Goal: Task Accomplishment & Management: Use online tool/utility

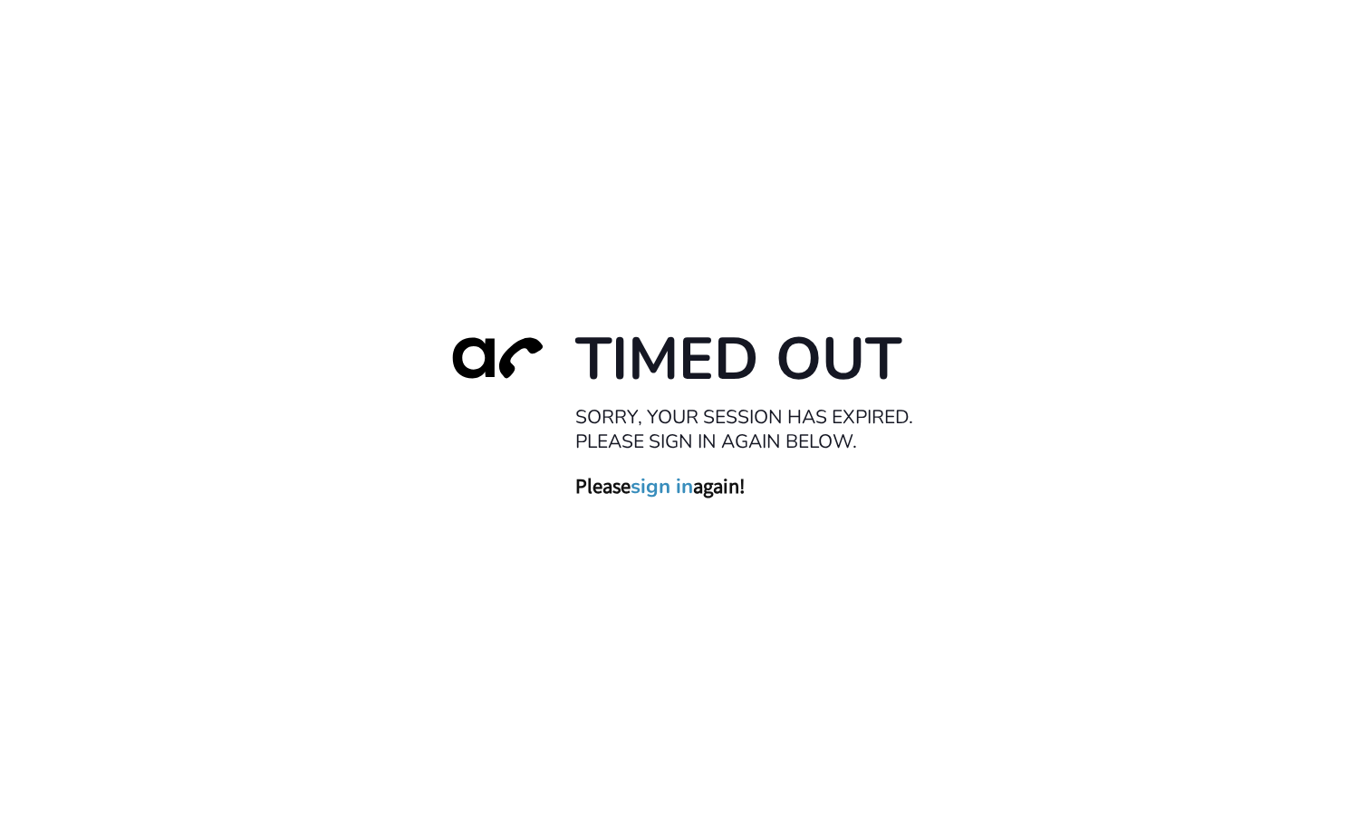
click at [655, 493] on link "sign in" at bounding box center [662, 486] width 63 height 25
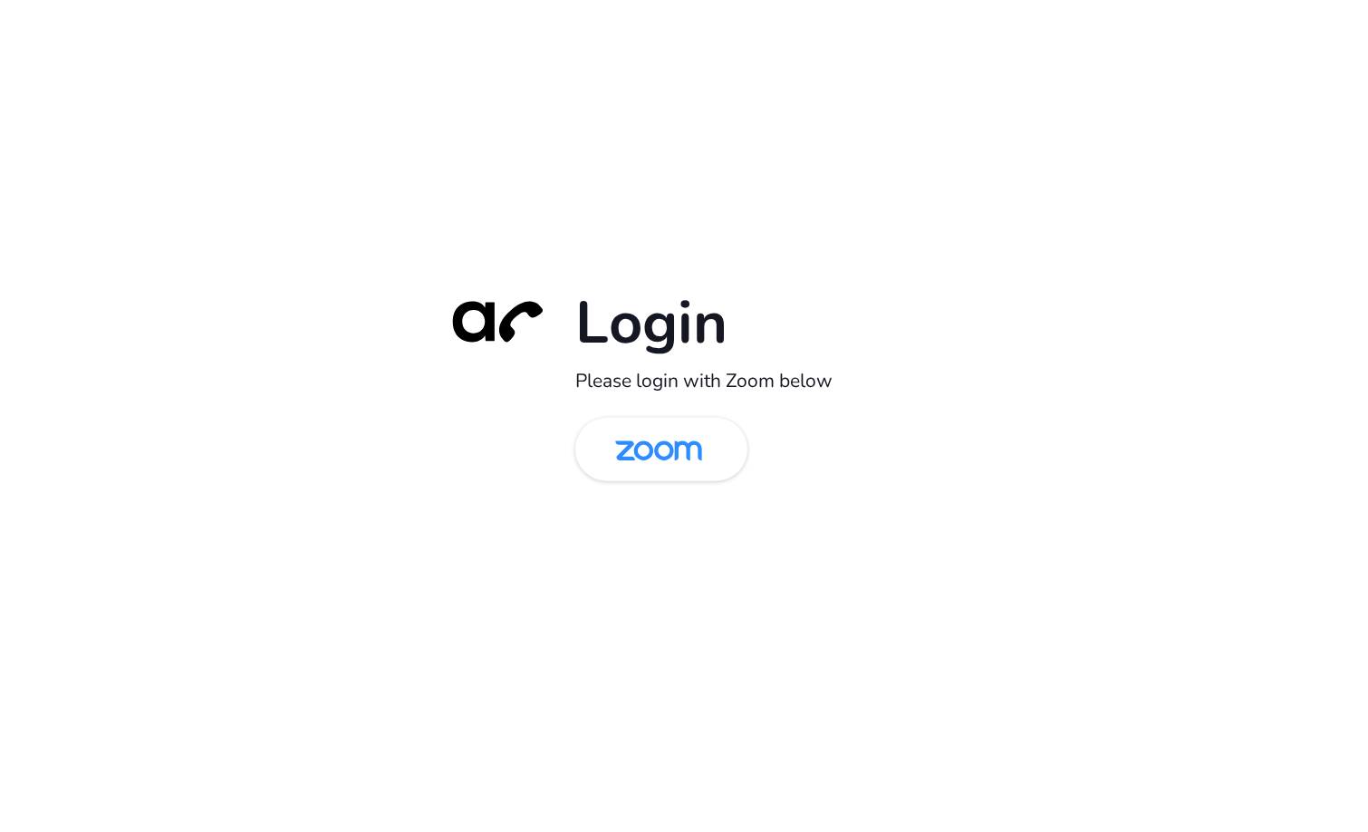
click at [726, 62] on div "Login Please login with Zoom below" at bounding box center [684, 416] width 1368 height 832
click at [694, 448] on img at bounding box center [658, 450] width 125 height 59
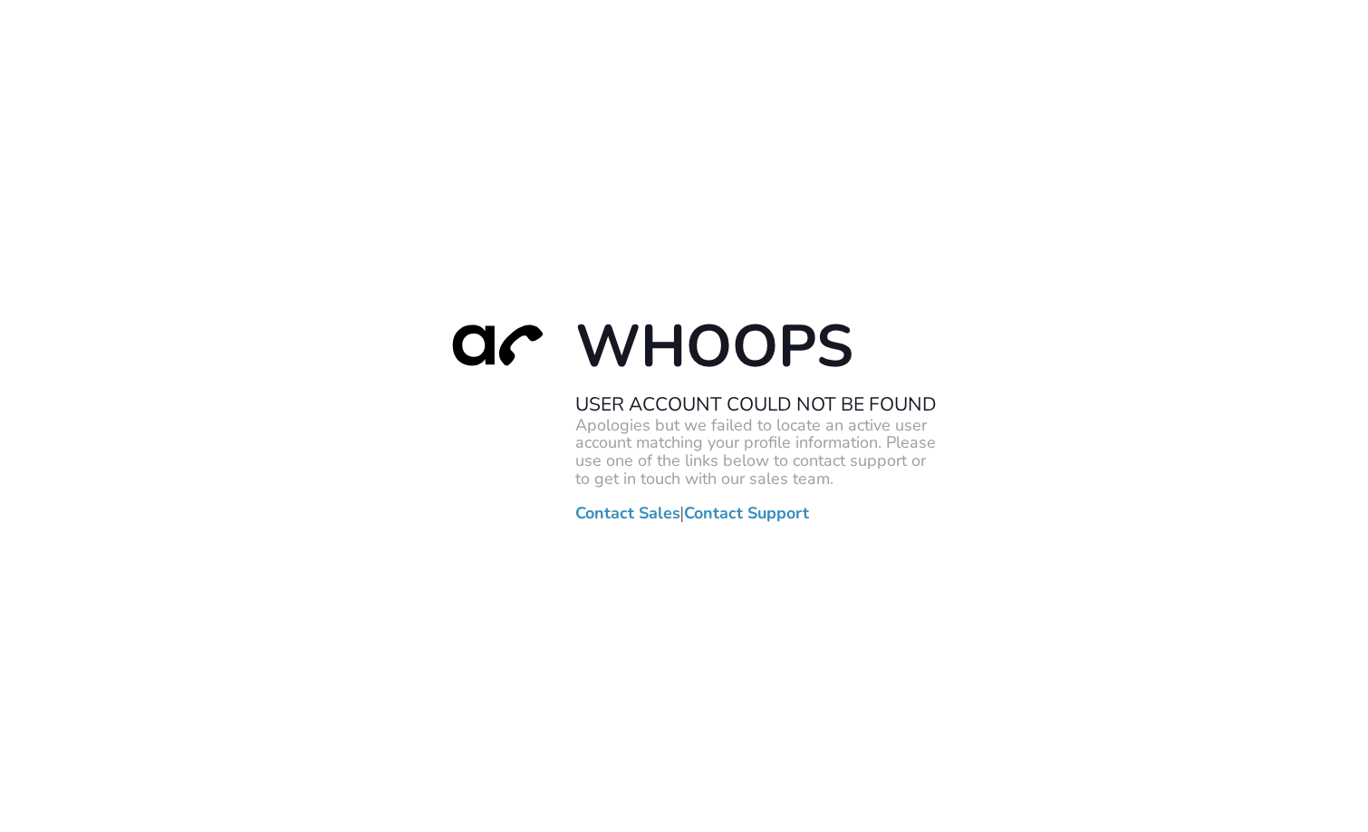
click at [337, 244] on div "Whoops User Account Could Not Be Found Apologies but we failed to locate an act…" at bounding box center [684, 416] width 1368 height 832
click at [511, 236] on div "Whoops User Account Could Not Be Found Apologies but we failed to locate an act…" at bounding box center [684, 416] width 1368 height 832
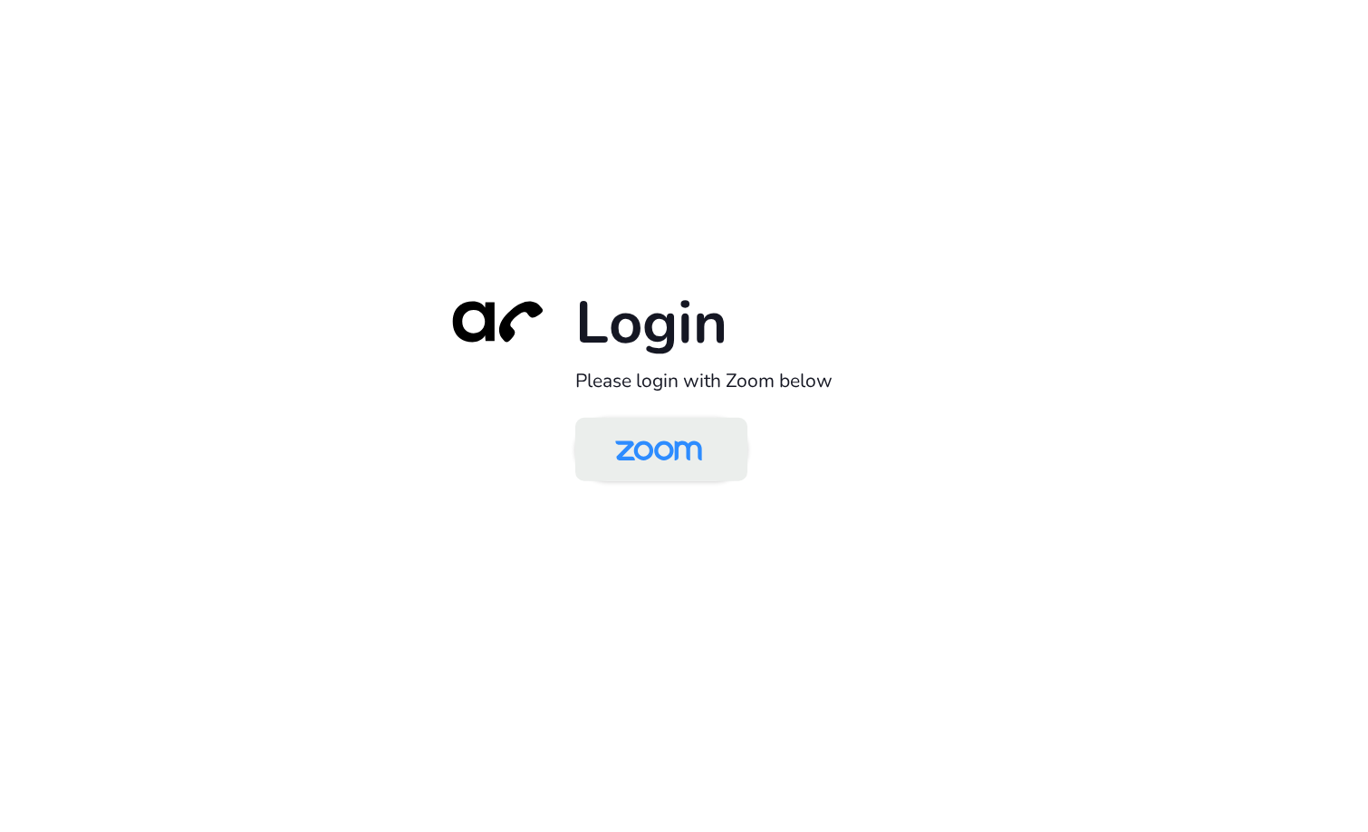
click at [645, 447] on img at bounding box center [658, 450] width 125 height 59
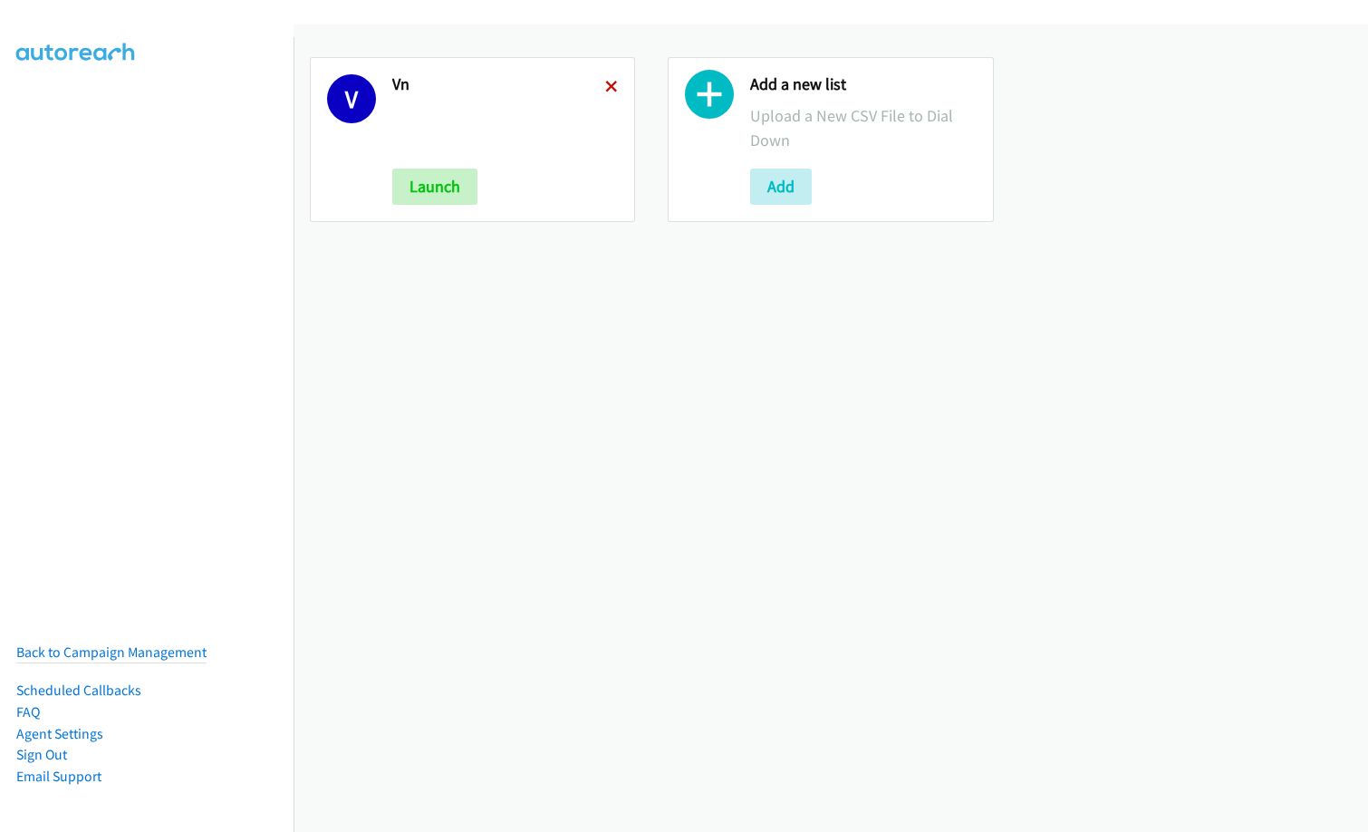
click at [605, 84] on icon at bounding box center [611, 88] width 13 height 13
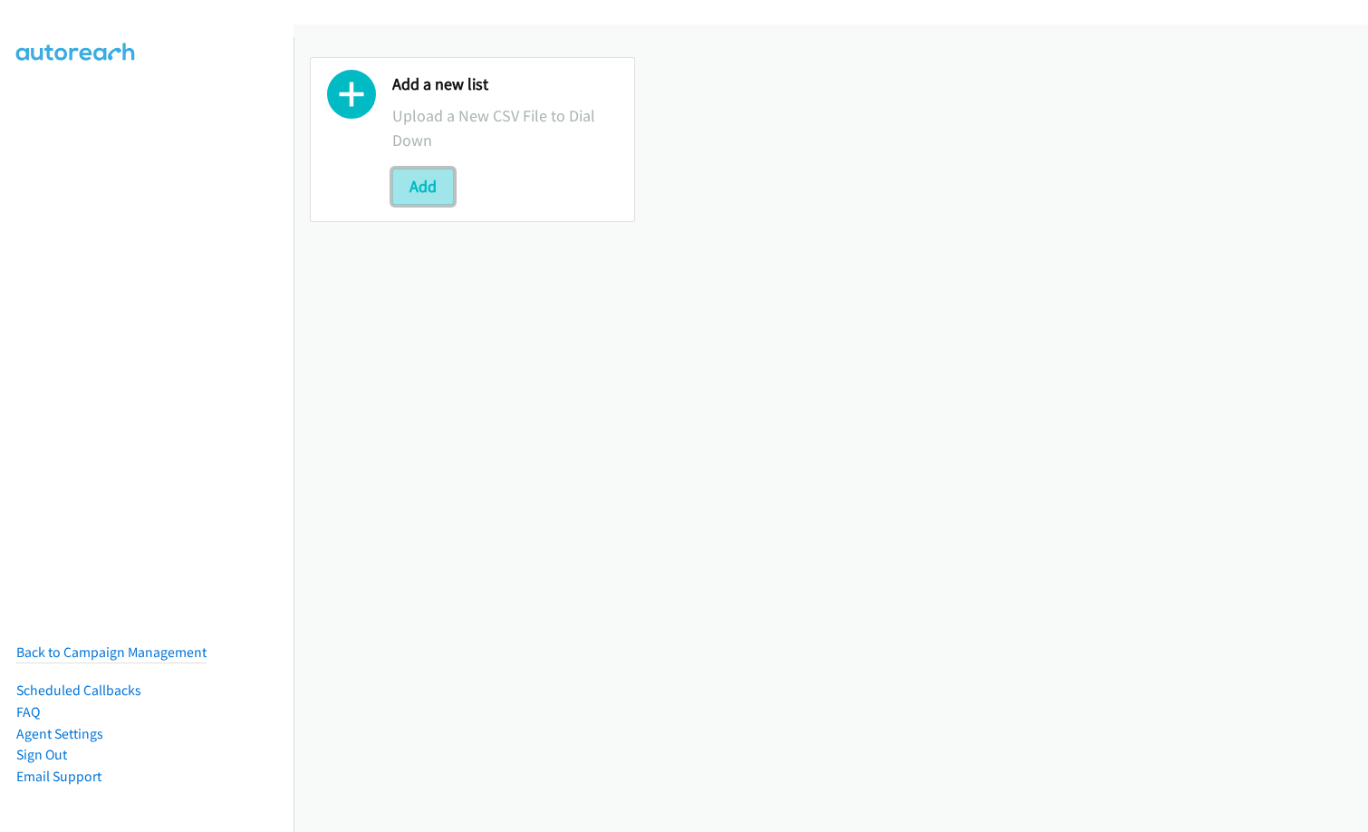
click at [423, 191] on button "Add" at bounding box center [423, 187] width 62 height 36
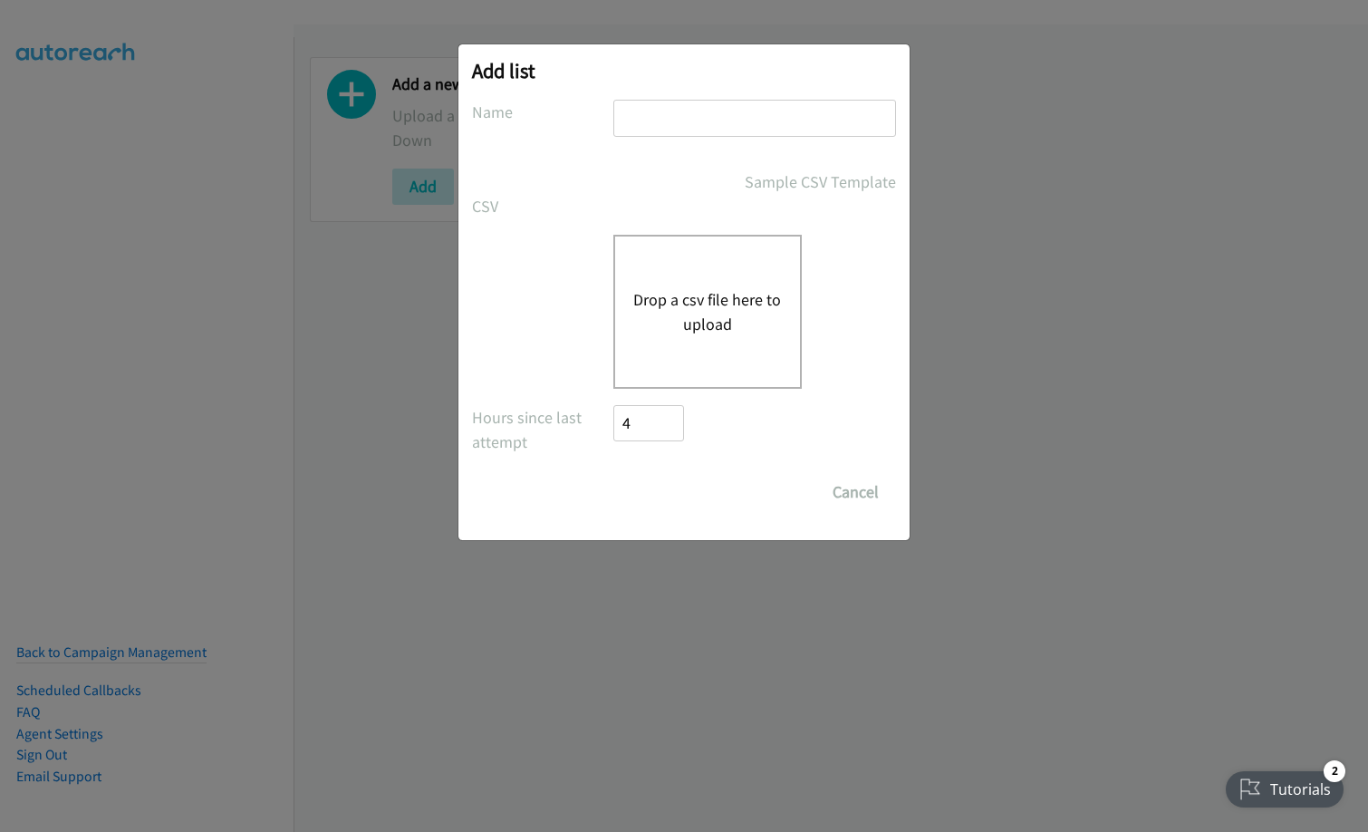
click at [714, 119] on input "text" at bounding box center [754, 118] width 283 height 37
type input "ID"
click at [618, 300] on div "Drop a csv file here to upload" at bounding box center [707, 312] width 188 height 154
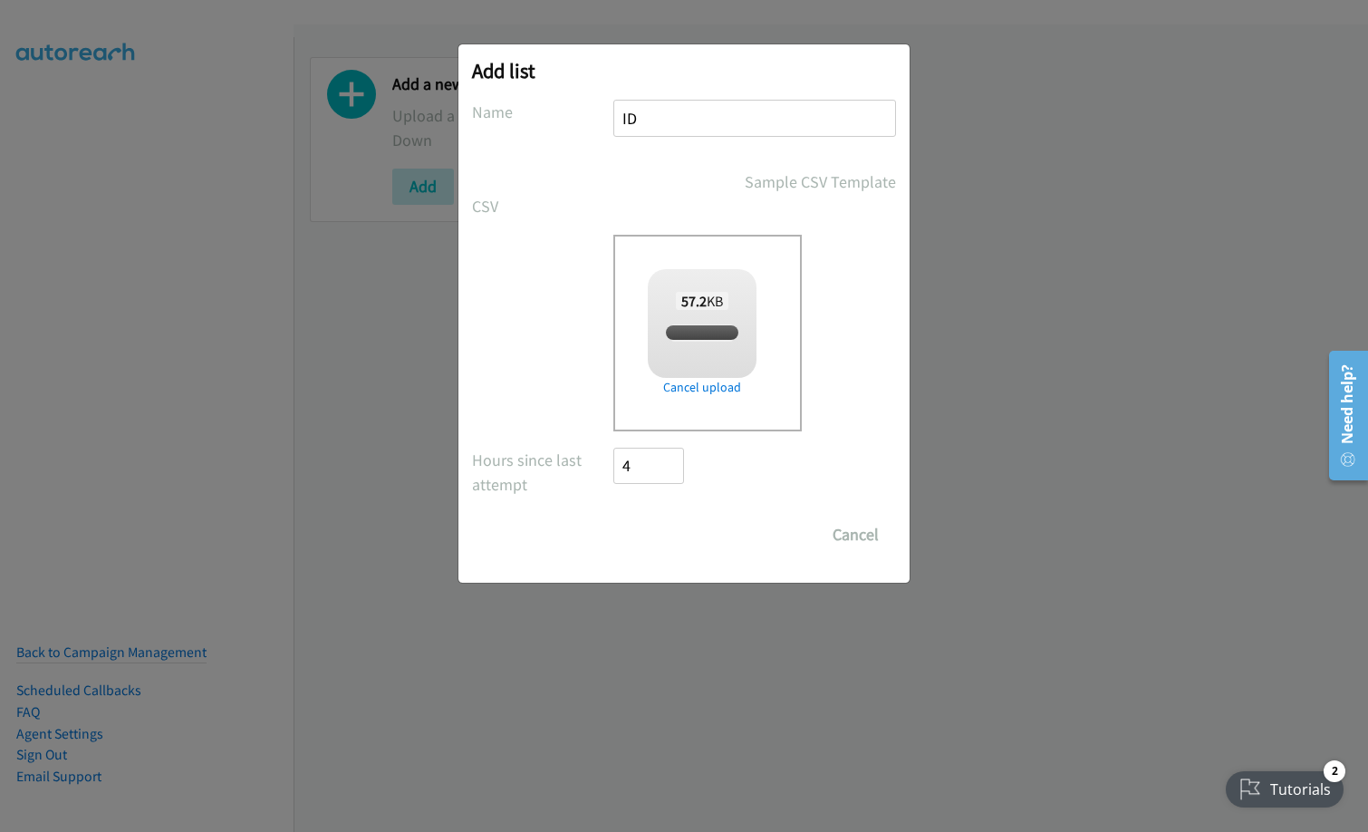
checkbox input "true"
click at [663, 529] on input "Save List" at bounding box center [660, 534] width 95 height 36
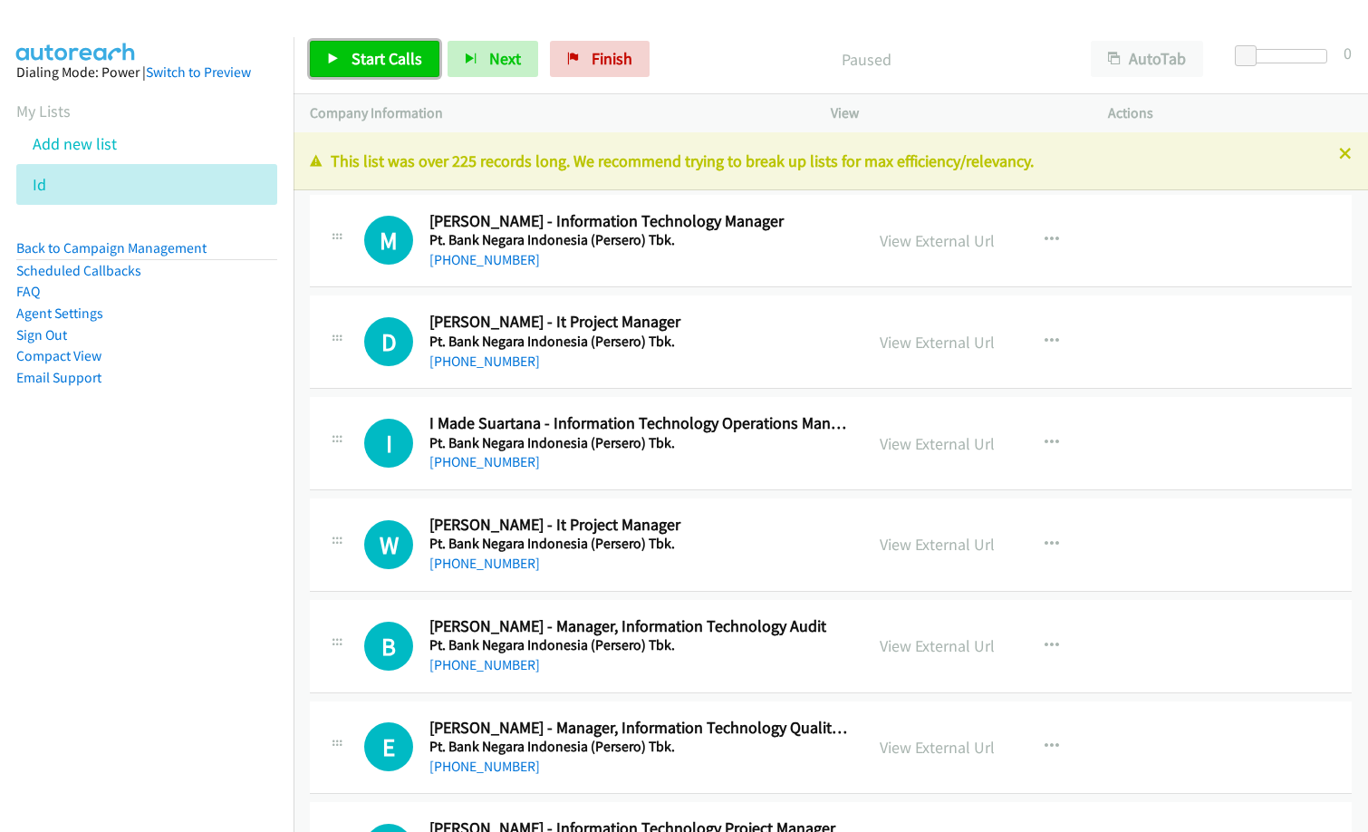
click at [396, 50] on span "Start Calls" at bounding box center [387, 58] width 71 height 21
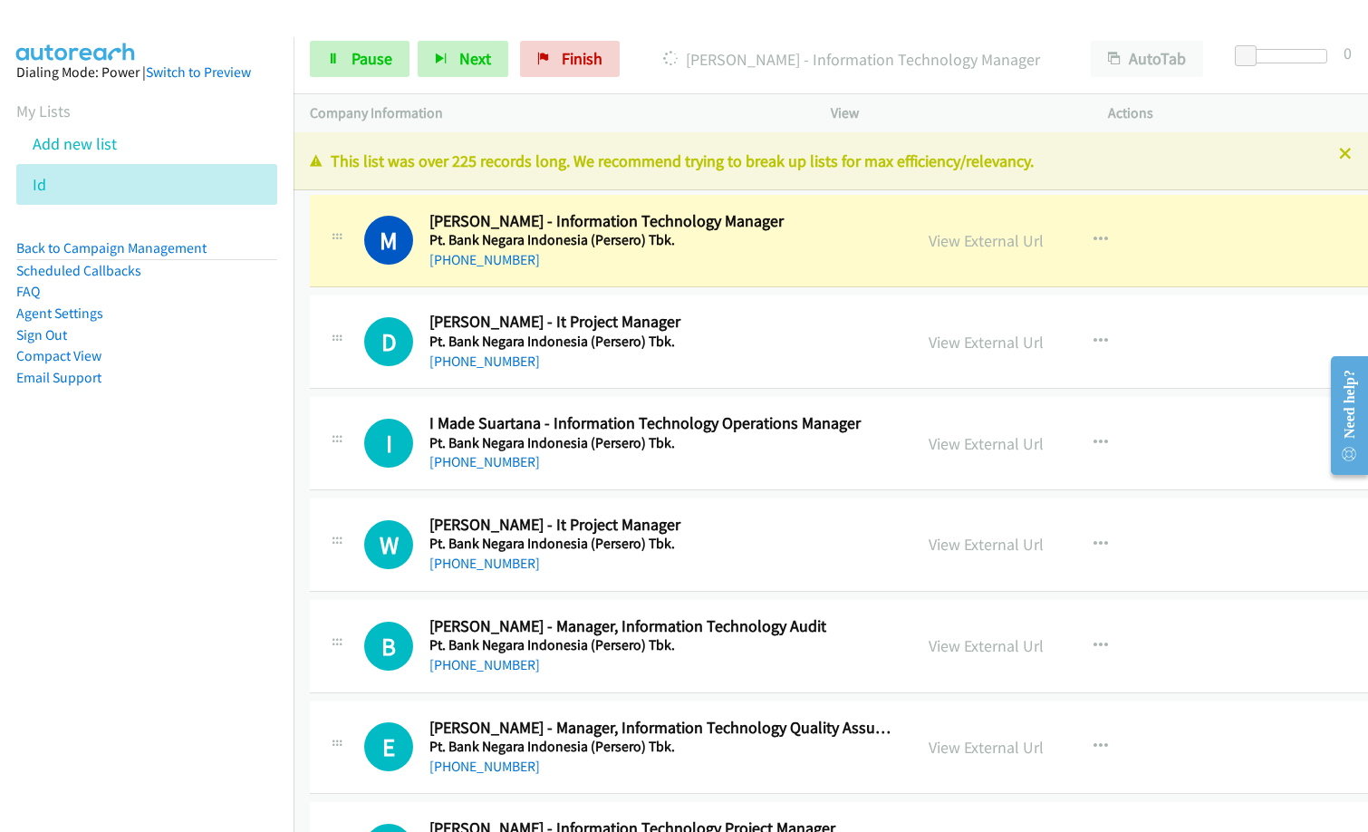
click at [688, 47] on p "Dialing Muhammad Tri Hariyono - Information Technology Manager" at bounding box center [851, 59] width 414 height 24
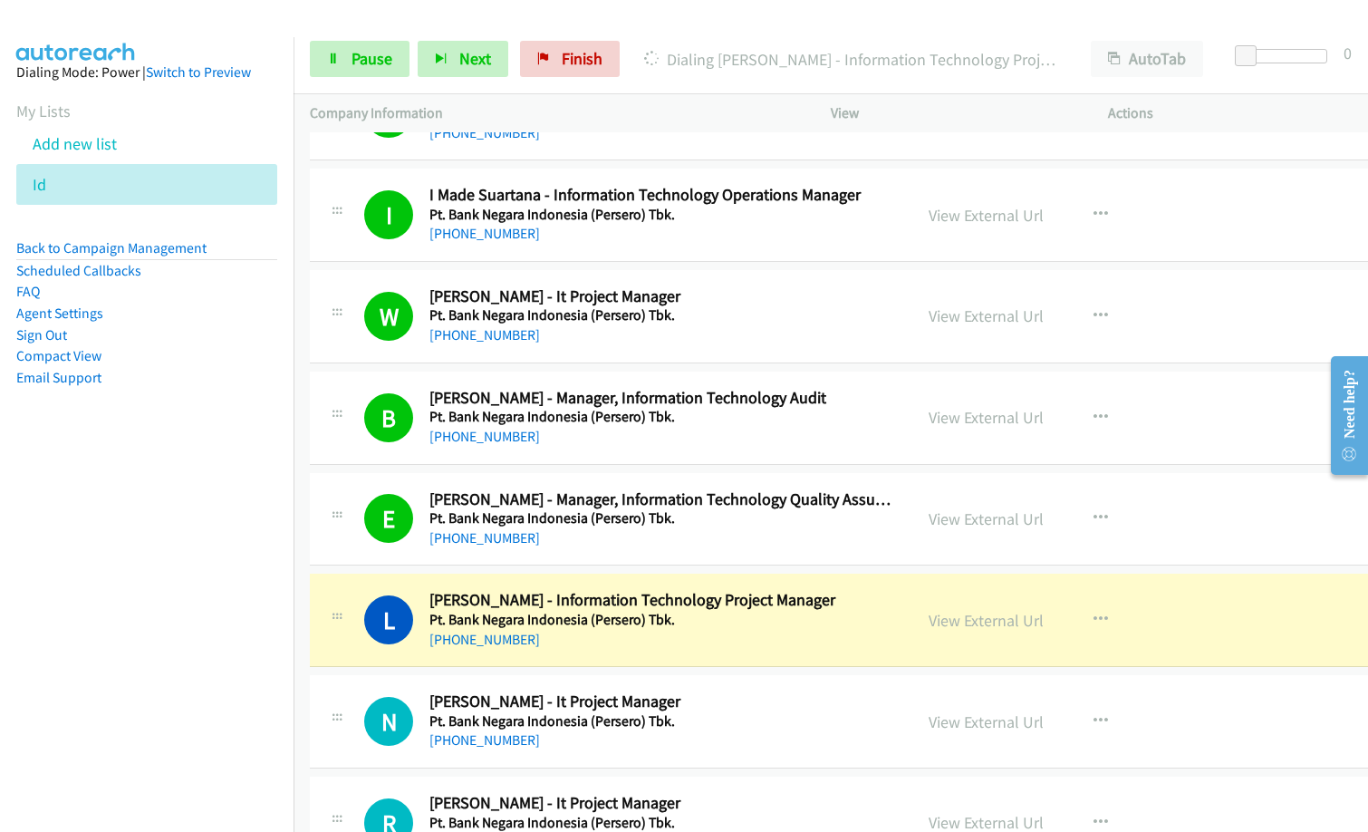
scroll to position [453, 0]
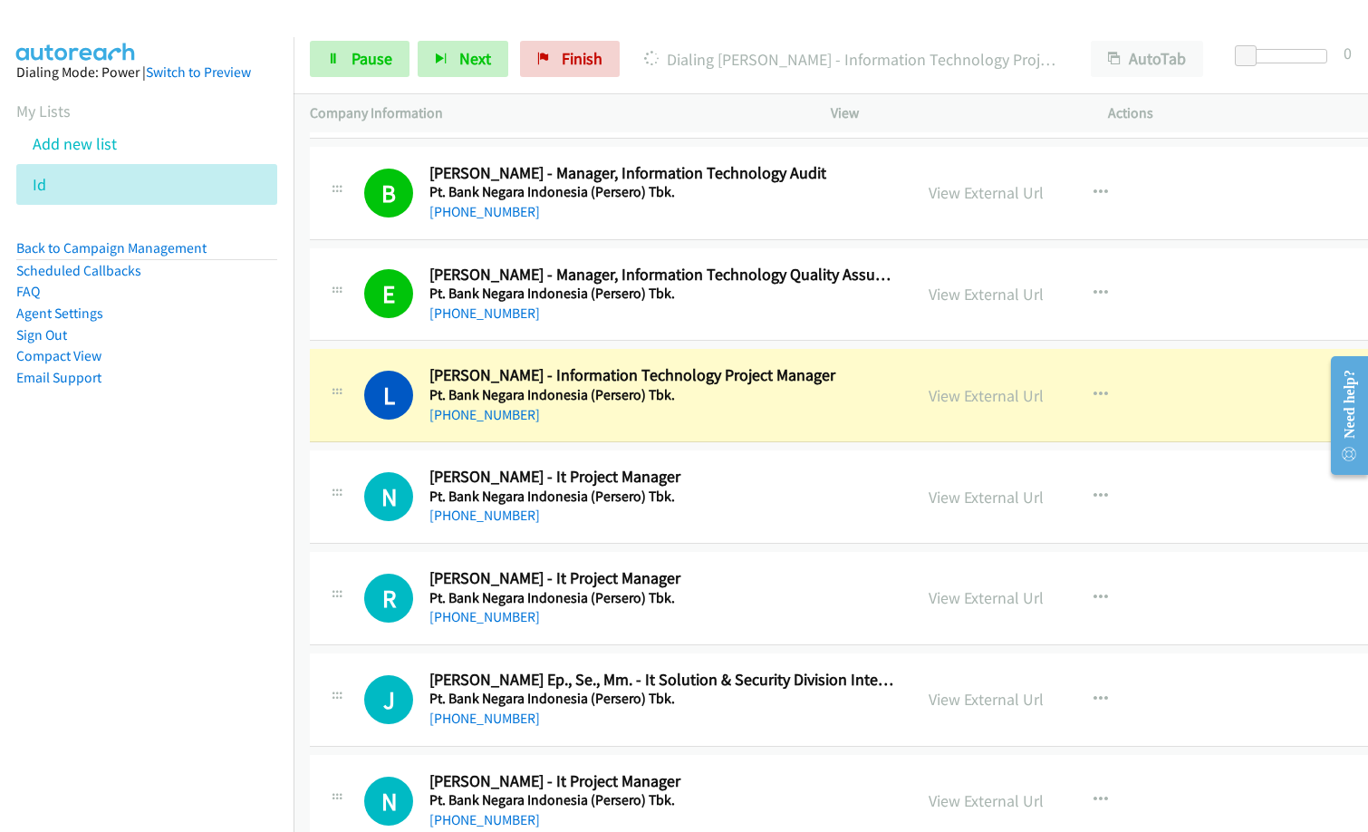
drag, startPoint x: 581, startPoint y: 457, endPoint x: 809, endPoint y: 420, distance: 231.2
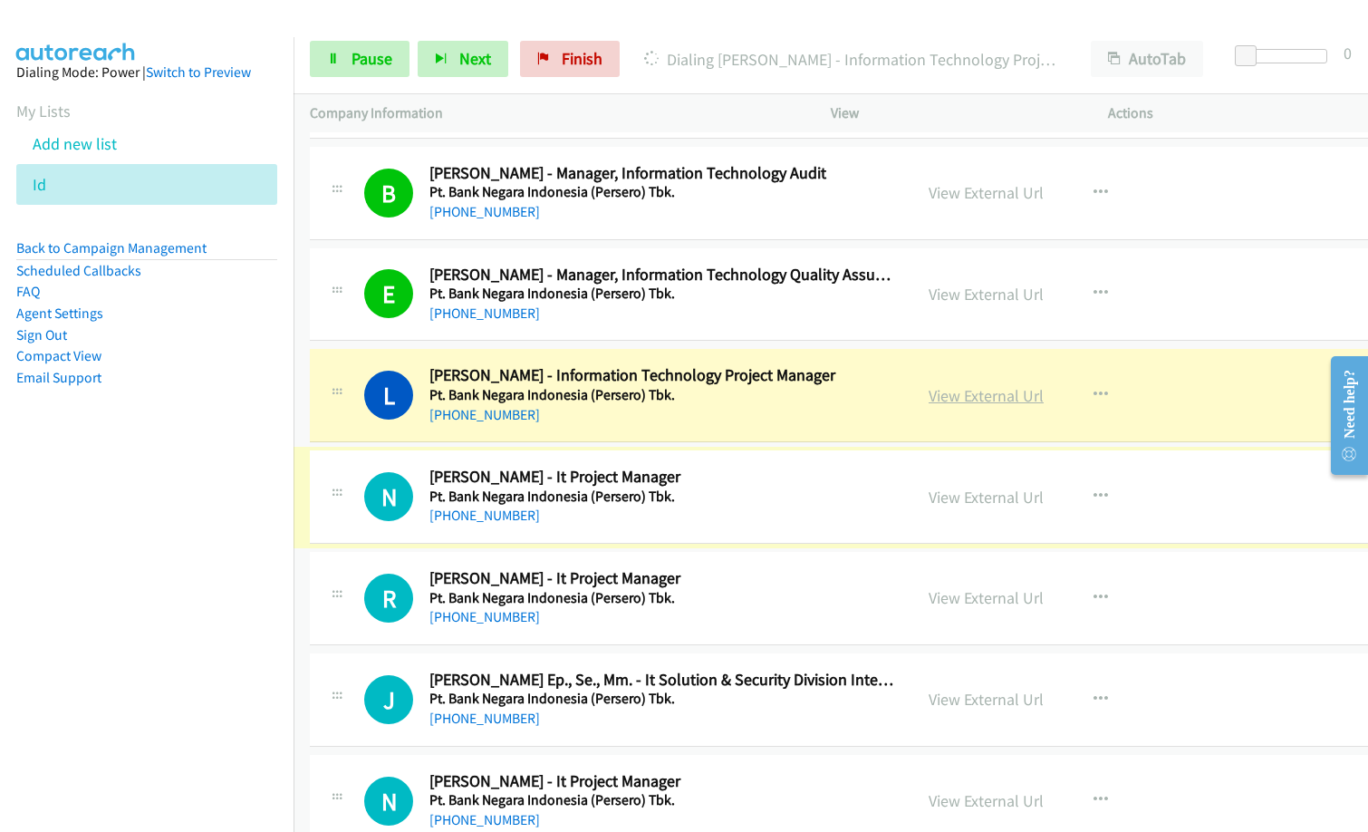
click at [993, 400] on link "View External Url" at bounding box center [986, 395] width 115 height 21
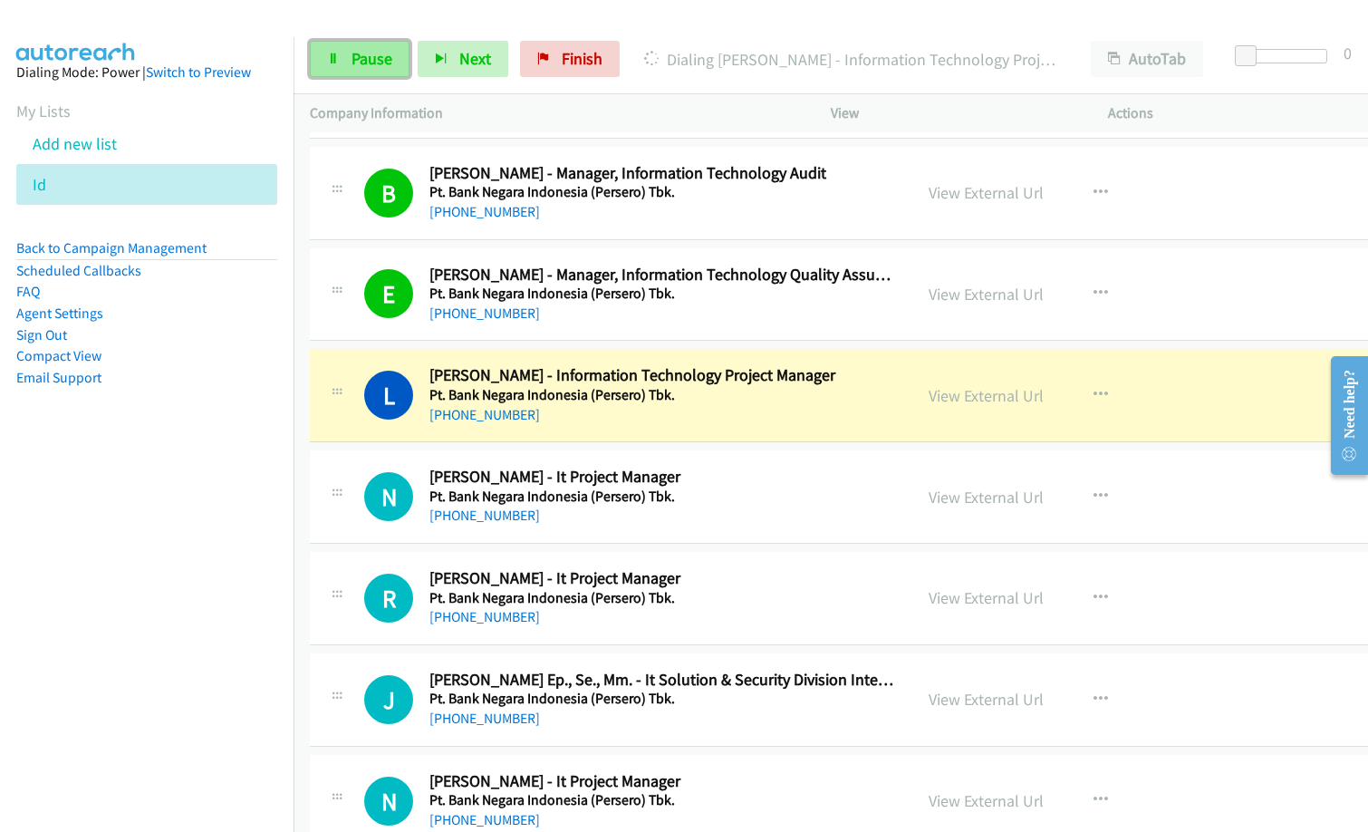
click at [339, 54] on icon at bounding box center [333, 59] width 13 height 13
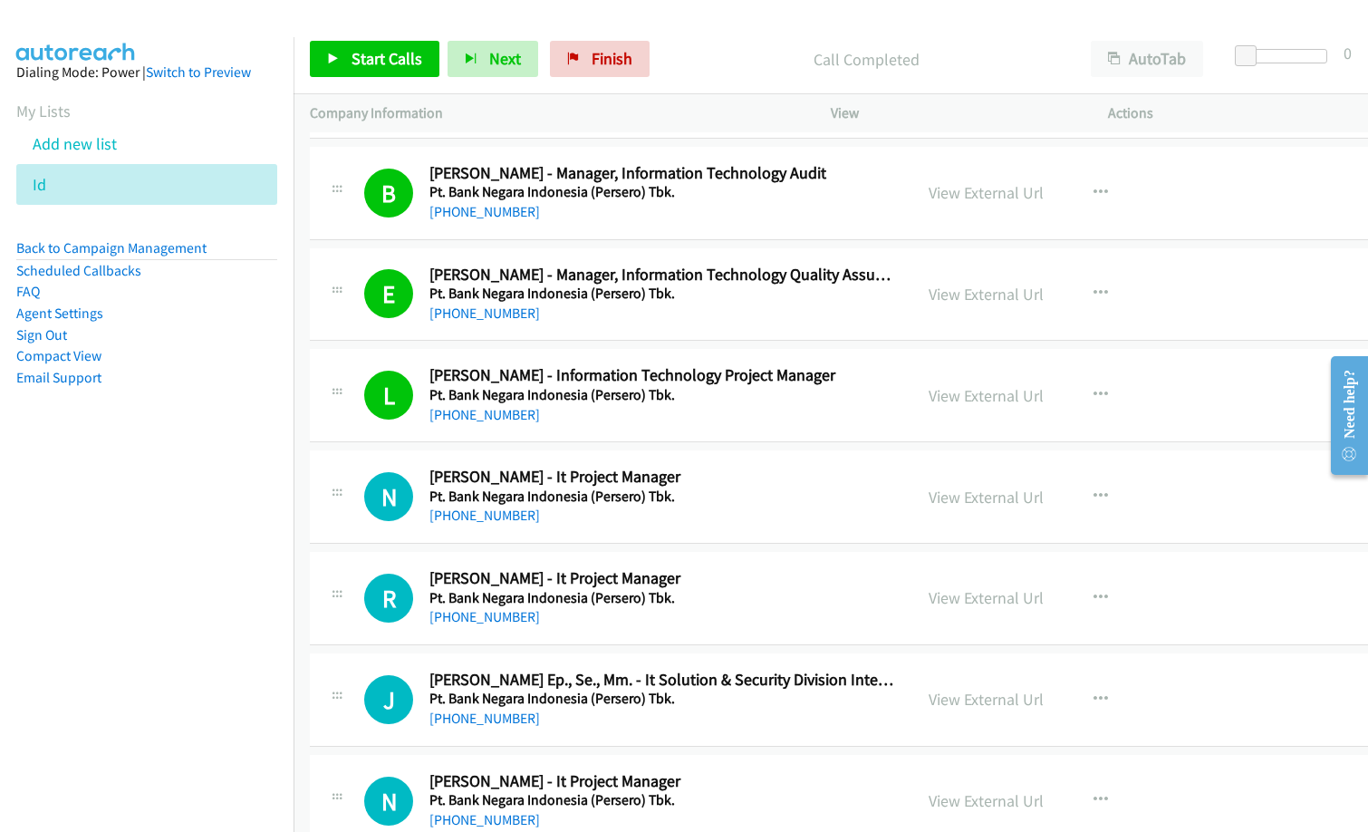
click at [704, 47] on p "Call Completed" at bounding box center [866, 59] width 384 height 24
click at [378, 63] on span "Start Calls" at bounding box center [387, 58] width 71 height 21
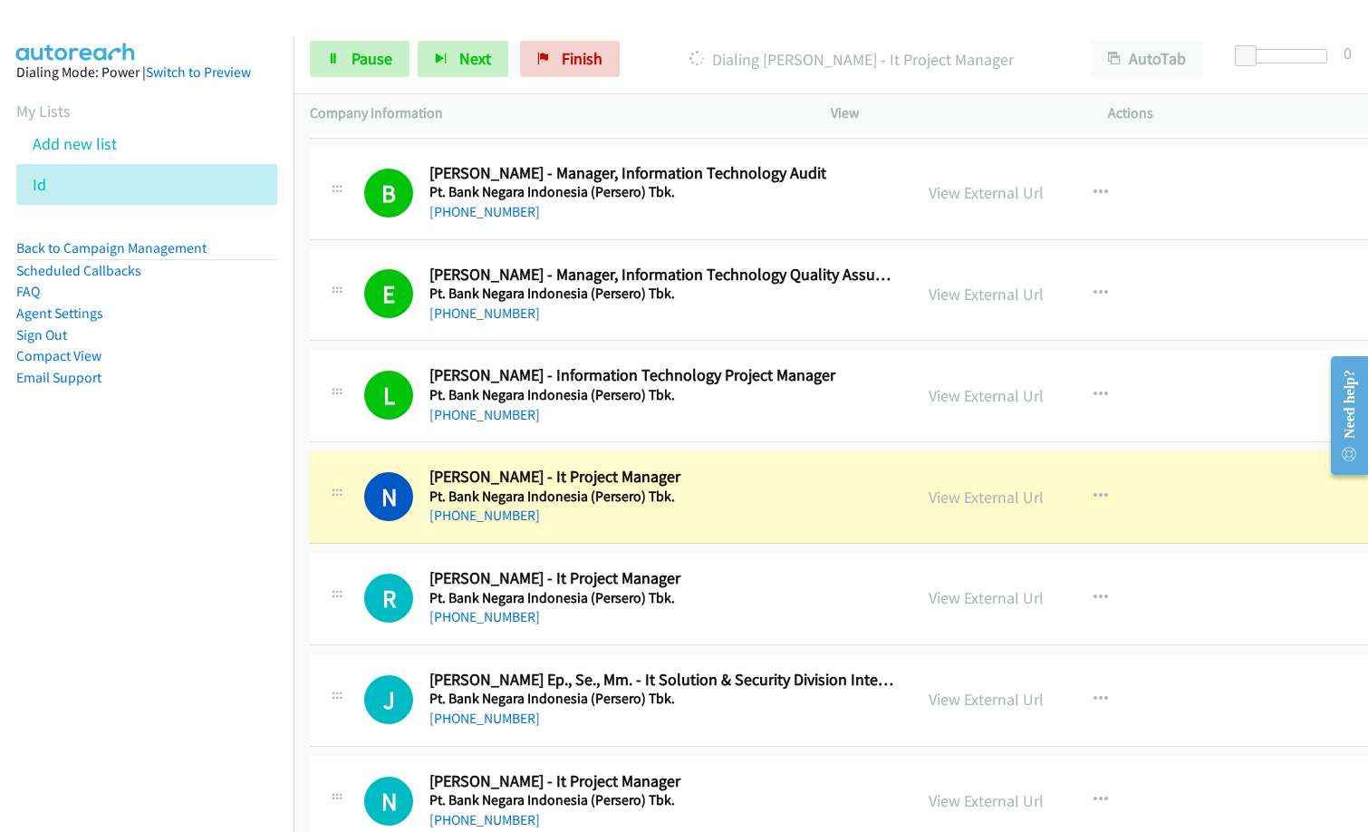
click at [166, 550] on nav "Dialing Mode: Power | Switch to Preview My Lists Add new list Id Back to Campai…" at bounding box center [147, 453] width 294 height 832
click at [1044, 497] on link "View External Url" at bounding box center [986, 497] width 115 height 21
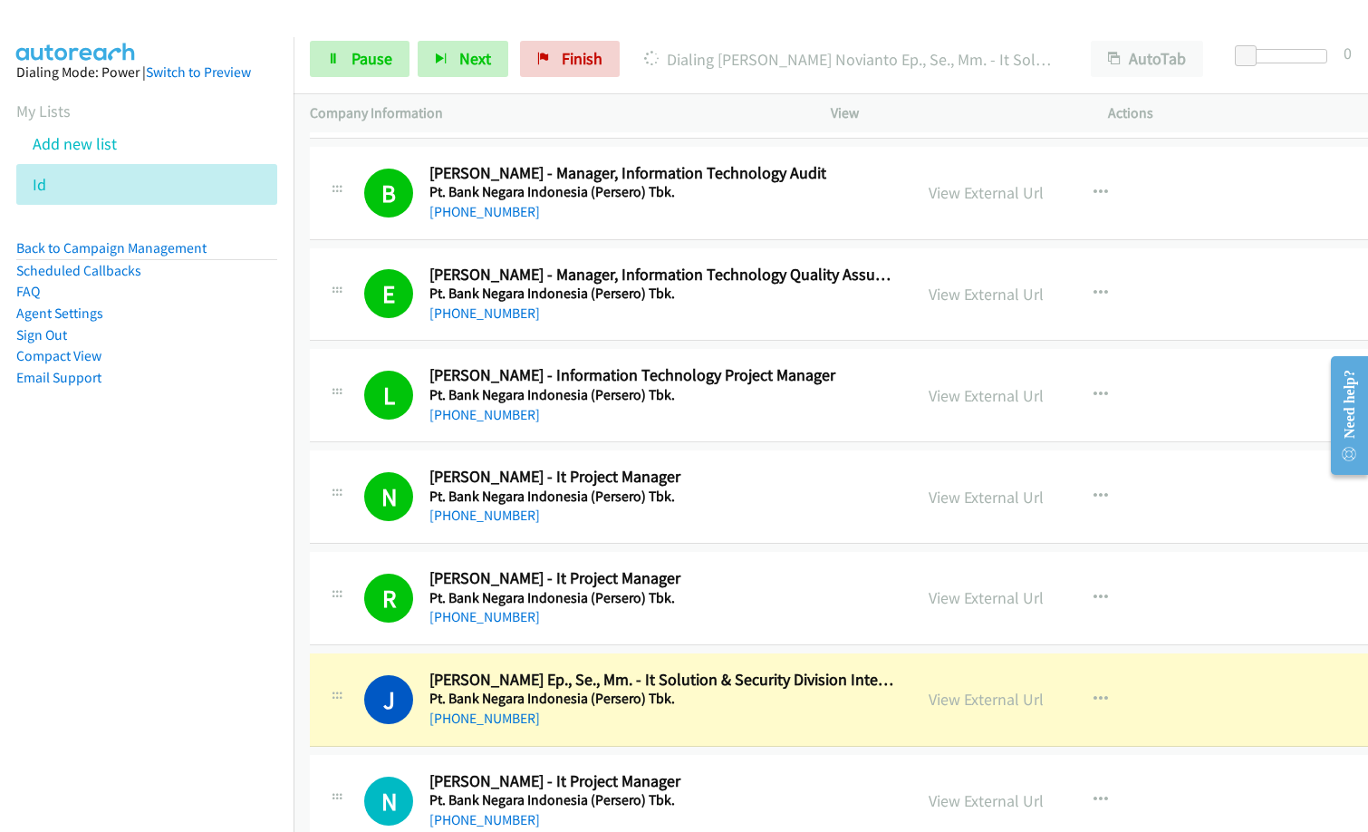
scroll to position [634, 0]
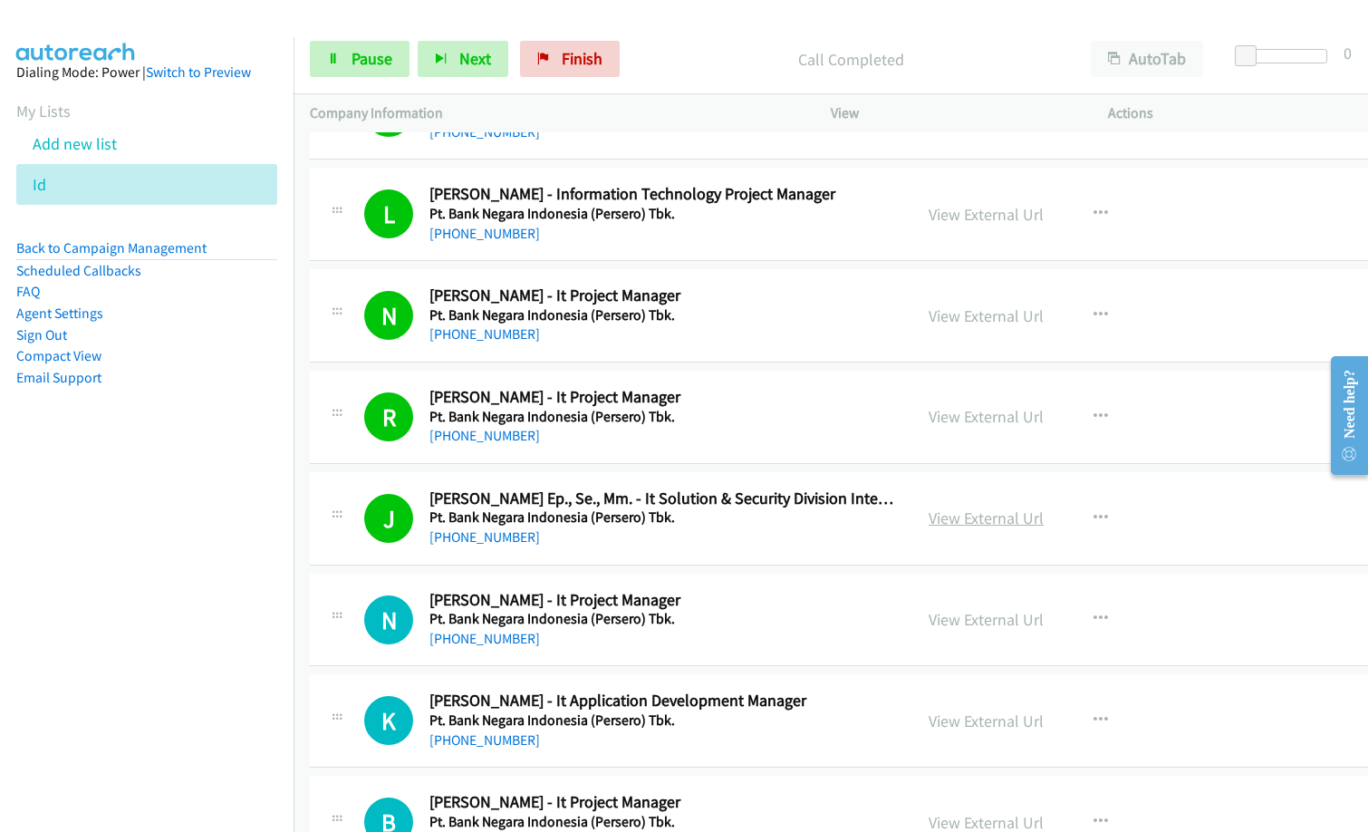
click at [1044, 522] on link "View External Url" at bounding box center [986, 517] width 115 height 21
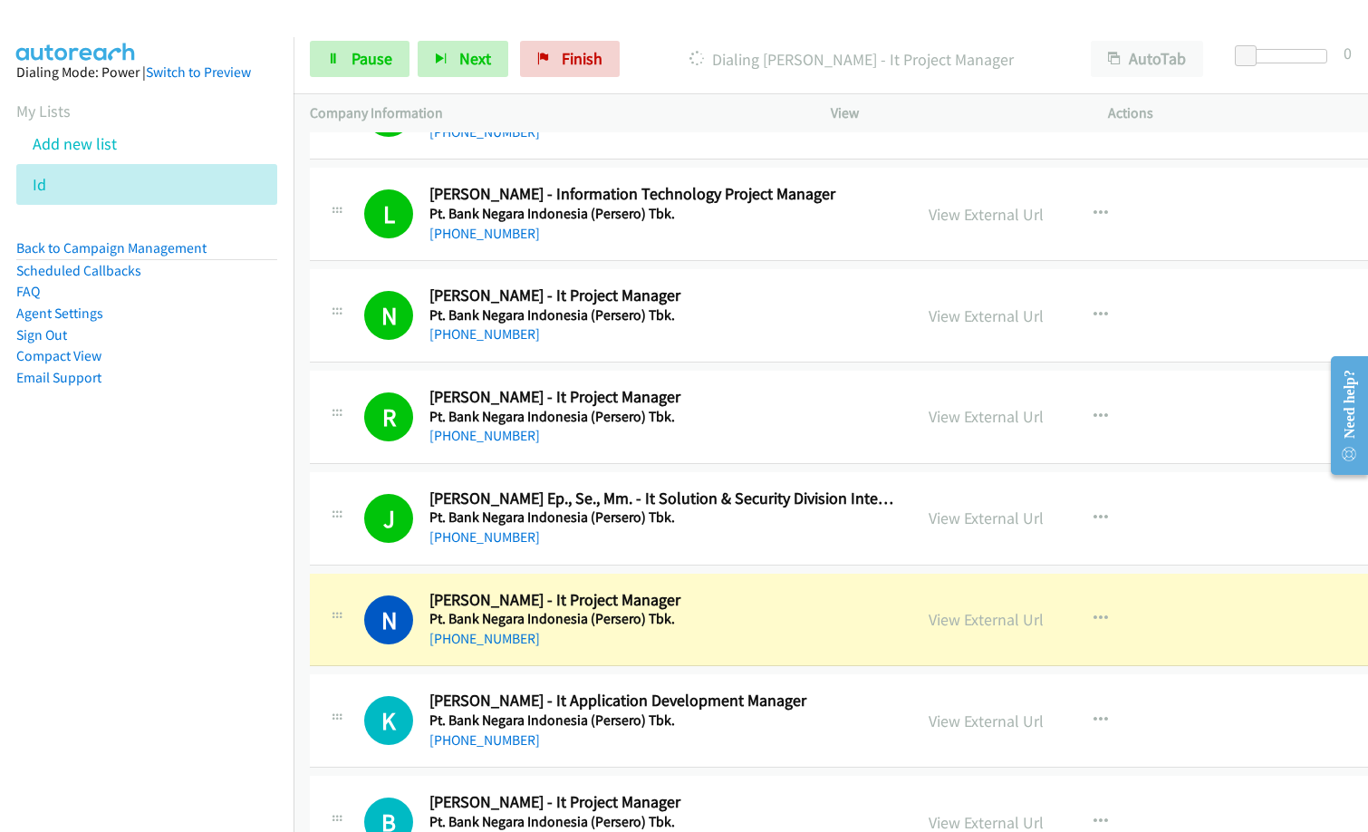
scroll to position [725, 0]
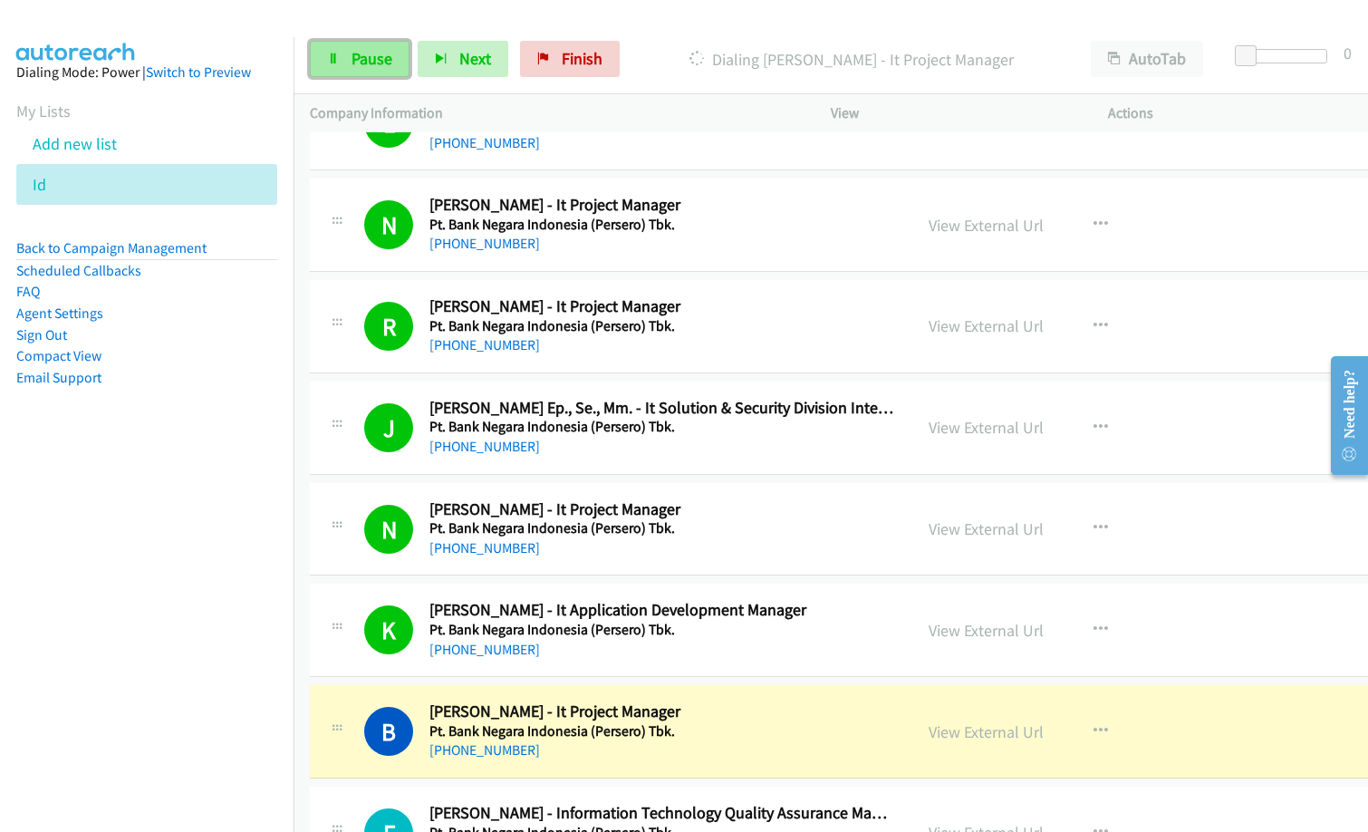
click at [352, 63] on span "Pause" at bounding box center [372, 58] width 41 height 21
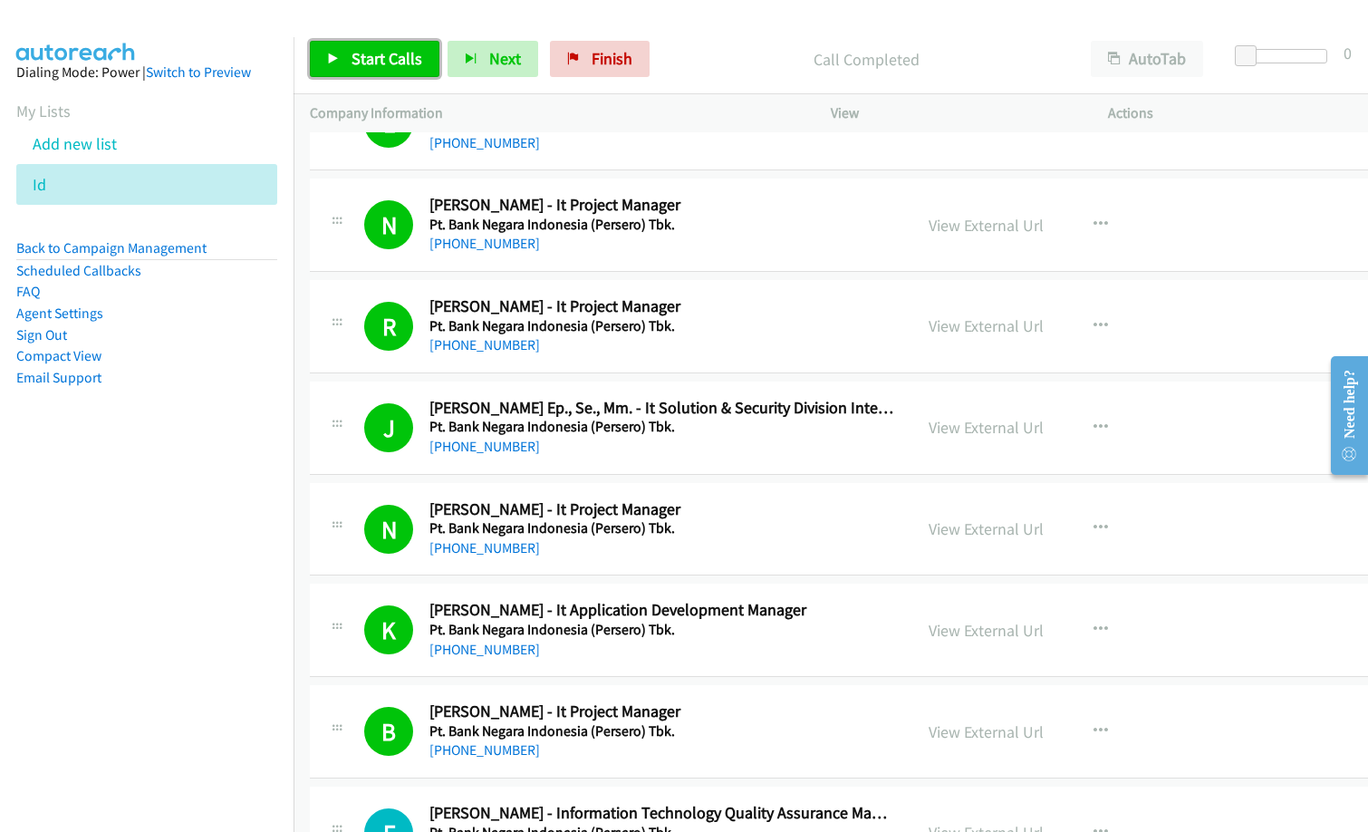
click at [388, 54] on span "Start Calls" at bounding box center [387, 58] width 71 height 21
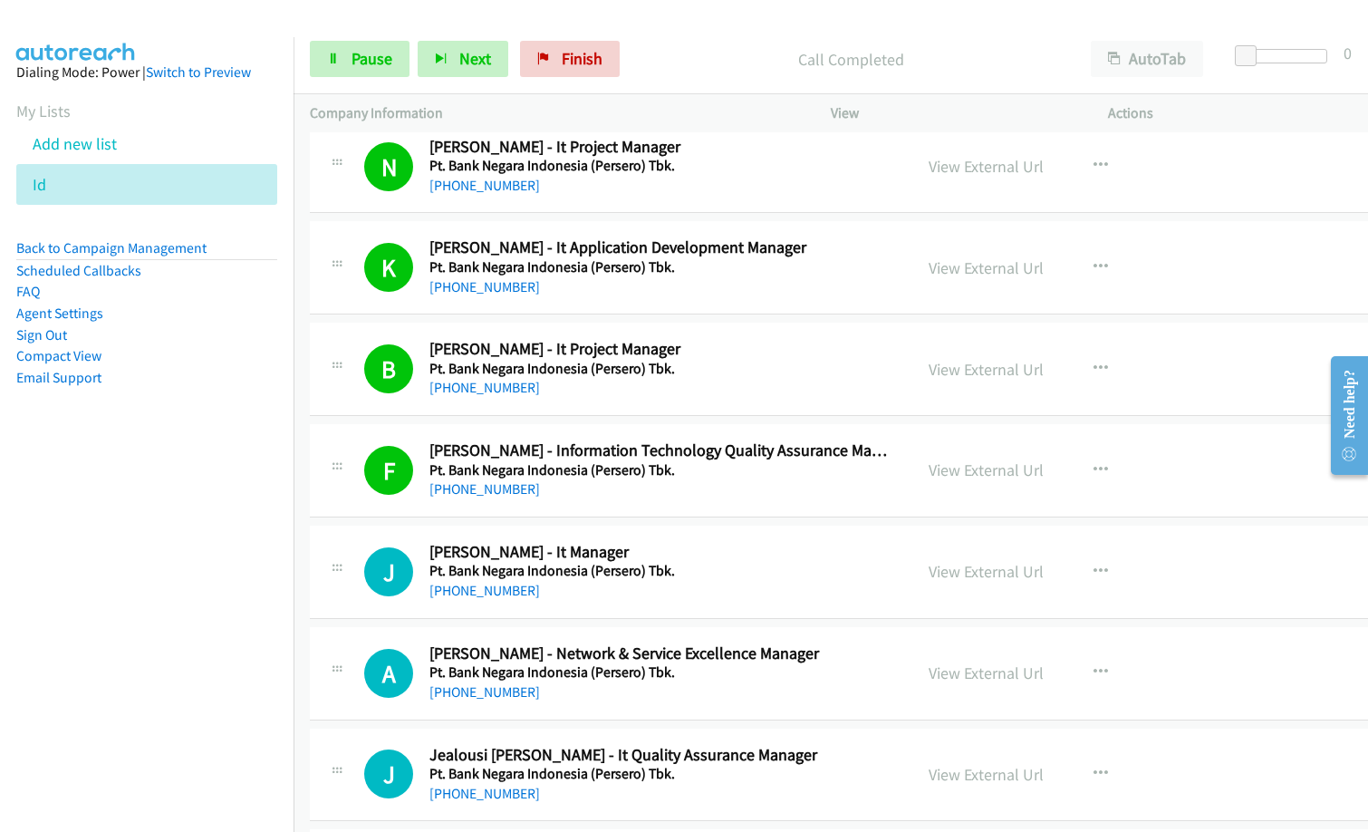
scroll to position [1268, 0]
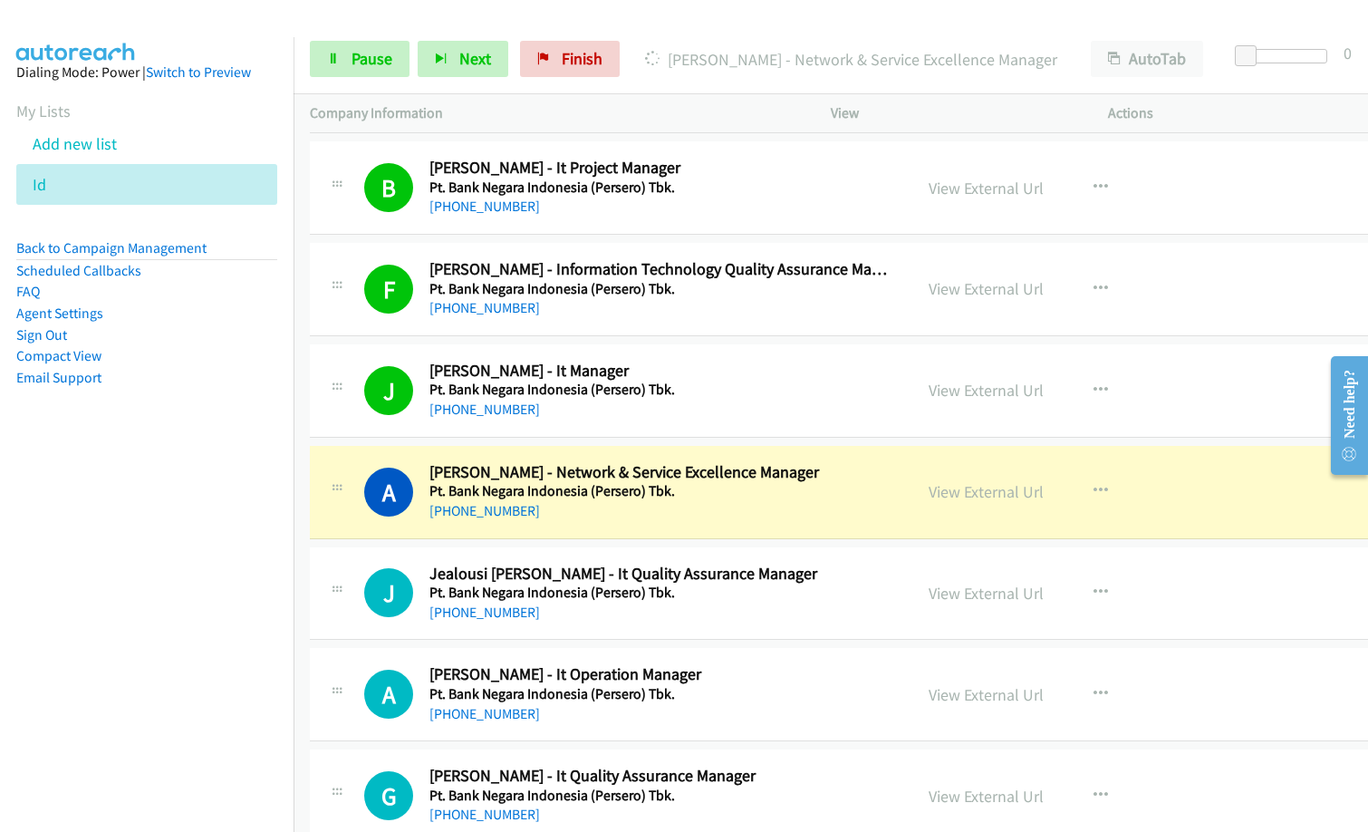
click at [216, 476] on nav "Dialing Mode: Power | Switch to Preview My Lists Add new list Id Back to Campai…" at bounding box center [147, 453] width 294 height 832
click at [1010, 491] on link "View External Url" at bounding box center [986, 491] width 115 height 21
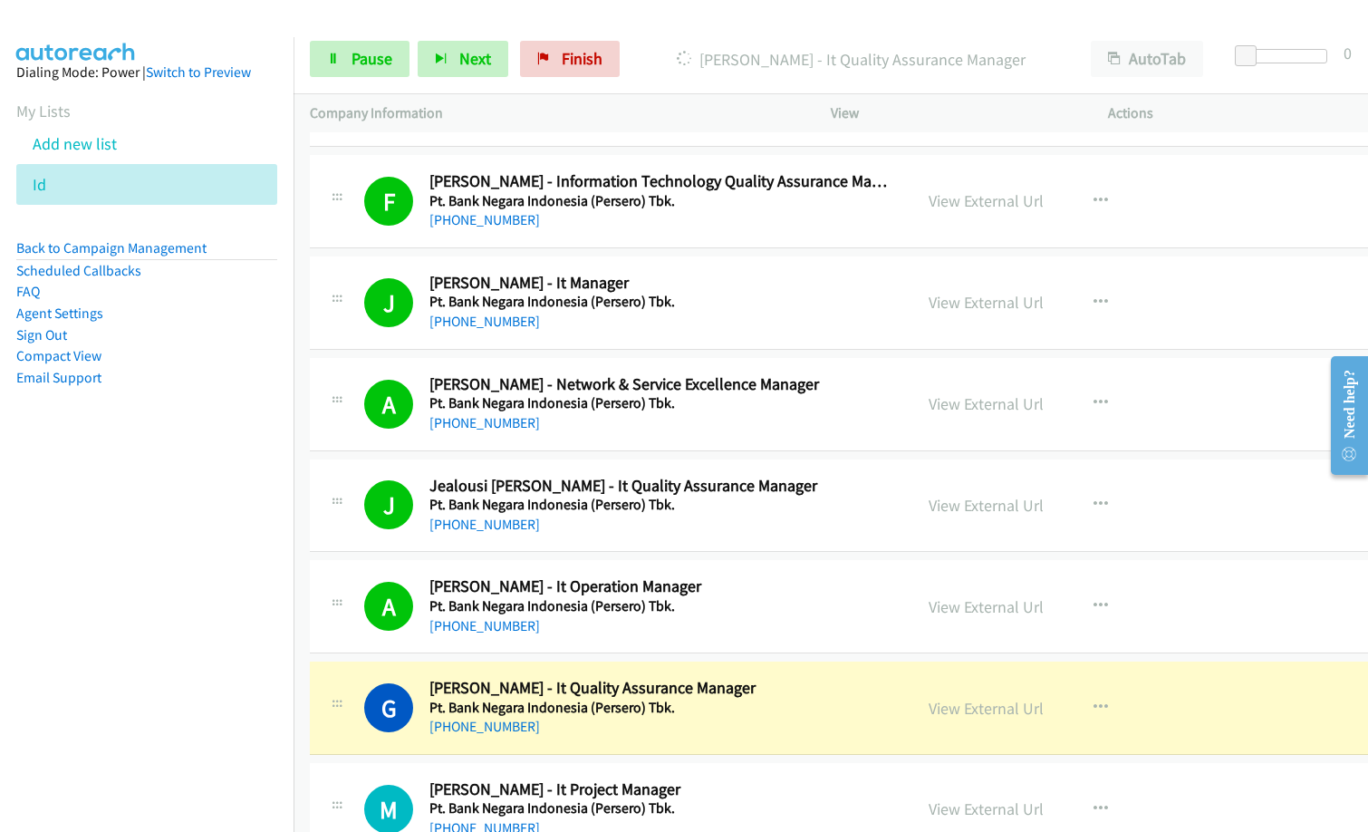
scroll to position [1631, 0]
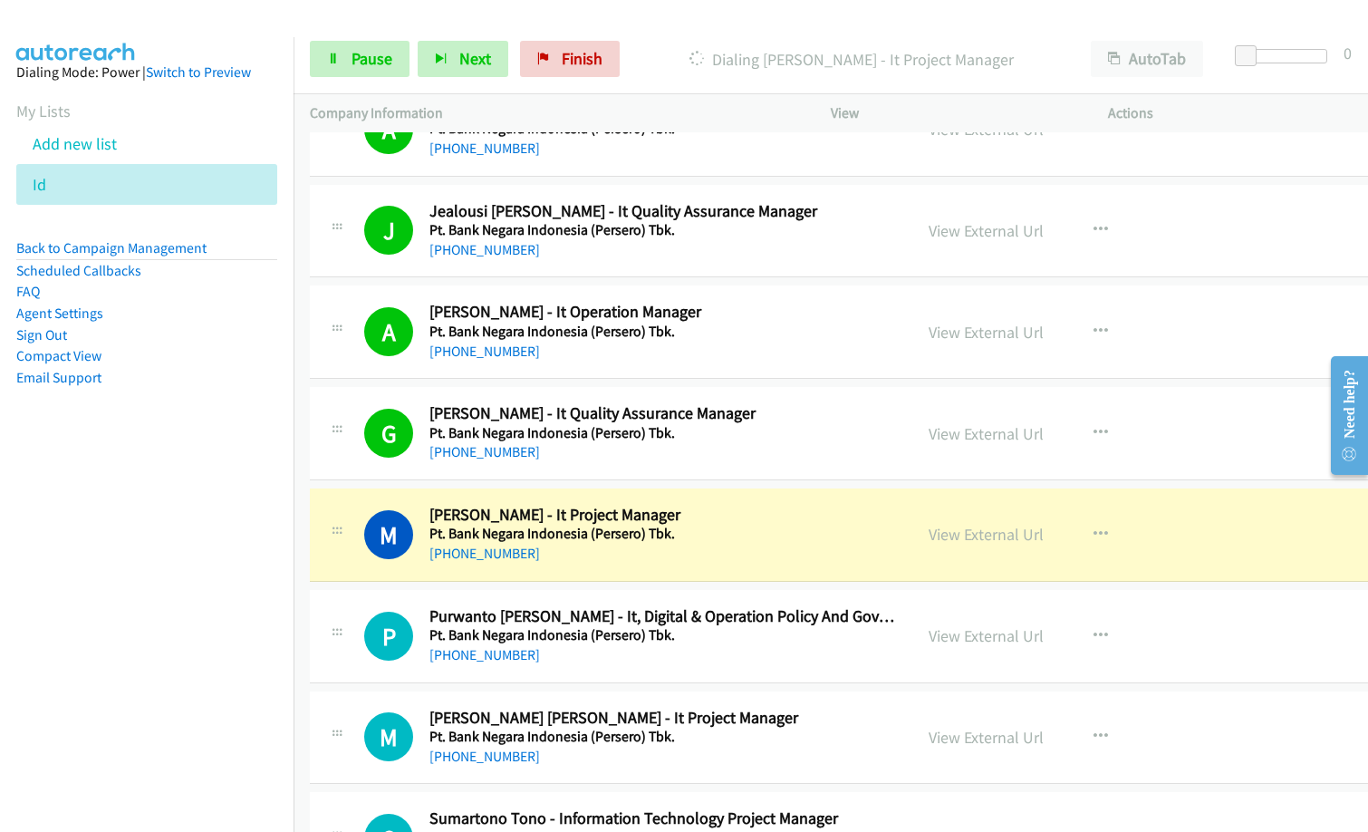
click at [660, 549] on div "[PHONE_NUMBER]" at bounding box center [662, 554] width 466 height 22
click at [1044, 540] on link "View External Url" at bounding box center [986, 534] width 115 height 21
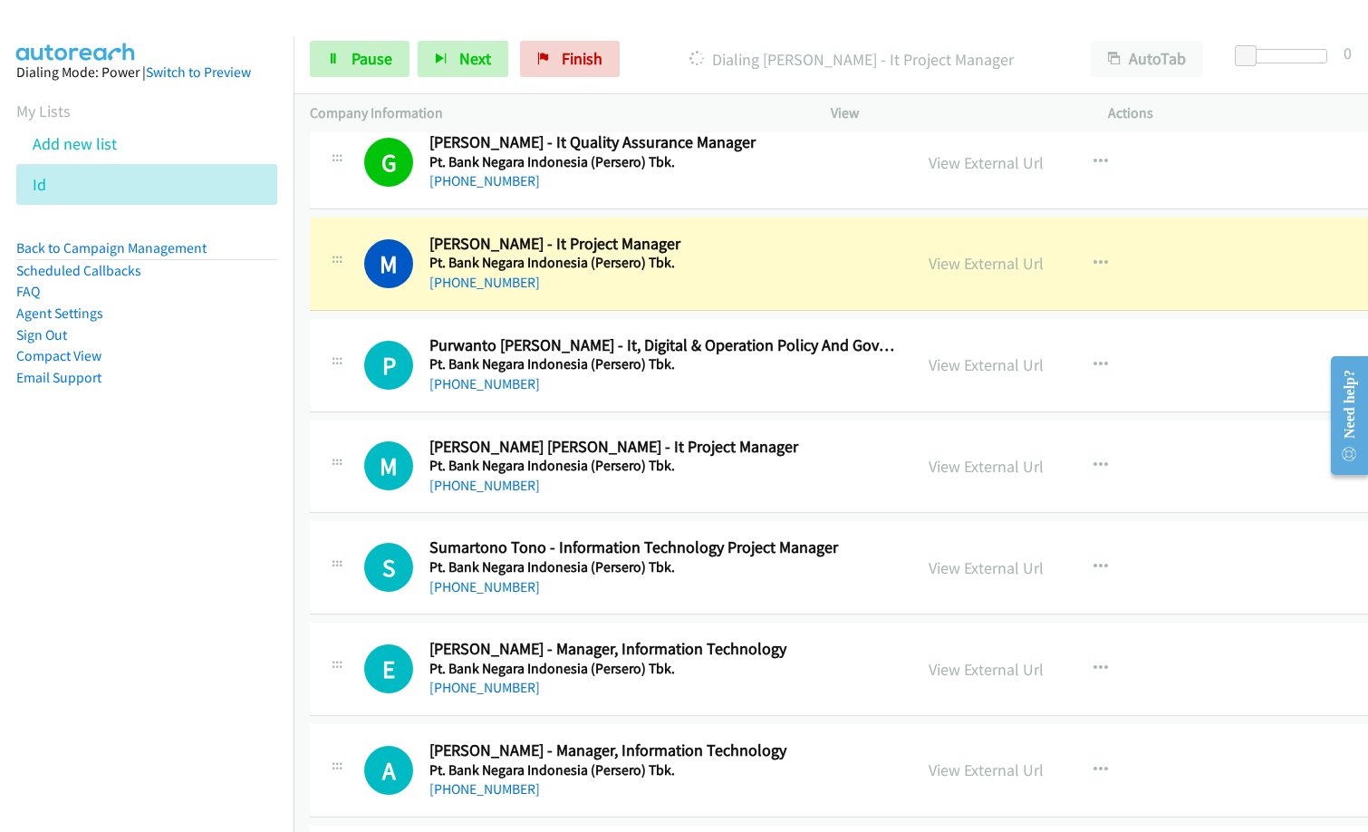
scroll to position [1903, 0]
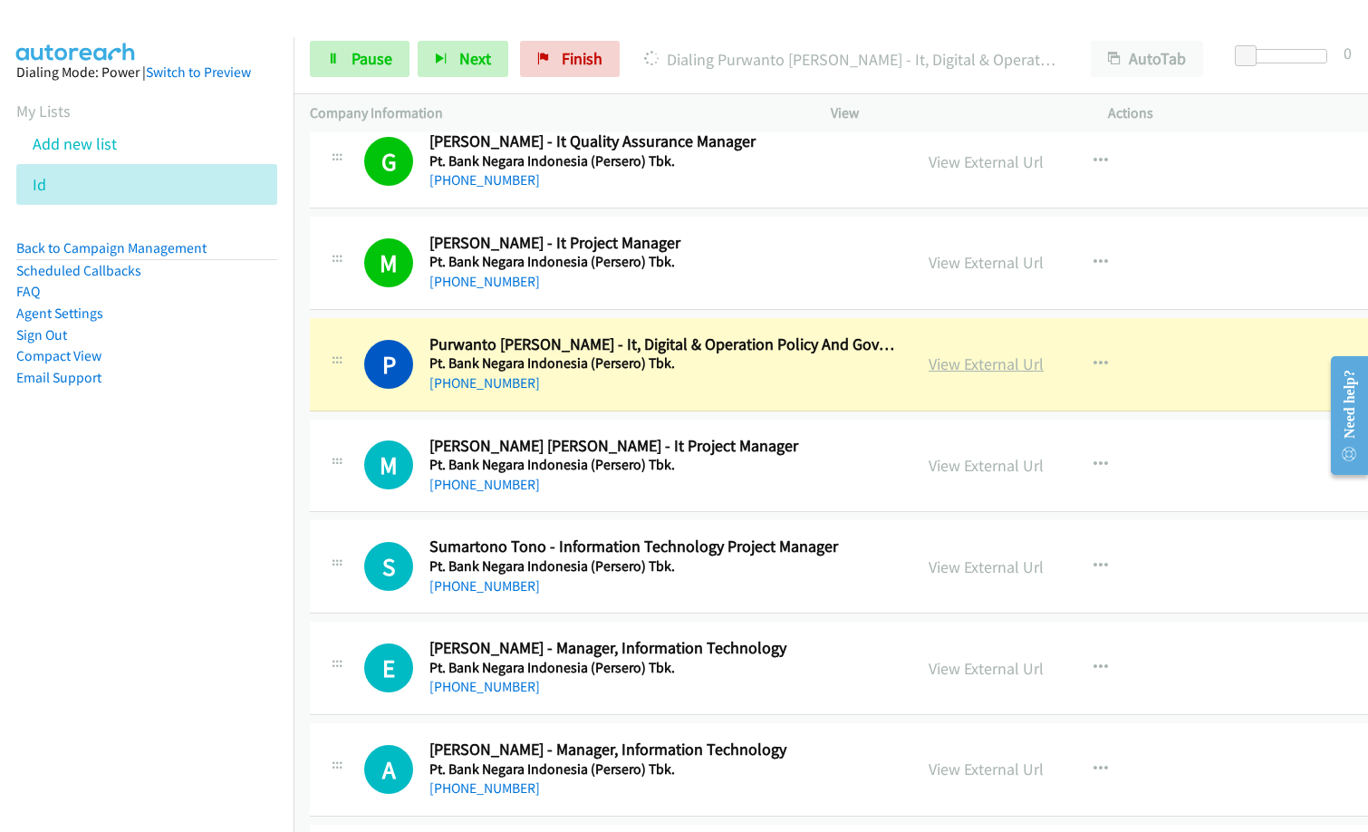
click at [988, 368] on link "View External Url" at bounding box center [986, 363] width 115 height 21
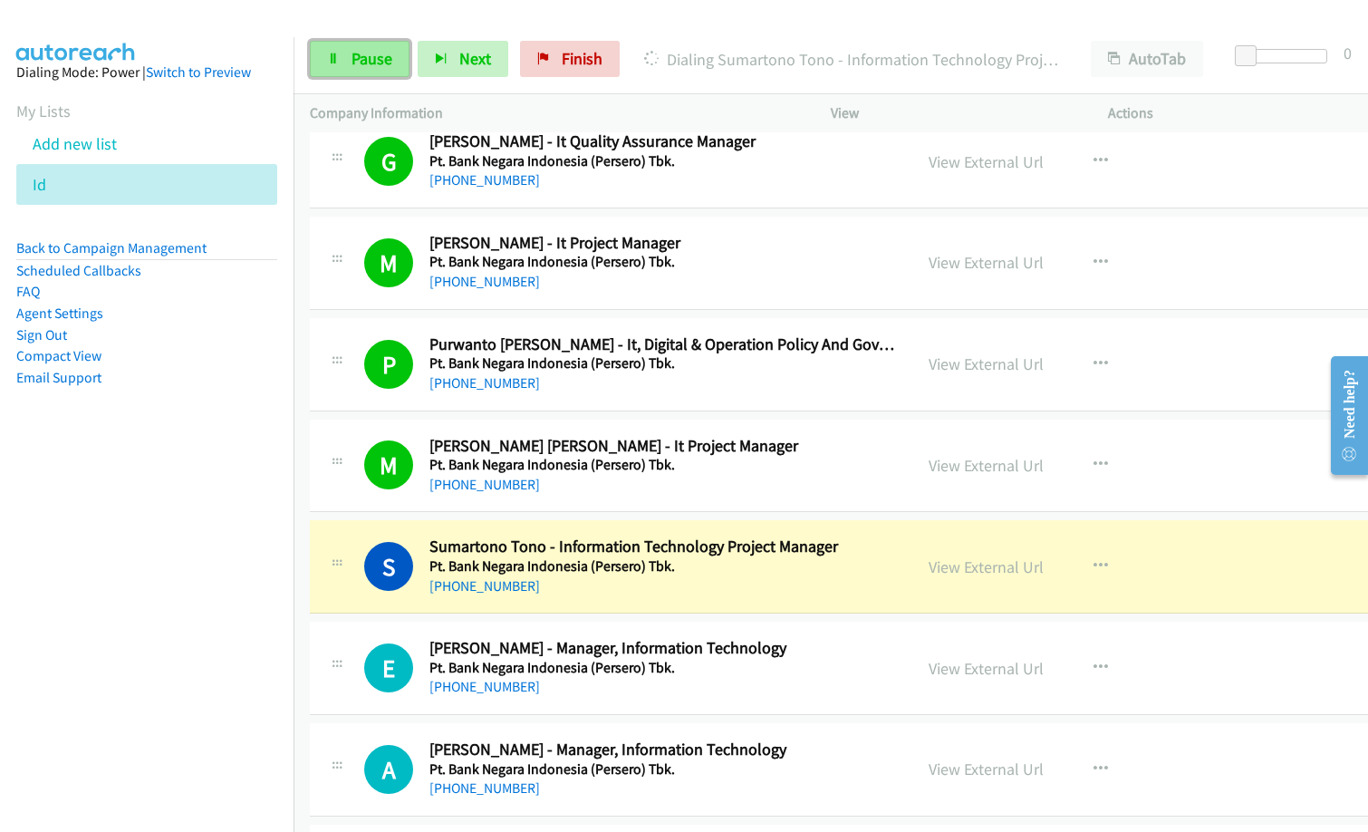
click at [361, 55] on span "Pause" at bounding box center [372, 58] width 41 height 21
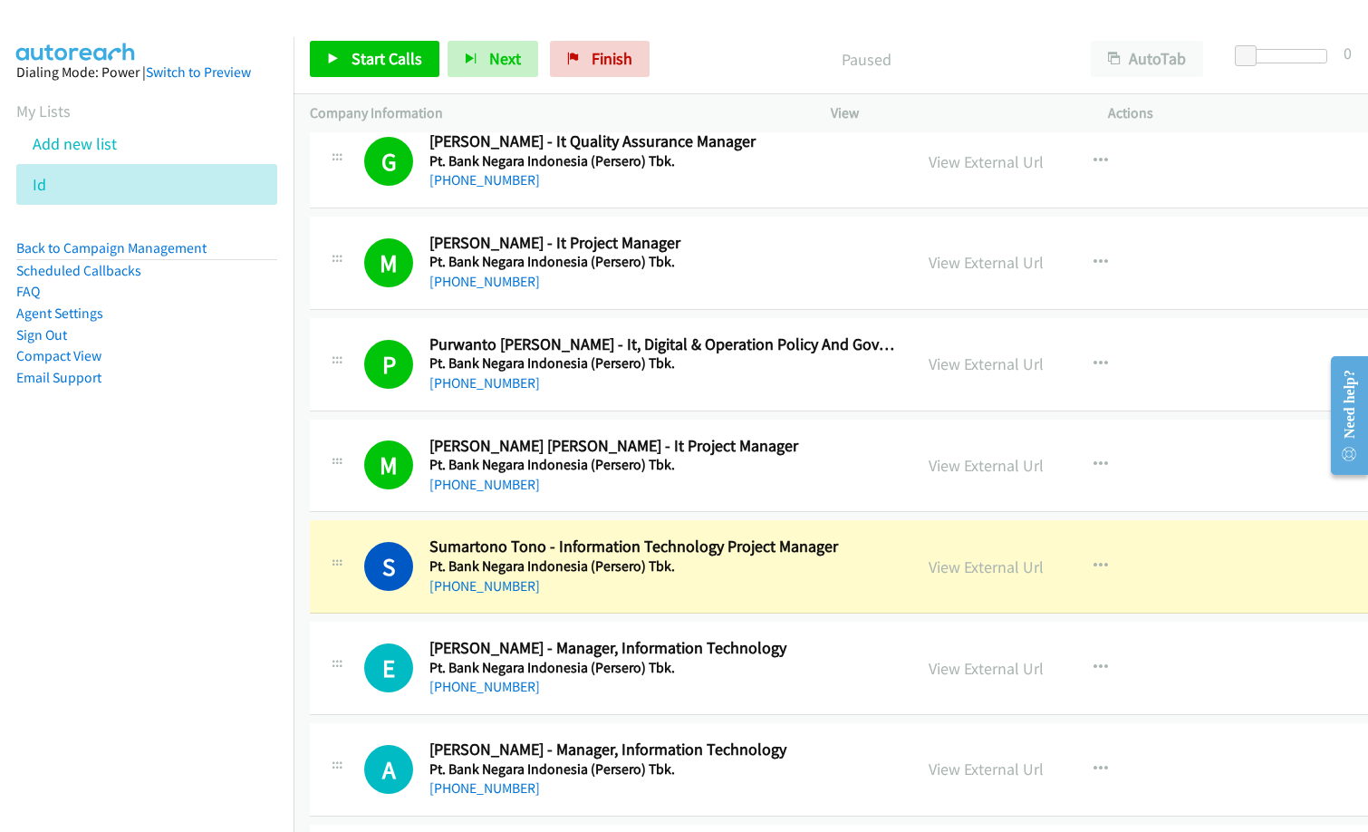
drag, startPoint x: 693, startPoint y: 51, endPoint x: 836, endPoint y: 1, distance: 151.6
click at [695, 50] on p "Paused" at bounding box center [866, 59] width 384 height 24
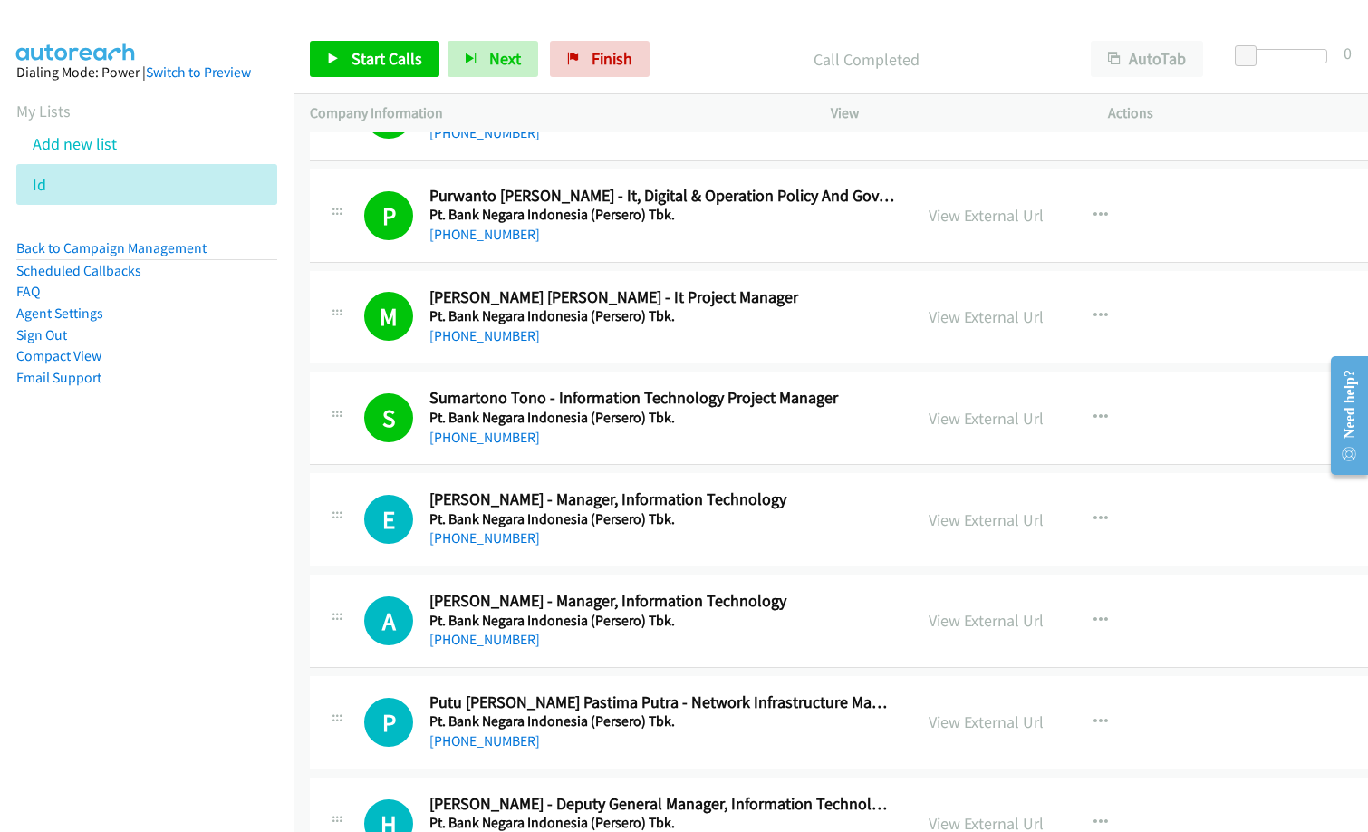
scroll to position [2084, 0]
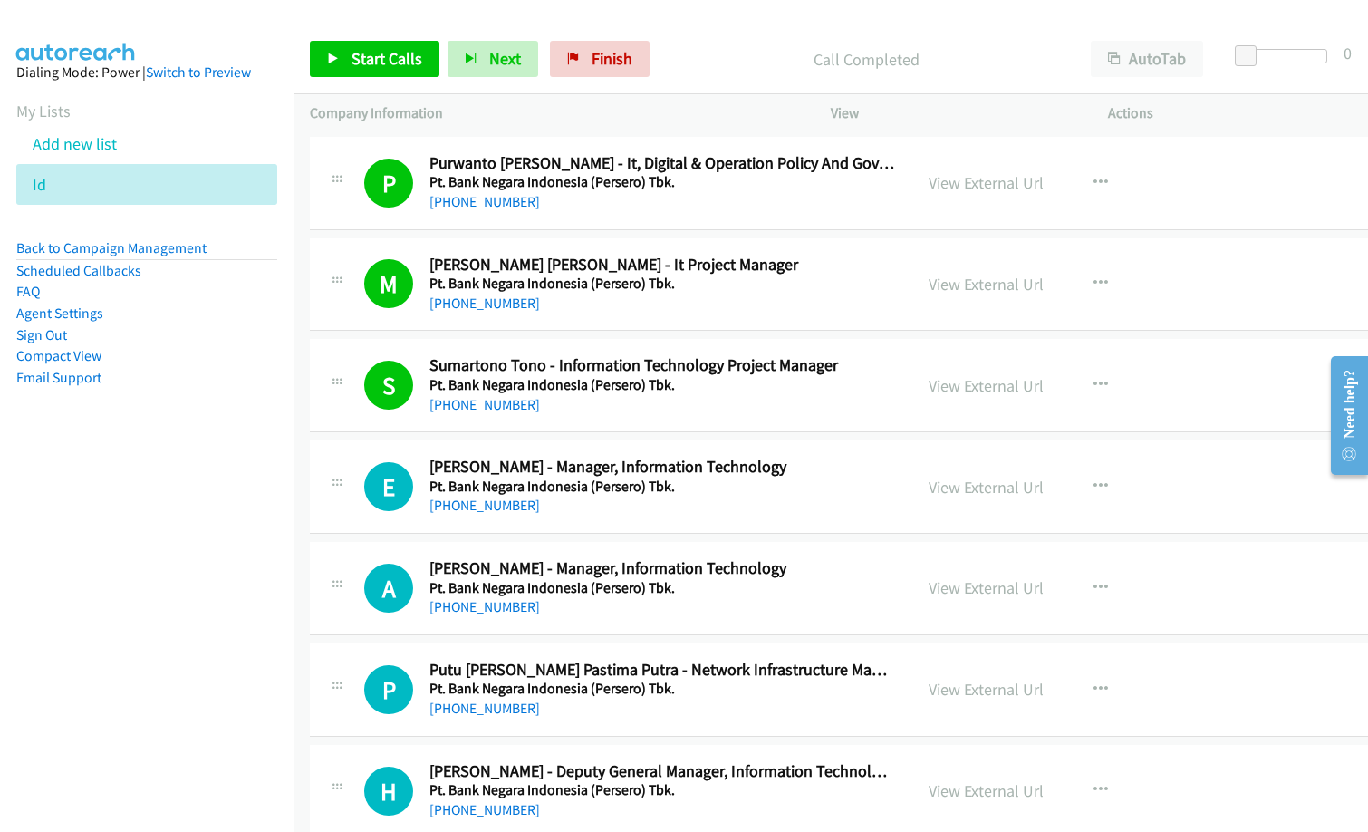
click at [201, 550] on nav "Dialing Mode: Power | Switch to Preview My Lists Add new list Id Back to Campai…" at bounding box center [147, 453] width 294 height 832
click at [388, 47] on link "Start Calls" at bounding box center [375, 59] width 130 height 36
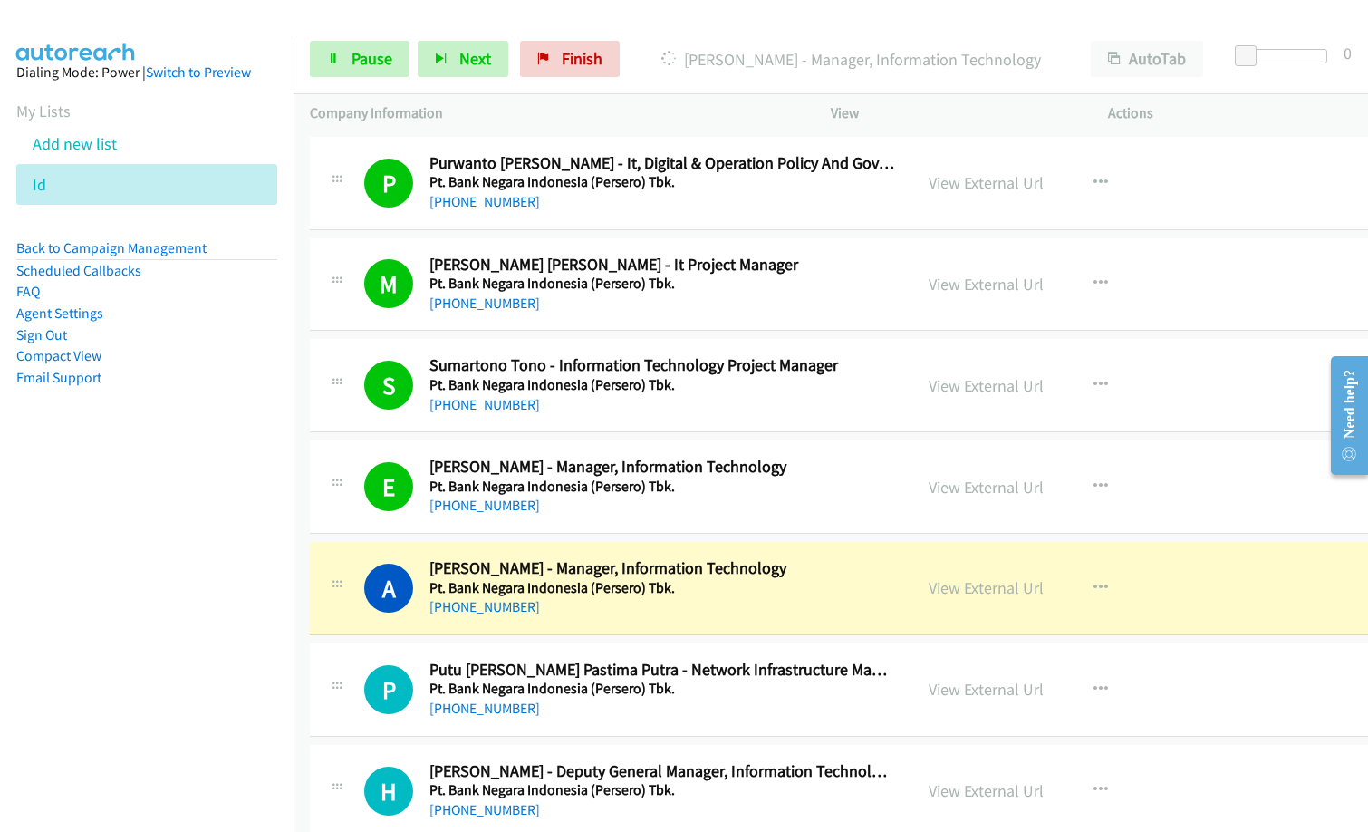
click at [131, 632] on nav "Dialing Mode: Power | Switch to Preview My Lists Add new list Id Back to Campai…" at bounding box center [147, 453] width 294 height 832
click at [234, 621] on nav "Dialing Mode: Power | Switch to Preview My Lists Add new list Id Back to Campai…" at bounding box center [147, 453] width 294 height 832
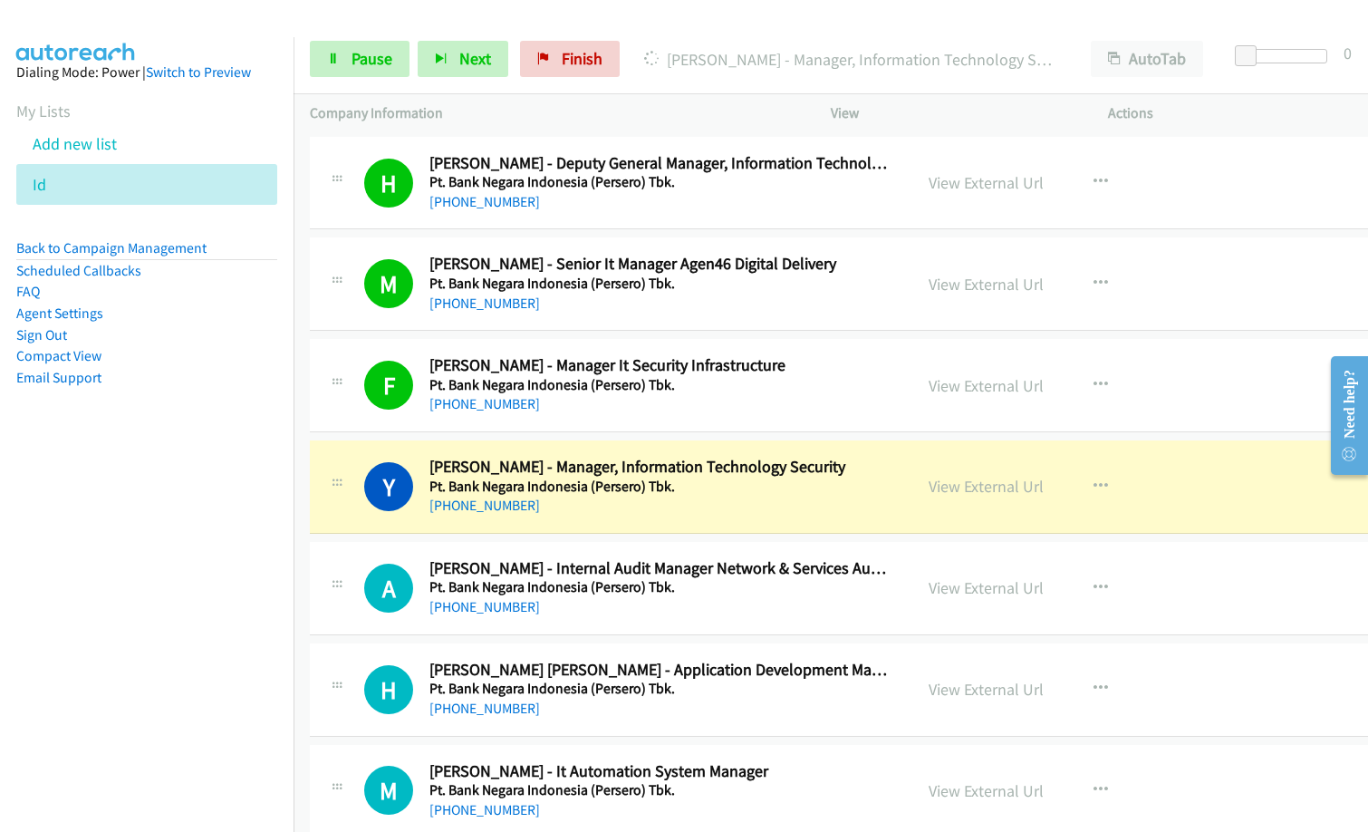
scroll to position [2718, 0]
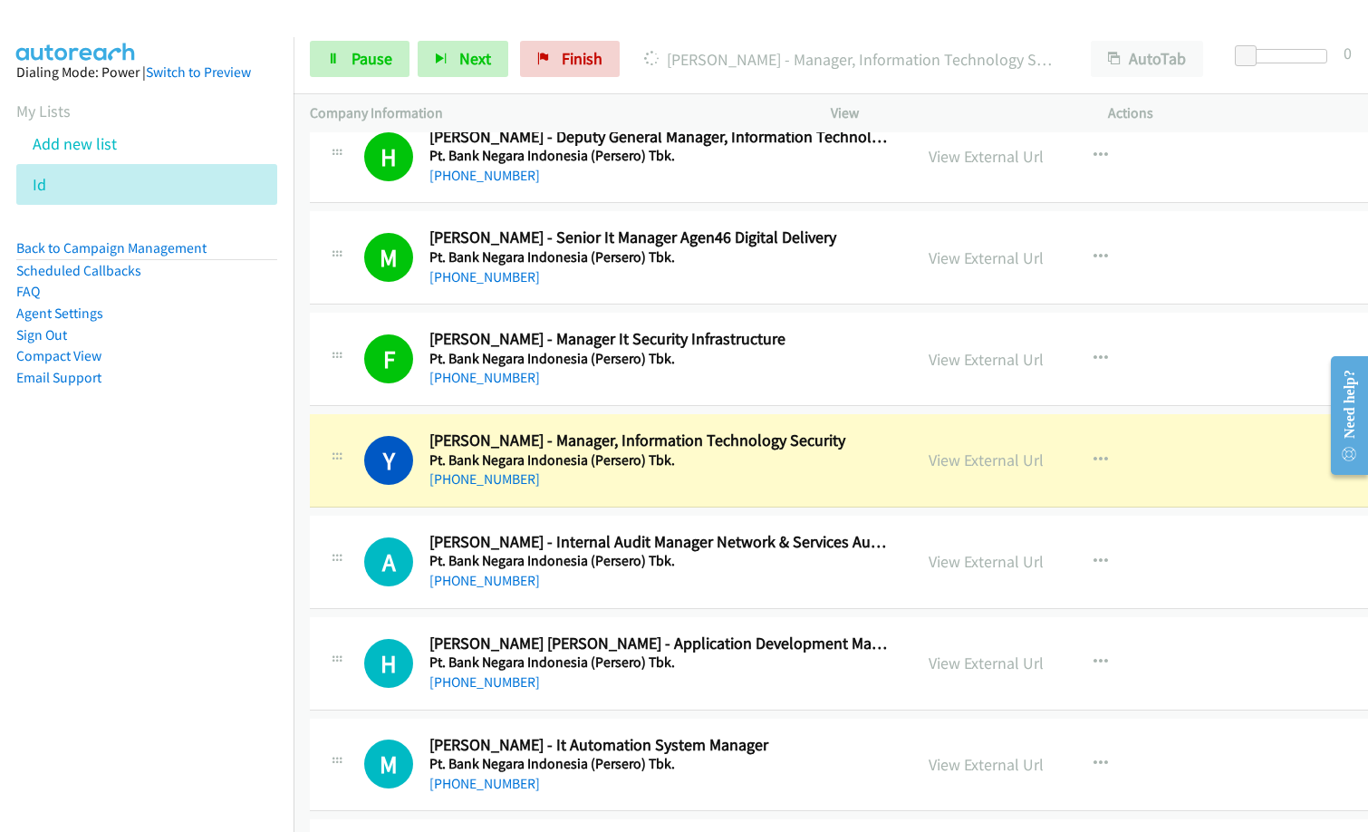
click at [81, 599] on nav "Dialing Mode: Power | Switch to Preview My Lists Add new list Id Back to Campai…" at bounding box center [147, 453] width 294 height 832
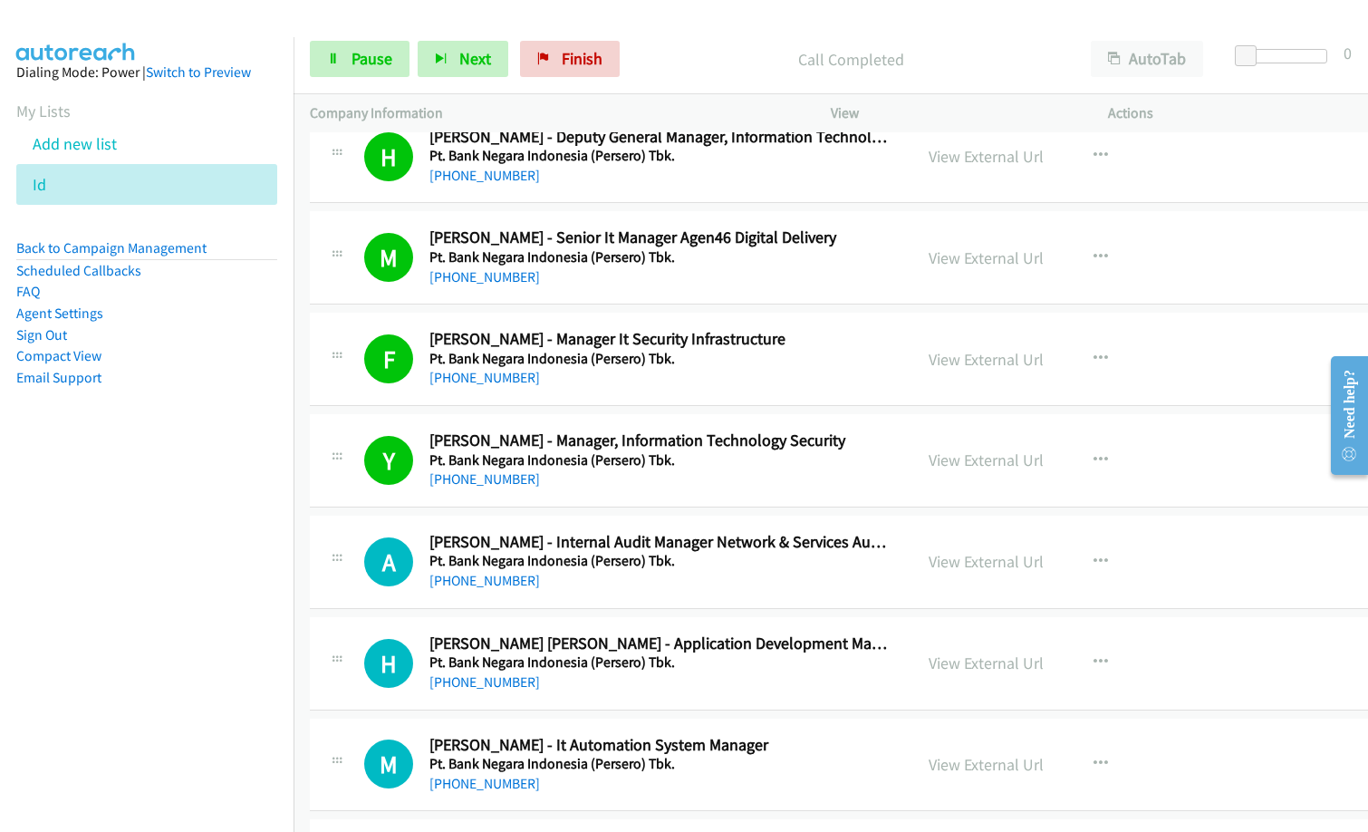
click at [721, 48] on p "Call Completed" at bounding box center [851, 59] width 414 height 24
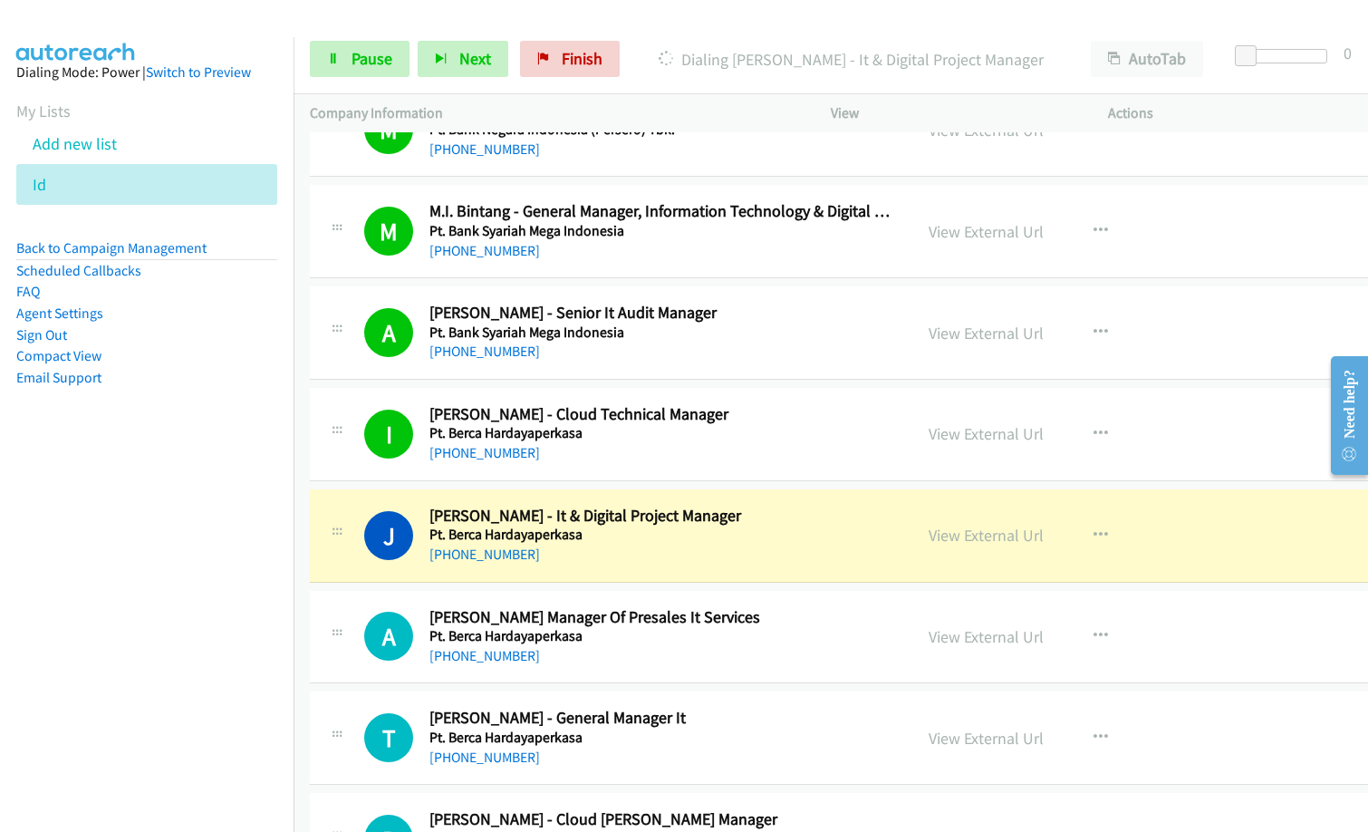
scroll to position [3533, 0]
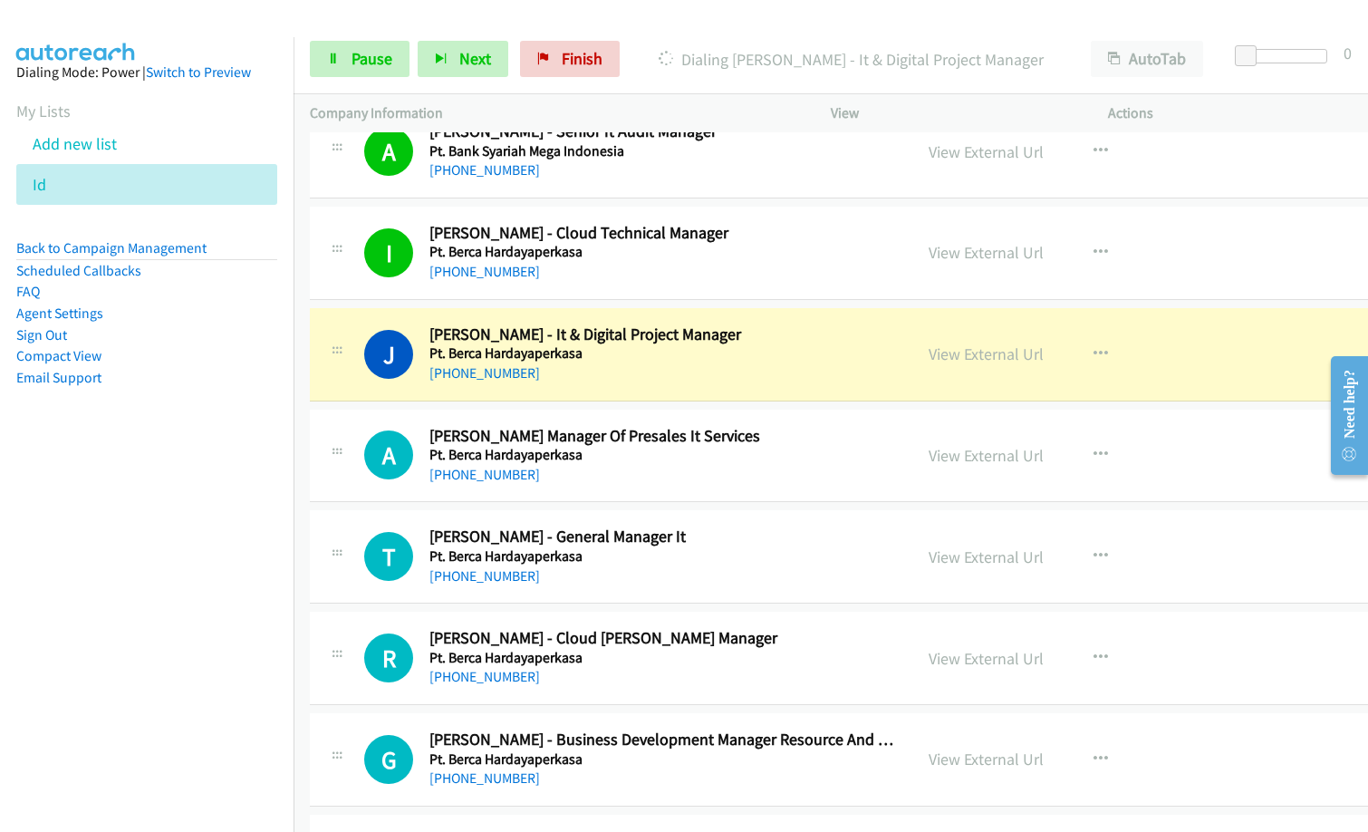
drag, startPoint x: 201, startPoint y: 547, endPoint x: 243, endPoint y: 537, distance: 42.9
click at [201, 547] on nav "Dialing Mode: Power | Switch to Preview My Lists Add new list Id Back to Campai…" at bounding box center [147, 453] width 294 height 832
drag, startPoint x: 1025, startPoint y: 357, endPoint x: 1093, endPoint y: 363, distance: 68.2
click at [1044, 354] on link "View External Url" at bounding box center [986, 353] width 115 height 21
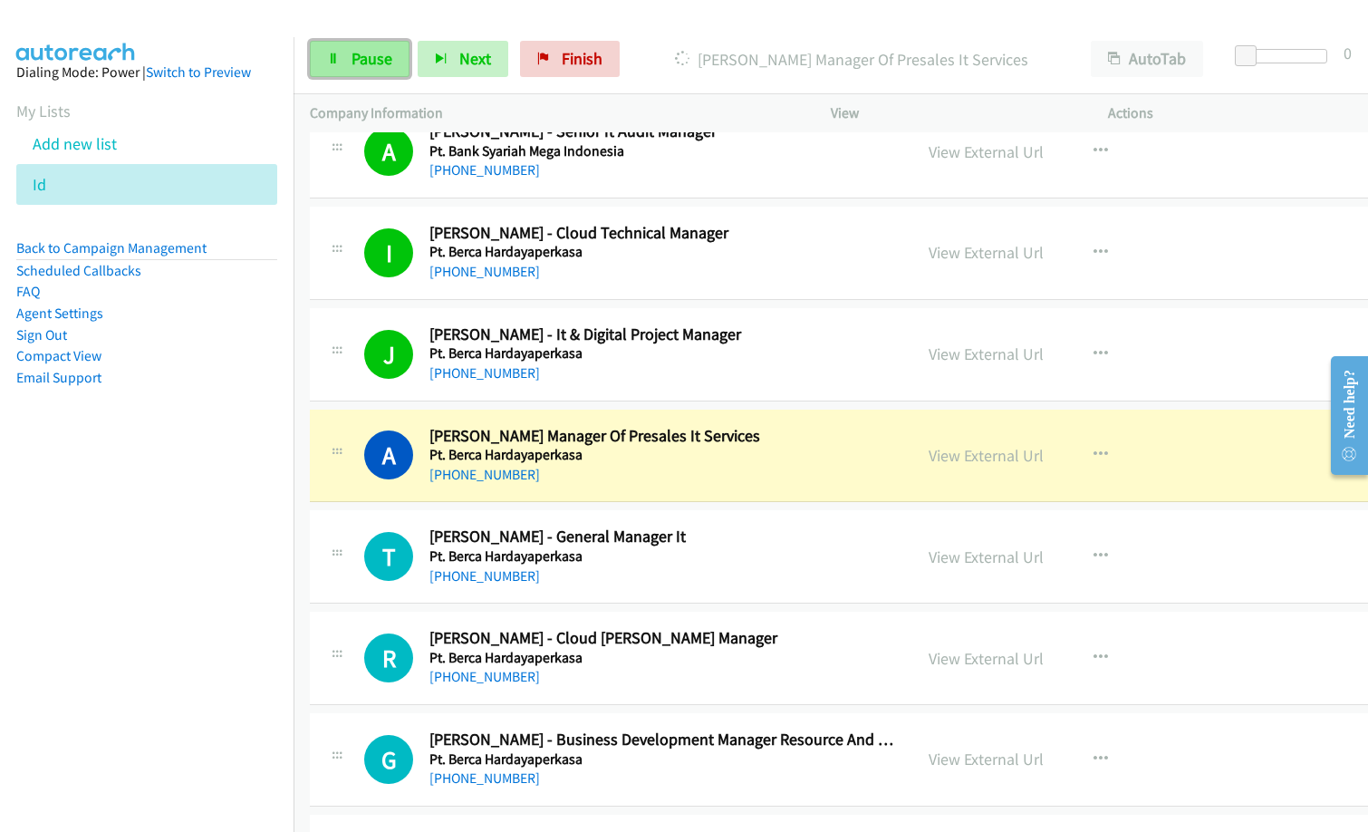
click at [362, 63] on span "Pause" at bounding box center [372, 58] width 41 height 21
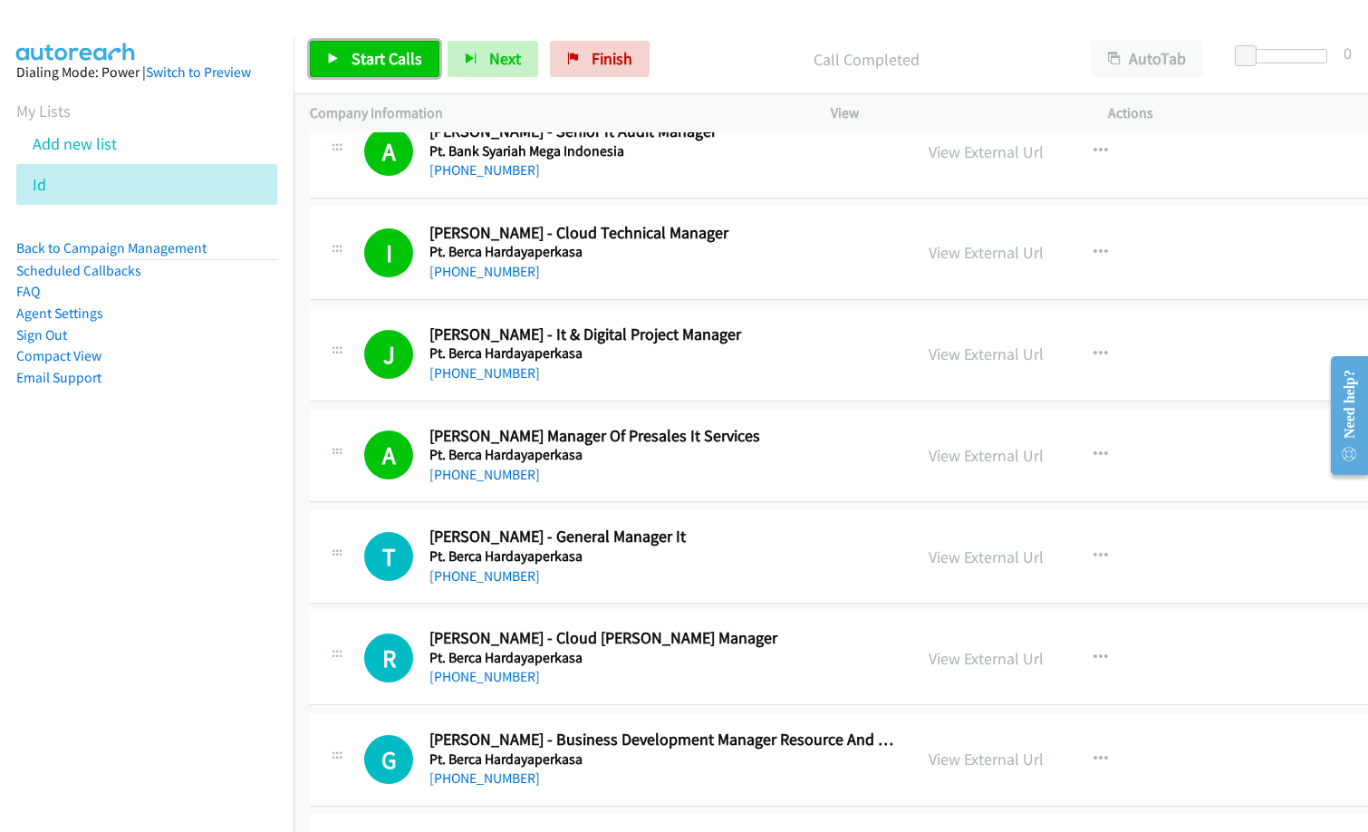
click at [397, 53] on span "Start Calls" at bounding box center [387, 58] width 71 height 21
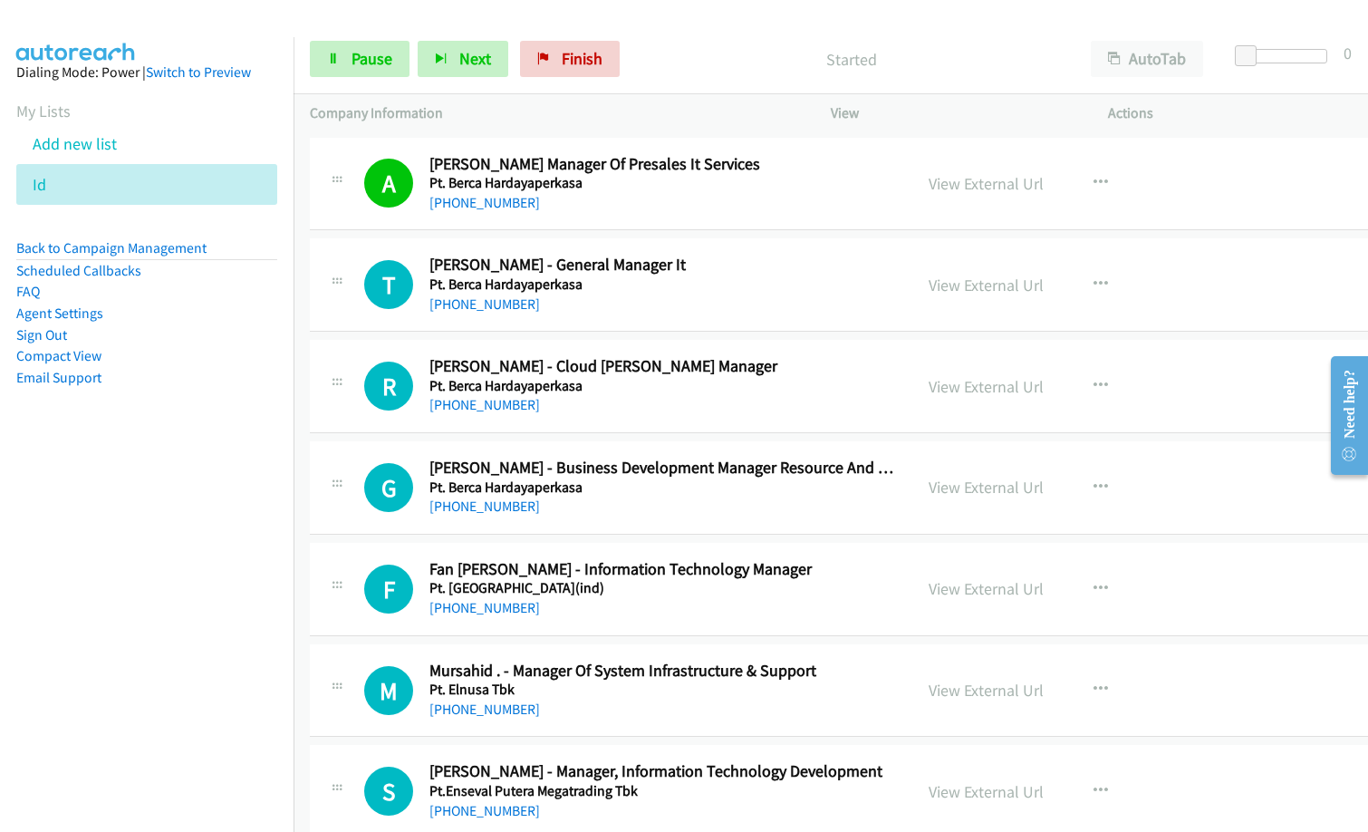
scroll to position [3896, 0]
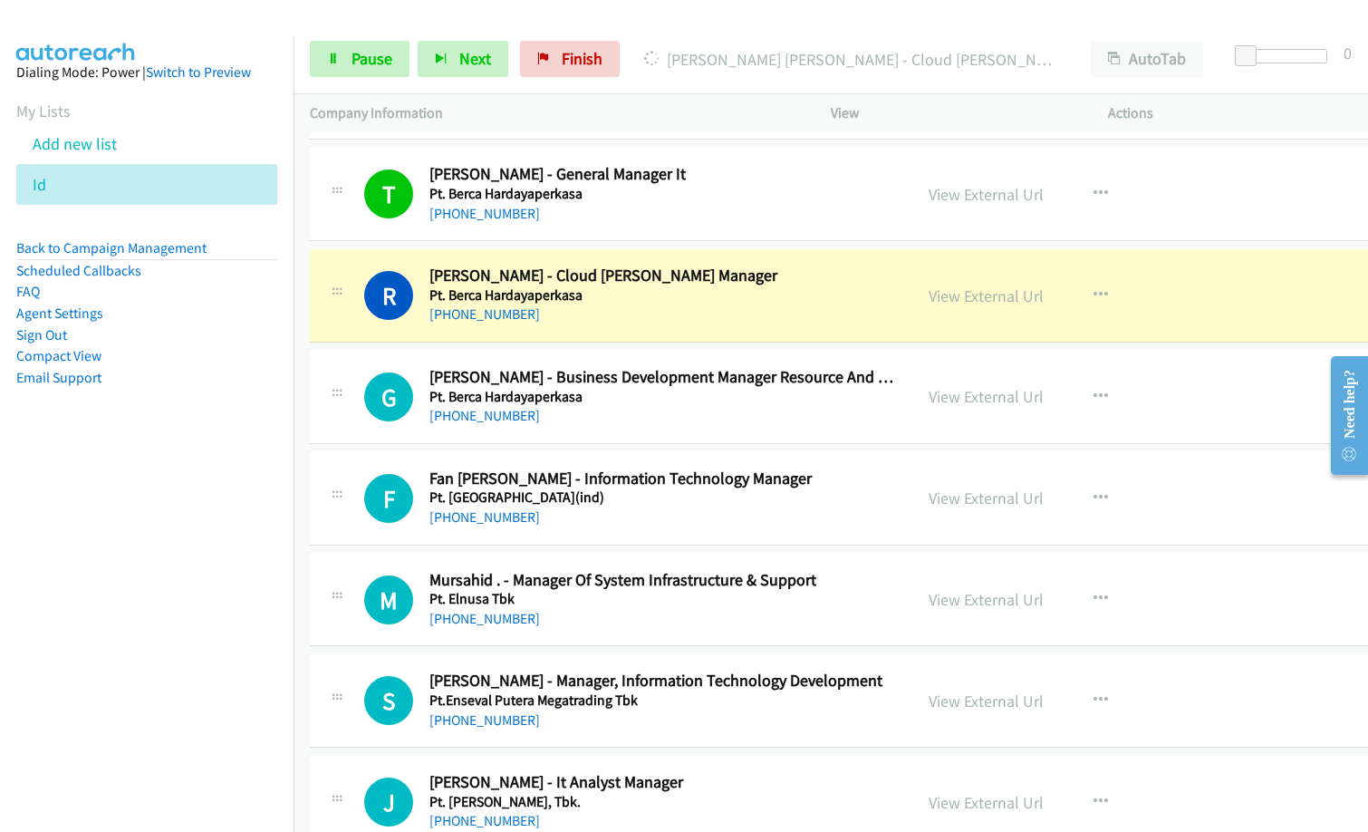
click at [65, 569] on nav "Dialing Mode: Power | Switch to Preview My Lists Add new list Id Back to Campai…" at bounding box center [147, 453] width 294 height 832
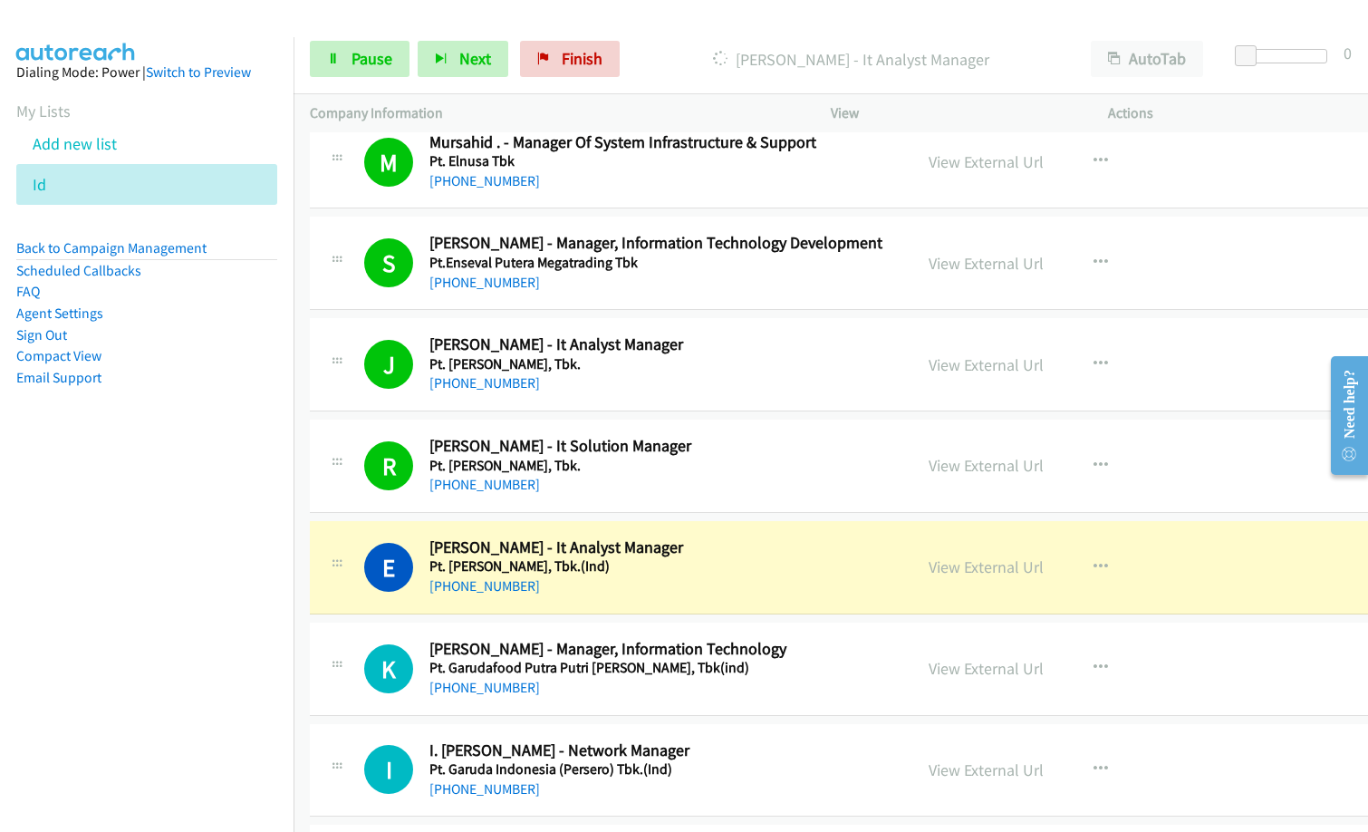
scroll to position [4349, 0]
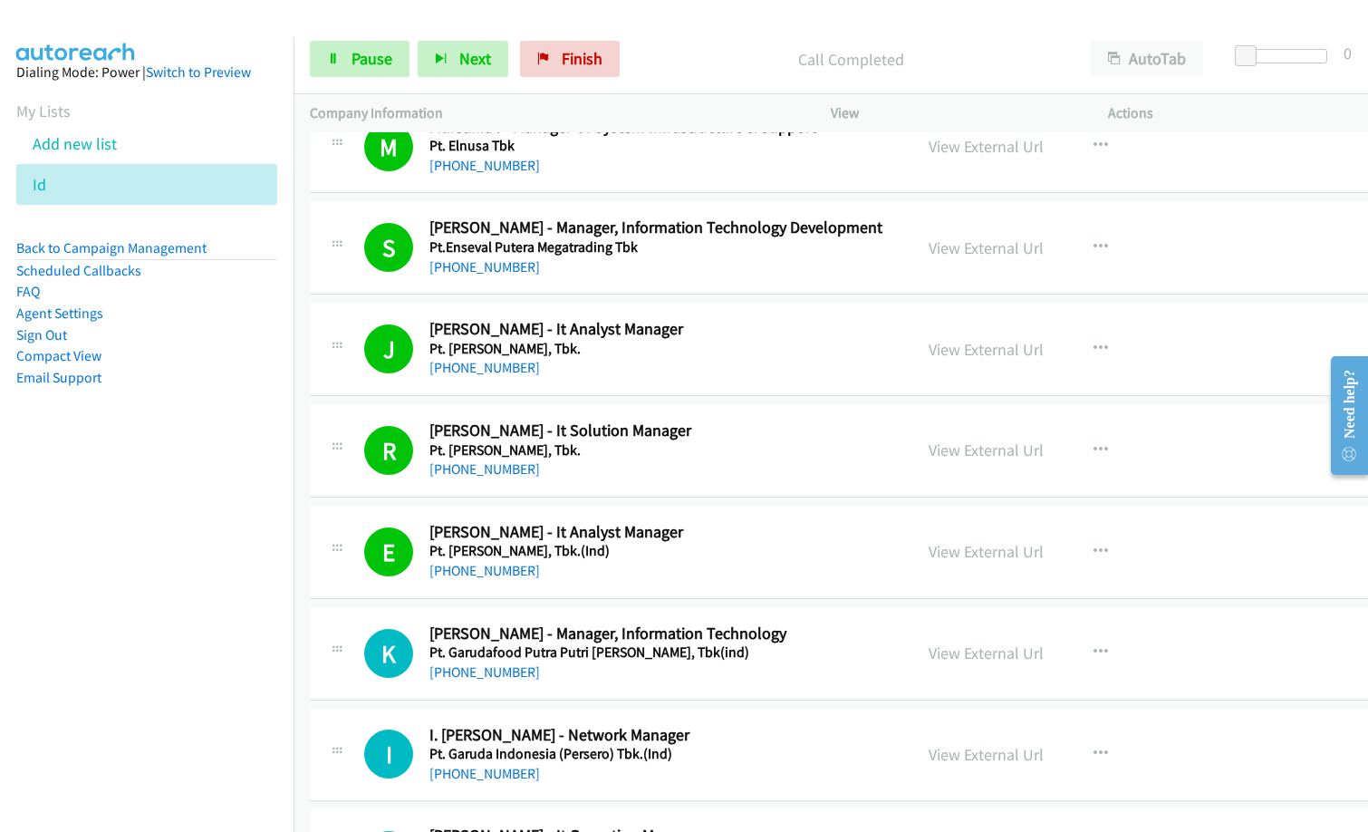
click at [195, 576] on nav "Dialing Mode: Power | Switch to Preview My Lists Add new list Id Back to Campai…" at bounding box center [147, 453] width 294 height 832
click at [143, 619] on nav "Dialing Mode: Power | Switch to Preview My Lists Add new list Id Back to Campai…" at bounding box center [147, 453] width 294 height 832
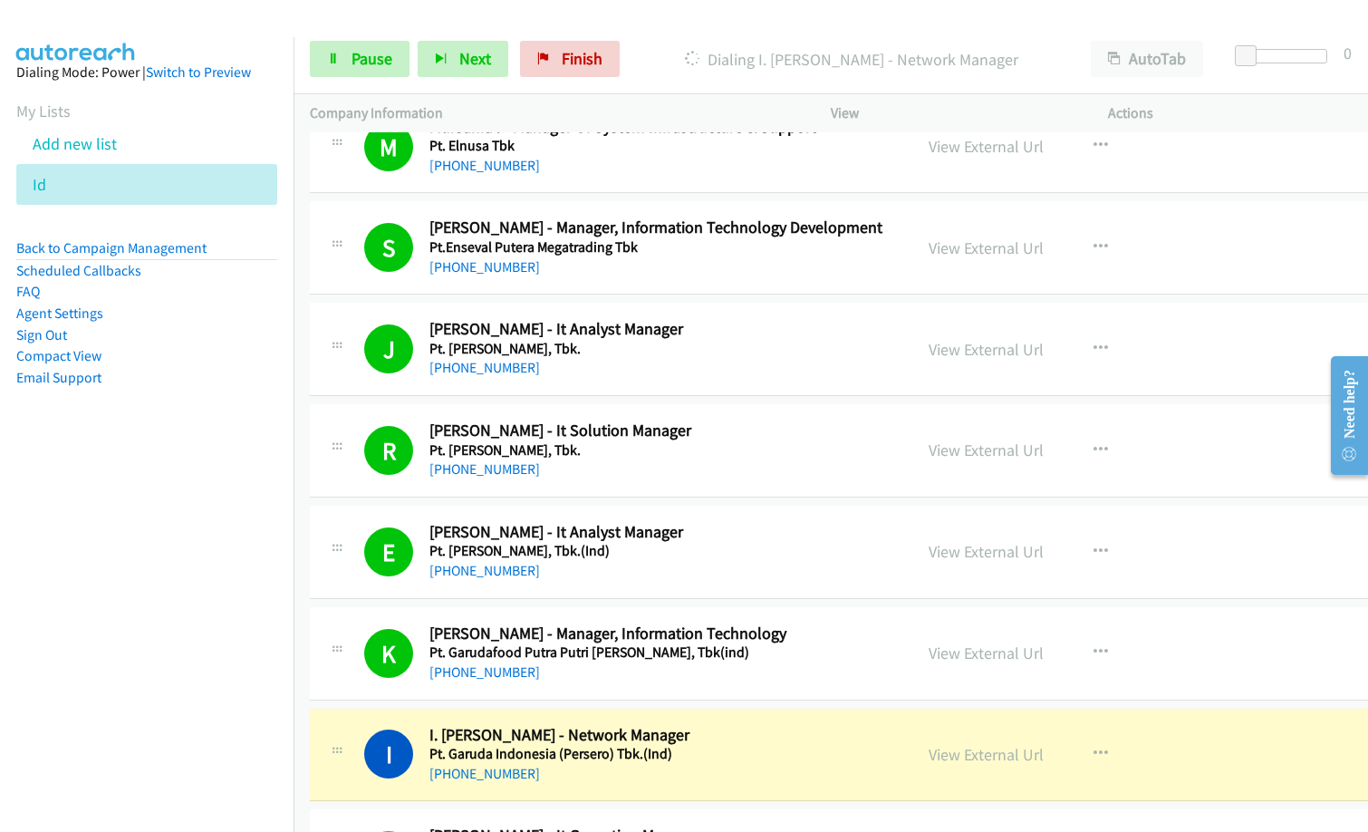
click at [711, 574] on div "[PHONE_NUMBER]" at bounding box center [662, 571] width 466 height 22
click at [1040, 547] on link "View External Url" at bounding box center [986, 551] width 115 height 21
click at [1022, 448] on link "View External Url" at bounding box center [986, 449] width 115 height 21
click at [1011, 447] on link "View External Url" at bounding box center [986, 449] width 115 height 21
click at [1009, 347] on link "View External Url" at bounding box center [986, 349] width 115 height 21
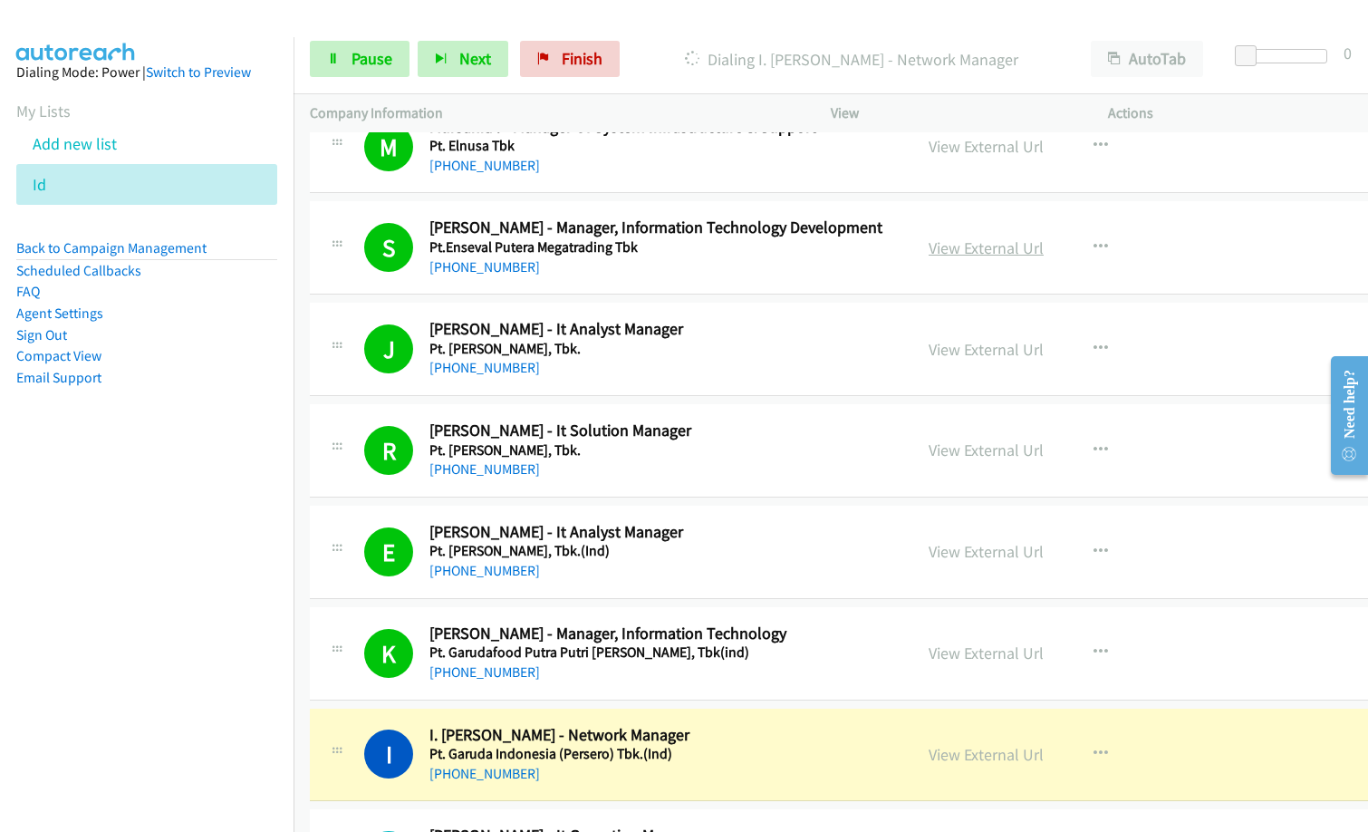
click at [1044, 246] on link "View External Url" at bounding box center [986, 247] width 115 height 21
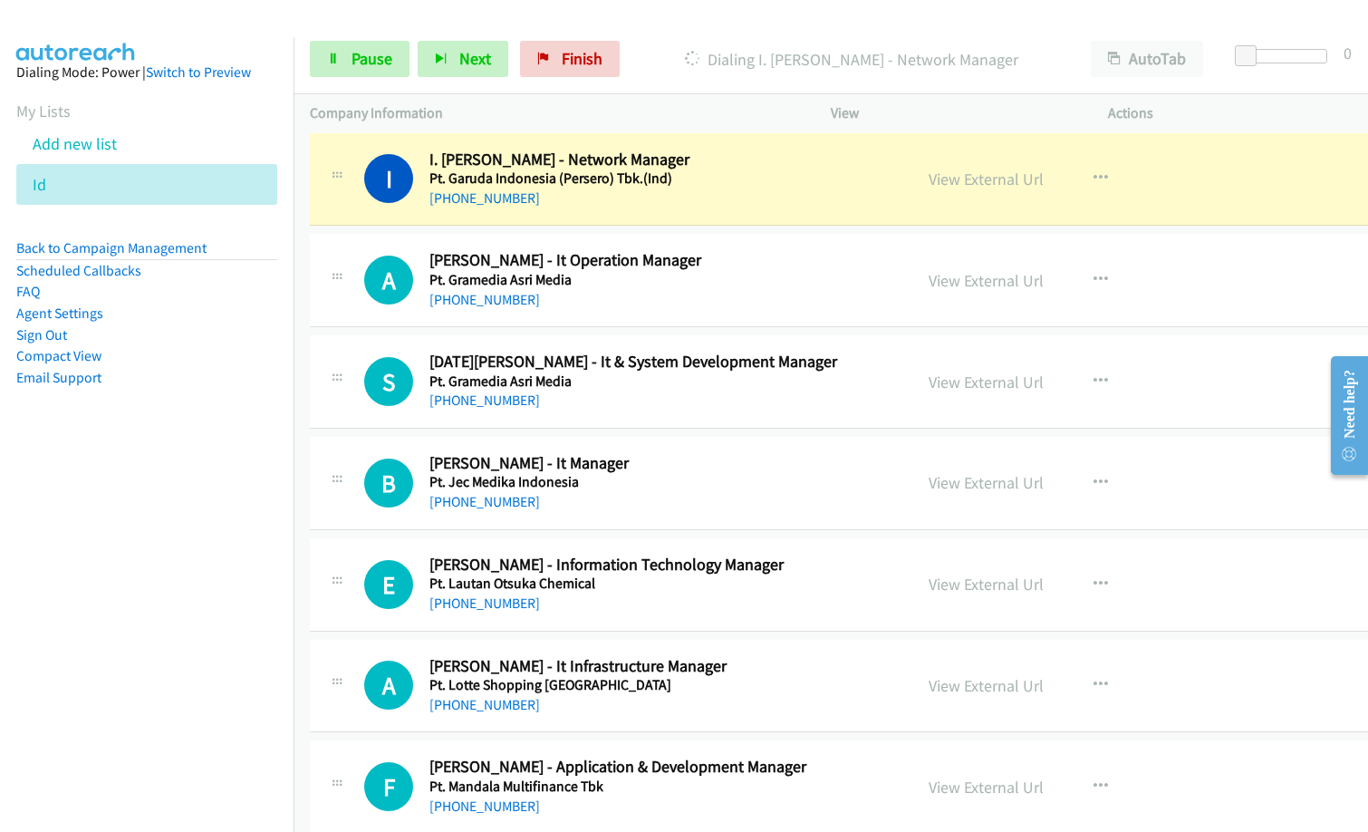
scroll to position [4892, 0]
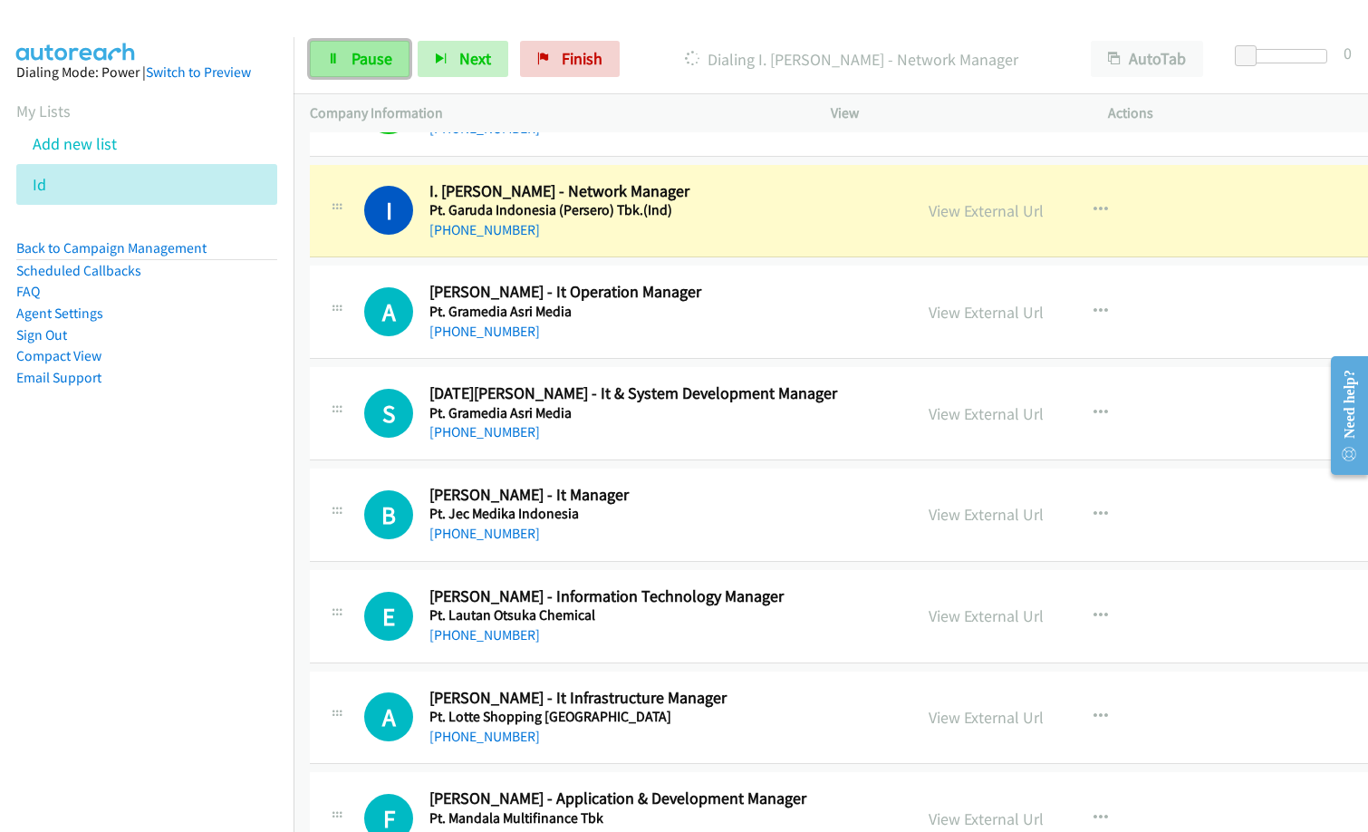
drag, startPoint x: 353, startPoint y: 67, endPoint x: 371, endPoint y: 75, distance: 19.0
click at [353, 66] on span "Pause" at bounding box center [372, 58] width 41 height 21
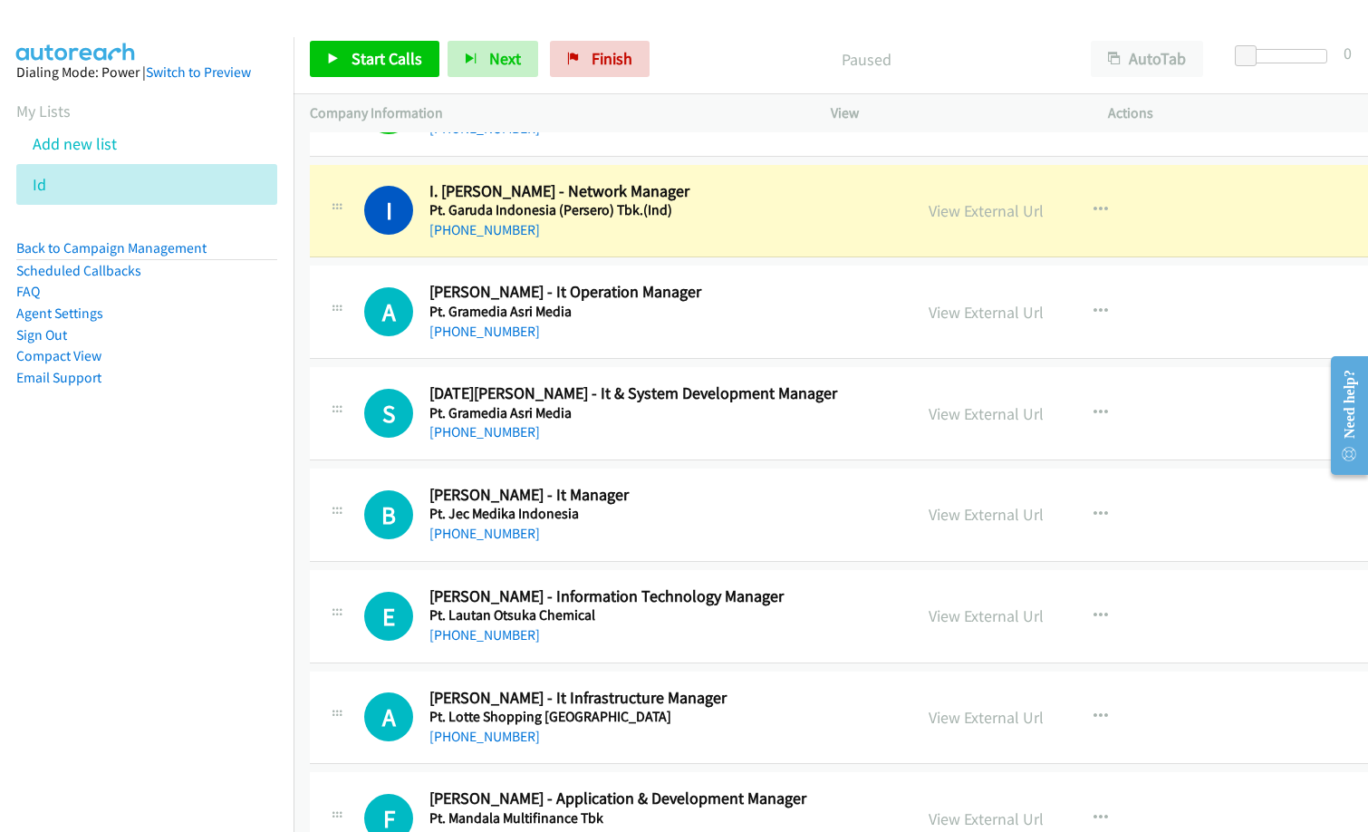
click at [699, 70] on p "Paused" at bounding box center [866, 59] width 384 height 24
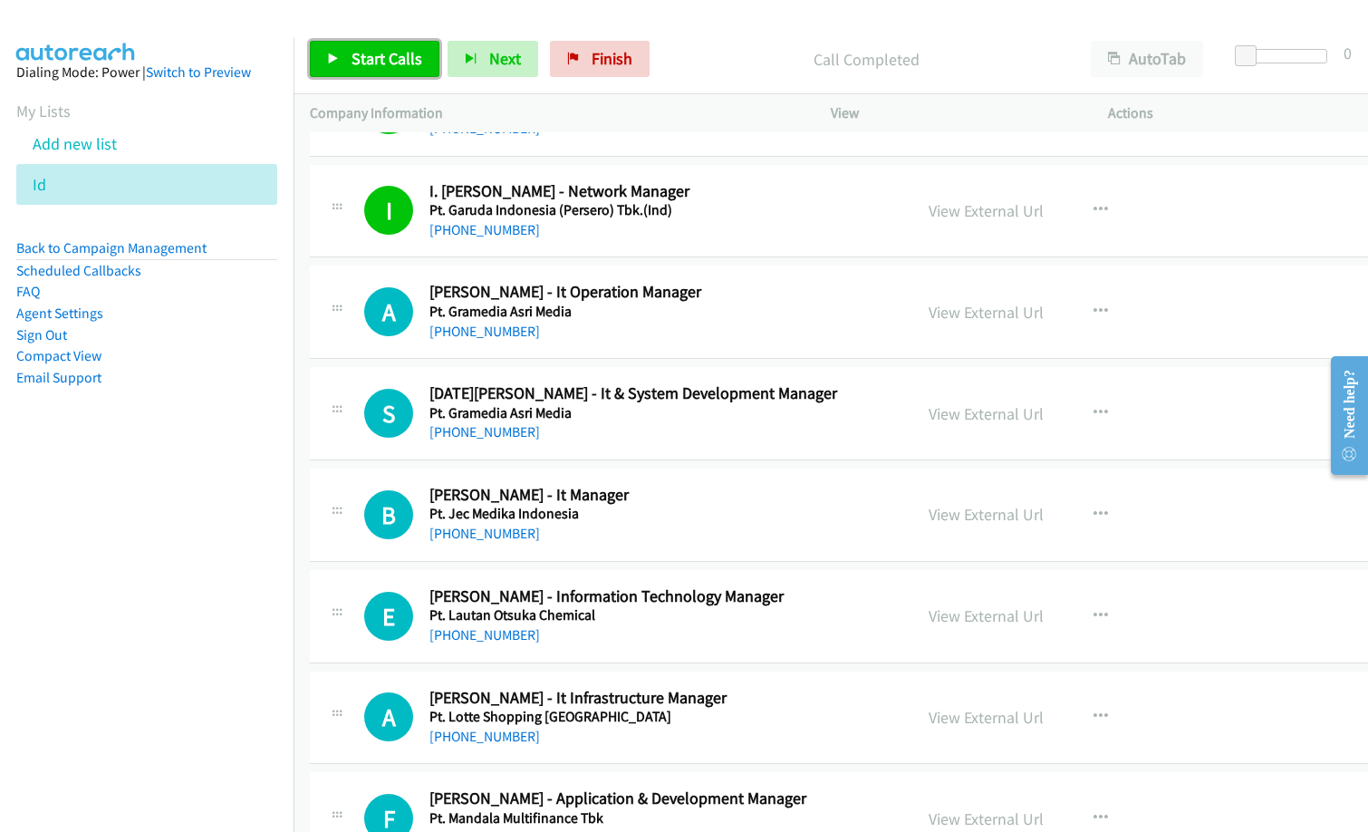
click at [361, 53] on span "Start Calls" at bounding box center [387, 58] width 71 height 21
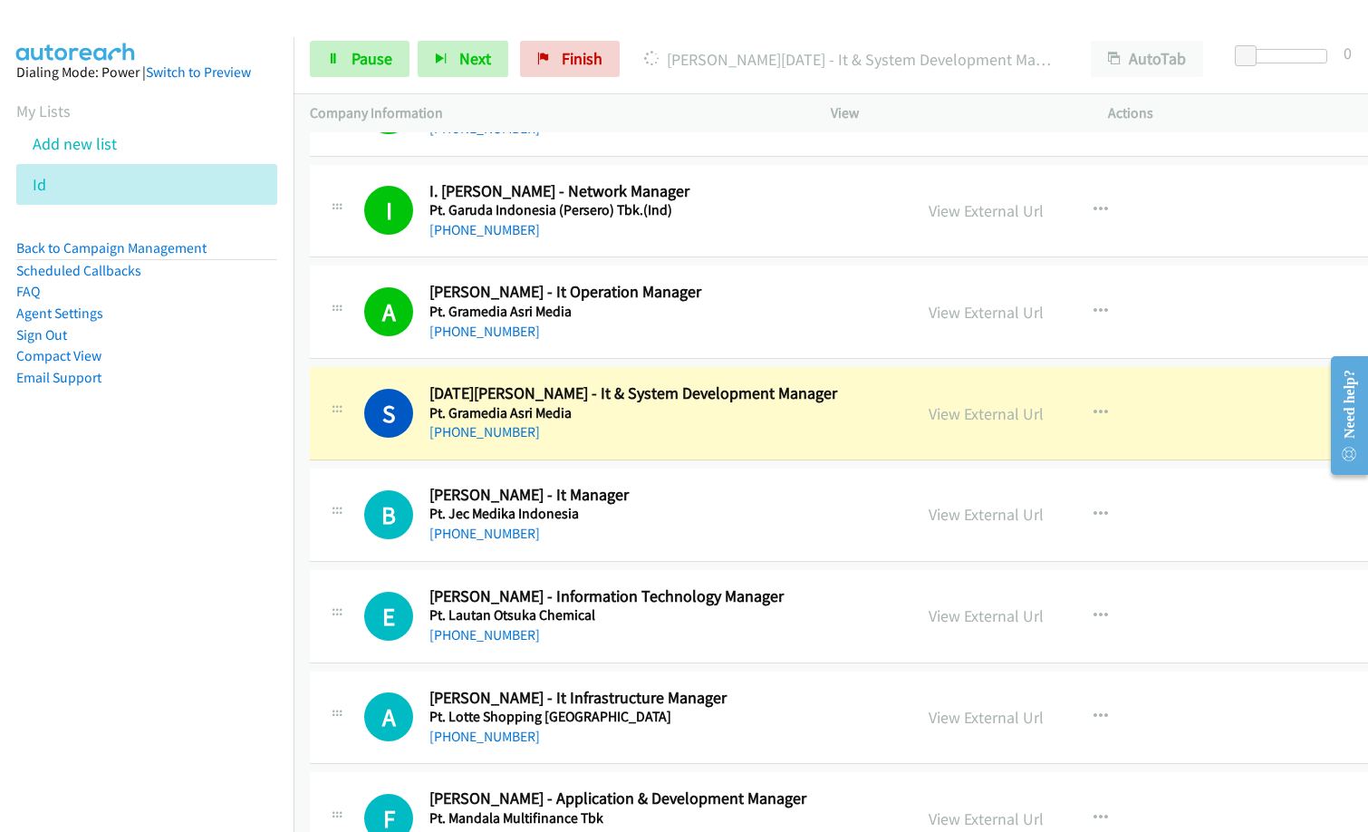
click at [654, 433] on div "[PHONE_NUMBER]" at bounding box center [662, 432] width 466 height 22
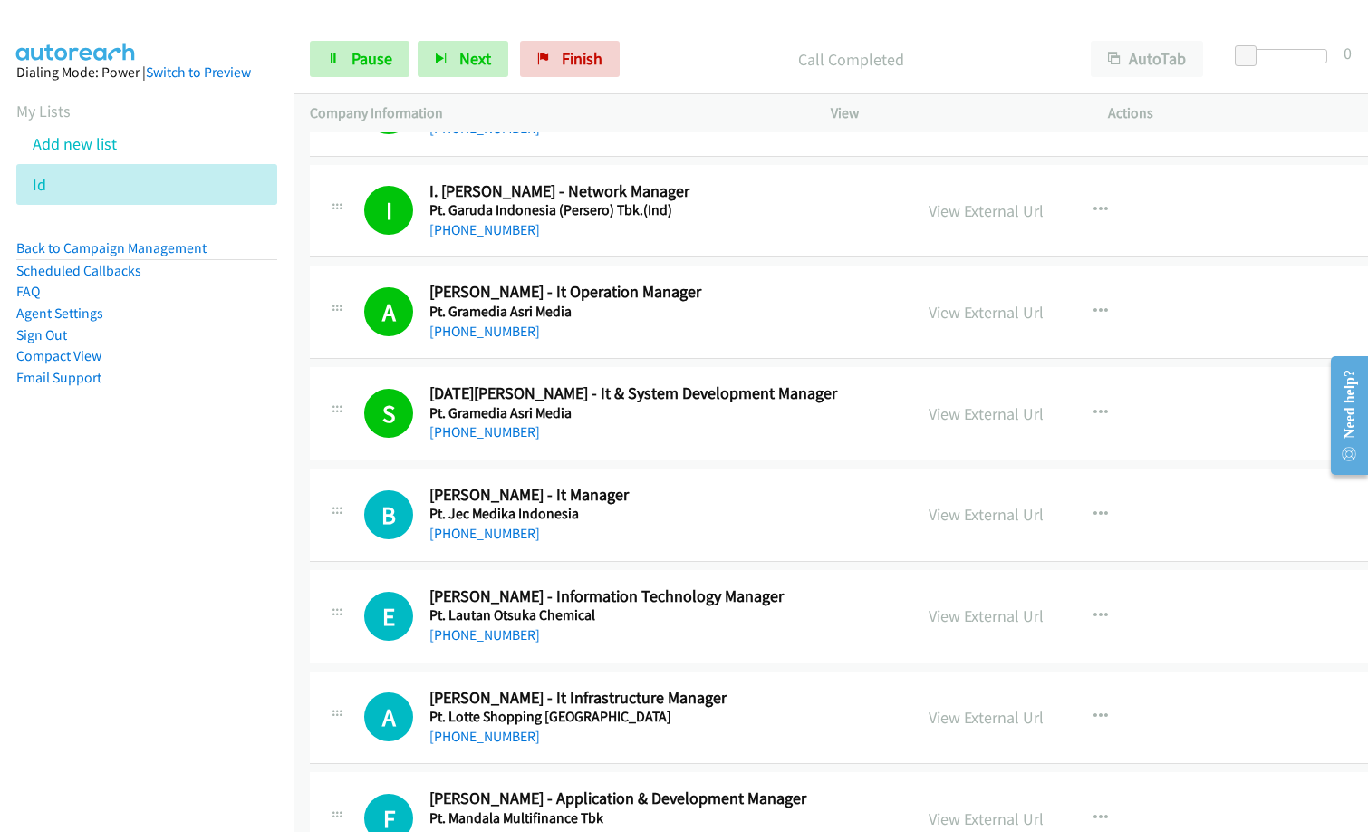
click at [1010, 417] on link "View External Url" at bounding box center [986, 413] width 115 height 21
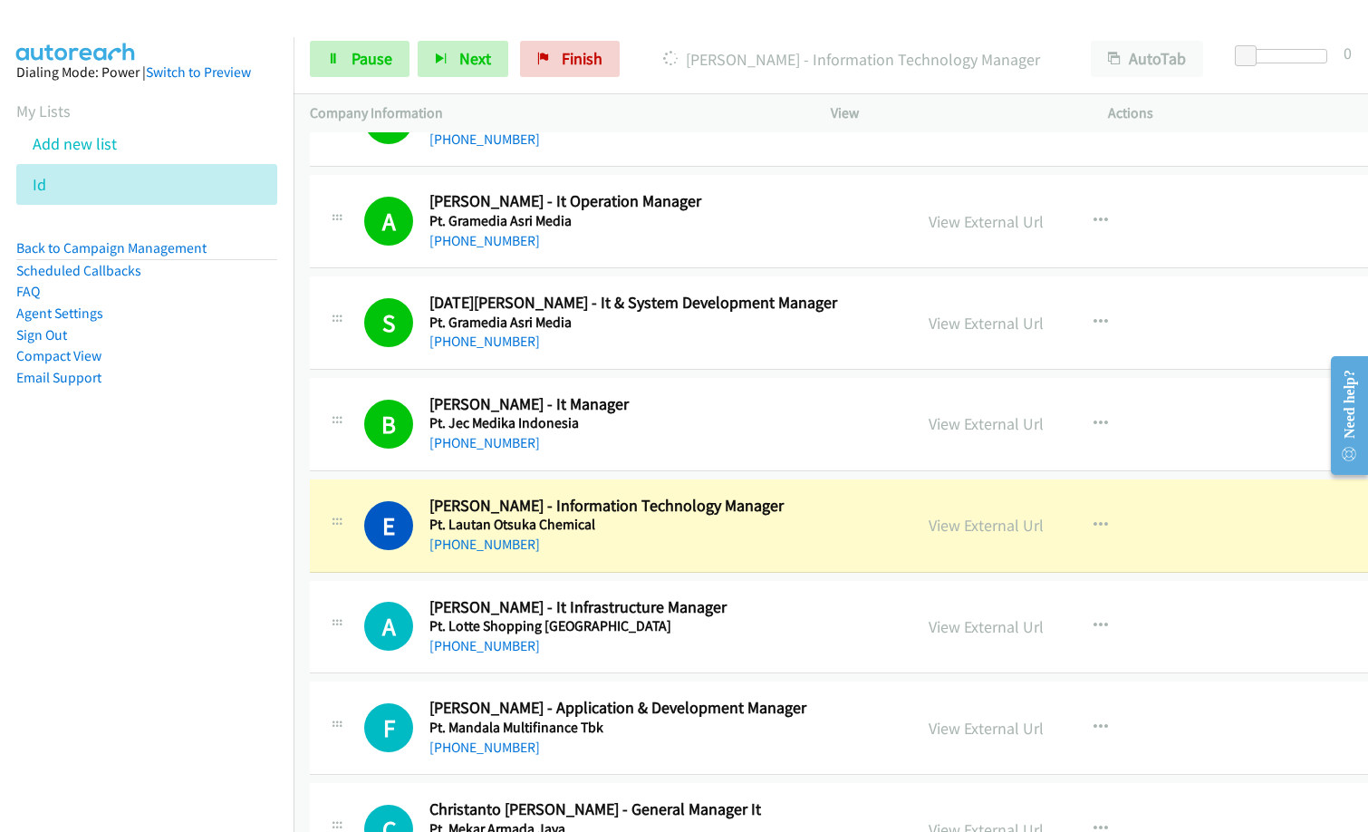
click at [187, 651] on nav "Dialing Mode: Power | Switch to Preview My Lists Add new list Id Back to Campai…" at bounding box center [147, 453] width 294 height 832
drag, startPoint x: 364, startPoint y: 60, endPoint x: 381, endPoint y: 53, distance: 17.8
click at [364, 59] on span "Pause" at bounding box center [372, 58] width 41 height 21
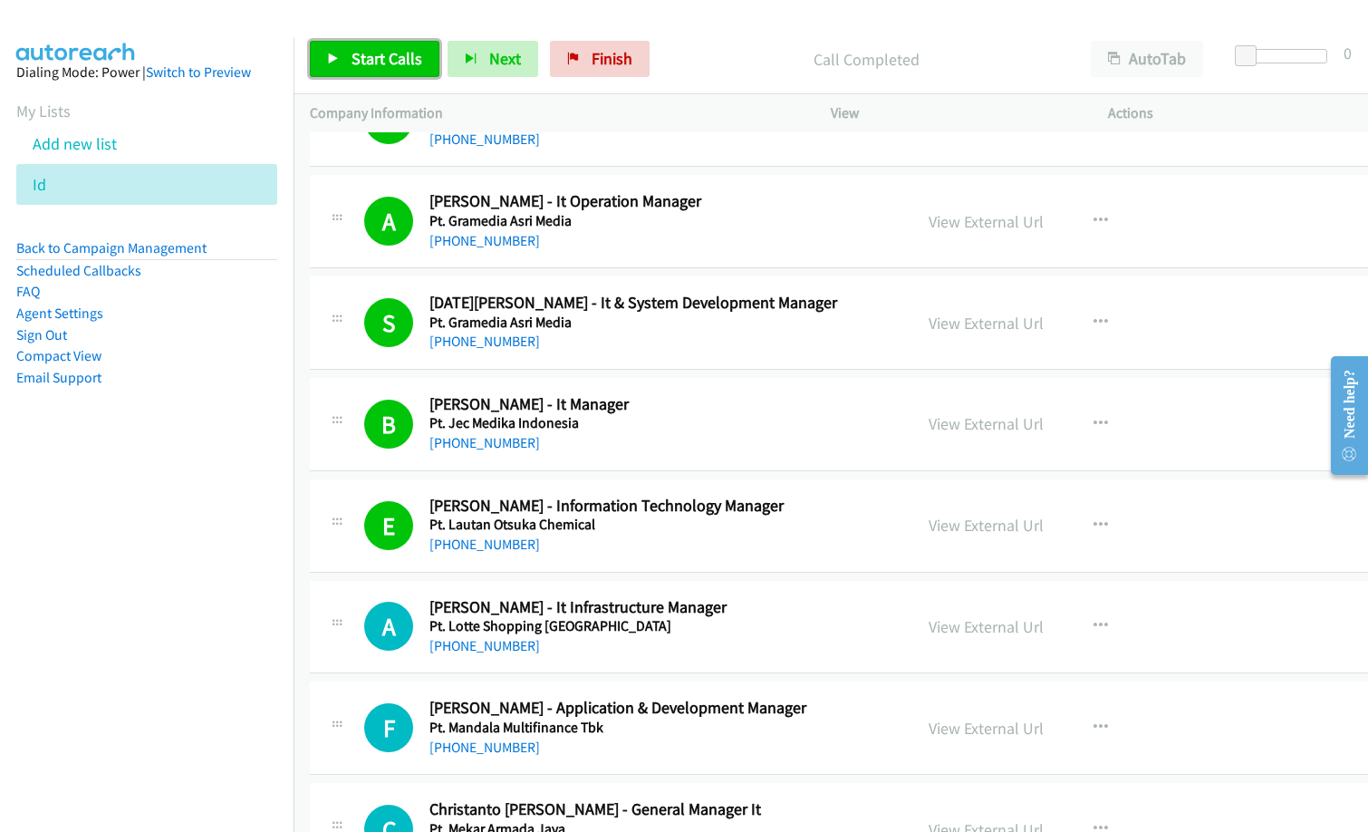
click at [378, 56] on span "Start Calls" at bounding box center [387, 58] width 71 height 21
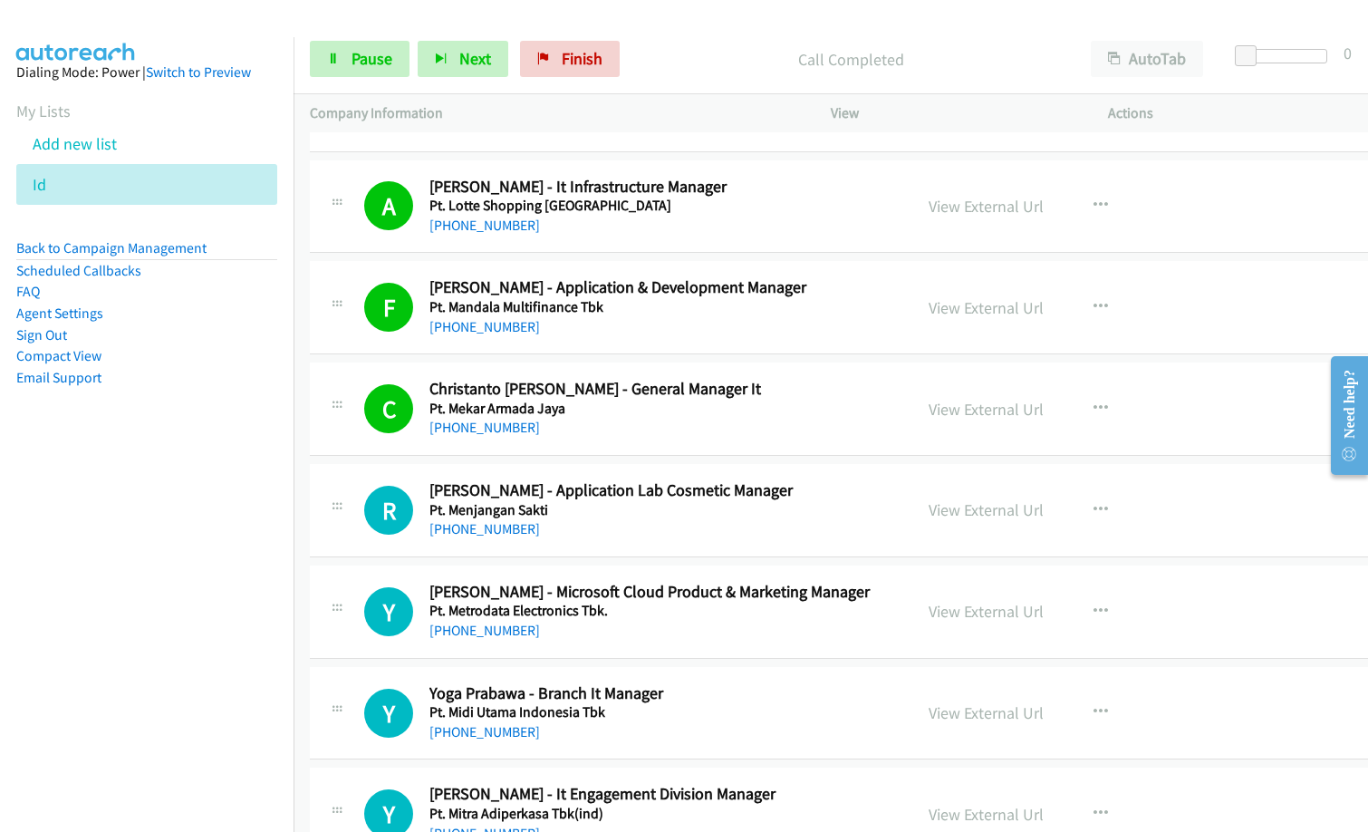
scroll to position [5436, 0]
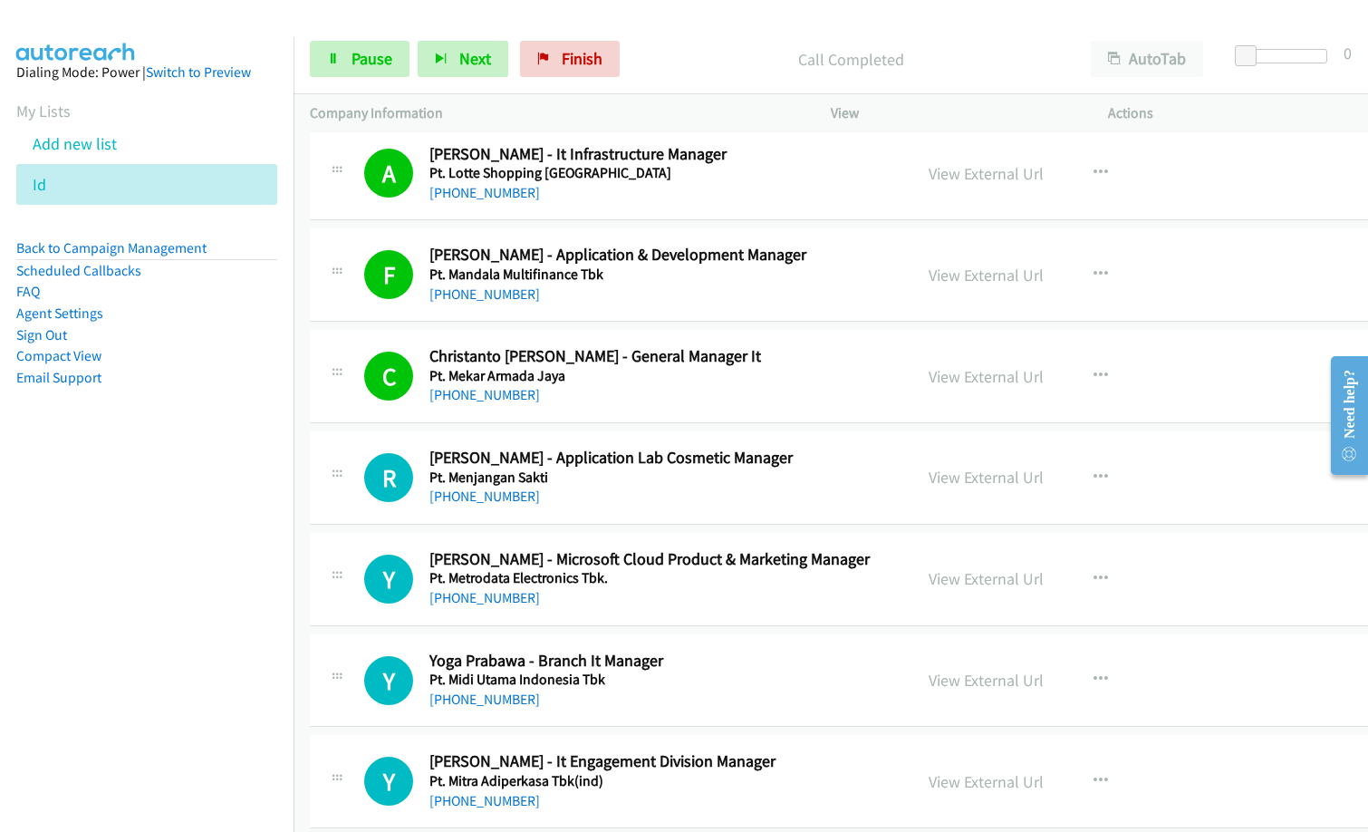
click at [641, 491] on div "[PHONE_NUMBER]" at bounding box center [662, 497] width 466 height 22
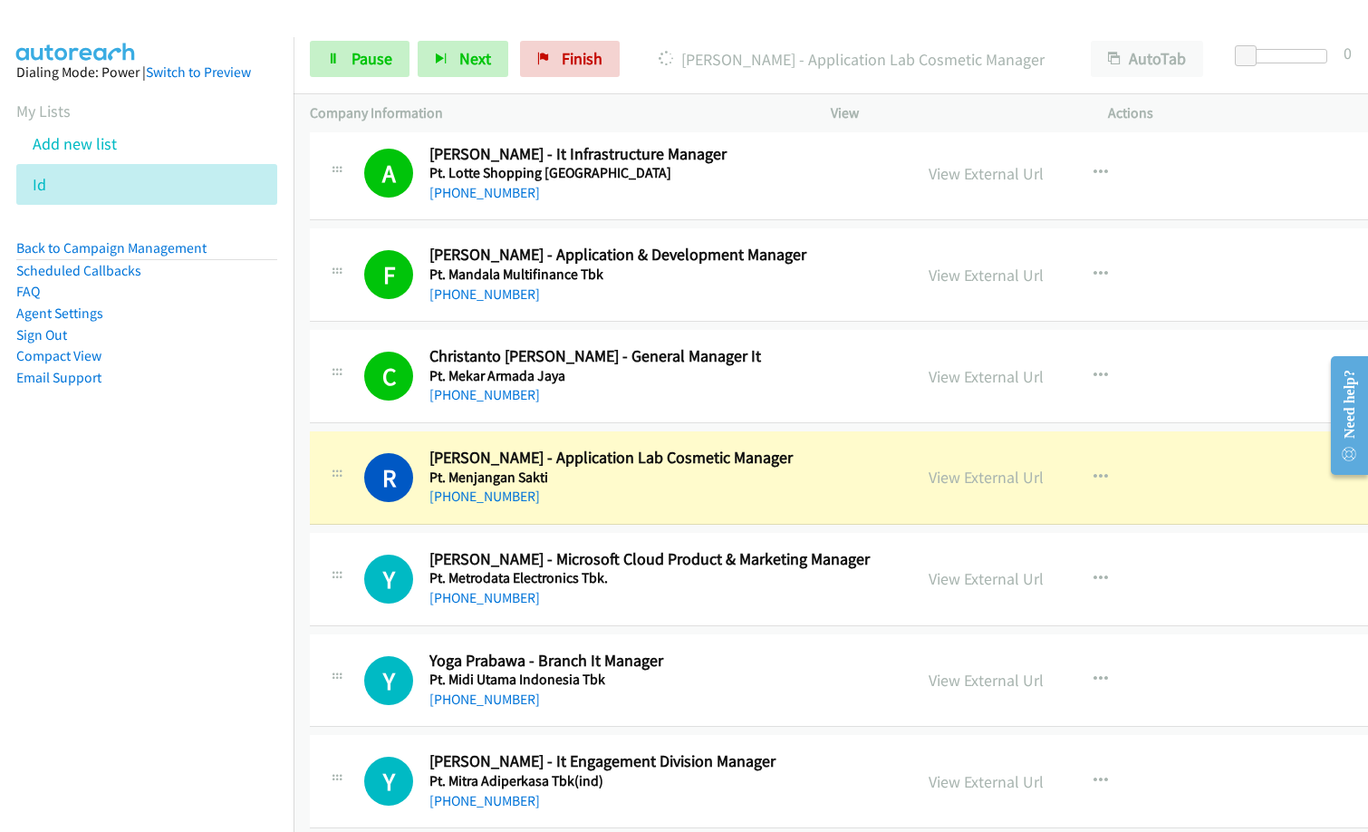
click at [793, 661] on h2 "Yoga Prabawa - Branch It Manager" at bounding box center [662, 661] width 466 height 21
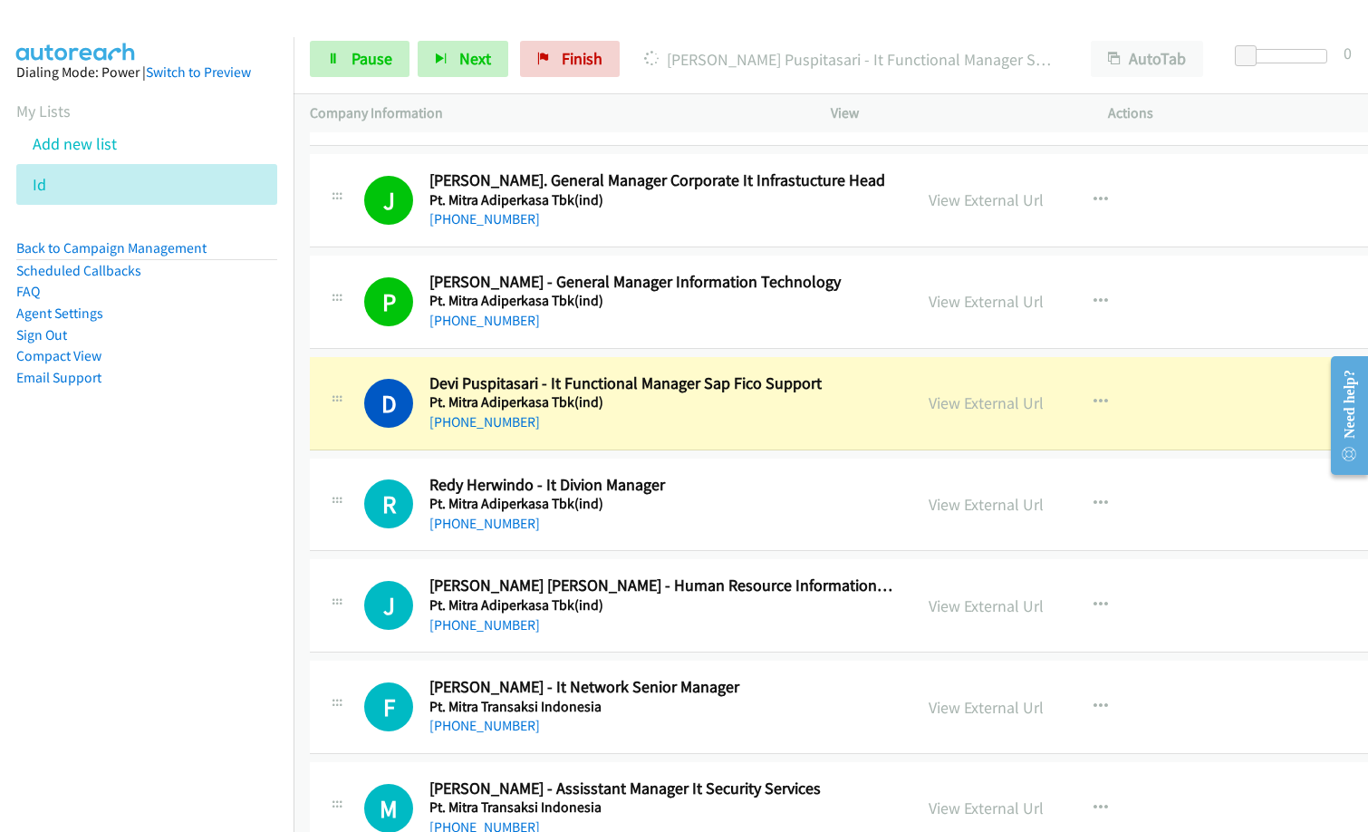
scroll to position [6251, 0]
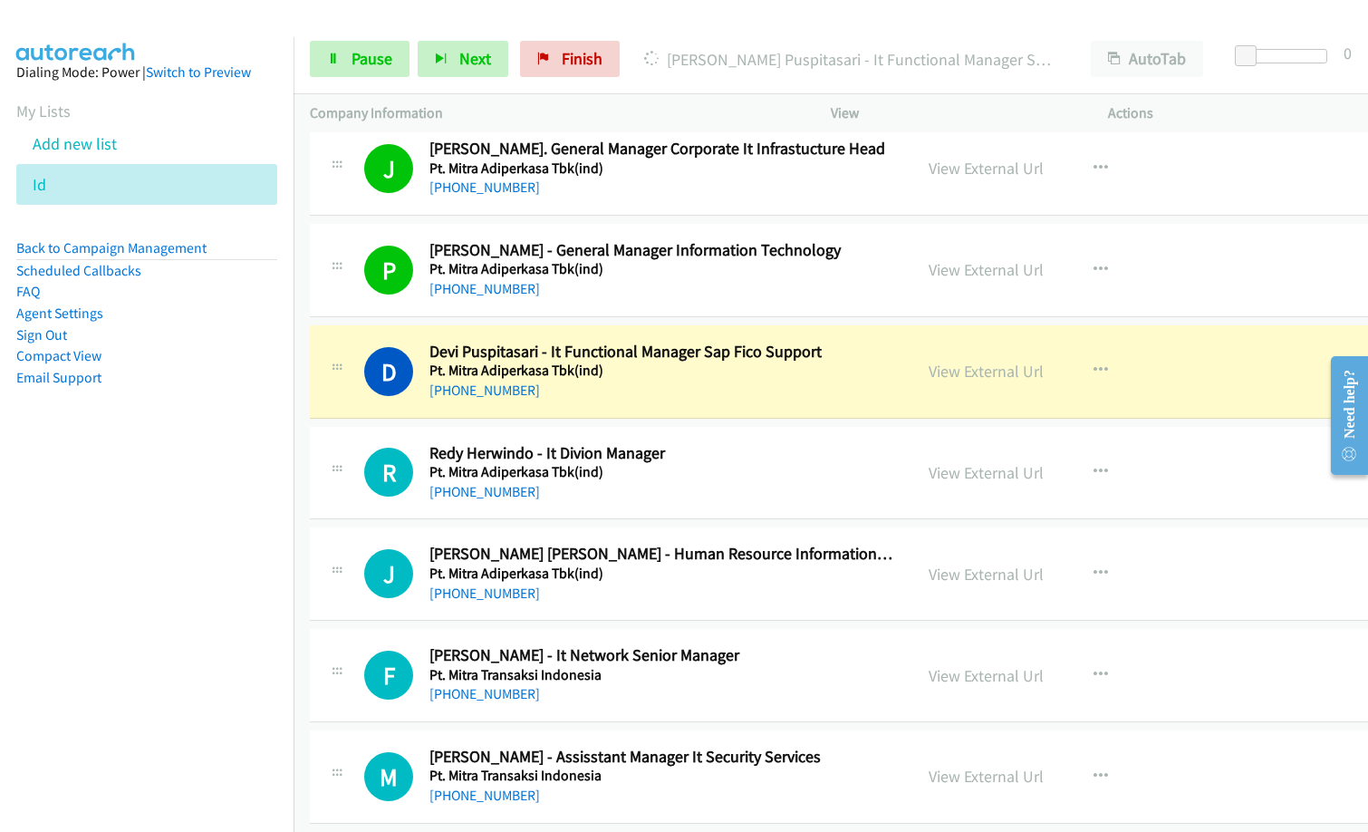
click at [188, 601] on nav "Dialing Mode: Power | Switch to Preview My Lists Add new list Id Back to Campai…" at bounding box center [147, 453] width 294 height 832
click at [1044, 371] on link "View External Url" at bounding box center [986, 371] width 115 height 21
click at [362, 63] on span "Pause" at bounding box center [372, 58] width 41 height 21
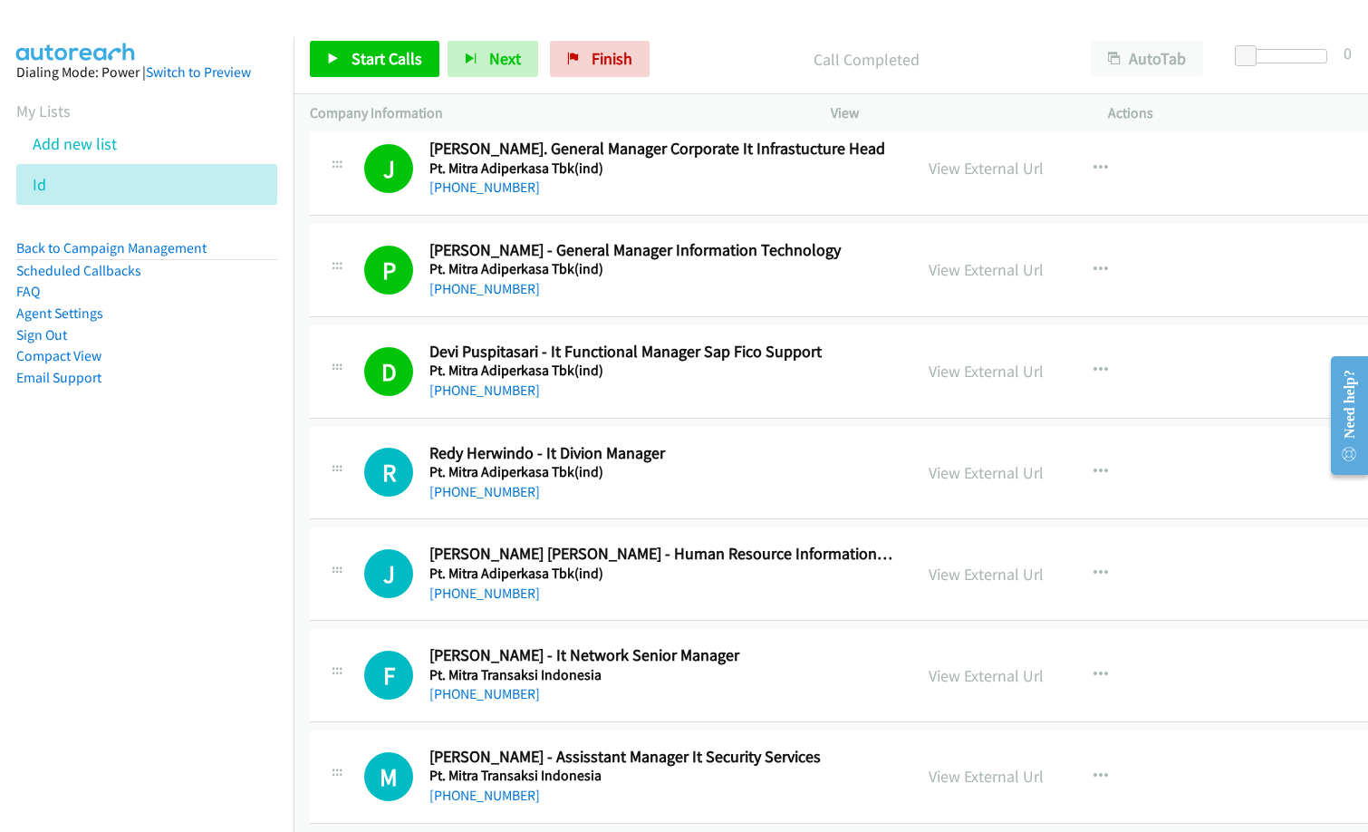
drag, startPoint x: 689, startPoint y: 45, endPoint x: 835, endPoint y: 35, distance: 146.2
click at [694, 45] on div "Call Completed" at bounding box center [866, 59] width 417 height 36
click at [396, 58] on span "Start Calls" at bounding box center [387, 58] width 71 height 21
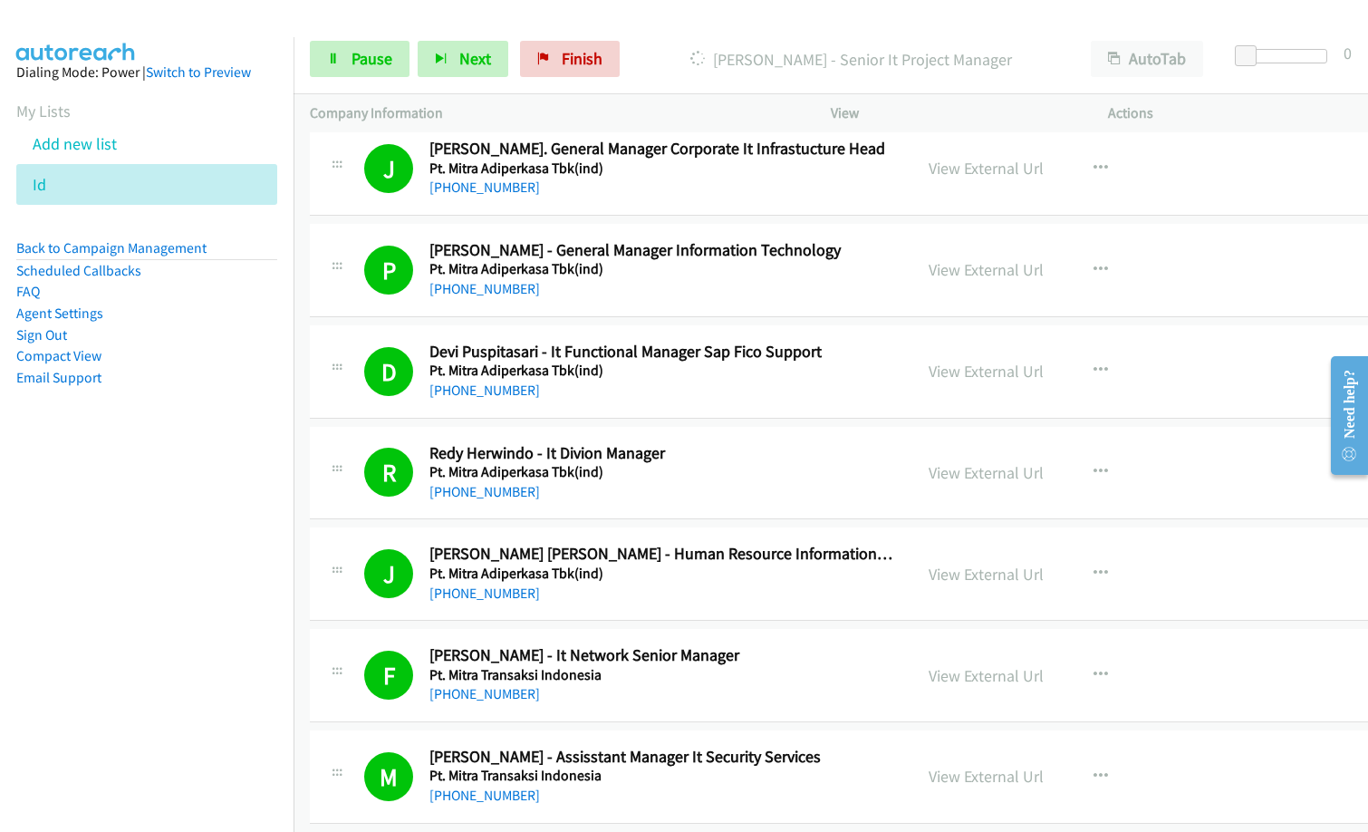
scroll to position [6795, 0]
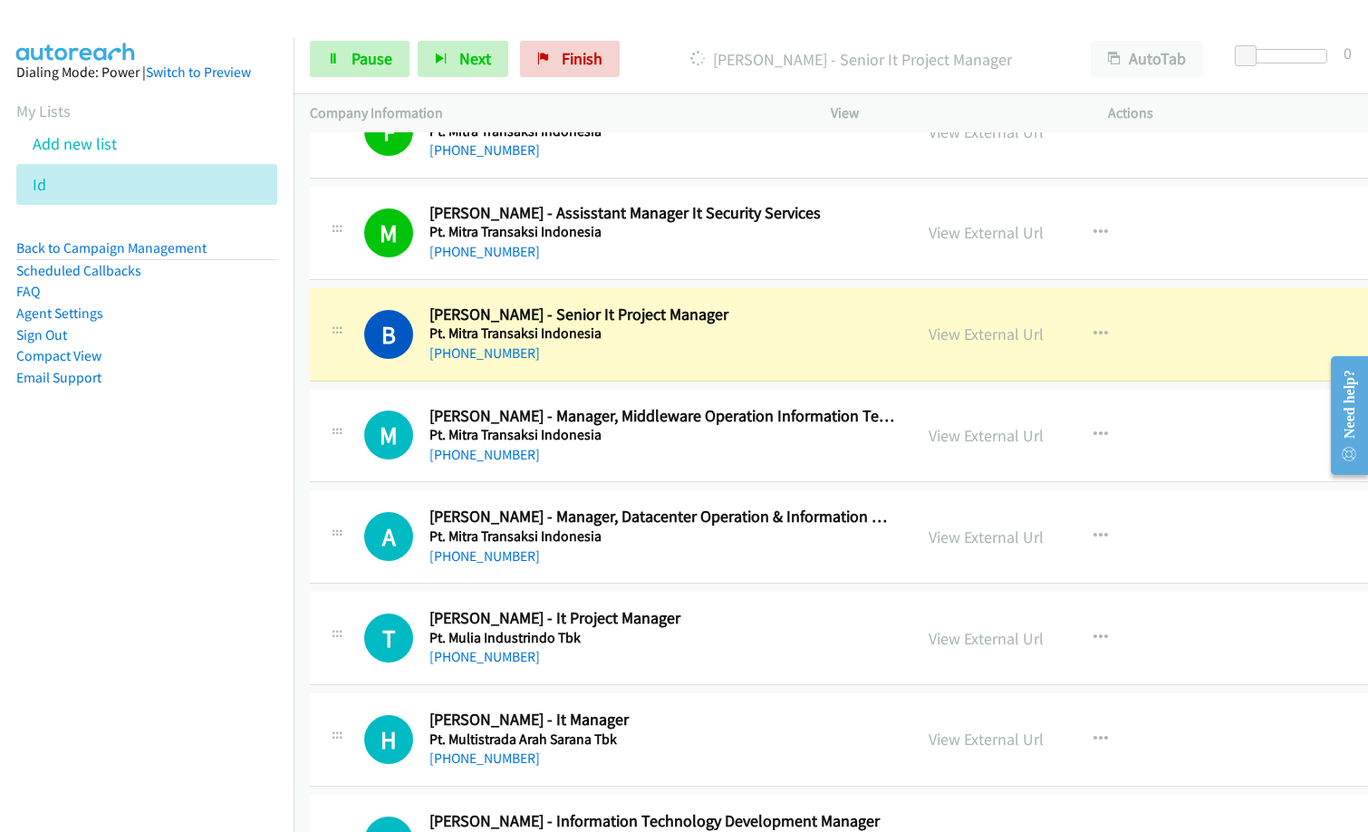
click at [641, 380] on div "B Callback Scheduled Budiman Firdaus - Senior It Project Manager Pt. Mitra Tran…" at bounding box center [880, 334] width 1140 height 93
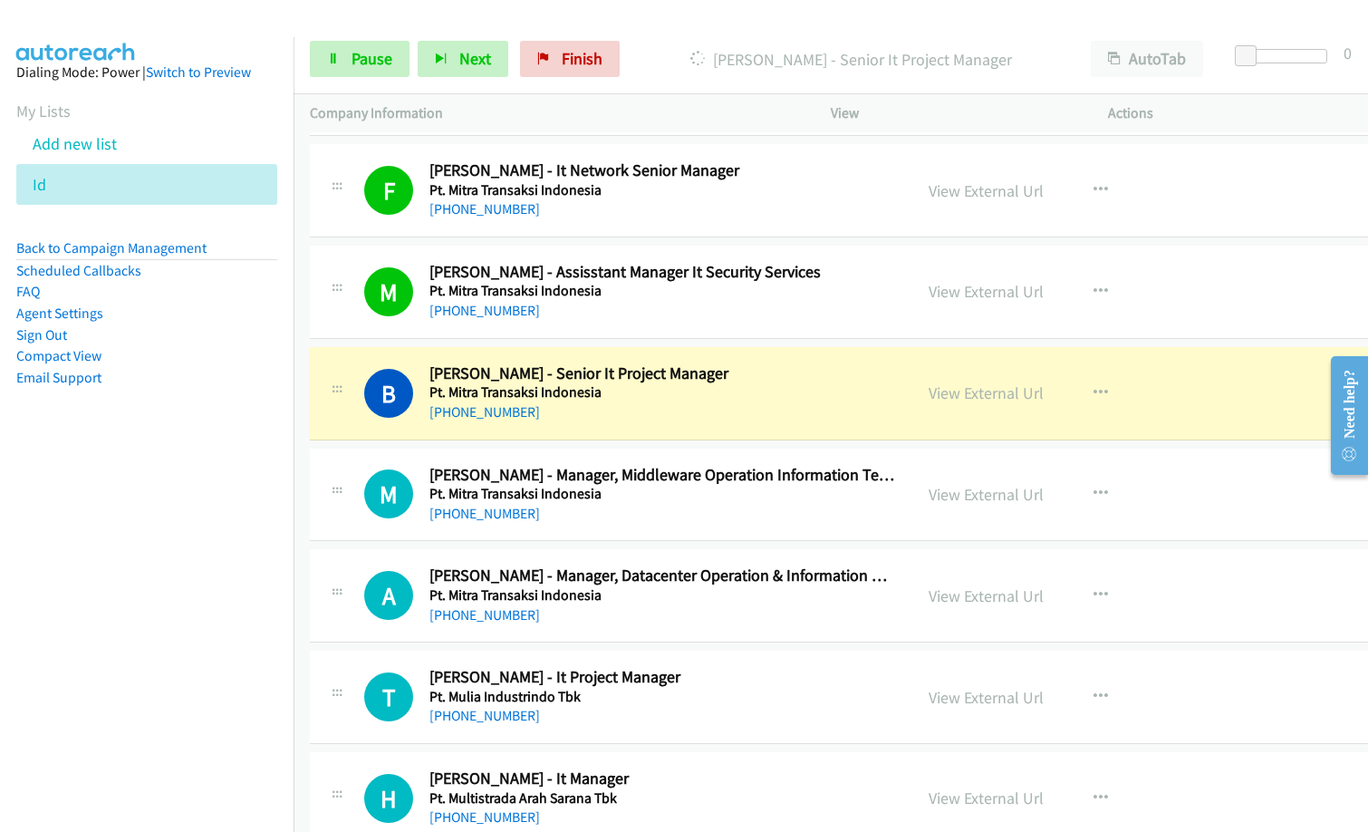
scroll to position [6704, 0]
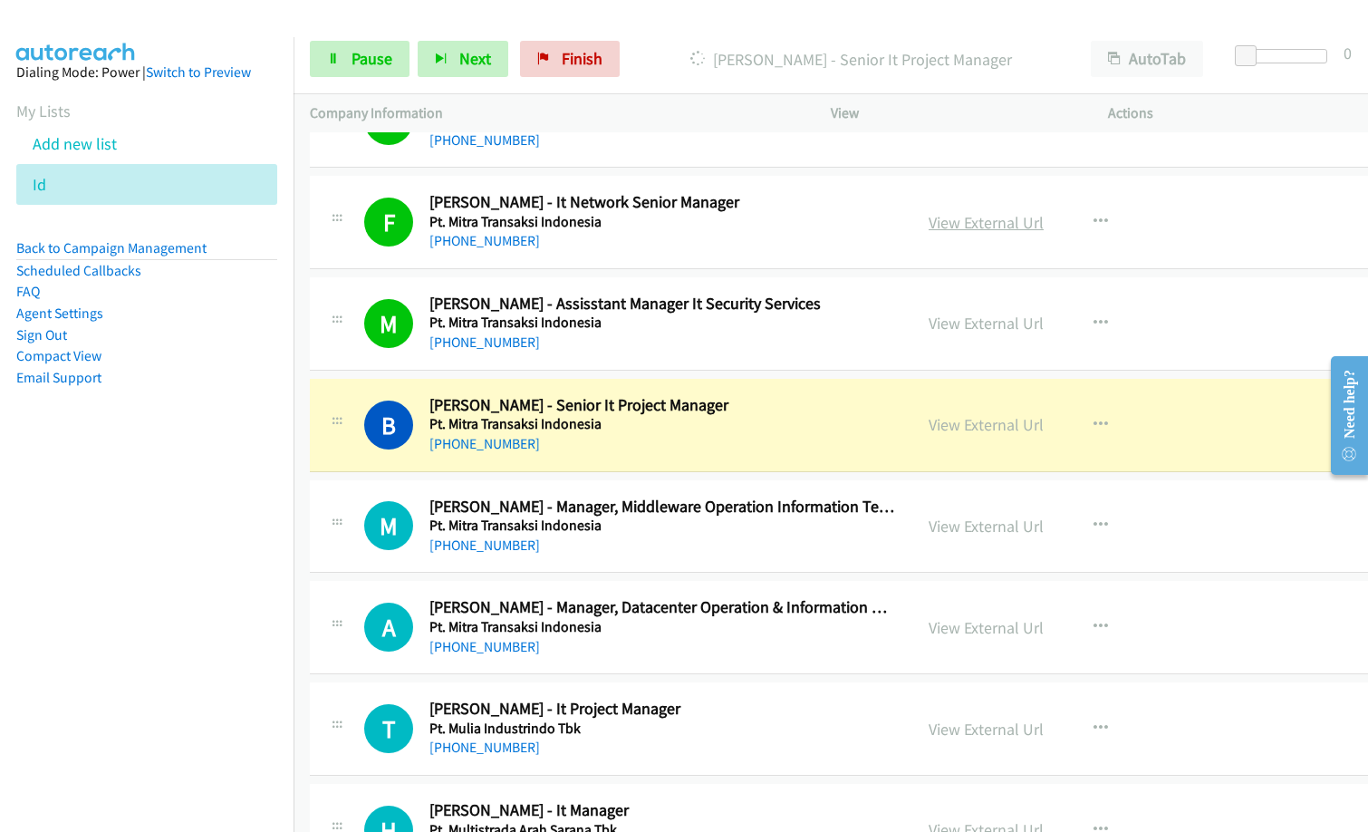
click at [1025, 232] on link "View External Url" at bounding box center [986, 222] width 115 height 21
click at [1008, 321] on link "View External Url" at bounding box center [986, 323] width 115 height 21
click at [995, 428] on link "View External Url" at bounding box center [986, 424] width 115 height 21
click at [377, 62] on span "Pause" at bounding box center [372, 58] width 41 height 21
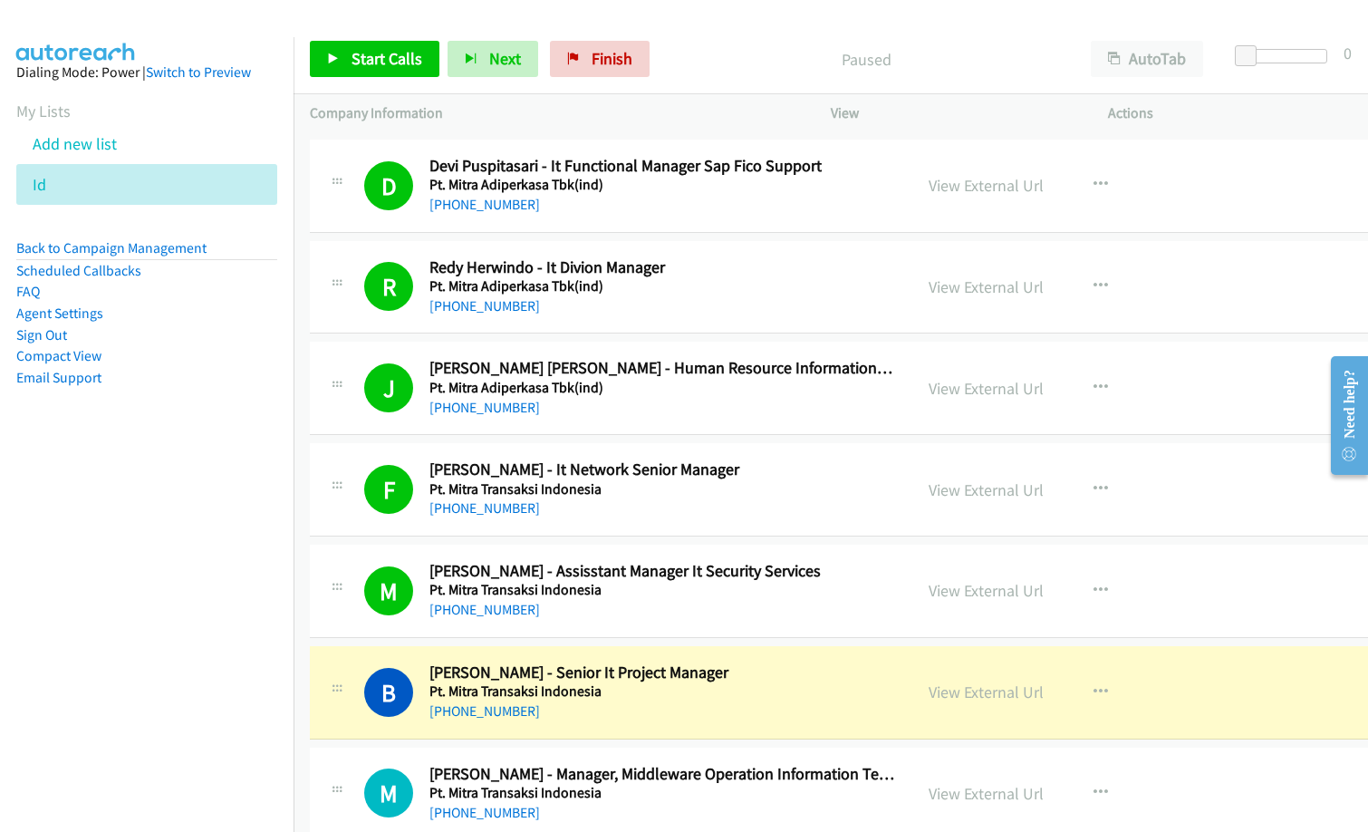
scroll to position [6433, 0]
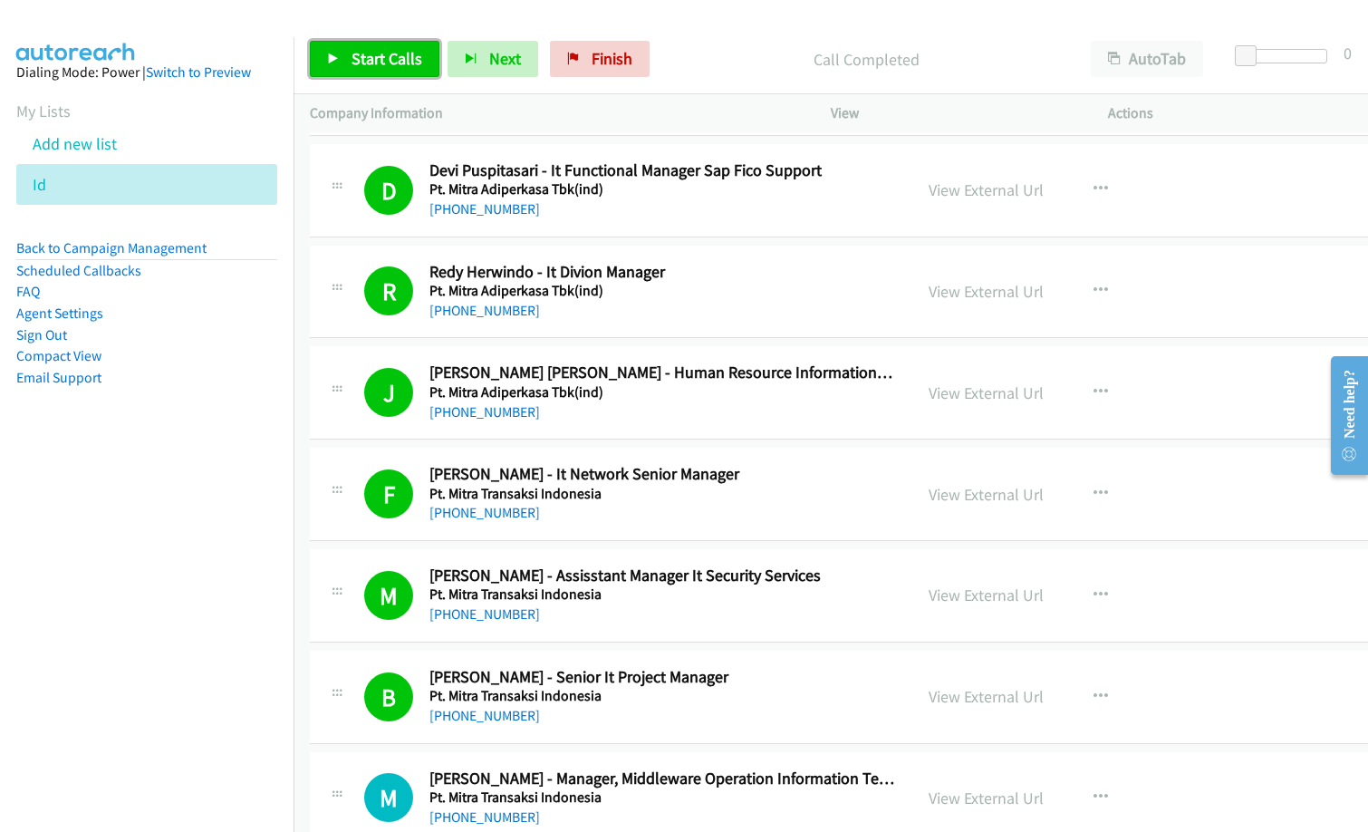
click at [400, 62] on span "Start Calls" at bounding box center [387, 58] width 71 height 21
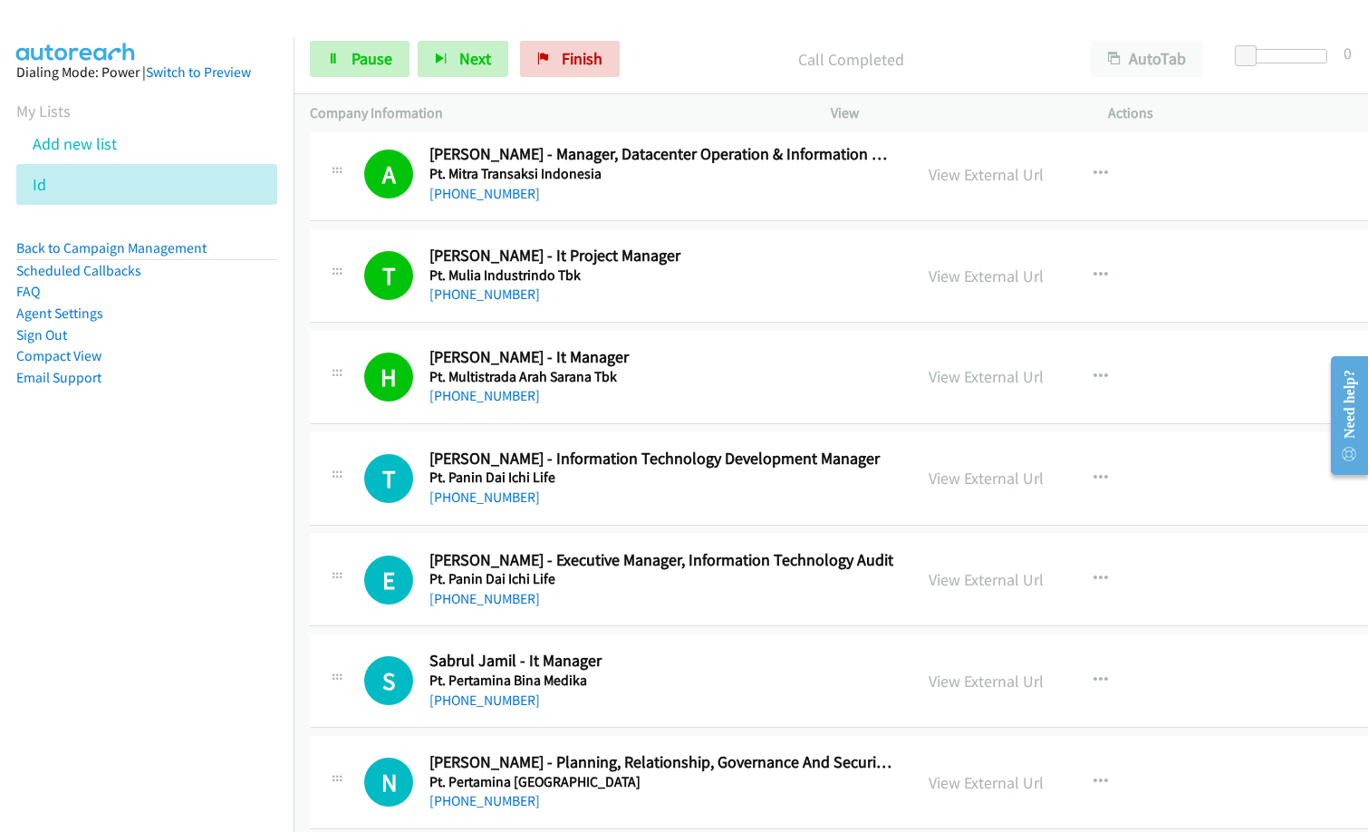
scroll to position [7339, 0]
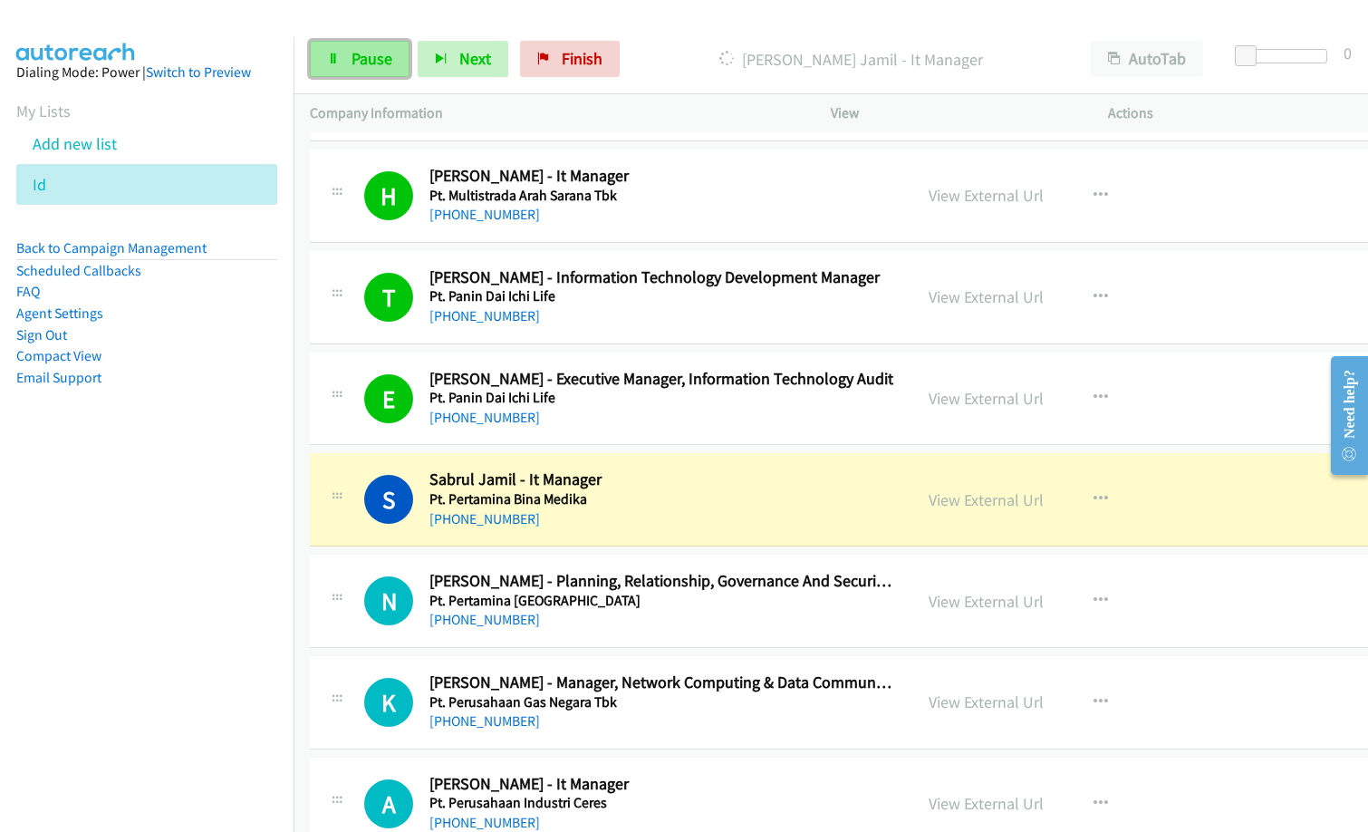
click at [382, 64] on span "Pause" at bounding box center [372, 58] width 41 height 21
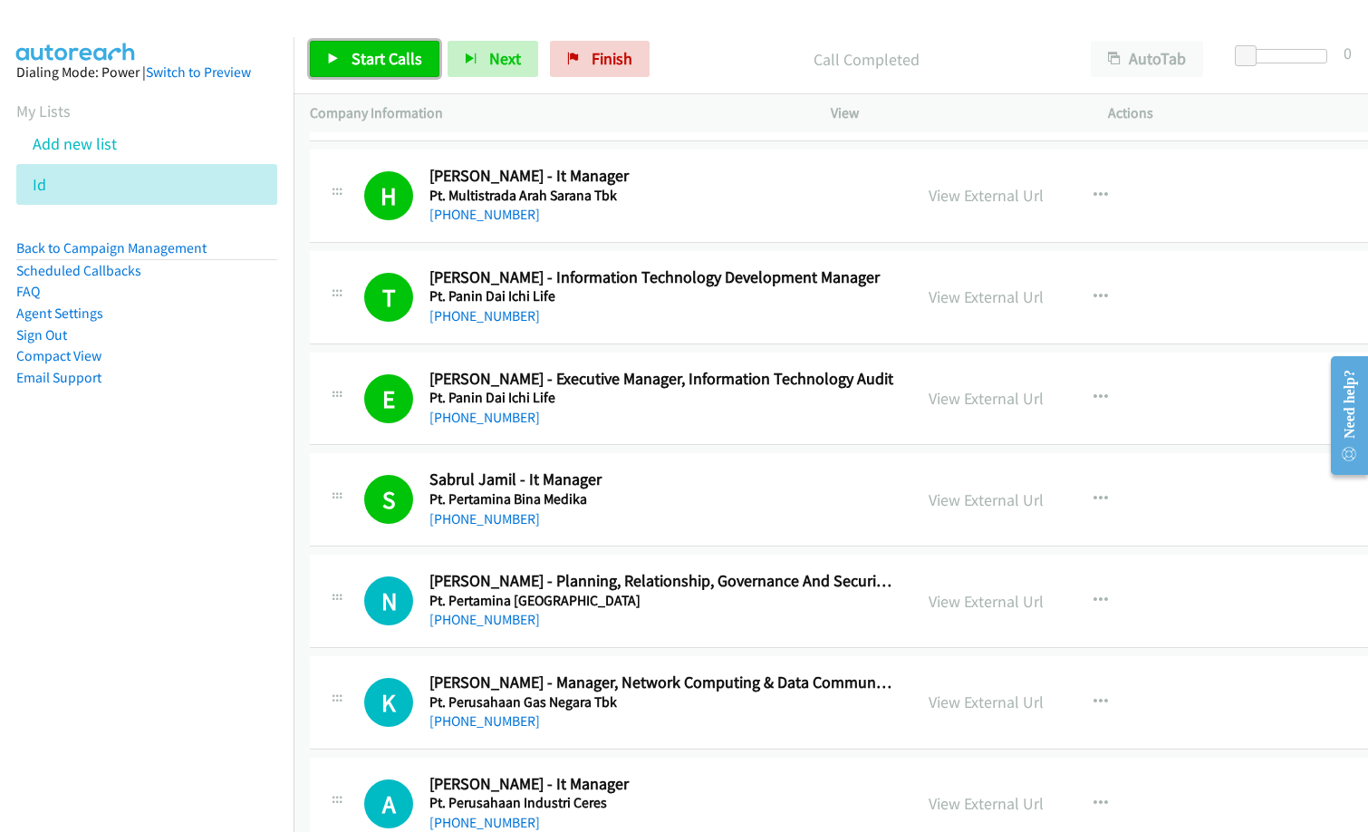
click at [401, 54] on span "Start Calls" at bounding box center [387, 58] width 71 height 21
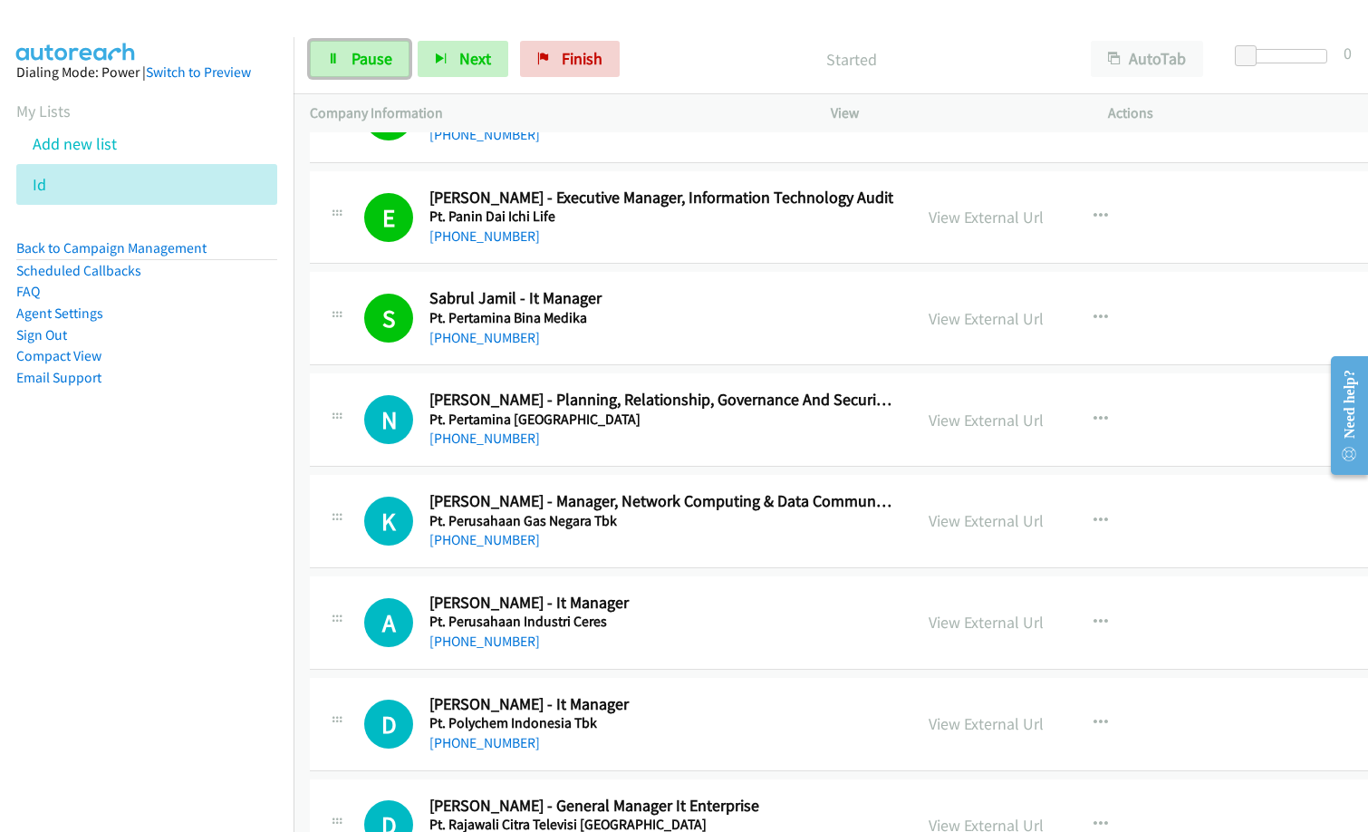
drag, startPoint x: 362, startPoint y: 54, endPoint x: 834, endPoint y: 225, distance: 501.8
click at [362, 54] on span "Pause" at bounding box center [372, 58] width 41 height 21
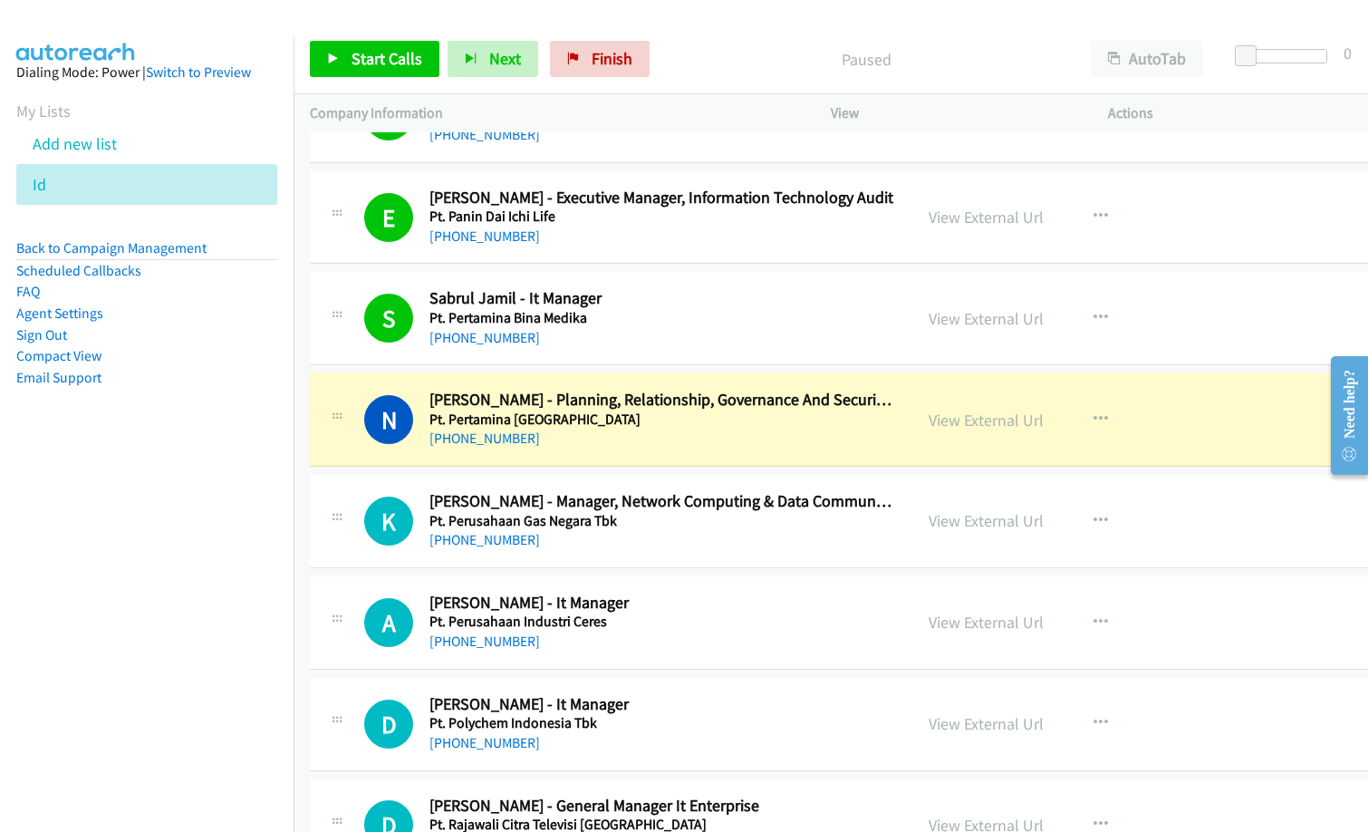
click at [758, 620] on h5 "Pt. Perusahaan Industri Ceres" at bounding box center [662, 621] width 466 height 18
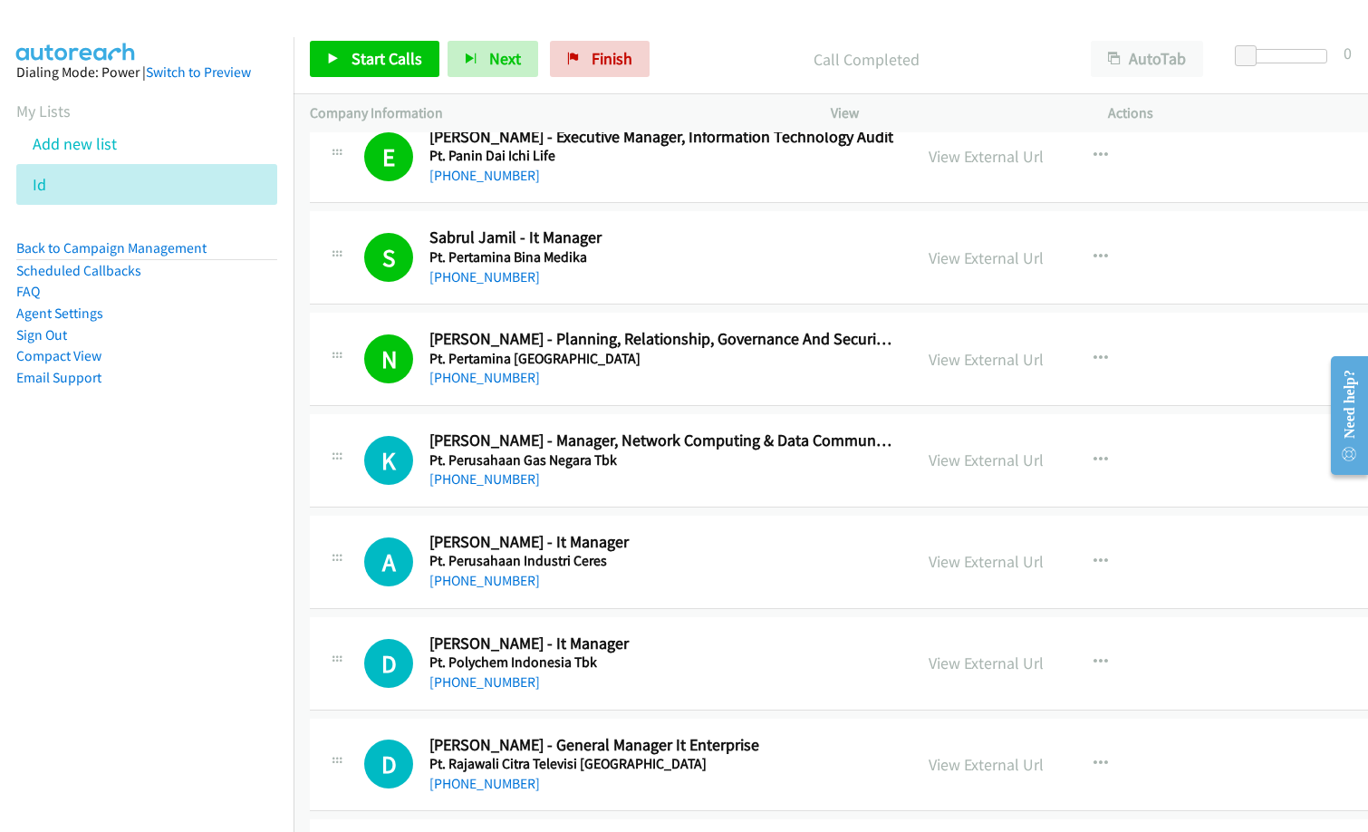
scroll to position [7610, 0]
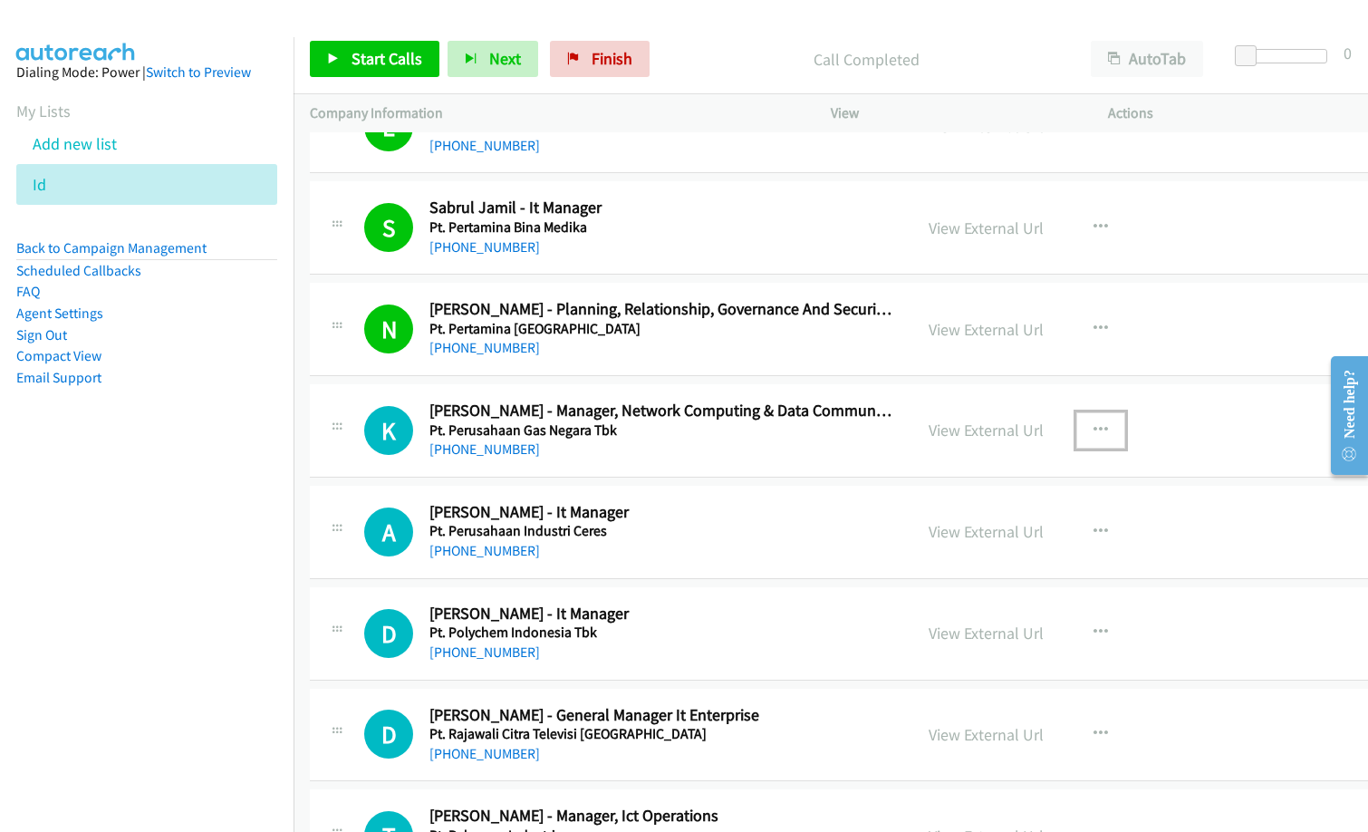
click at [1108, 428] on icon "button" at bounding box center [1101, 430] width 14 height 14
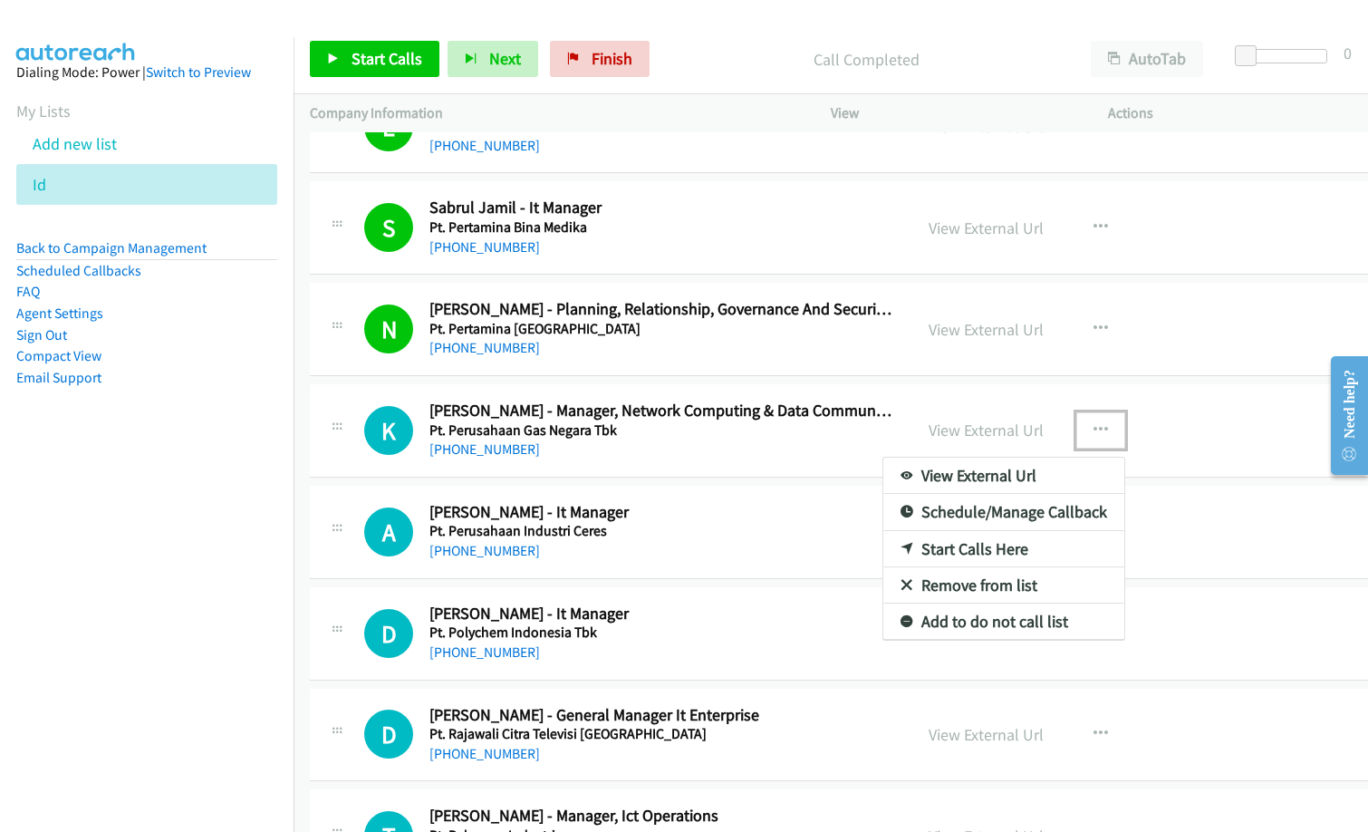
click at [1000, 550] on link "Start Calls Here" at bounding box center [1003, 549] width 241 height 36
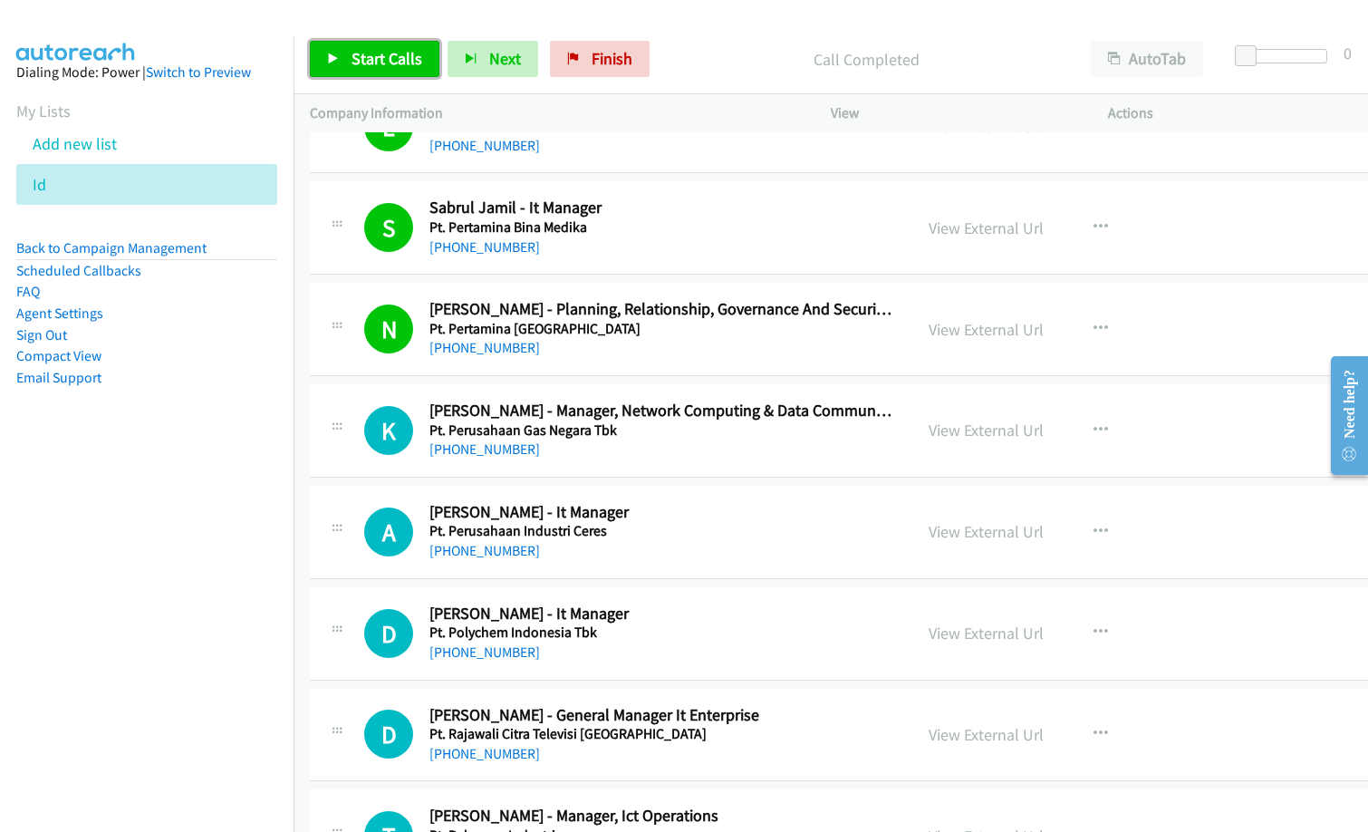
click at [387, 59] on span "Start Calls" at bounding box center [387, 58] width 71 height 21
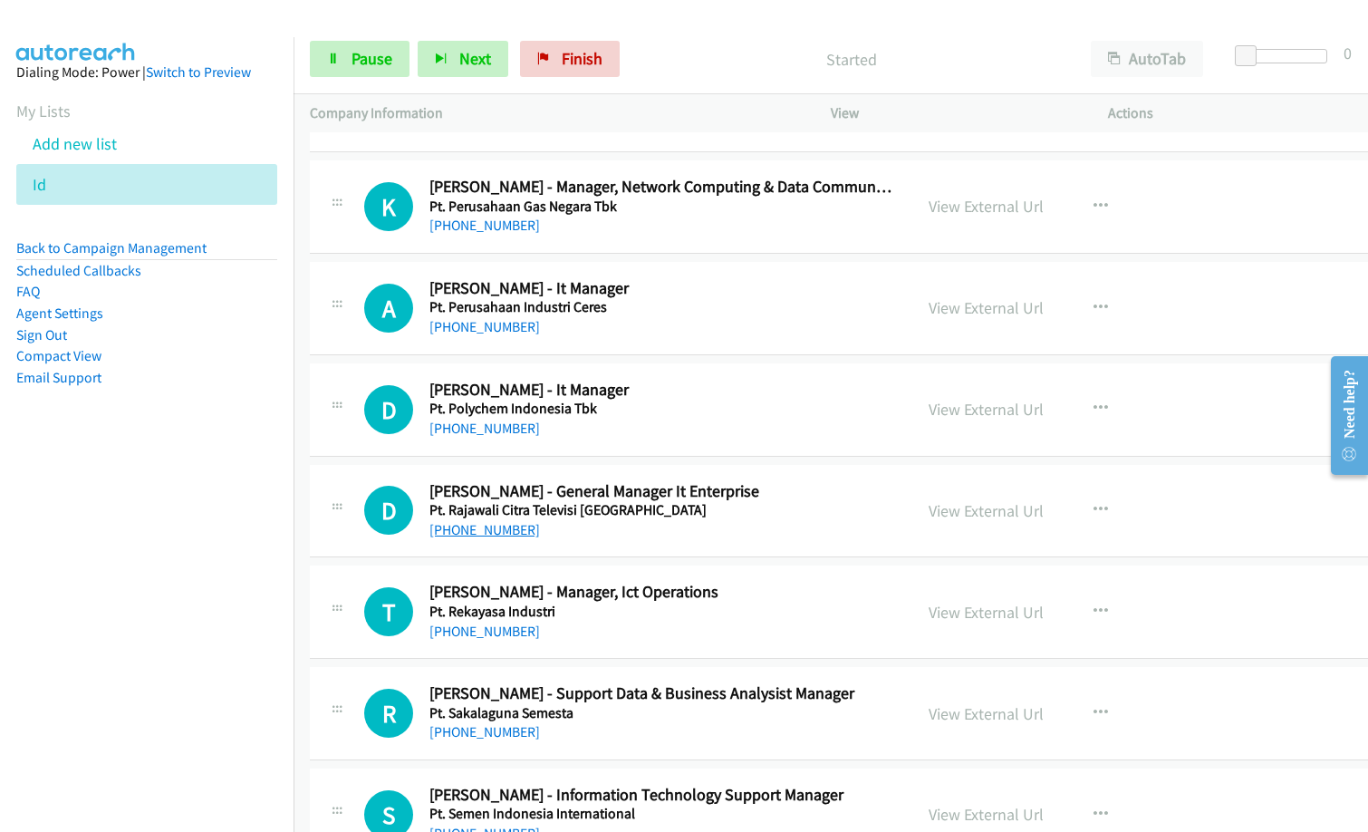
scroll to position [7792, 0]
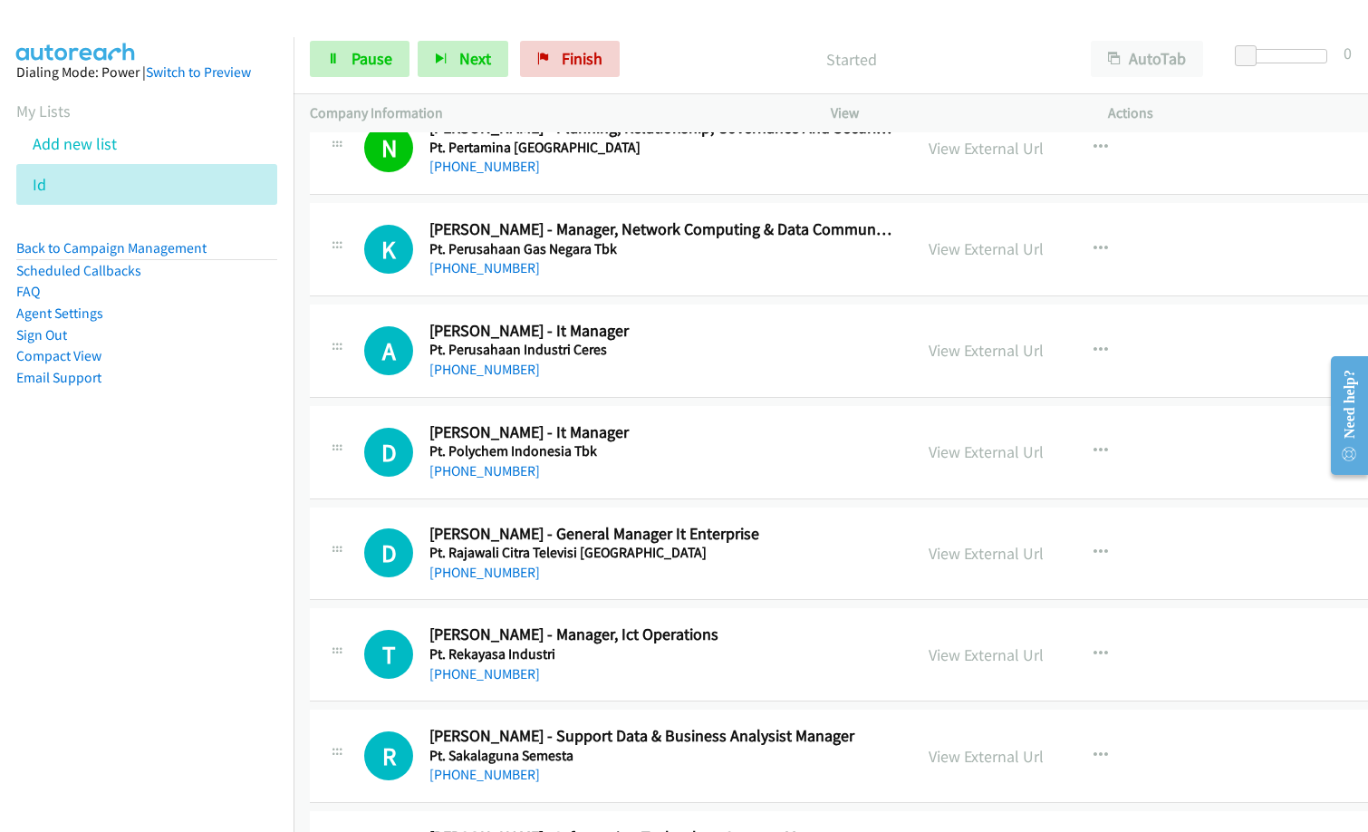
click at [241, 619] on nav "Dialing Mode: Power | Switch to Preview My Lists Add new list Id Back to Campai…" at bounding box center [147, 453] width 294 height 832
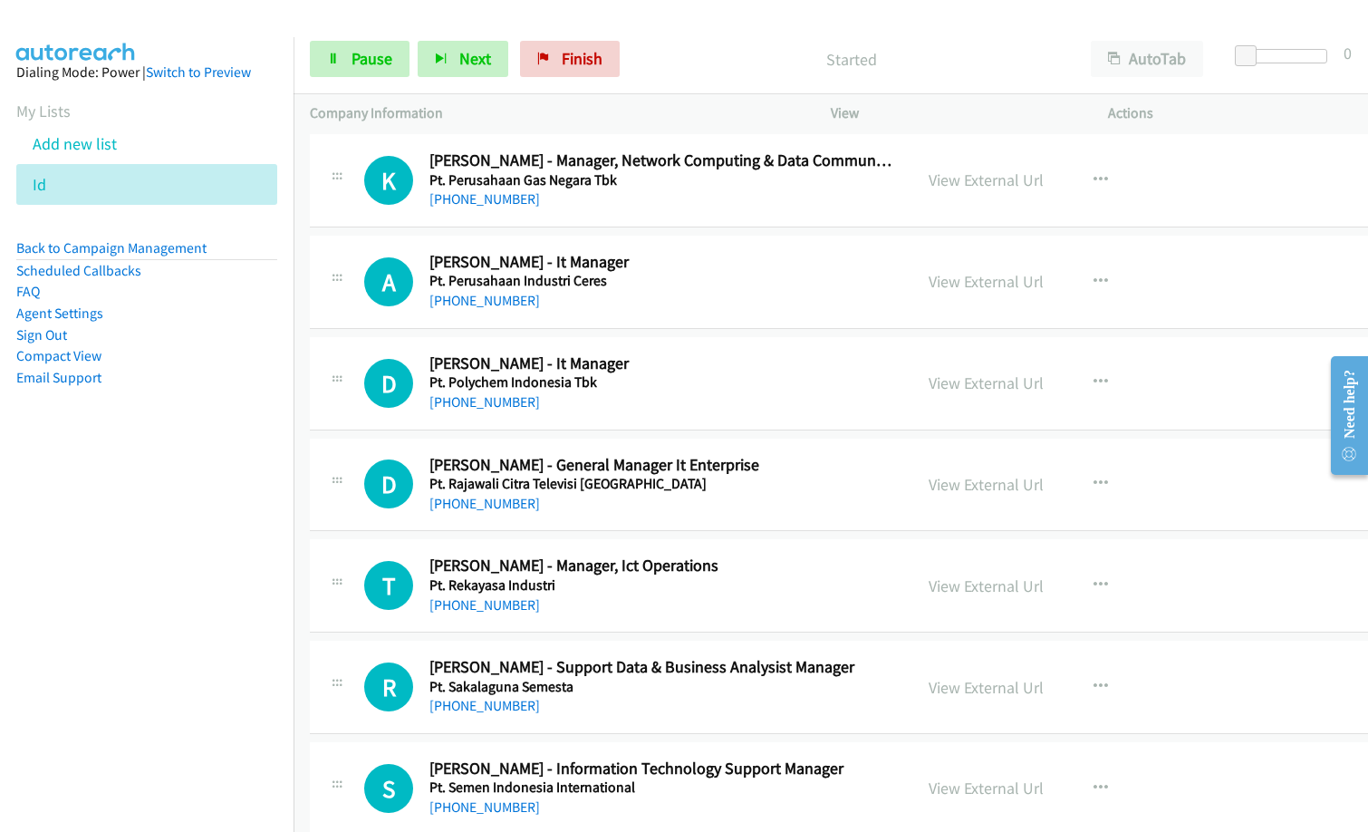
scroll to position [7701, 0]
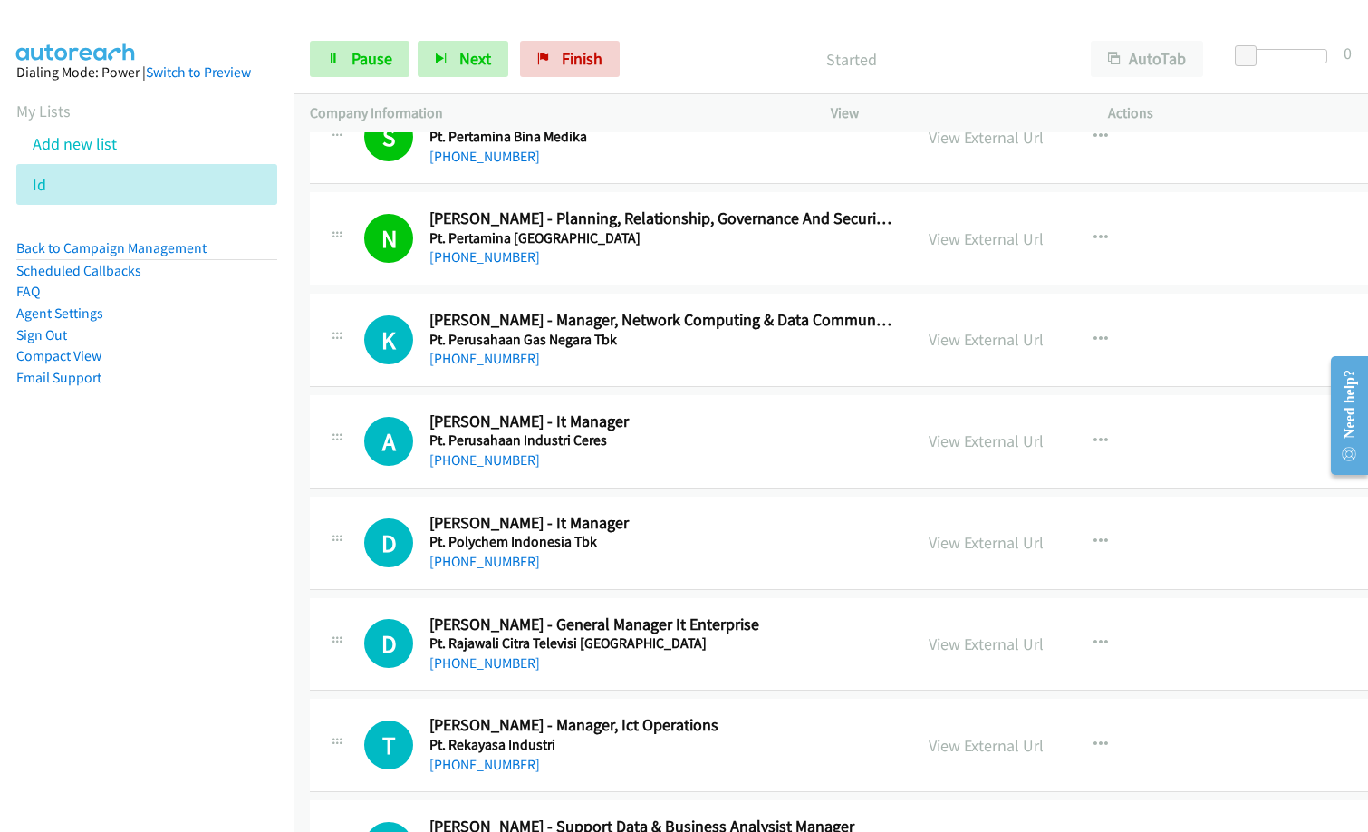
click at [642, 383] on div "K Callback Scheduled Kemas Azhari - Manager, Network Computing & Data Communica…" at bounding box center [880, 340] width 1140 height 93
click at [344, 63] on link "Pause" at bounding box center [360, 59] width 100 height 36
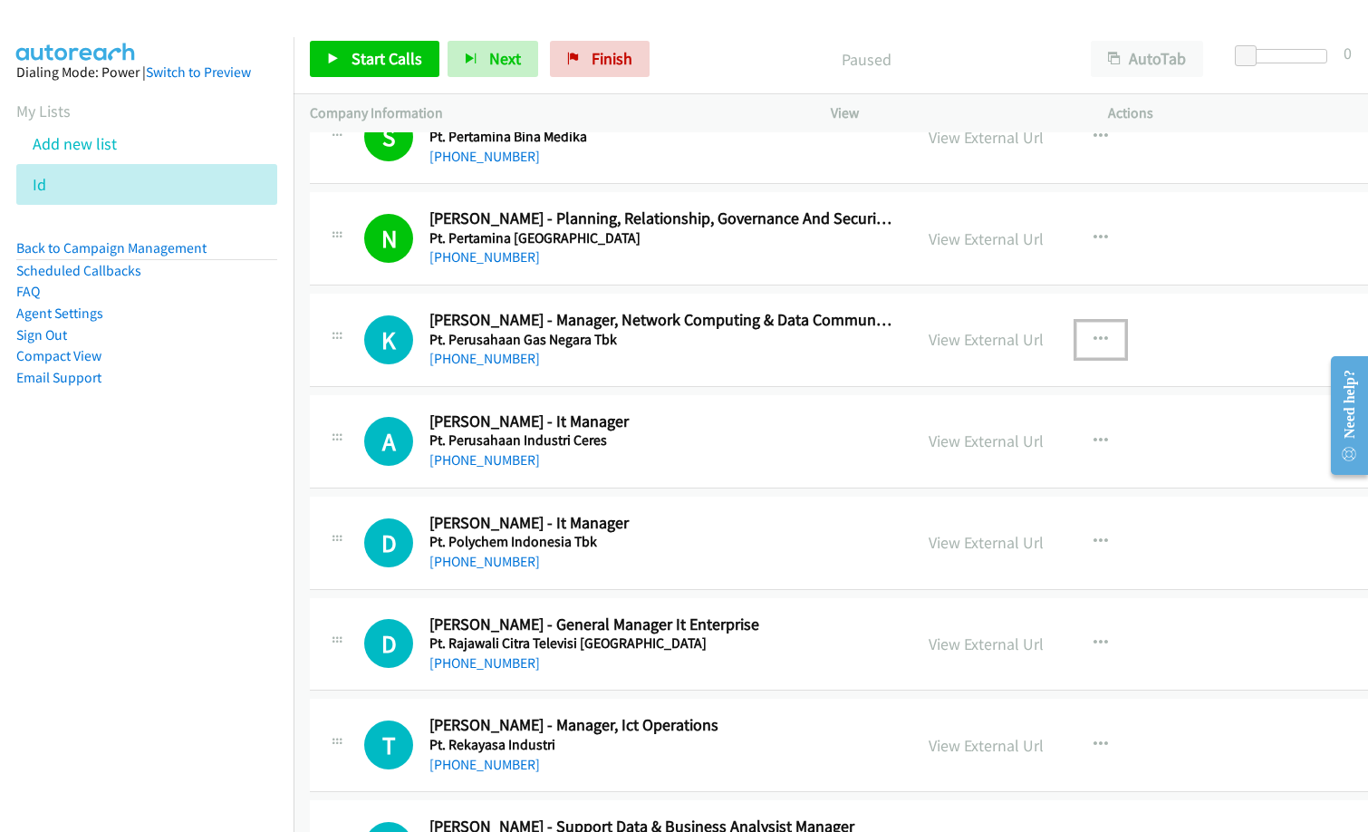
click at [1108, 338] on icon "button" at bounding box center [1101, 340] width 14 height 14
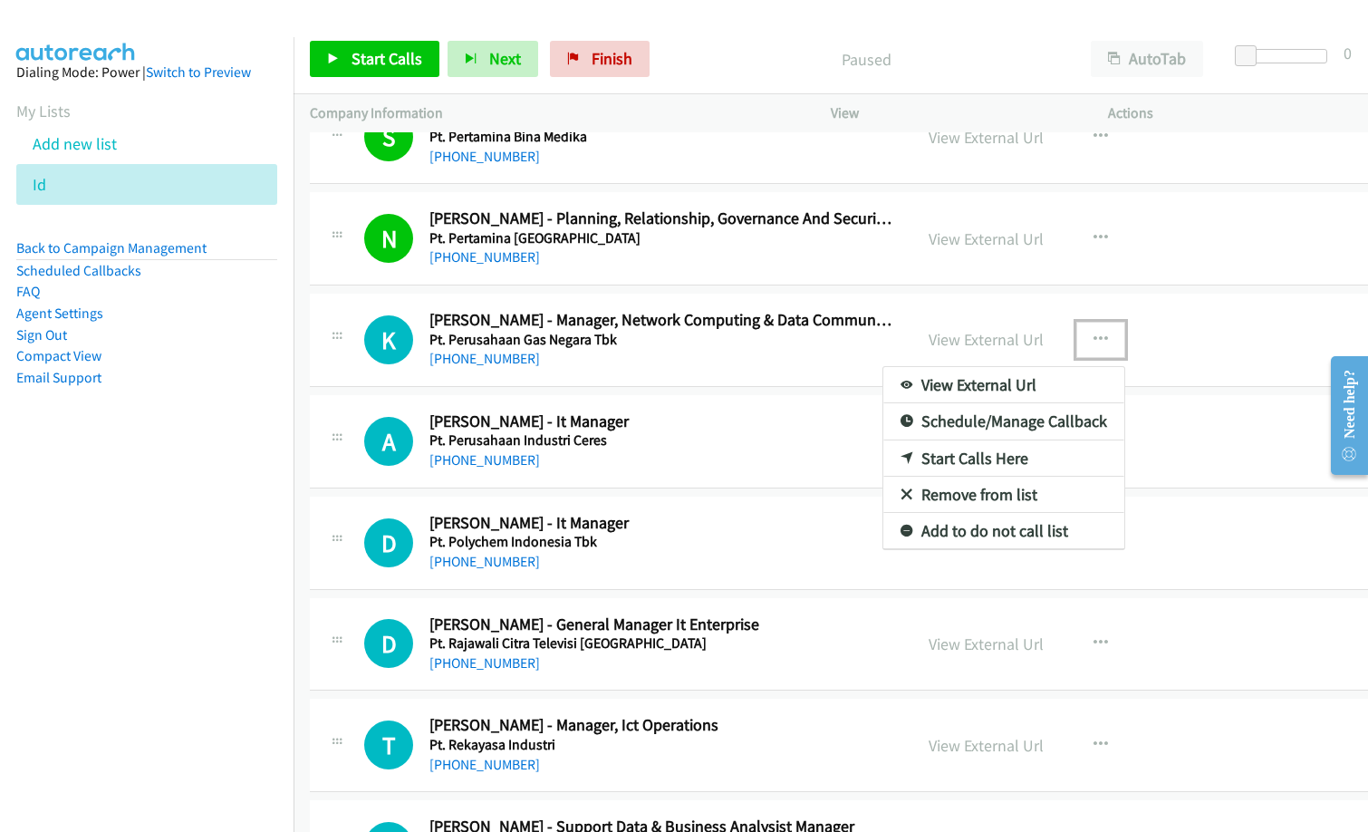
click at [1036, 451] on link "Start Calls Here" at bounding box center [1003, 458] width 241 height 36
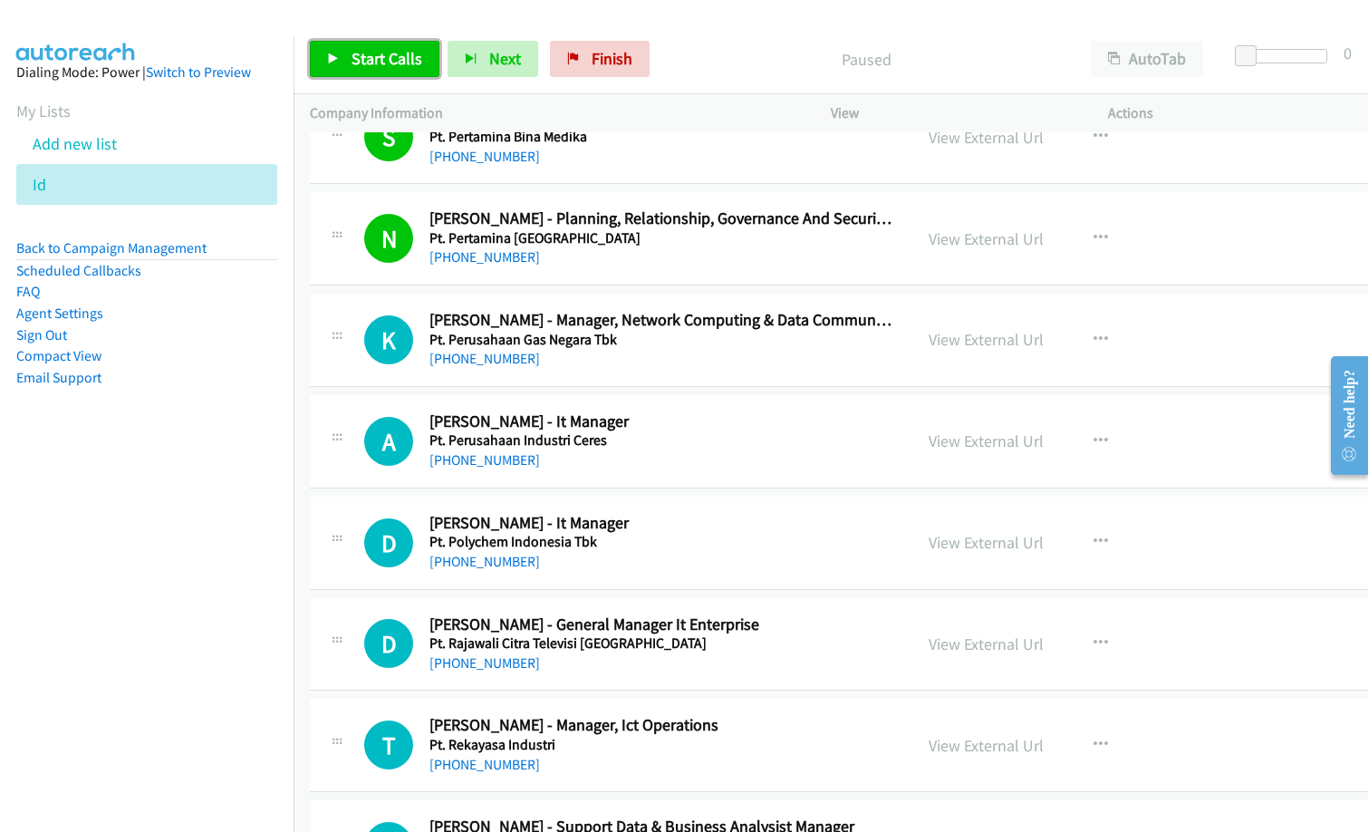
click at [363, 59] on span "Start Calls" at bounding box center [387, 58] width 71 height 21
click at [638, 471] on div "A Callback Scheduled Arief Gunawan - It Manager Pt. Perusahaan Industri Ceres A…" at bounding box center [880, 441] width 1140 height 93
click at [1012, 434] on link "View External Url" at bounding box center [986, 440] width 115 height 21
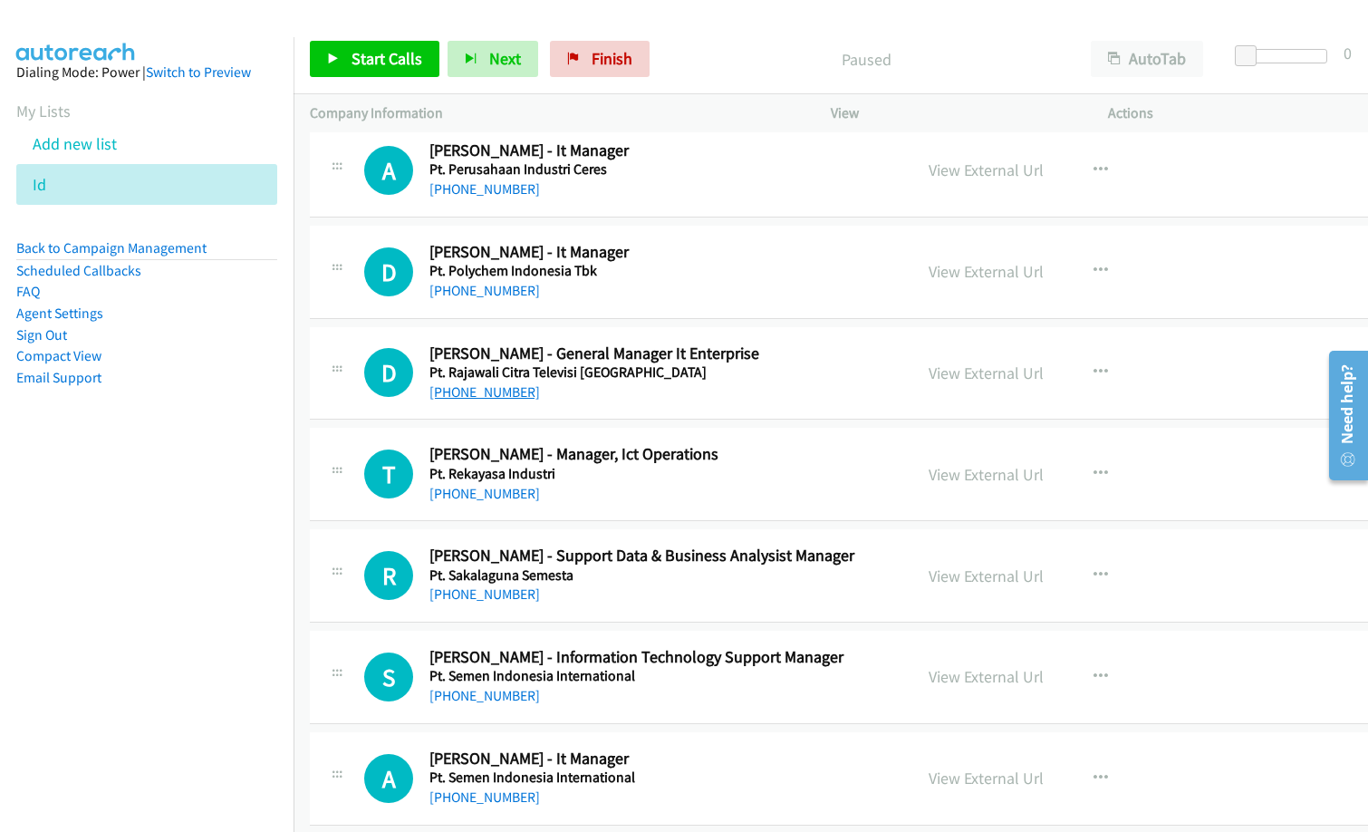
scroll to position [7973, 0]
drag, startPoint x: 110, startPoint y: 537, endPoint x: 127, endPoint y: 539, distance: 17.3
click at [111, 536] on nav "Dialing Mode: Power | Switch to Preview My Lists Add new list Id Back to Campai…" at bounding box center [147, 453] width 294 height 832
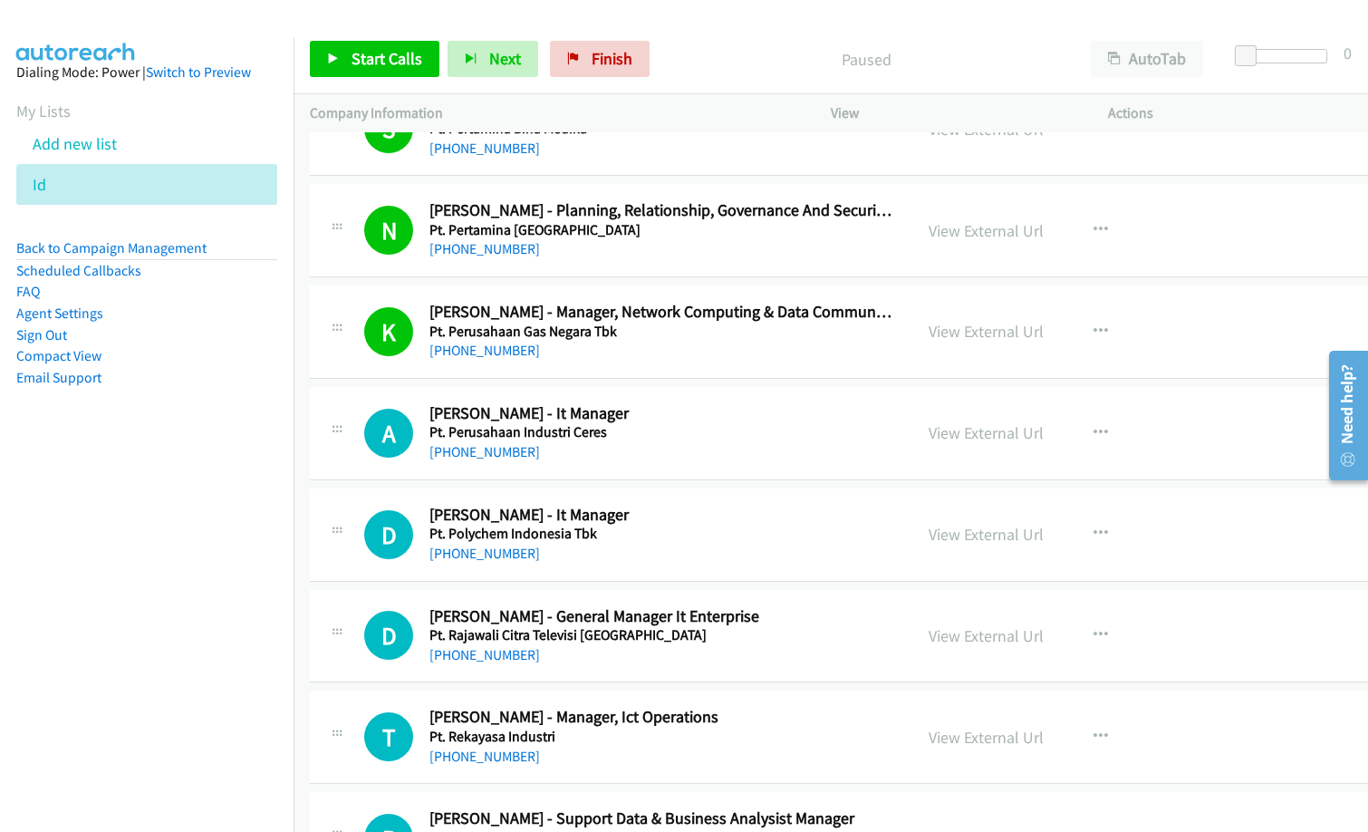
scroll to position [7701, 0]
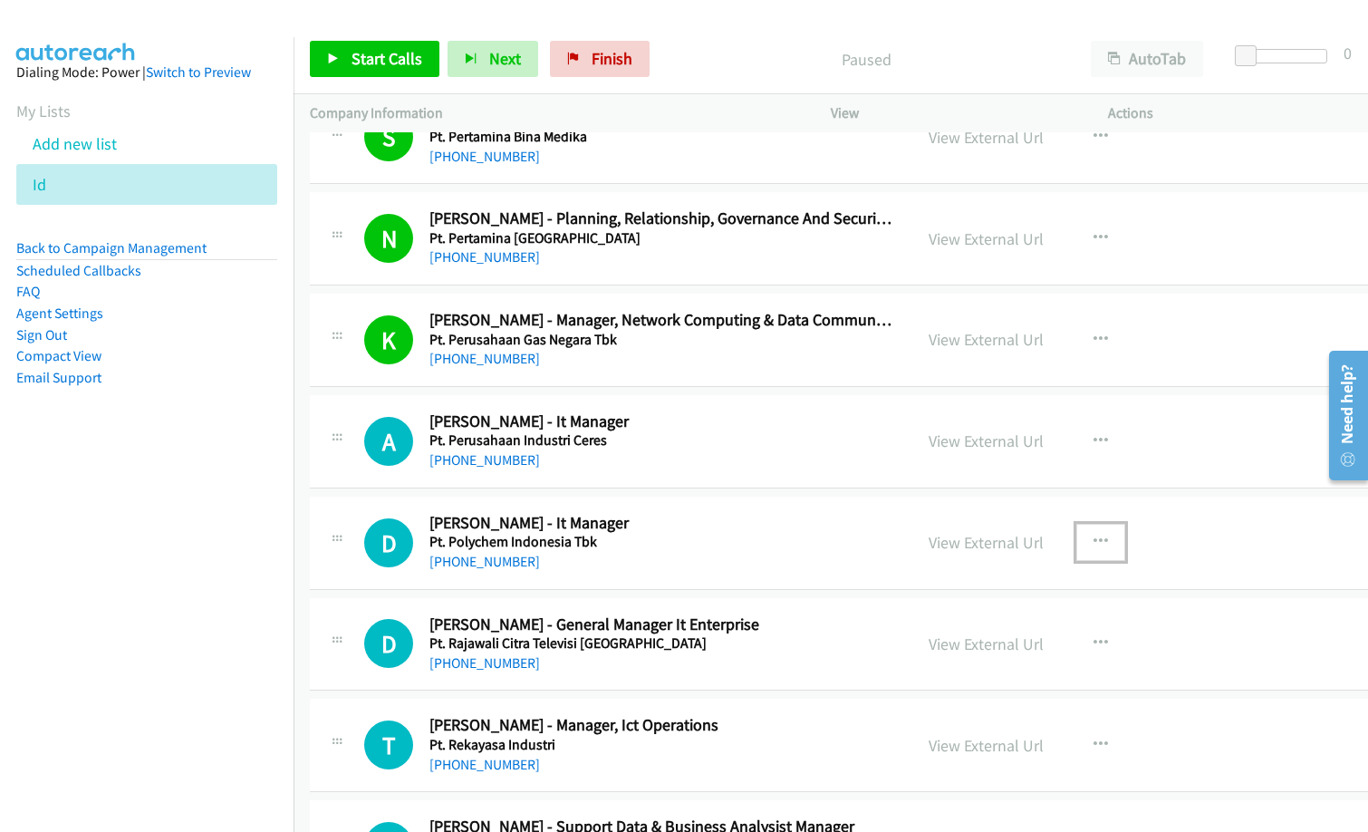
click at [1108, 538] on icon "button" at bounding box center [1101, 542] width 14 height 14
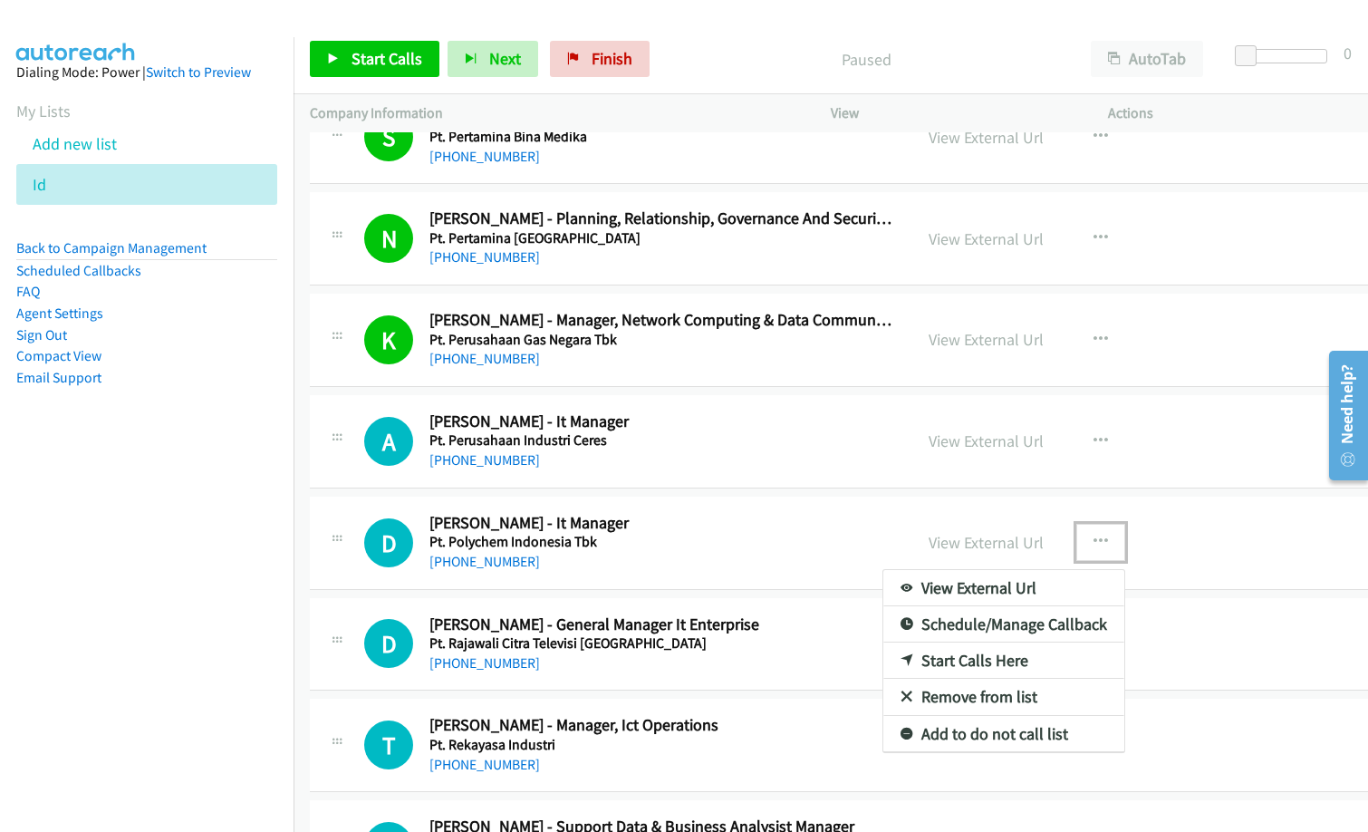
click at [805, 489] on div at bounding box center [684, 416] width 1368 height 832
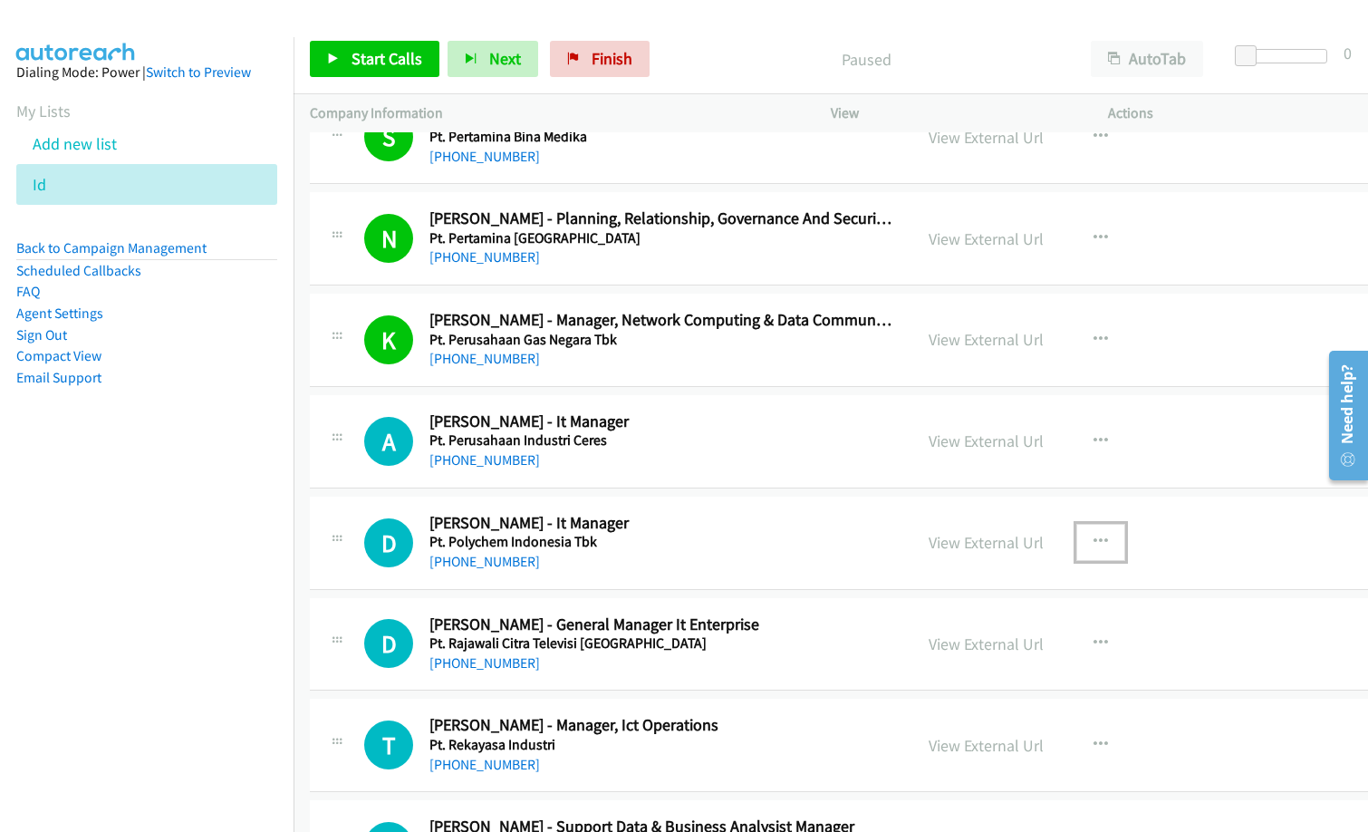
click at [841, 507] on div "D Callback Scheduled Dedy Darmento - It Manager Pt. Polychem Indonesia Tbk Asia…" at bounding box center [880, 542] width 1140 height 93
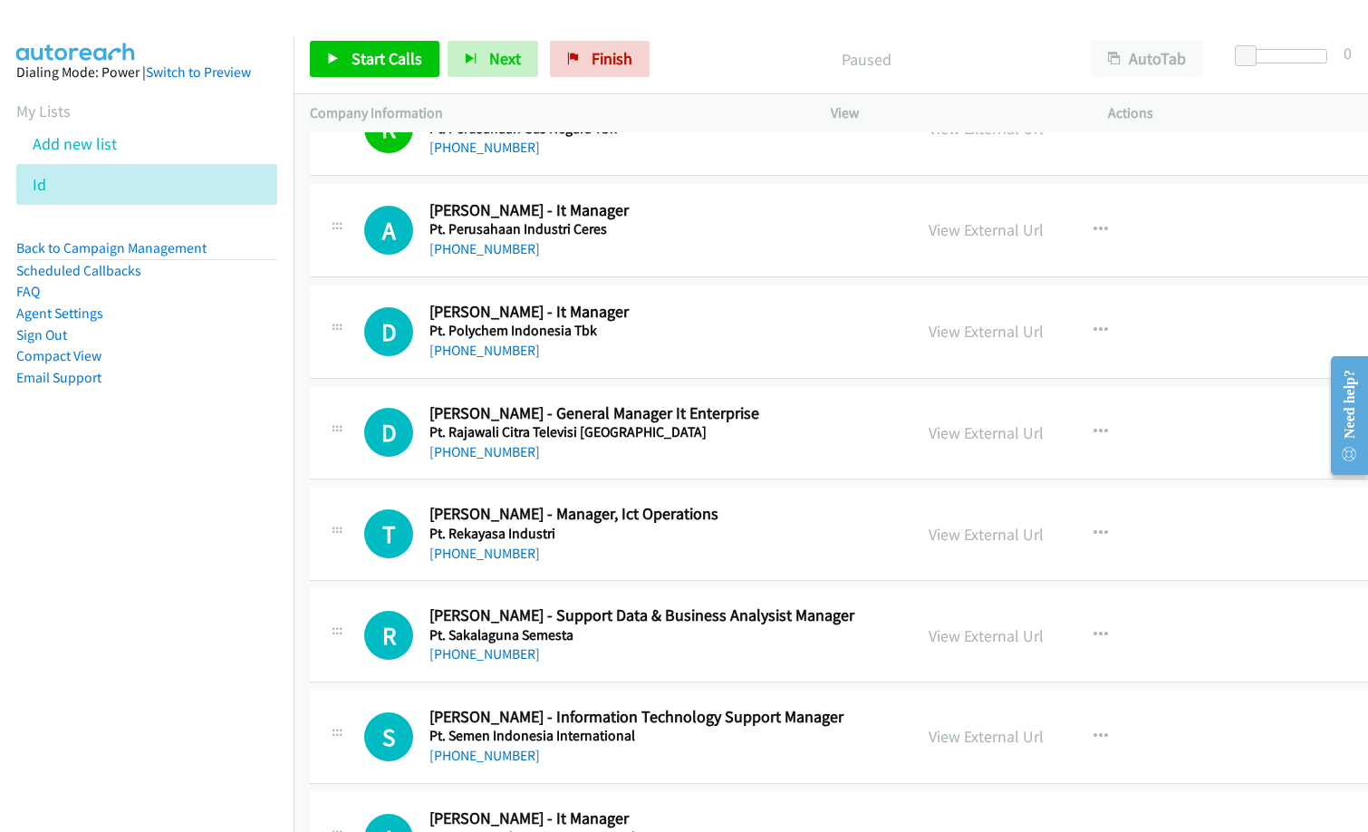
scroll to position [7882, 0]
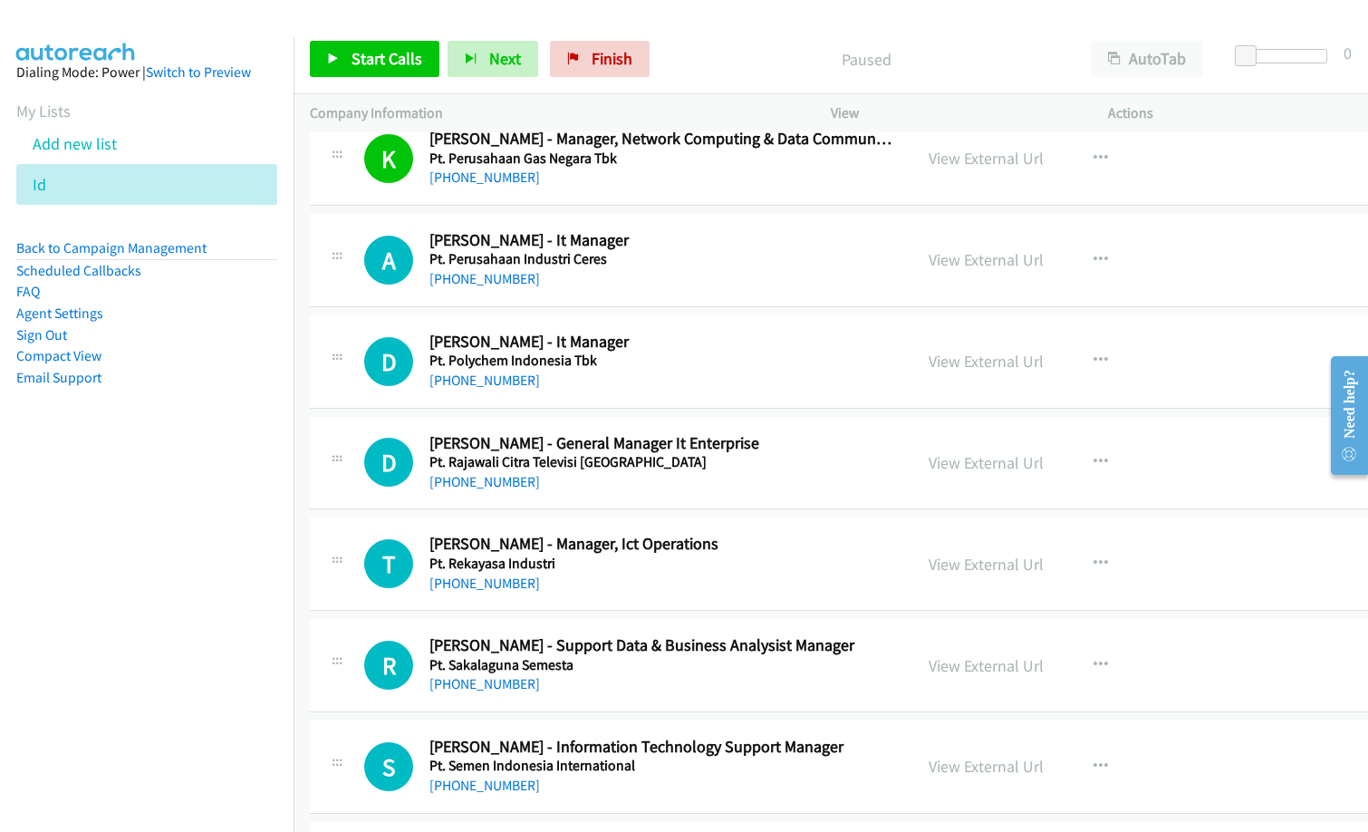
click at [640, 505] on div "D Callback Scheduled Daniel Kristanto - General Manager It Enterprise Pt. Rajaw…" at bounding box center [880, 463] width 1140 height 93
click at [1108, 461] on icon "button" at bounding box center [1101, 462] width 14 height 14
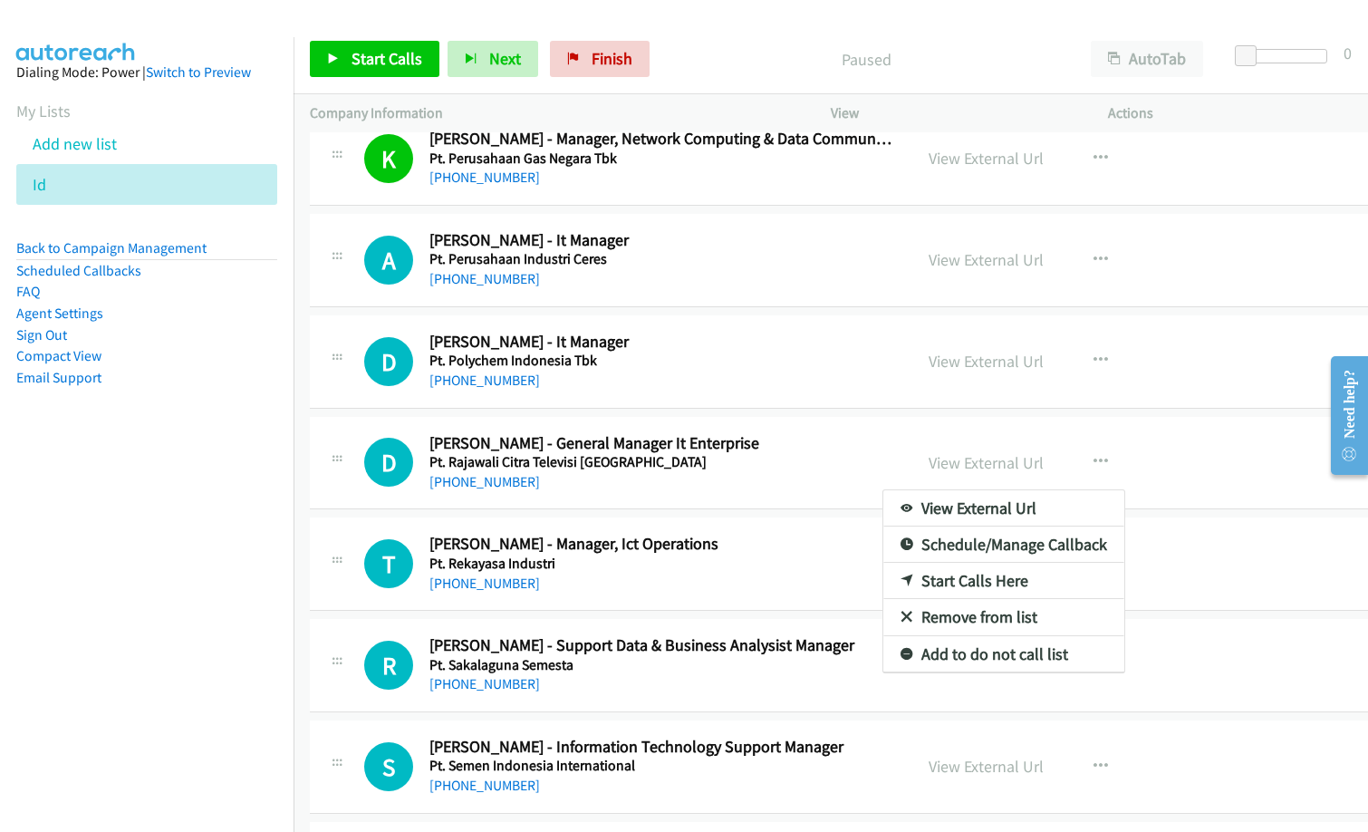
click at [1017, 580] on link "Start Calls Here" at bounding box center [1003, 581] width 241 height 36
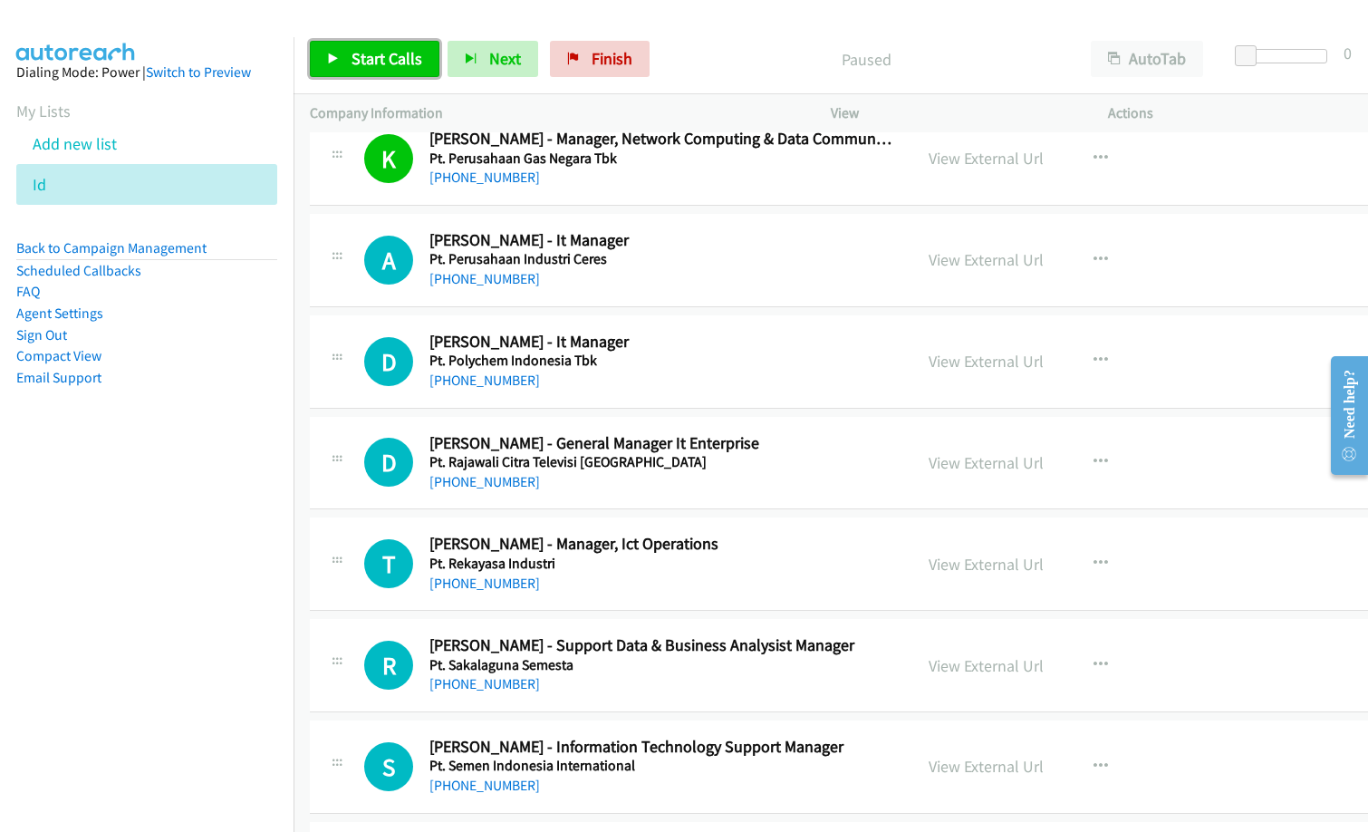
click at [365, 53] on span "Start Calls" at bounding box center [387, 58] width 71 height 21
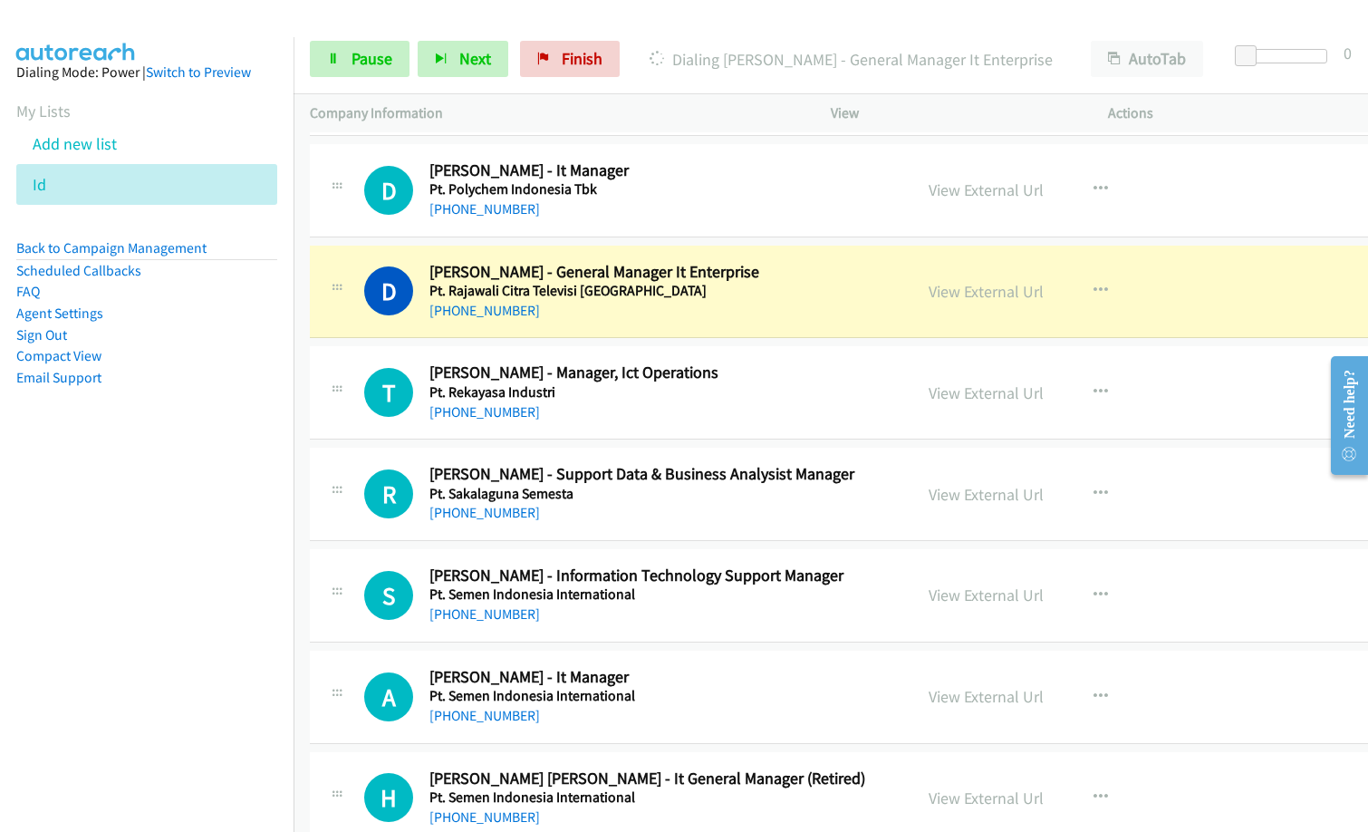
scroll to position [8063, 0]
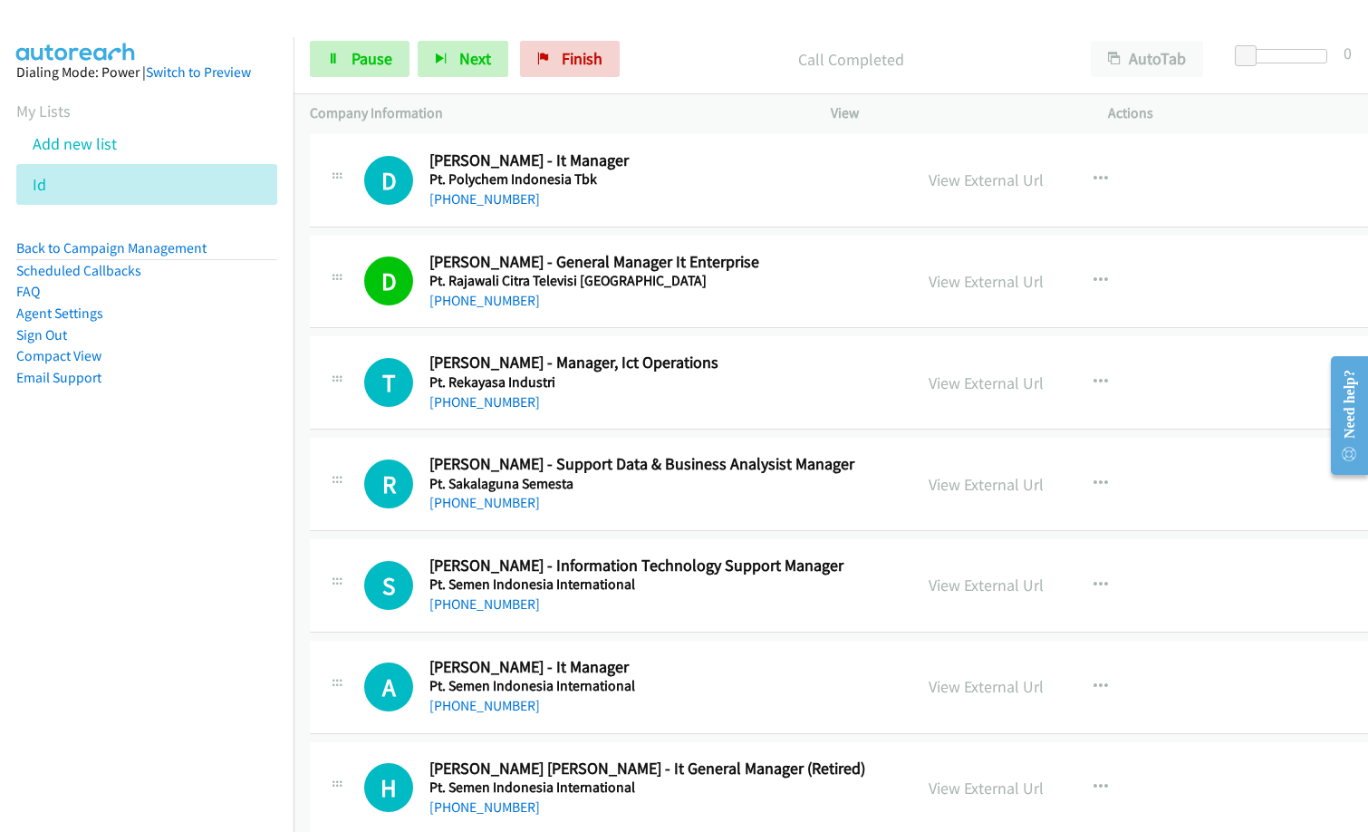
click at [657, 507] on div "[PHONE_NUMBER]" at bounding box center [662, 503] width 466 height 22
click at [669, 53] on p "Call Completed" at bounding box center [851, 59] width 414 height 24
drag, startPoint x: 622, startPoint y: 416, endPoint x: 1045, endPoint y: 368, distance: 424.9
click at [1031, 389] on link "View External Url" at bounding box center [986, 382] width 115 height 21
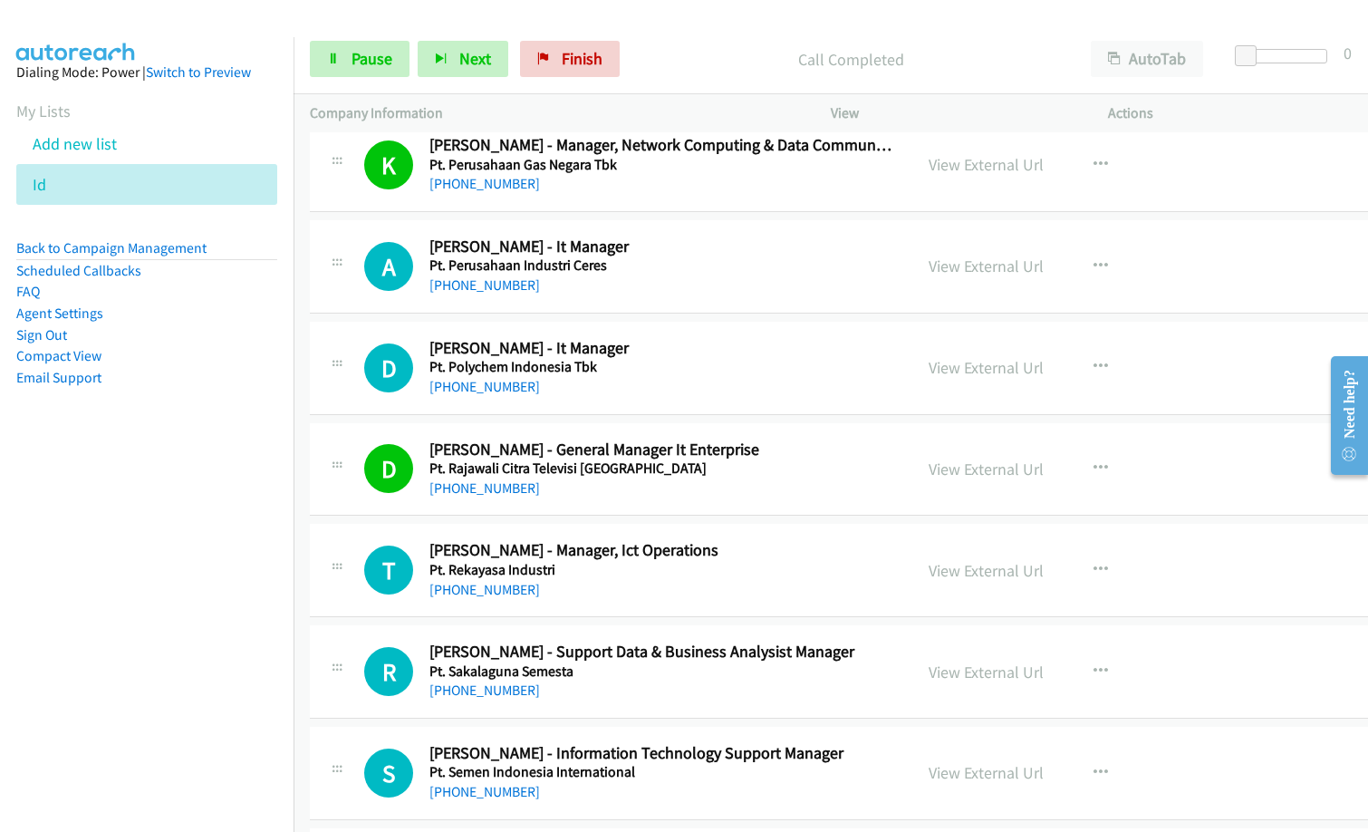
scroll to position [7882, 0]
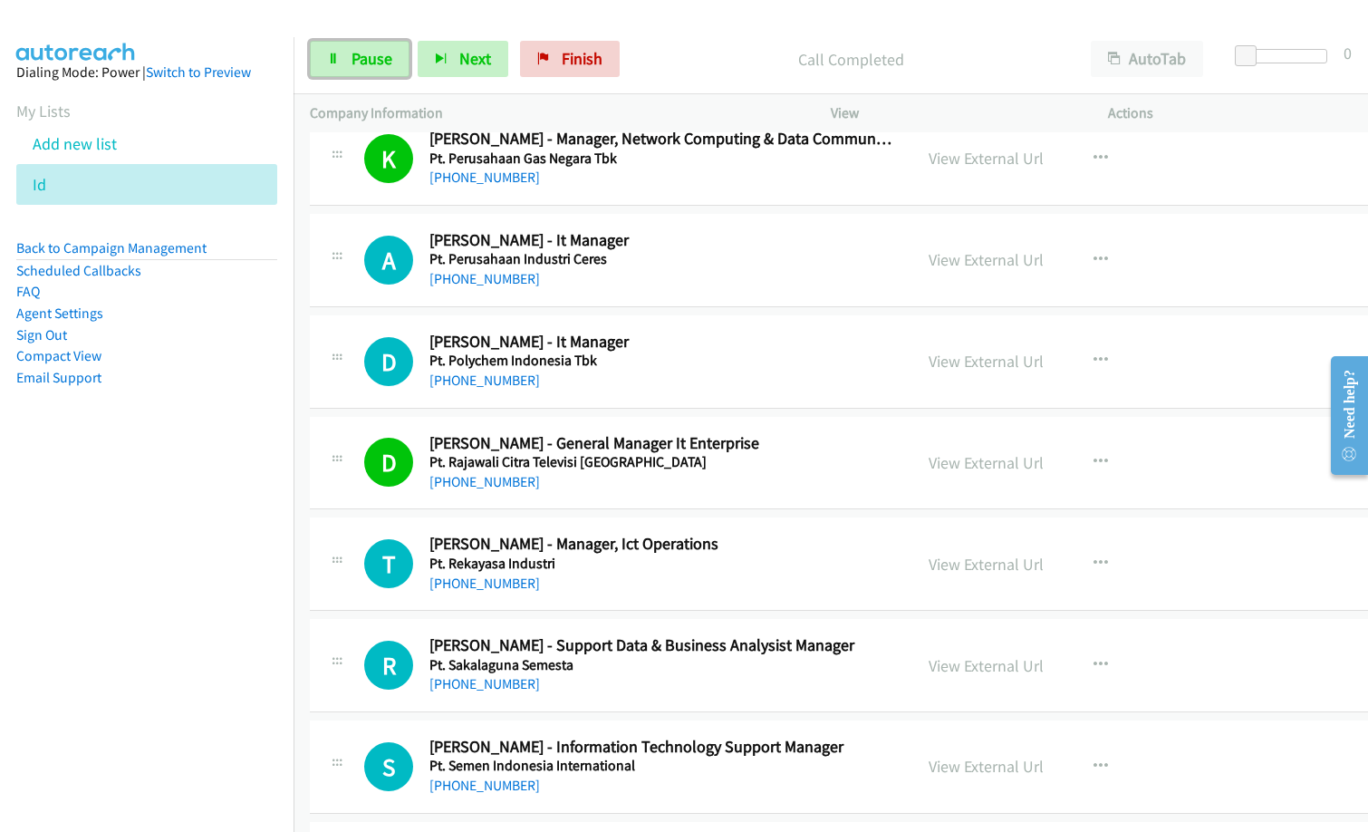
drag, startPoint x: 337, startPoint y: 63, endPoint x: 462, endPoint y: 91, distance: 128.1
click at [337, 63] on icon at bounding box center [333, 59] width 13 height 13
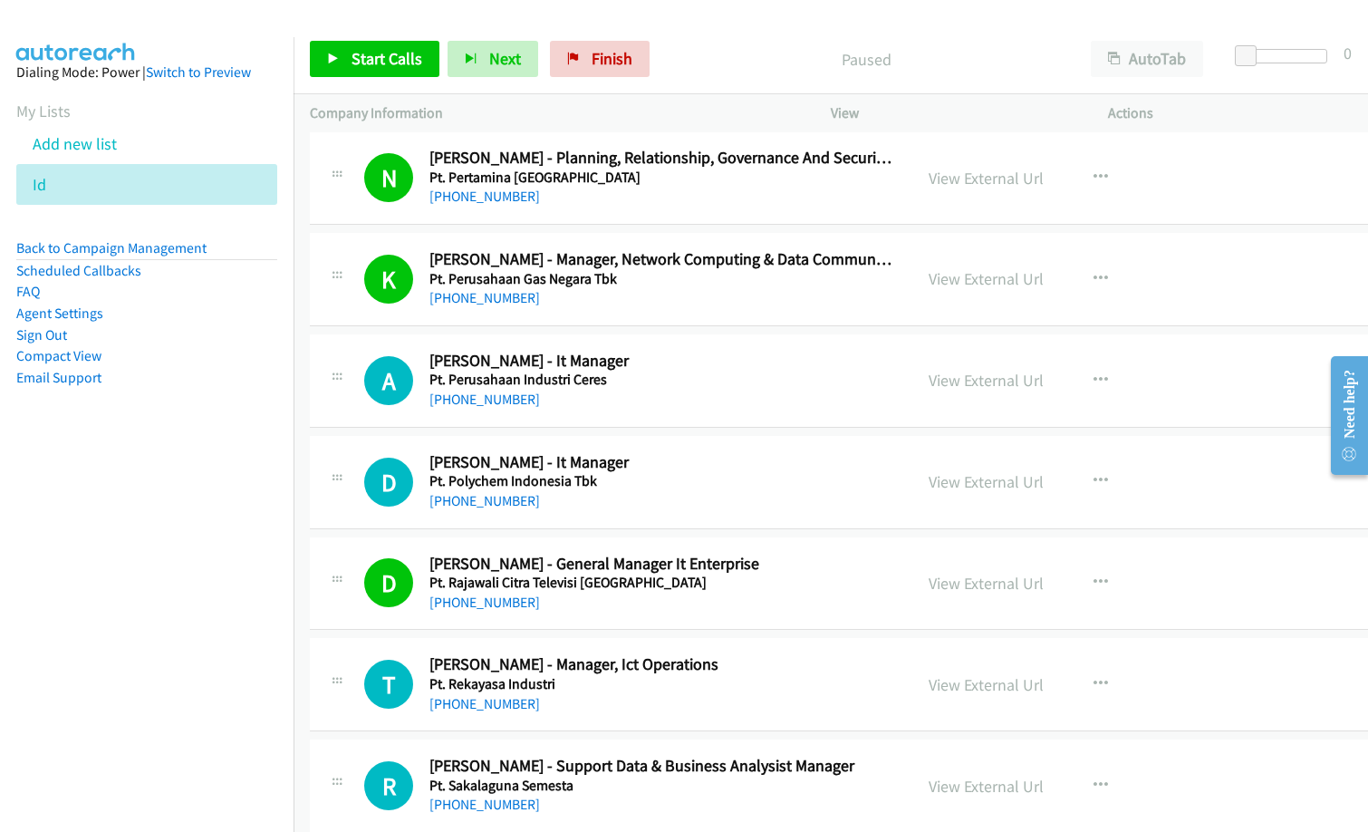
scroll to position [8014, 0]
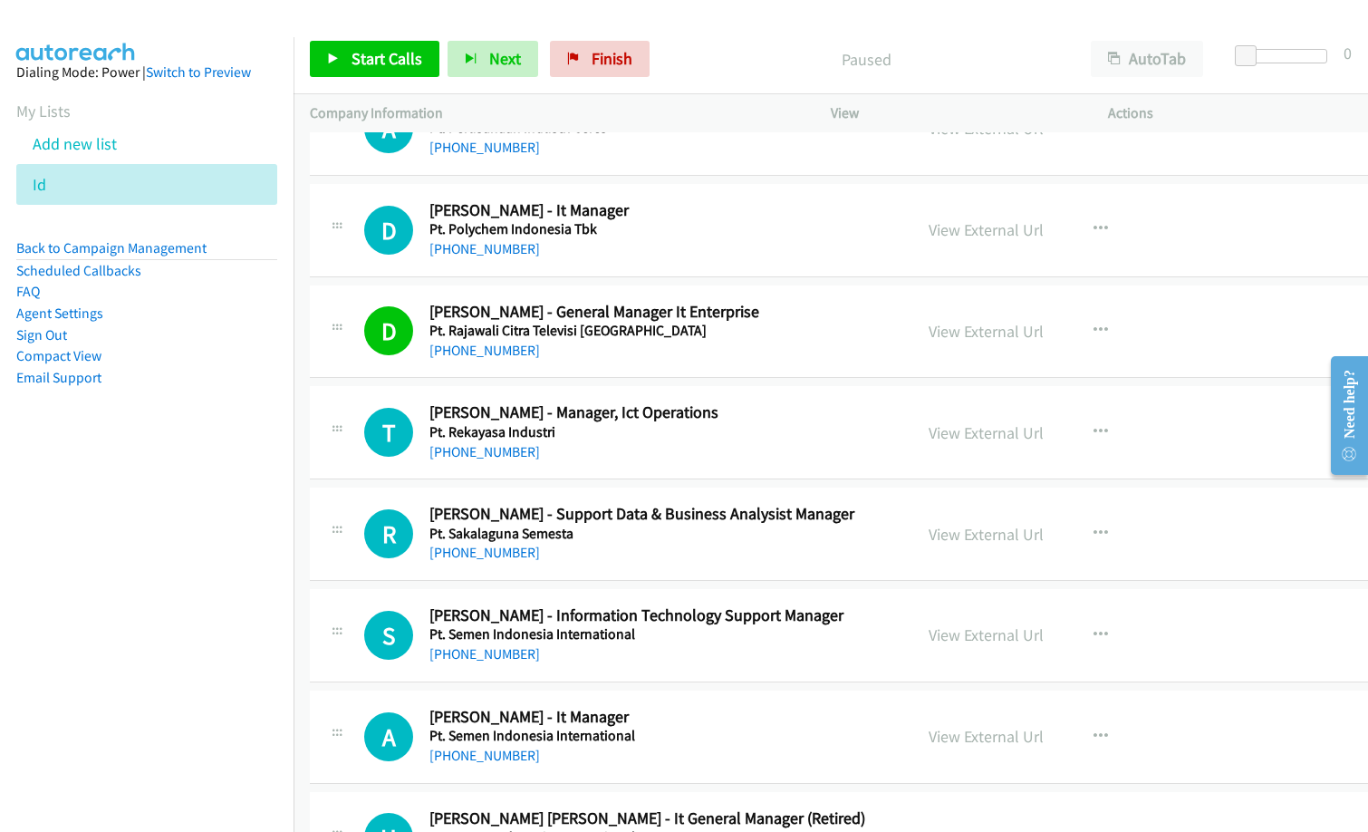
drag, startPoint x: 635, startPoint y: 452, endPoint x: 641, endPoint y: 485, distance: 33.2
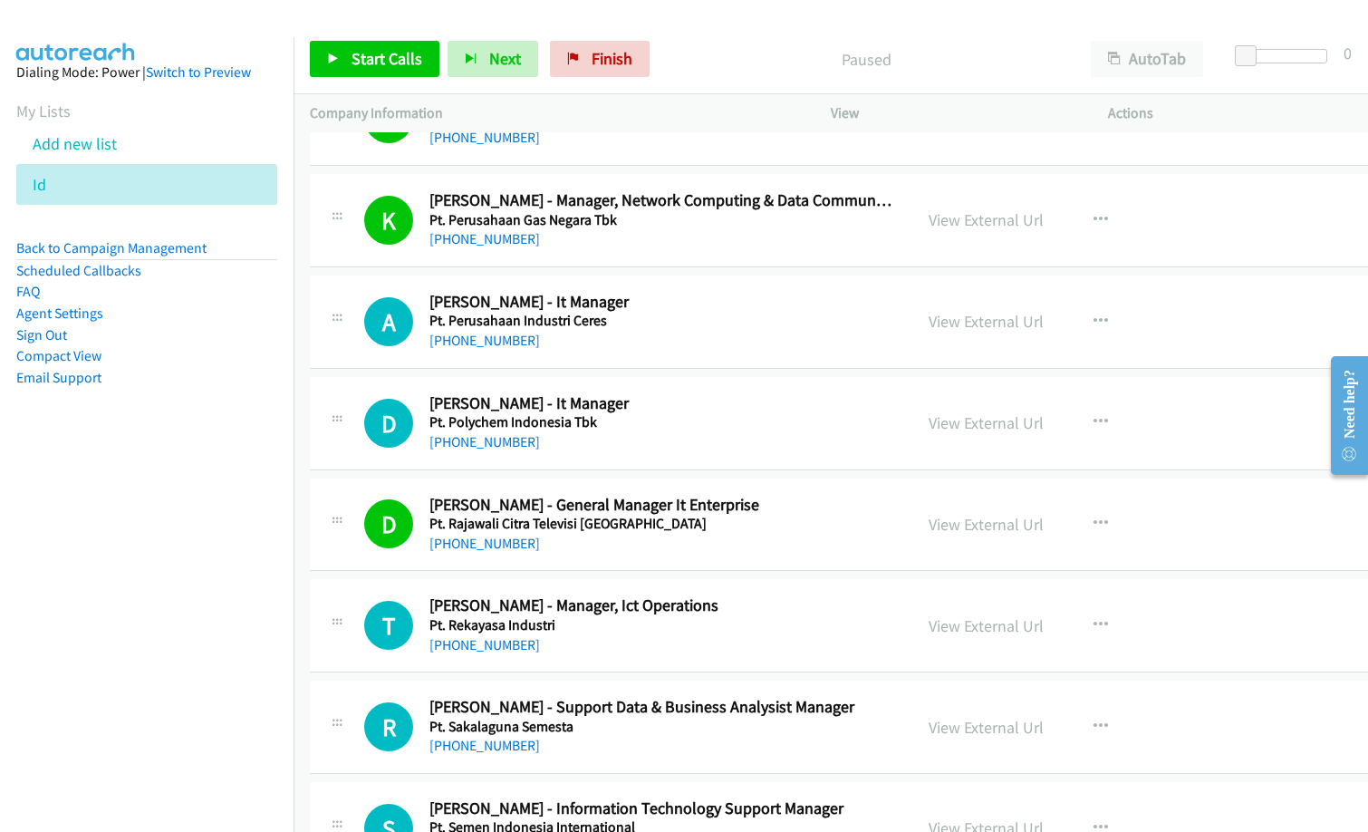
scroll to position [7923, 0]
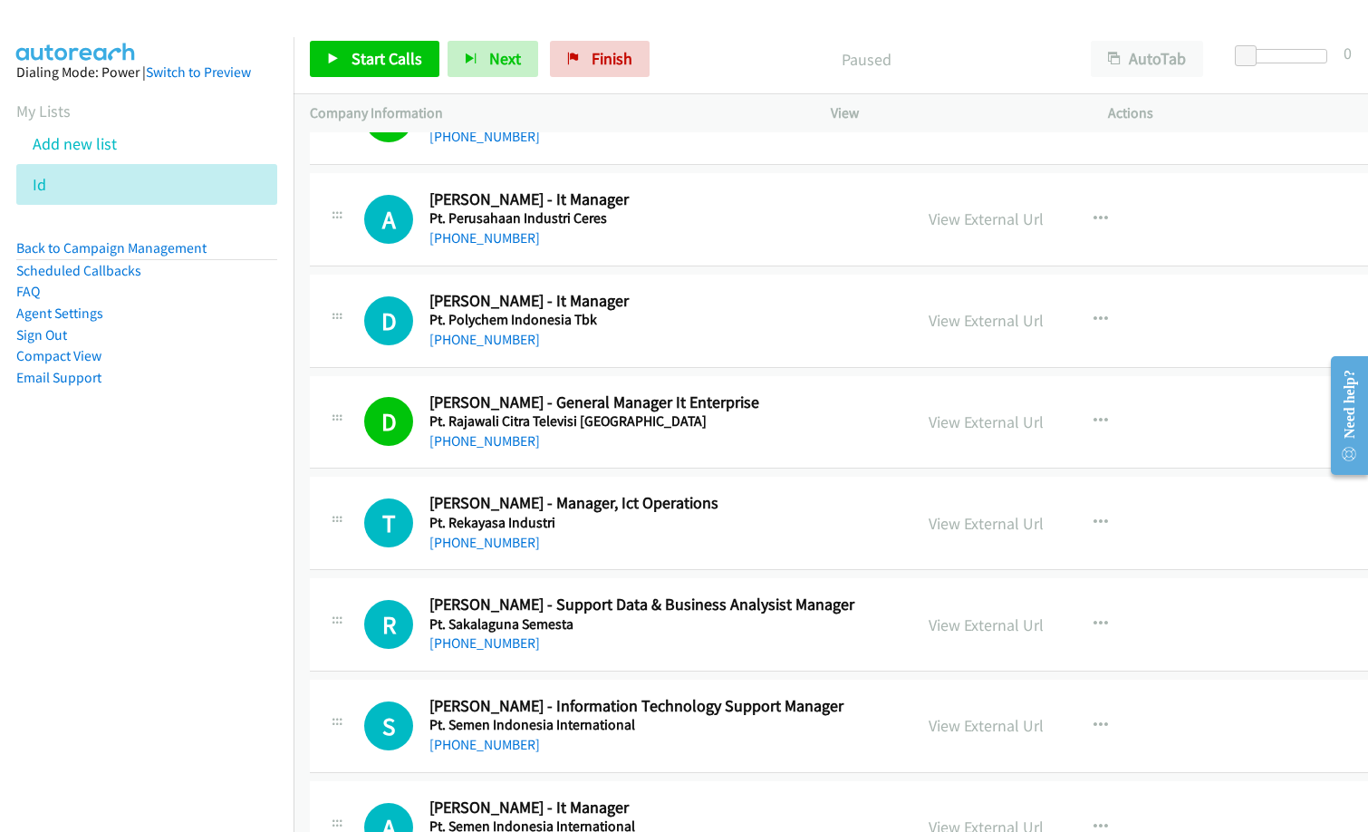
drag, startPoint x: 670, startPoint y: 555, endPoint x: 1152, endPoint y: 538, distance: 483.2
click at [1125, 518] on button "button" at bounding box center [1100, 523] width 49 height 36
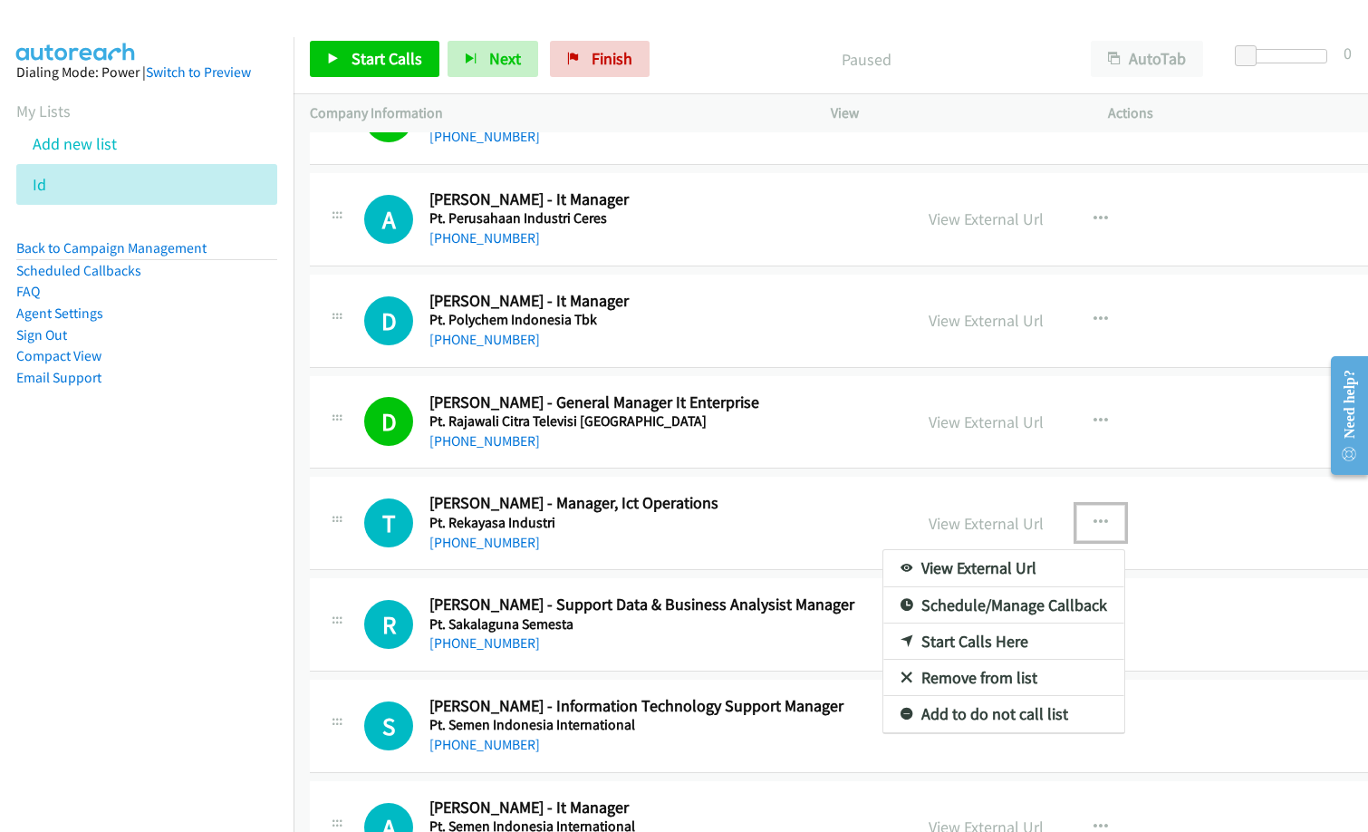
click at [1014, 644] on link "Start Calls Here" at bounding box center [1003, 641] width 241 height 36
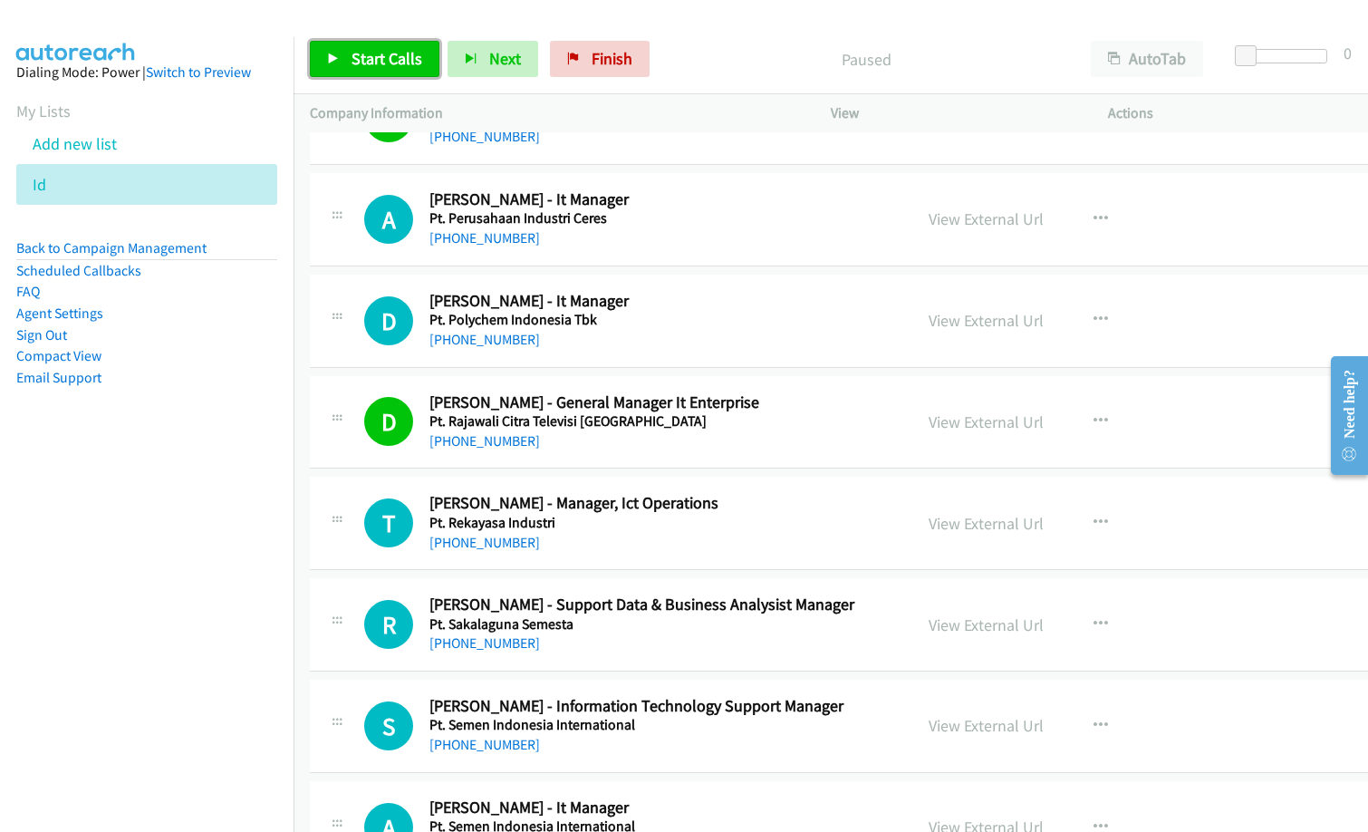
click at [371, 54] on span "Start Calls" at bounding box center [387, 58] width 71 height 21
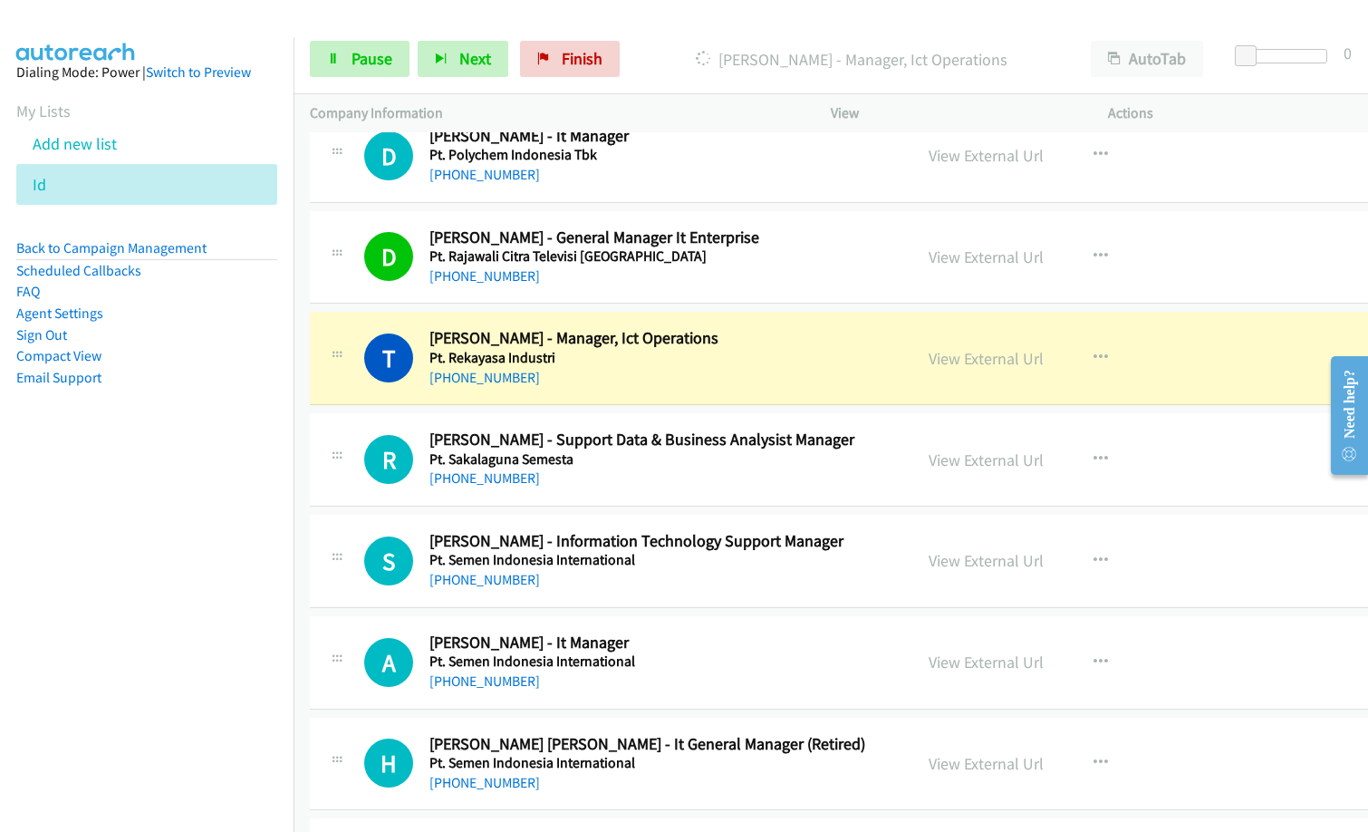
scroll to position [8104, 0]
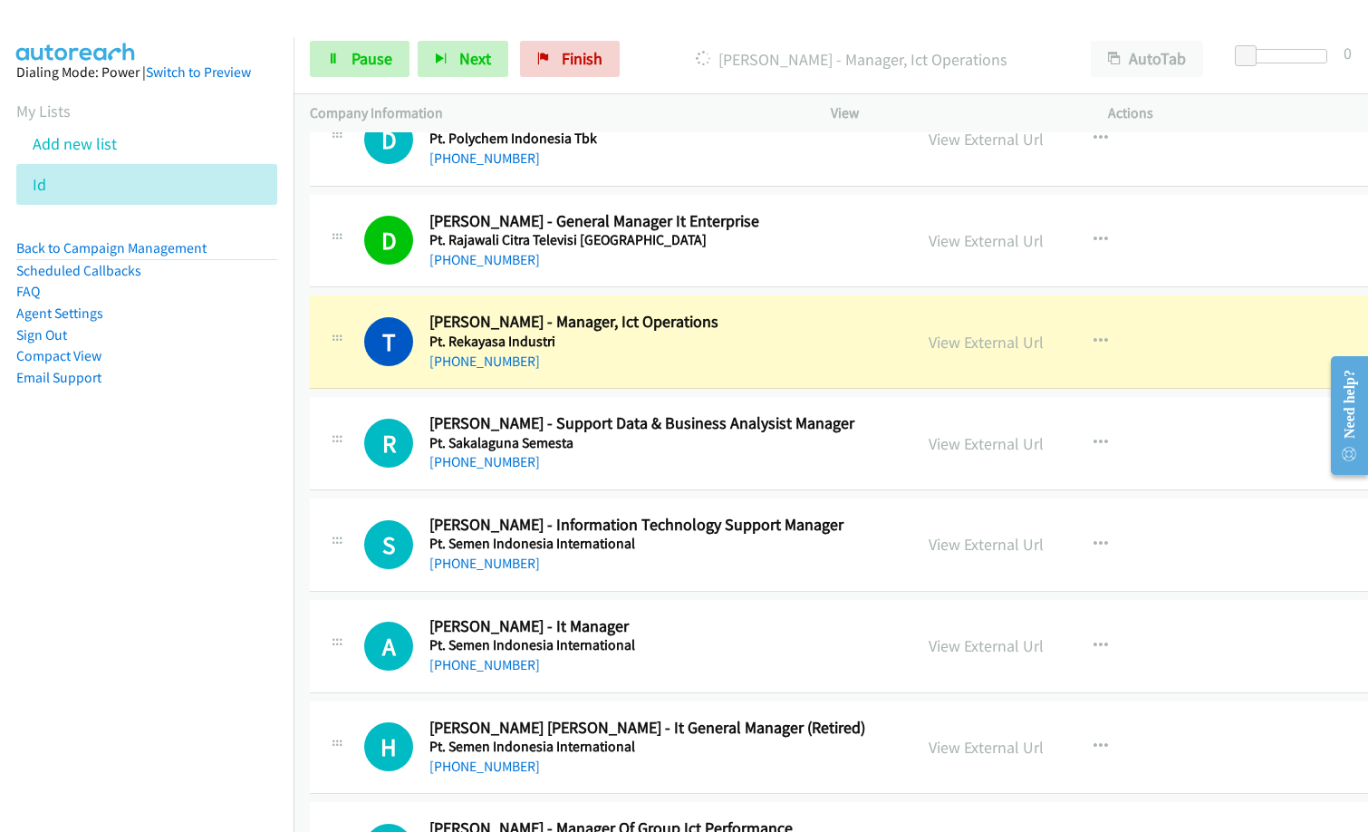
click at [627, 361] on div "[PHONE_NUMBER]" at bounding box center [662, 362] width 466 height 22
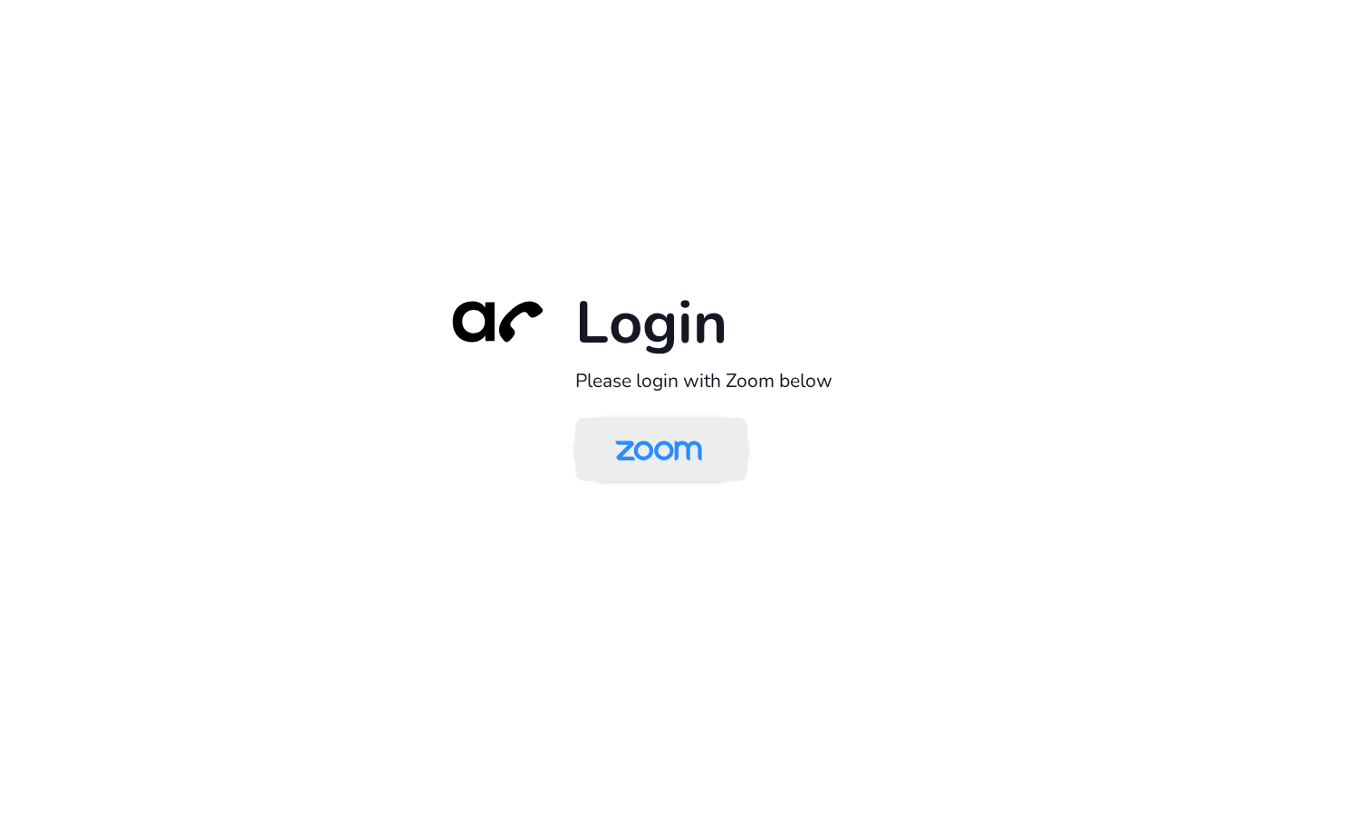
click at [671, 454] on img at bounding box center [658, 450] width 125 height 59
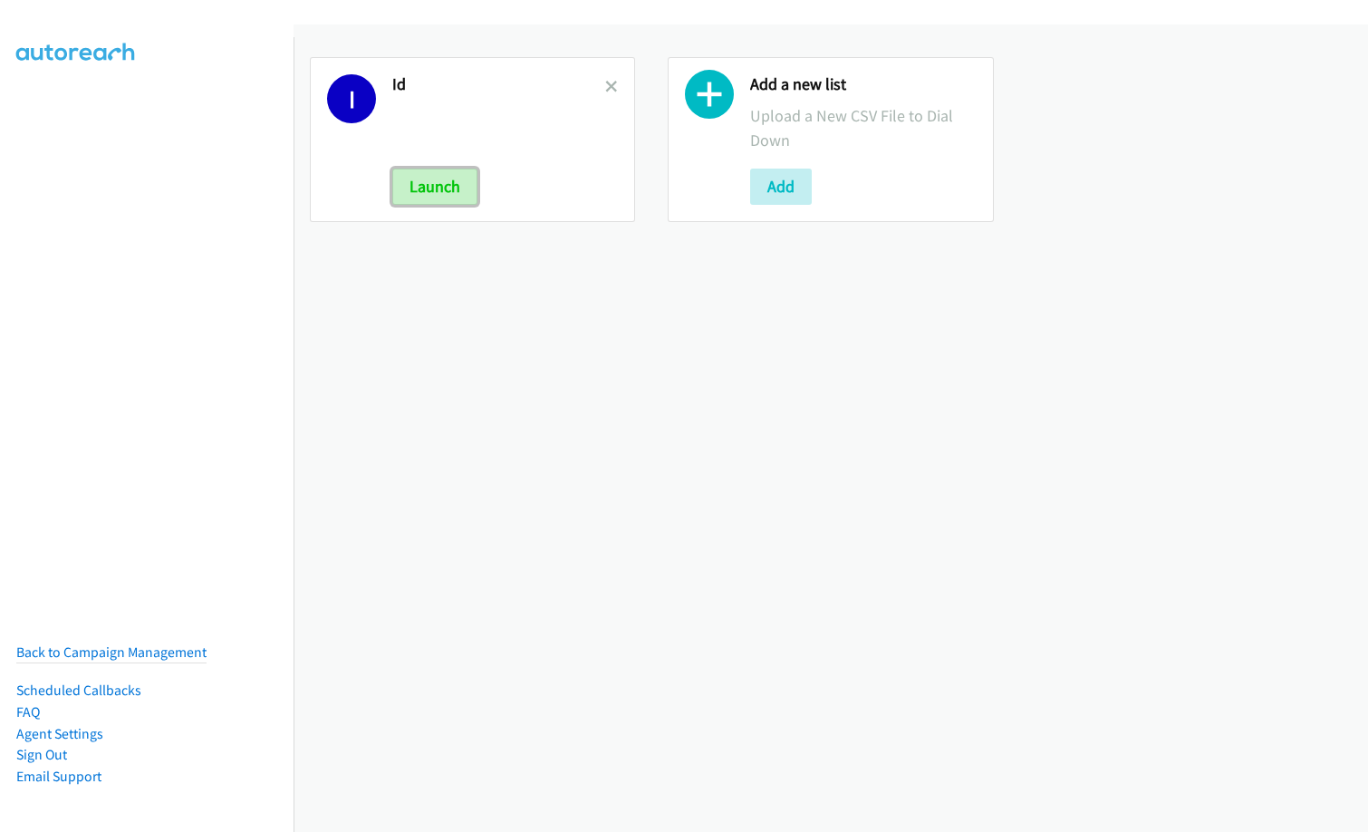
drag, startPoint x: 450, startPoint y: 191, endPoint x: 576, endPoint y: 279, distance: 153.6
click at [450, 190] on button "Launch" at bounding box center [434, 187] width 85 height 36
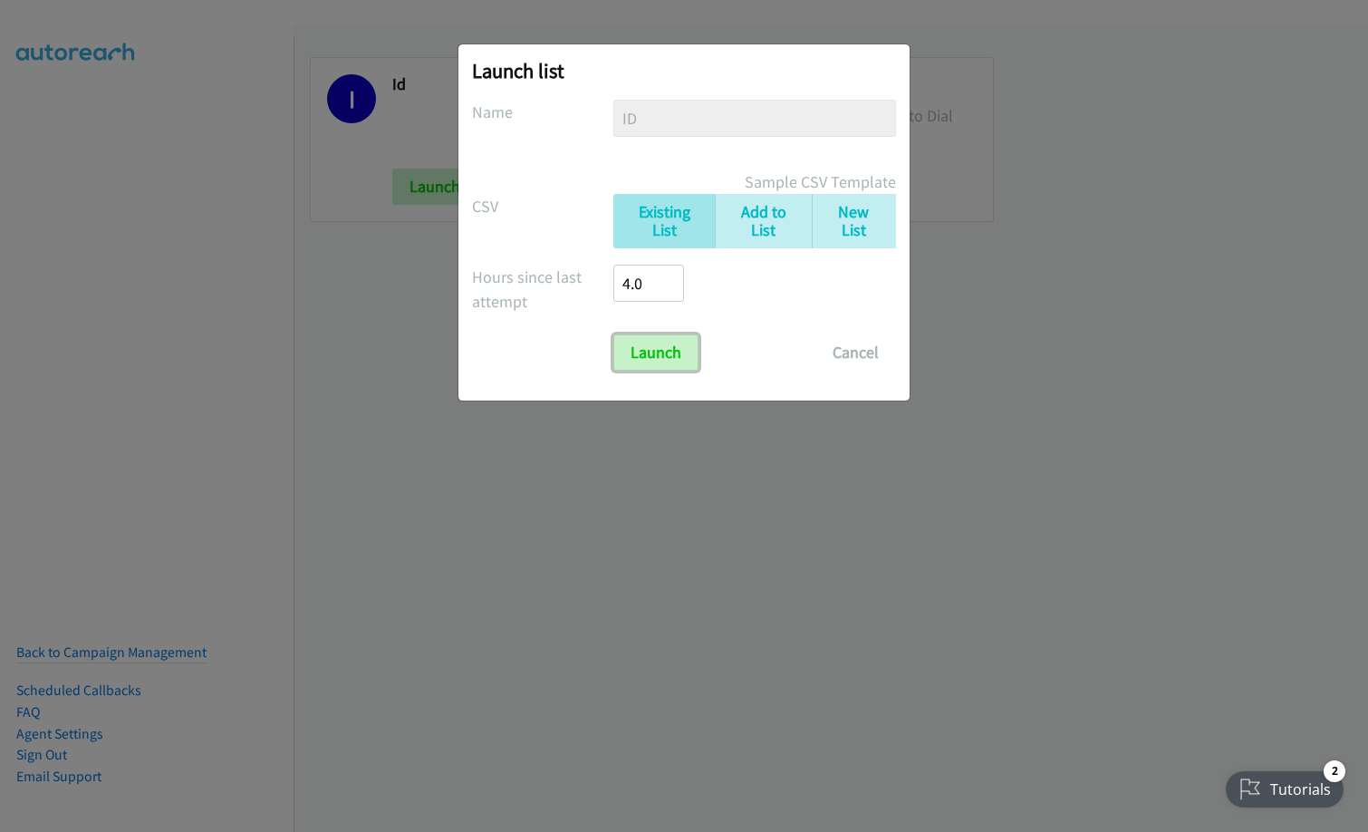
click at [627, 358] on input "Launch" at bounding box center [655, 352] width 85 height 36
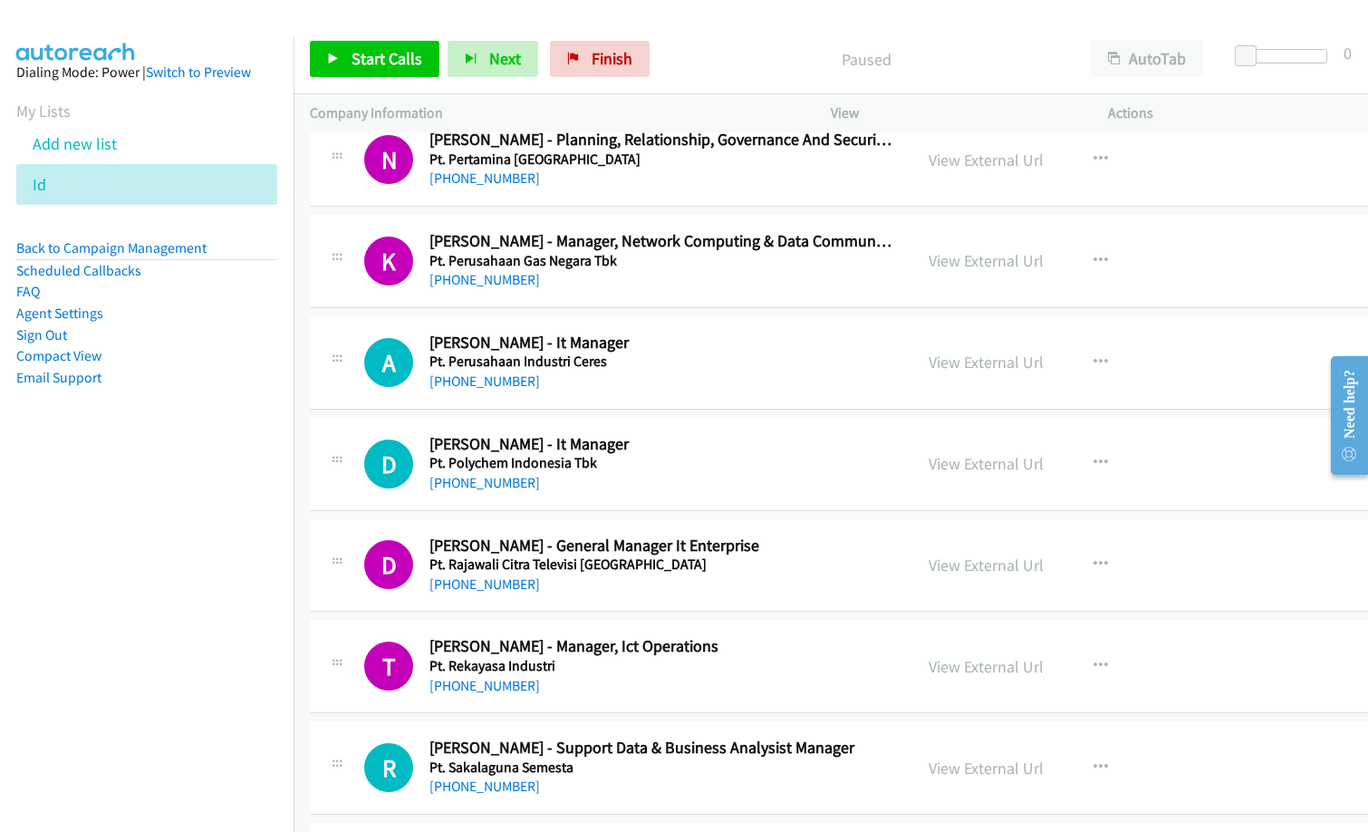
scroll to position [8233, 0]
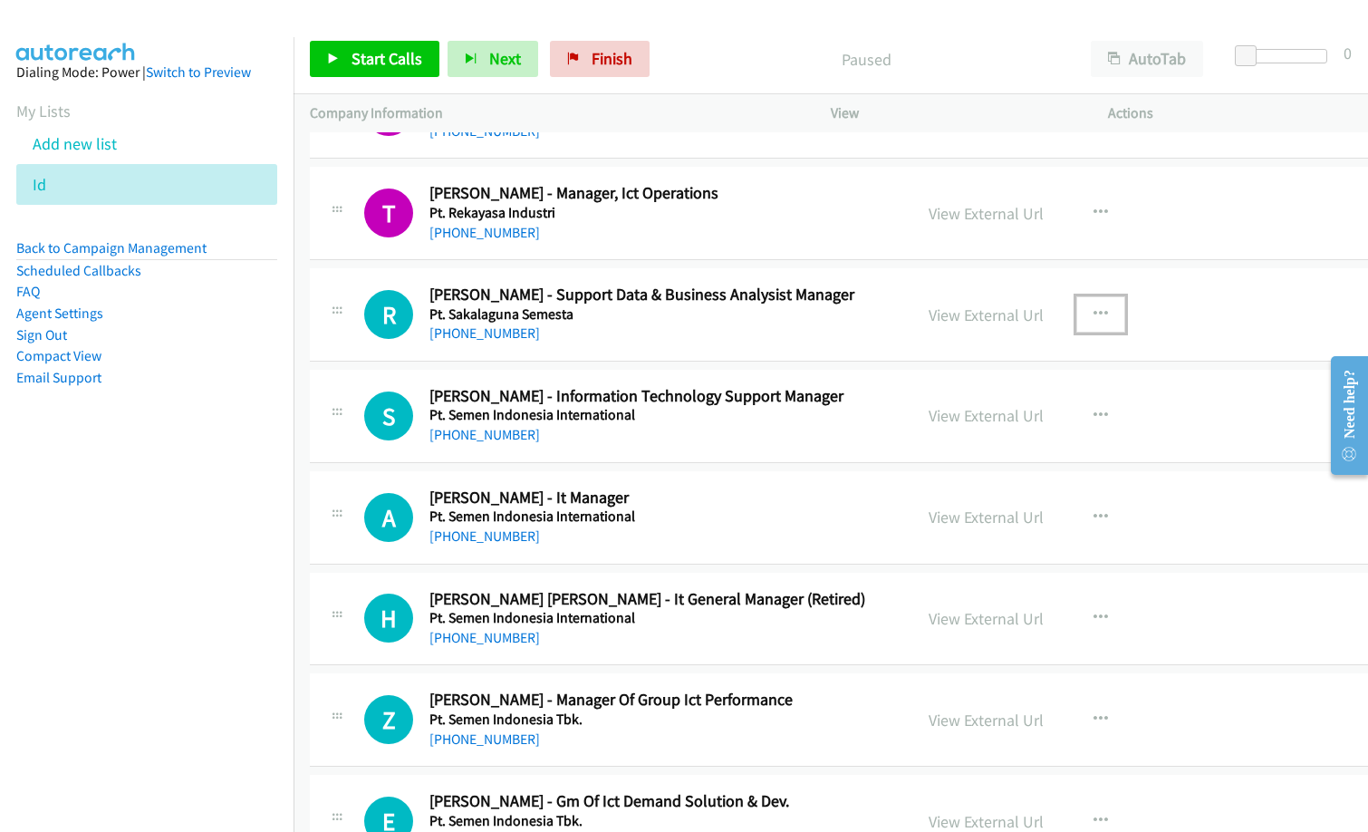
click at [1125, 312] on button "button" at bounding box center [1100, 314] width 49 height 36
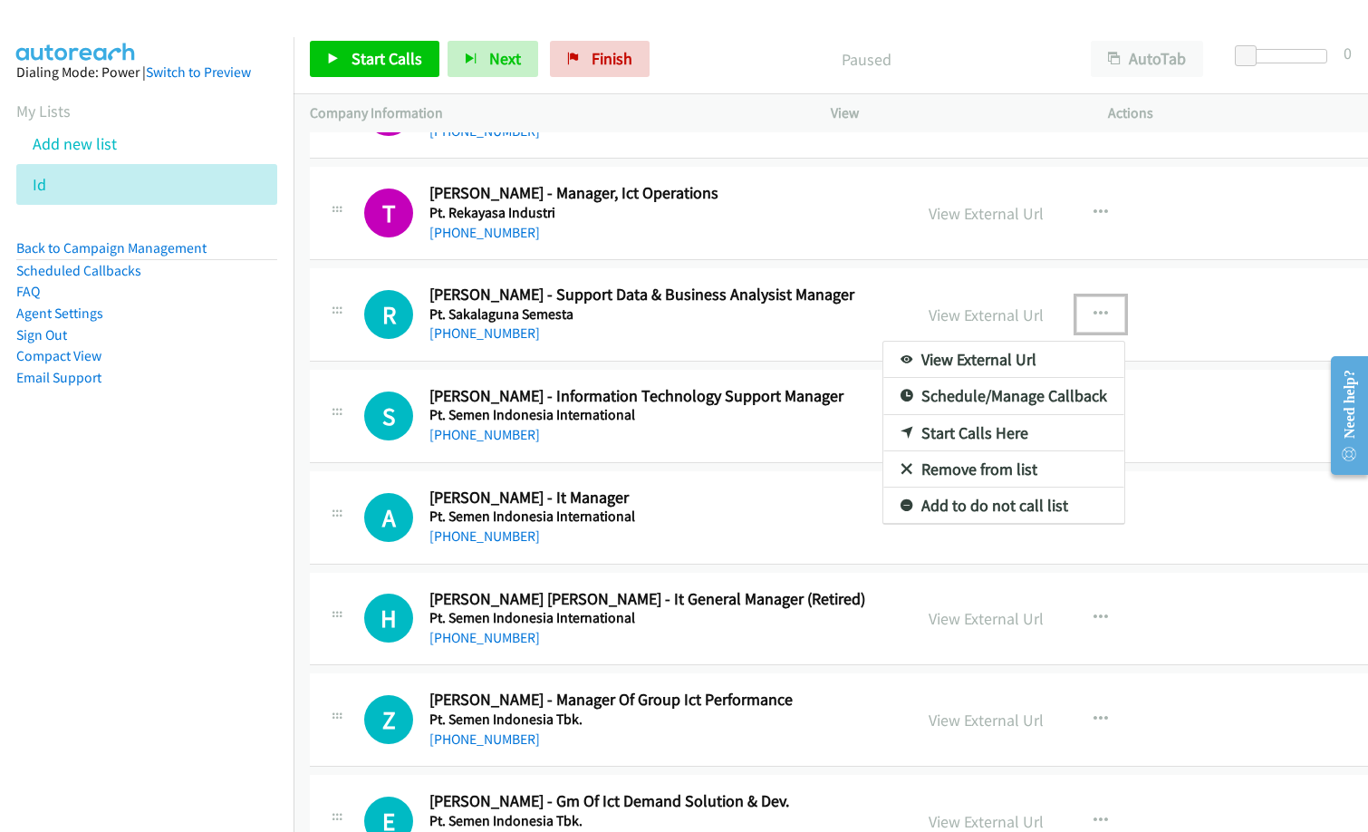
click at [1059, 439] on link "Start Calls Here" at bounding box center [1003, 433] width 241 height 36
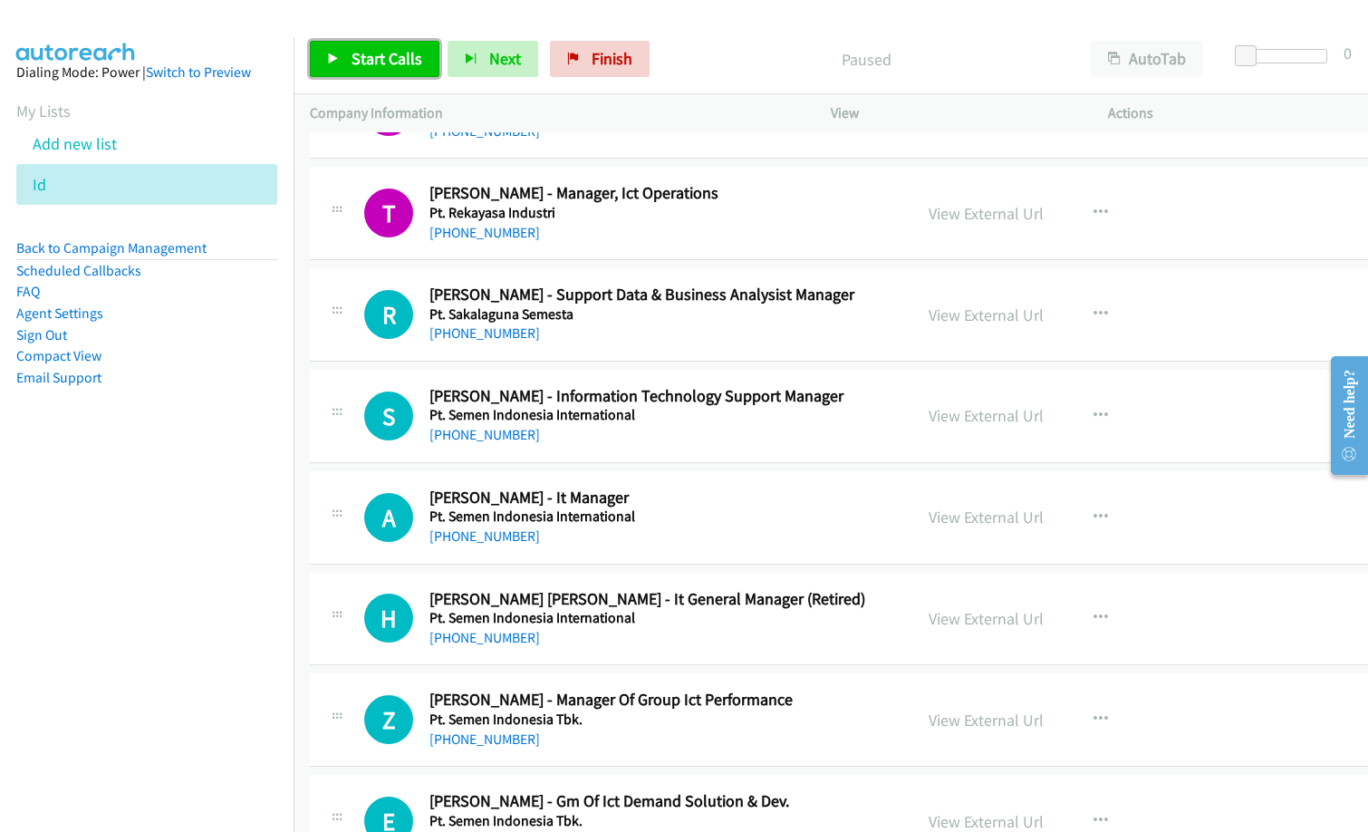
click at [392, 67] on span "Start Calls" at bounding box center [387, 58] width 71 height 21
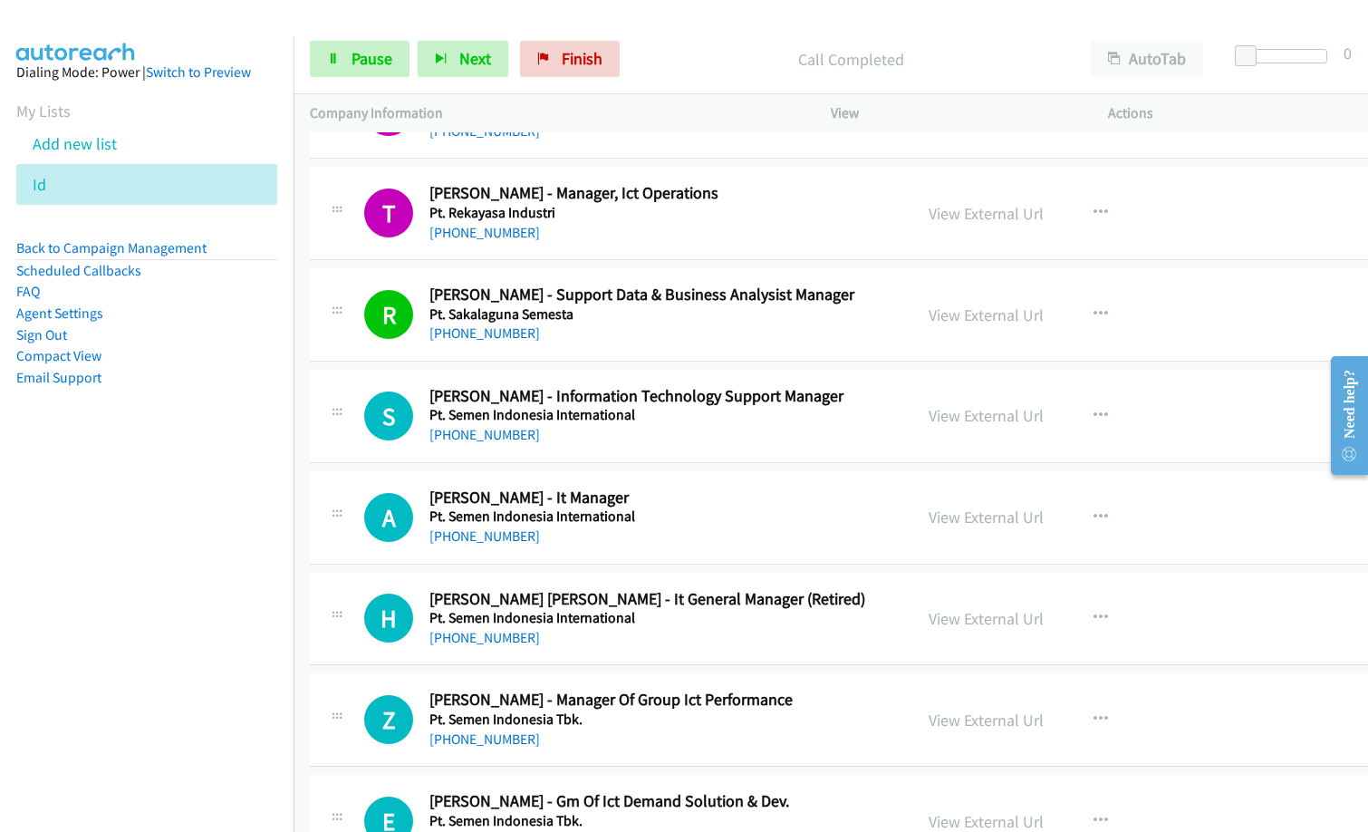
click at [198, 568] on nav "Dialing Mode: Power | Switch to Preview My Lists Add new list Id Back to Campai…" at bounding box center [147, 453] width 294 height 832
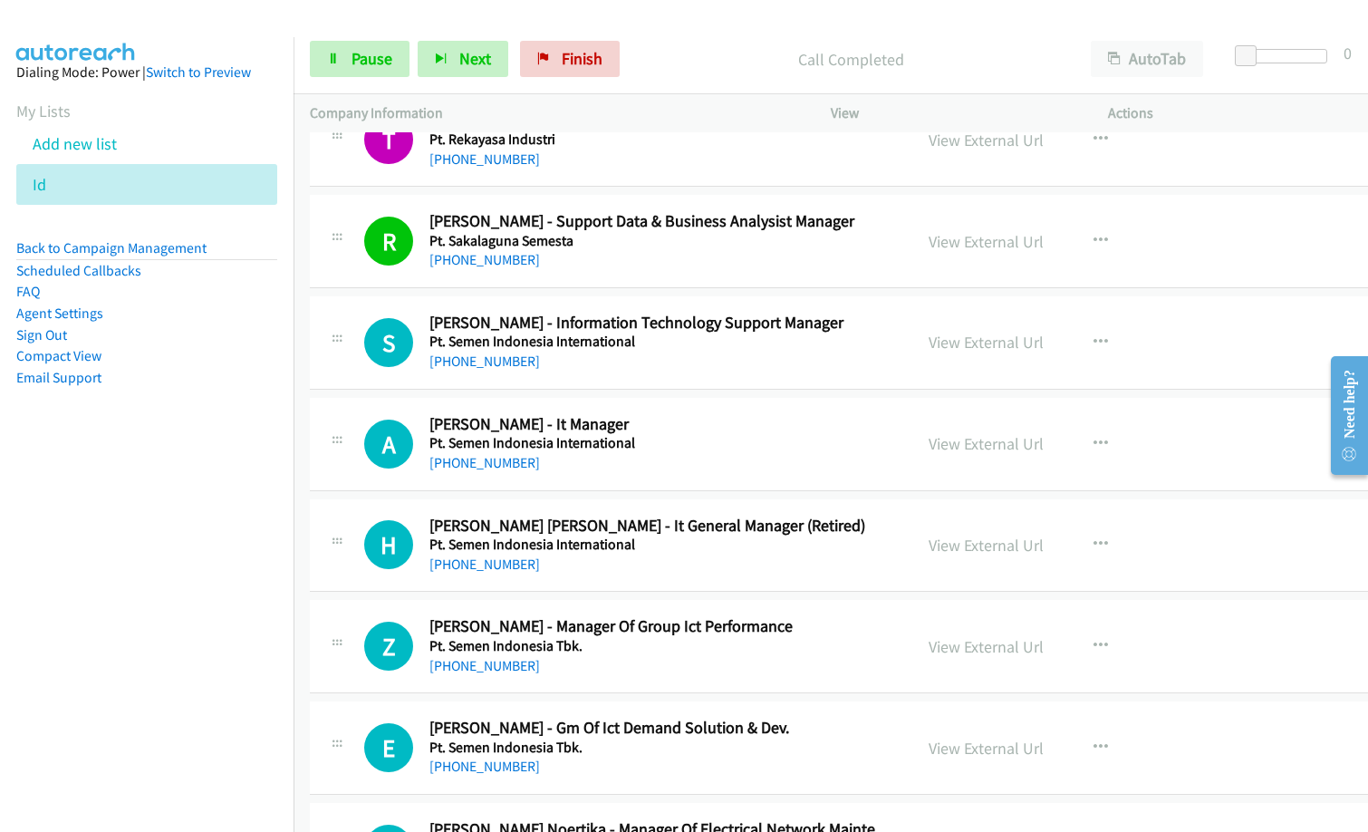
scroll to position [8414, 0]
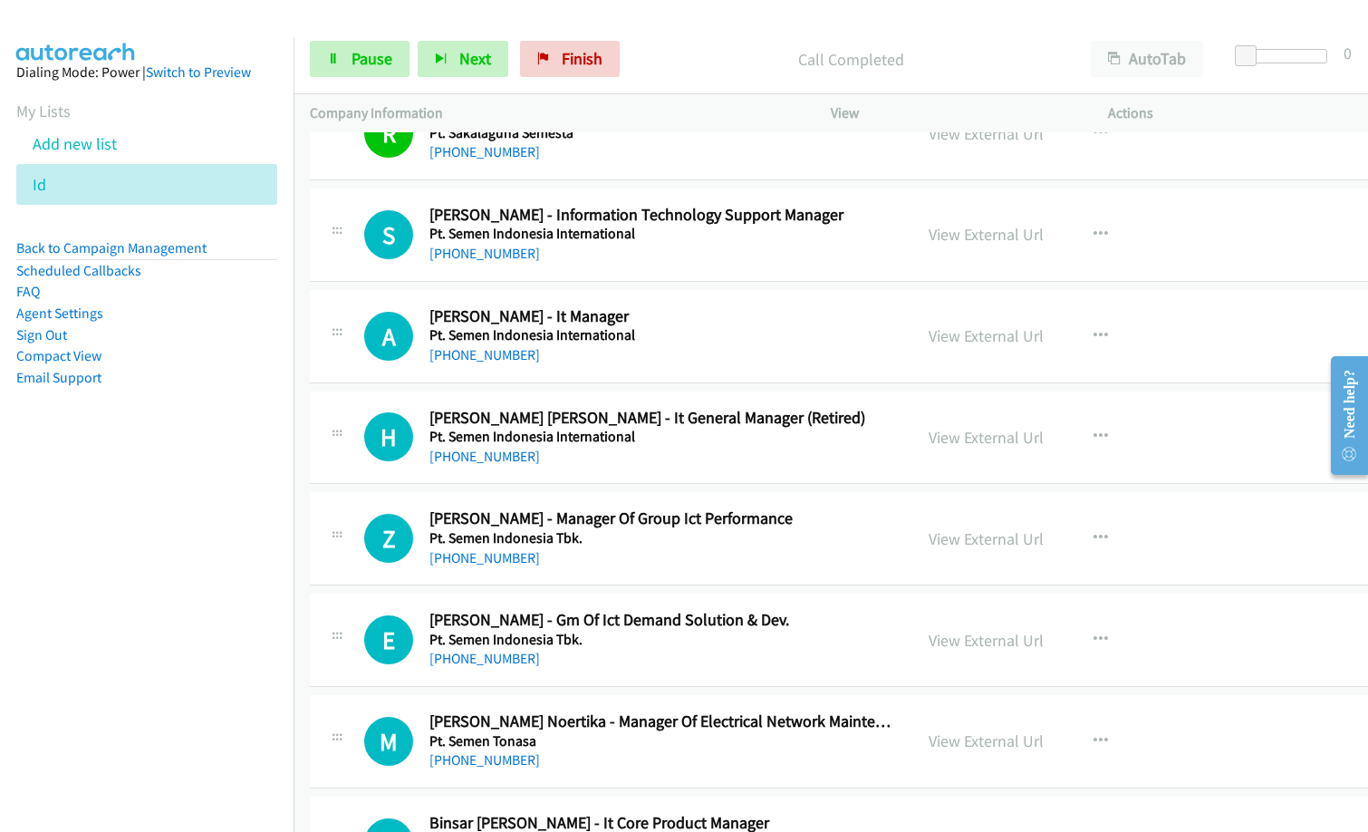
click at [149, 595] on nav "Dialing Mode: Power | Switch to Preview My Lists Add new list Id Back to Campai…" at bounding box center [147, 453] width 294 height 832
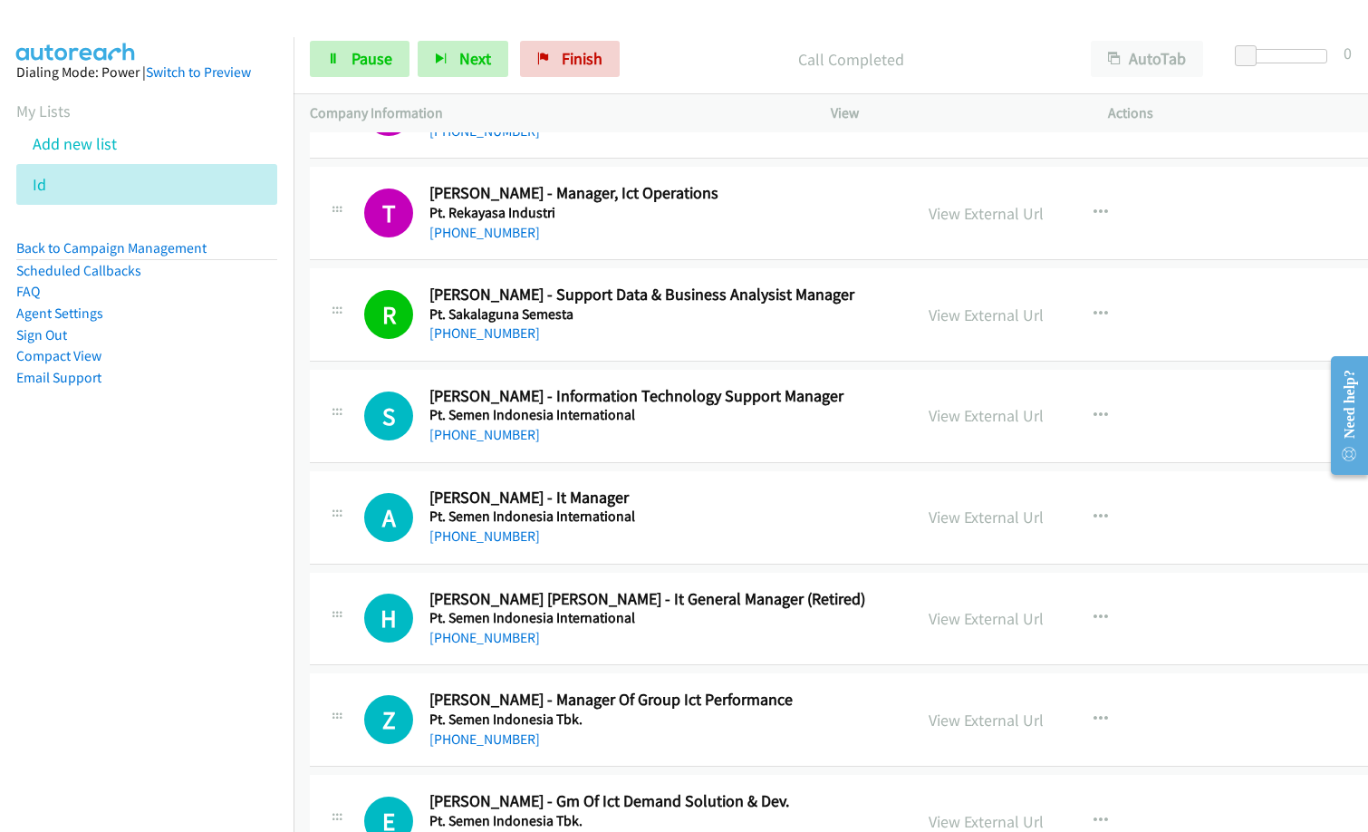
click at [554, 348] on div "R Callback Scheduled Robi Makmur - Support Data & Business Analysist Manager Pt…" at bounding box center [880, 314] width 1140 height 93
click at [598, 64] on span "Finish" at bounding box center [582, 58] width 41 height 21
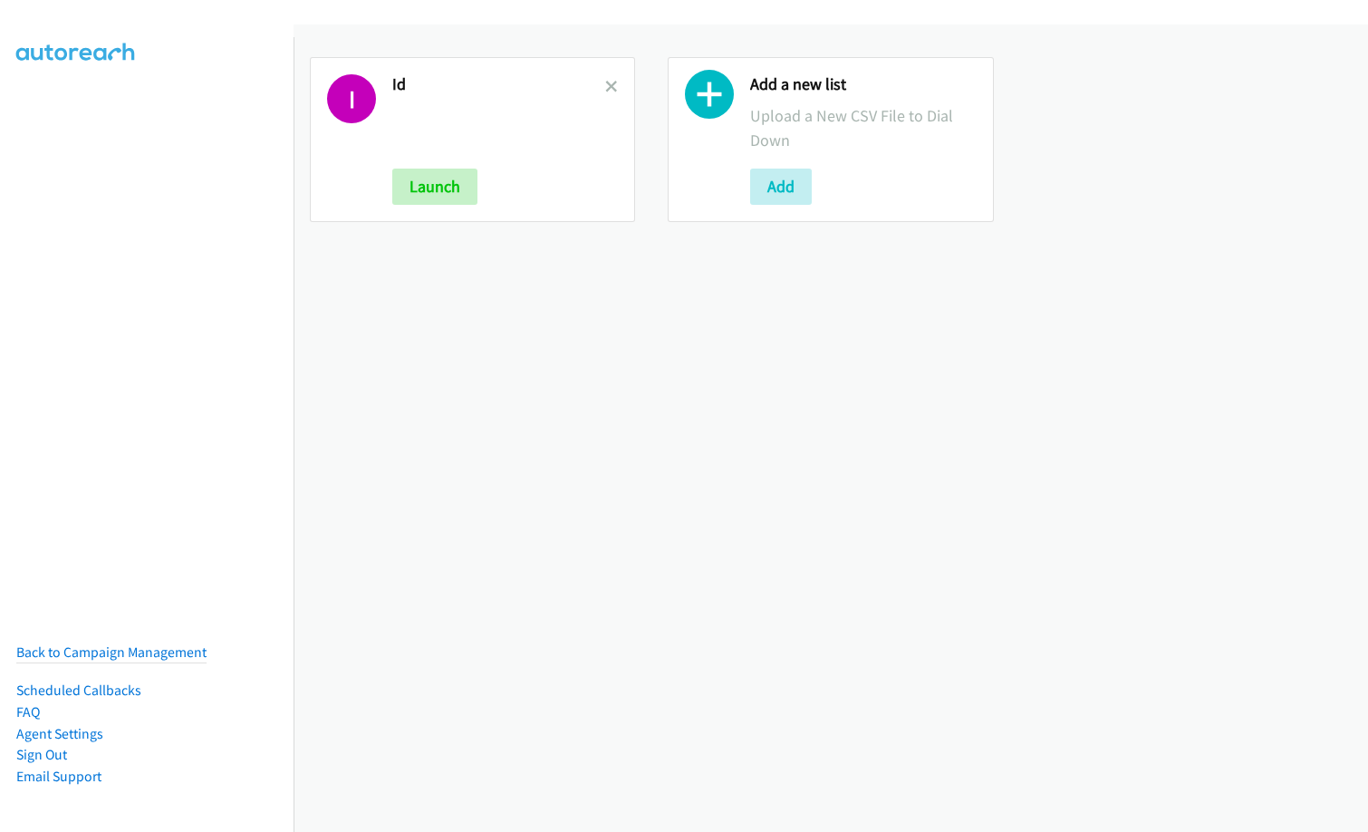
click at [601, 93] on div "I Id Launch" at bounding box center [472, 139] width 325 height 165
click at [605, 85] on icon at bounding box center [611, 88] width 13 height 13
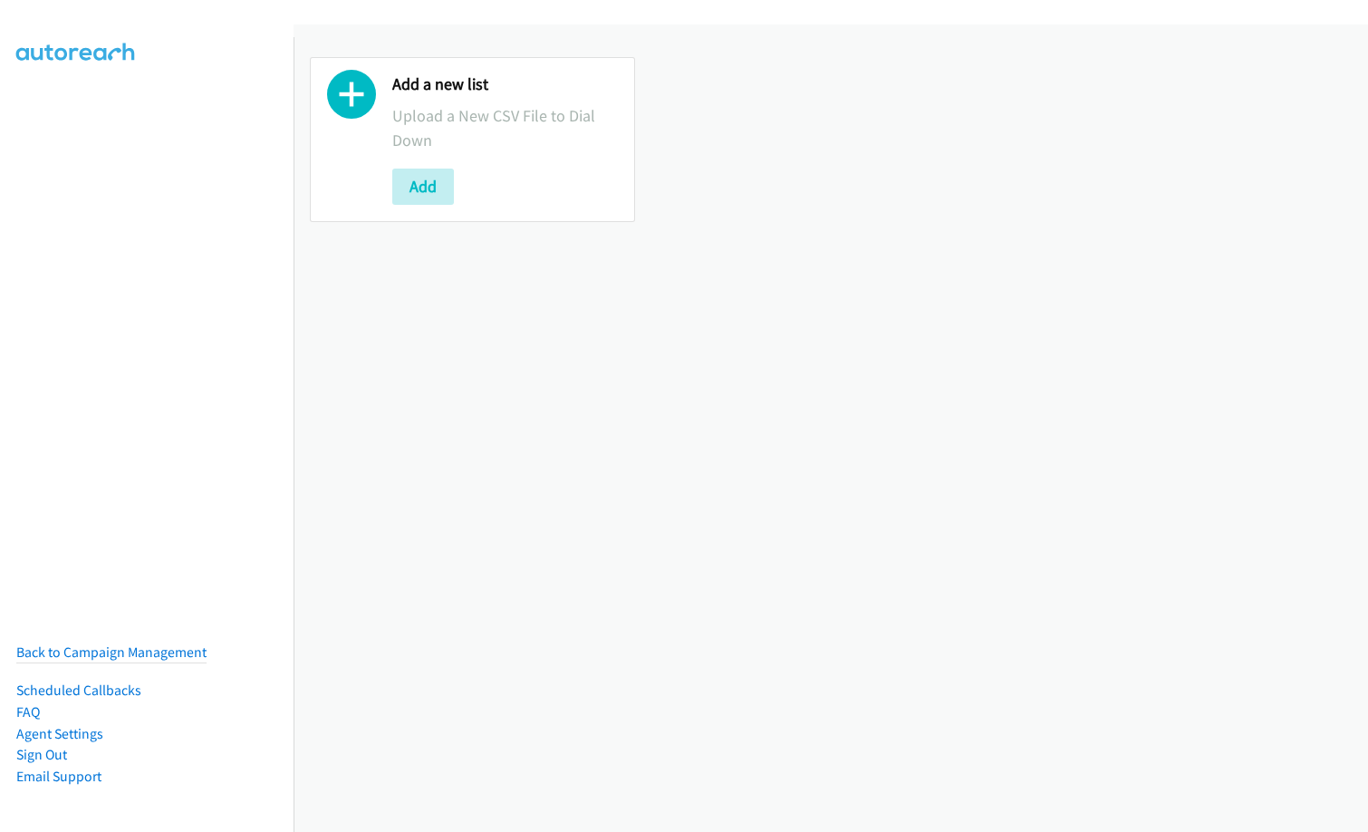
drag, startPoint x: 454, startPoint y: 181, endPoint x: 531, endPoint y: 212, distance: 82.9
click at [454, 180] on div "Add" at bounding box center [505, 187] width 226 height 36
click at [415, 195] on button "Add" at bounding box center [423, 187] width 62 height 36
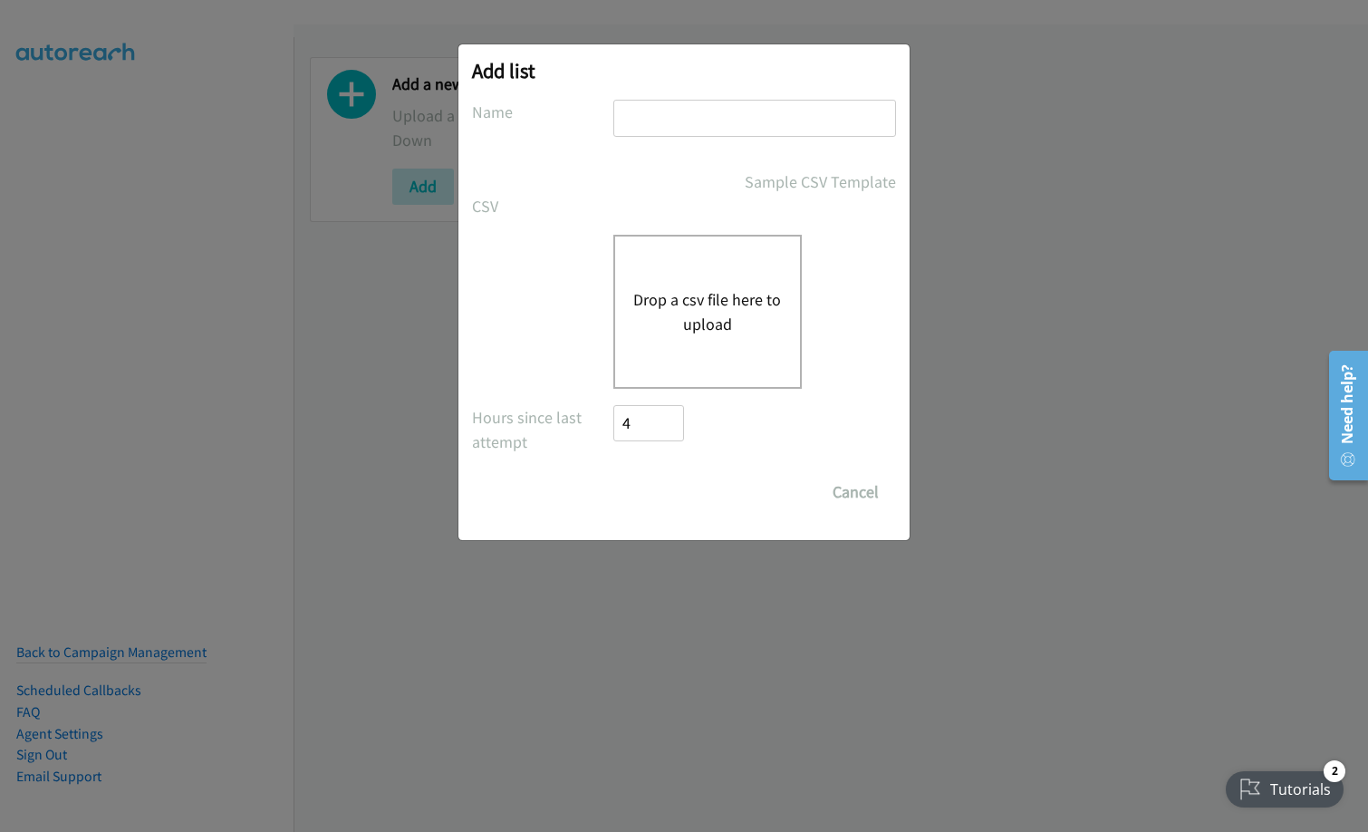
click at [727, 130] on input "text" at bounding box center [754, 118] width 283 height 37
type input "id"
click at [699, 349] on div "Drop a csv file here to upload" at bounding box center [707, 312] width 188 height 154
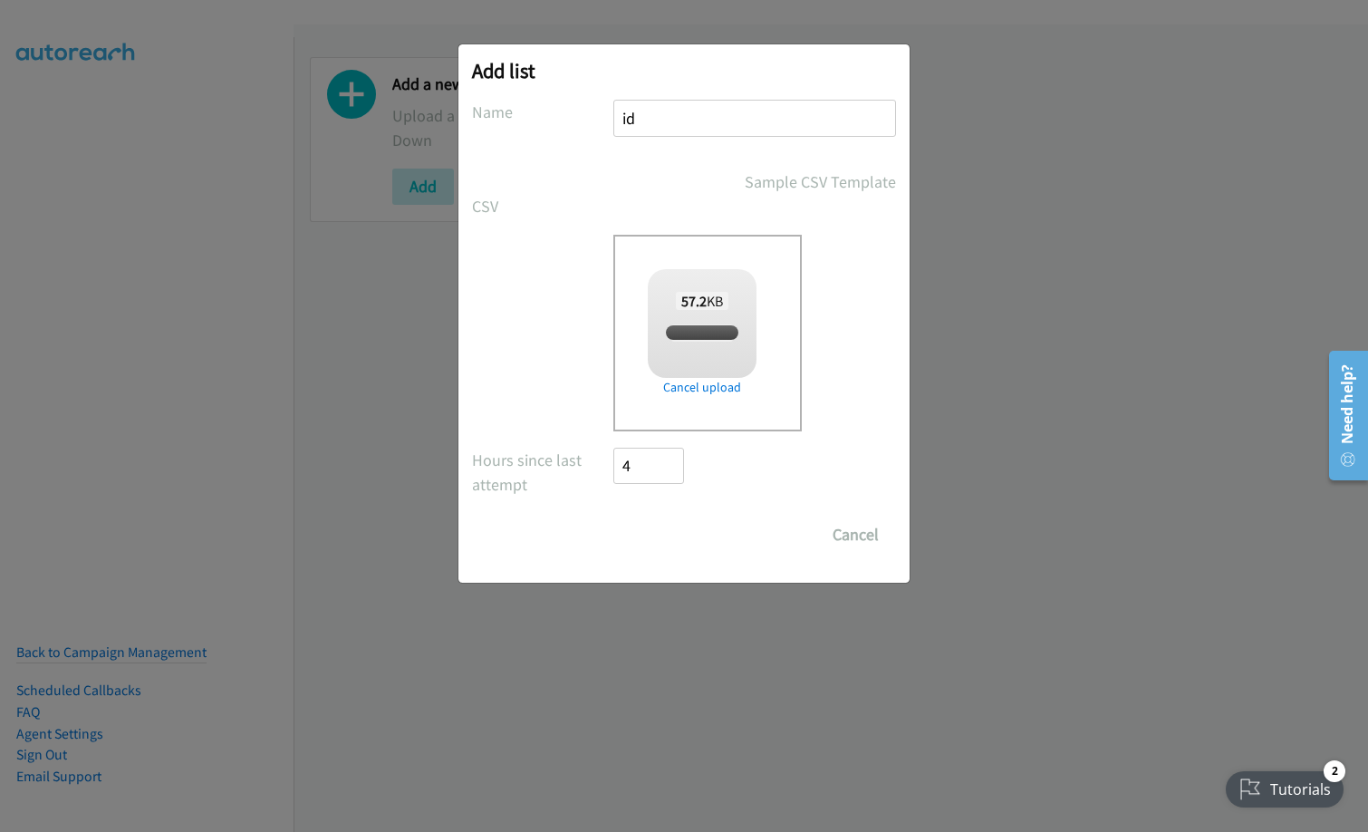
checkbox input "true"
click at [670, 534] on input "Save List" at bounding box center [660, 534] width 95 height 36
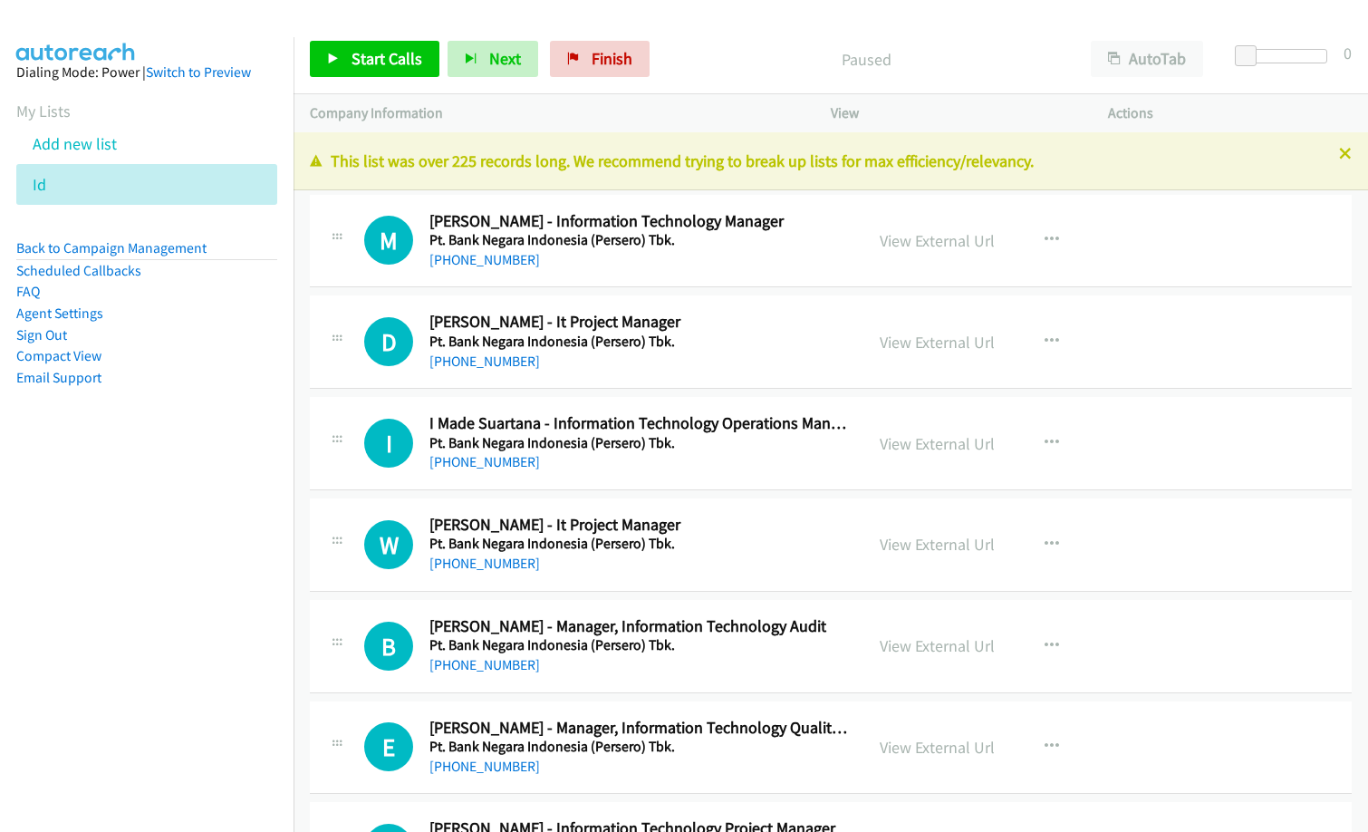
click at [142, 491] on nav "Dialing Mode: Power | Switch to Preview My Lists Add new list Id Back to Campai…" at bounding box center [147, 453] width 294 height 832
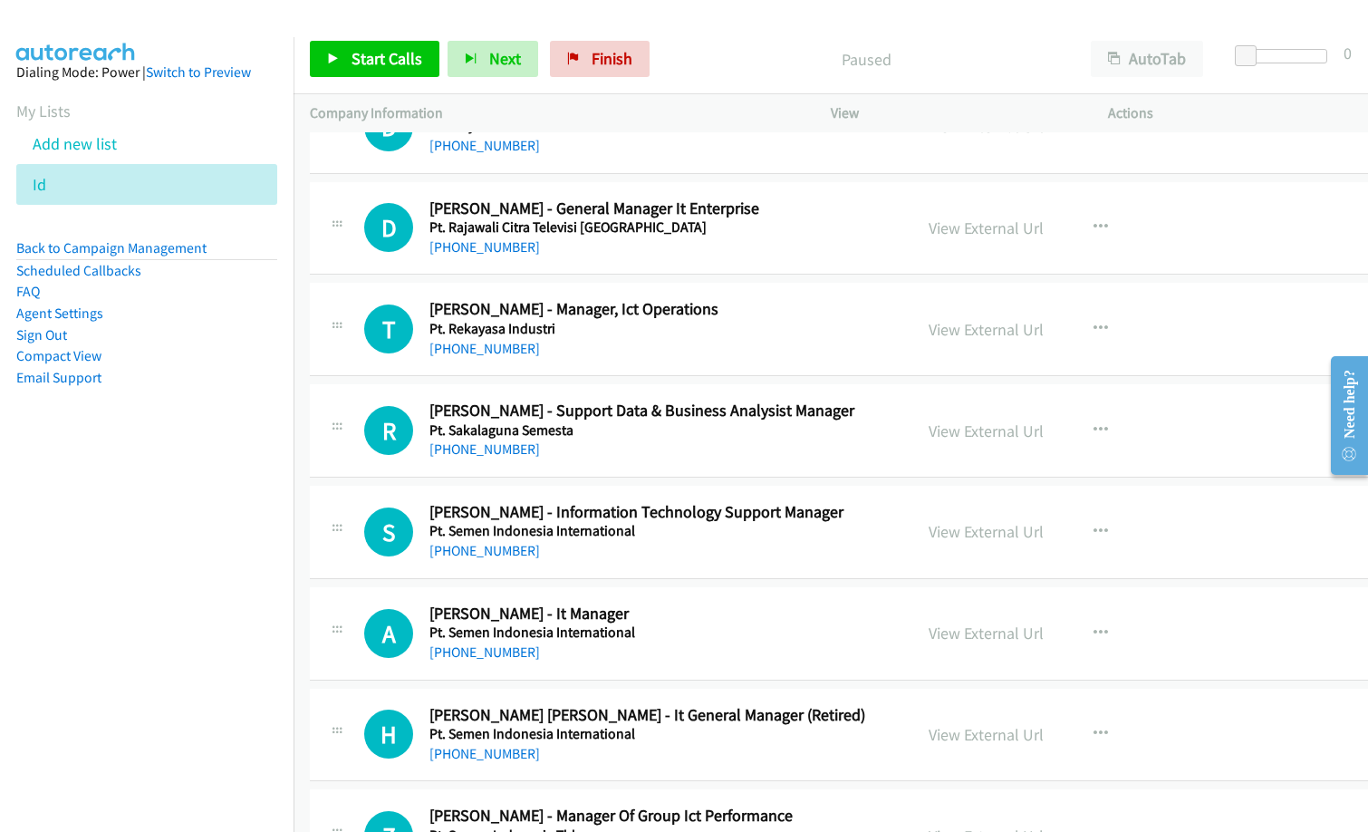
scroll to position [8245, 0]
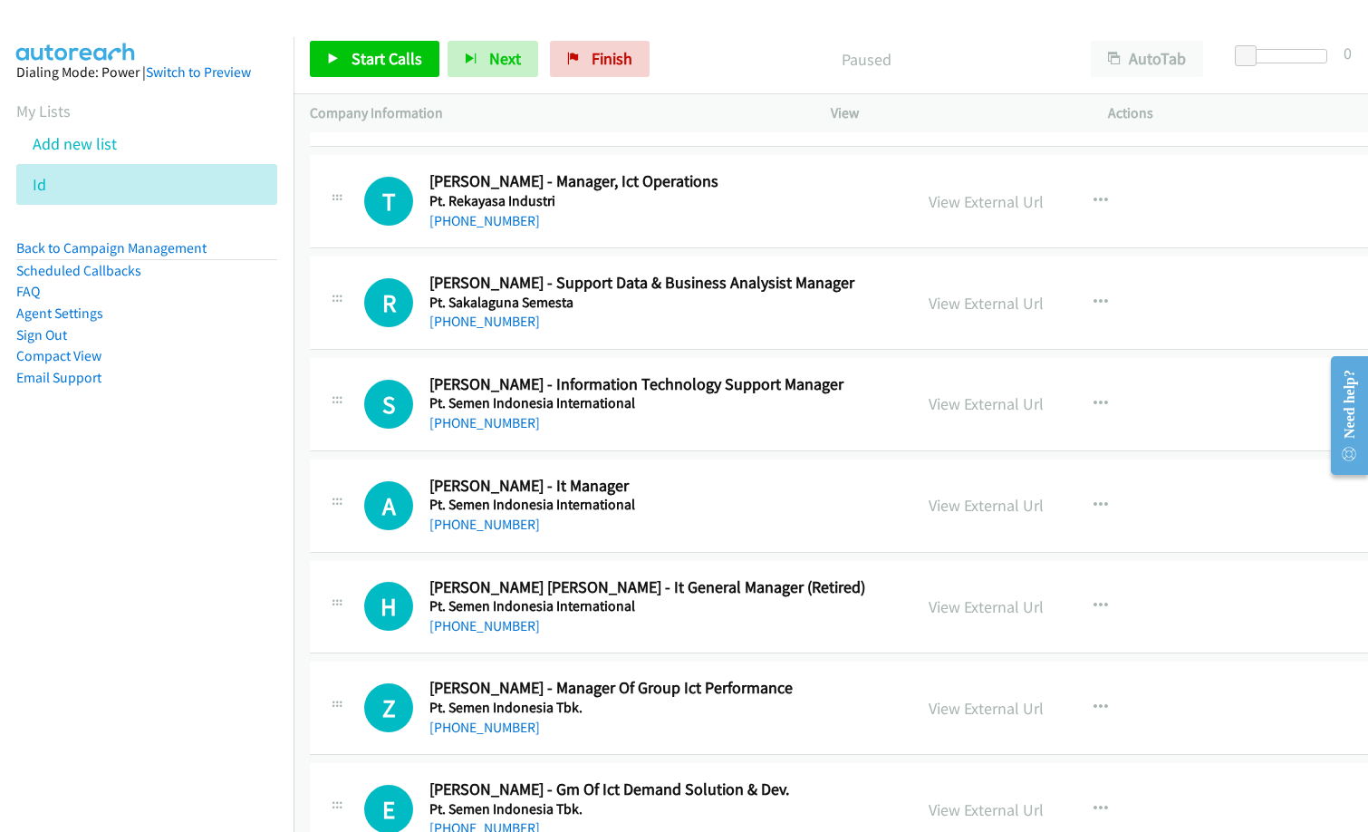
click at [1114, 400] on div "View External Url View External Url Schedule/Manage Callback Start Calls Here R…" at bounding box center [1071, 404] width 318 height 60
click at [1125, 399] on button "button" at bounding box center [1100, 404] width 49 height 36
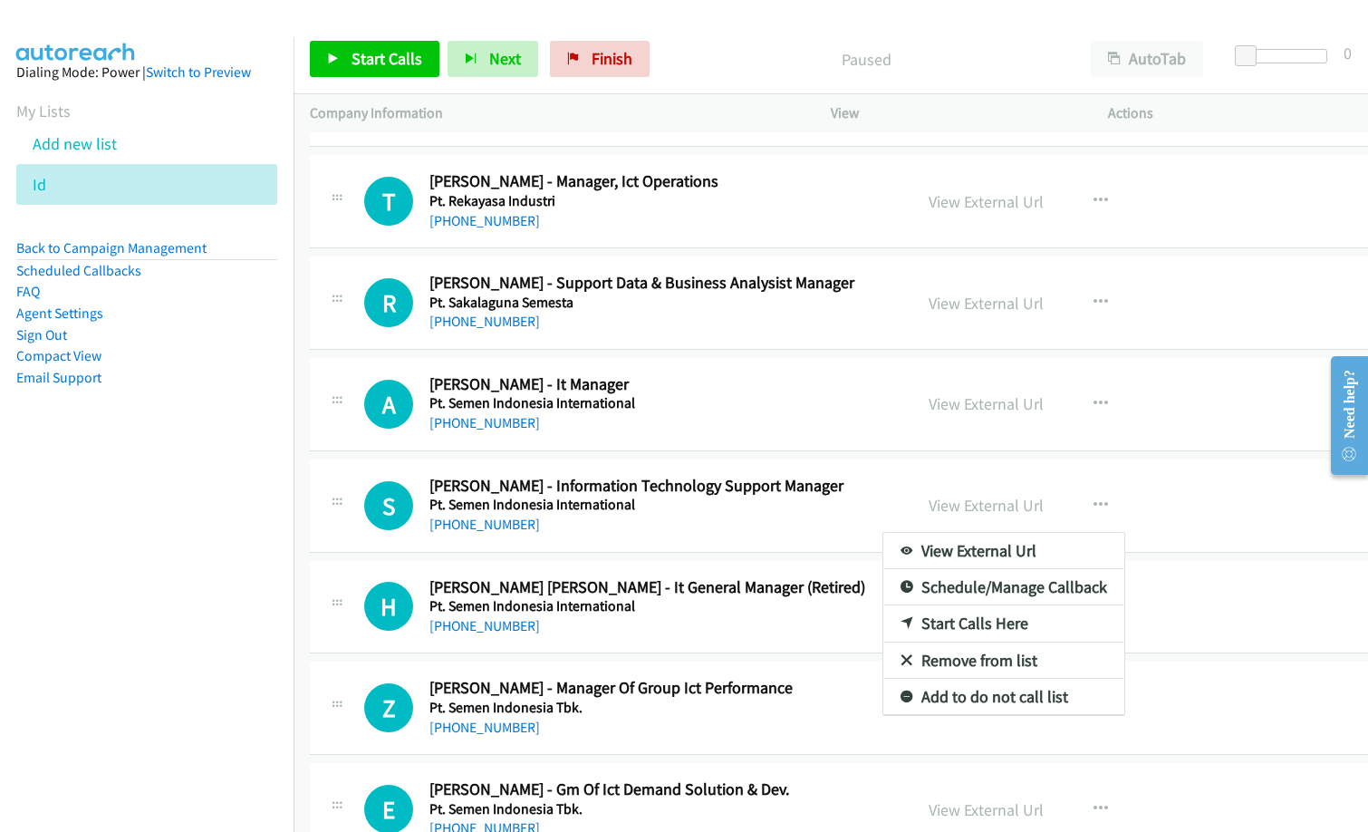
click at [858, 501] on div at bounding box center [684, 416] width 1368 height 832
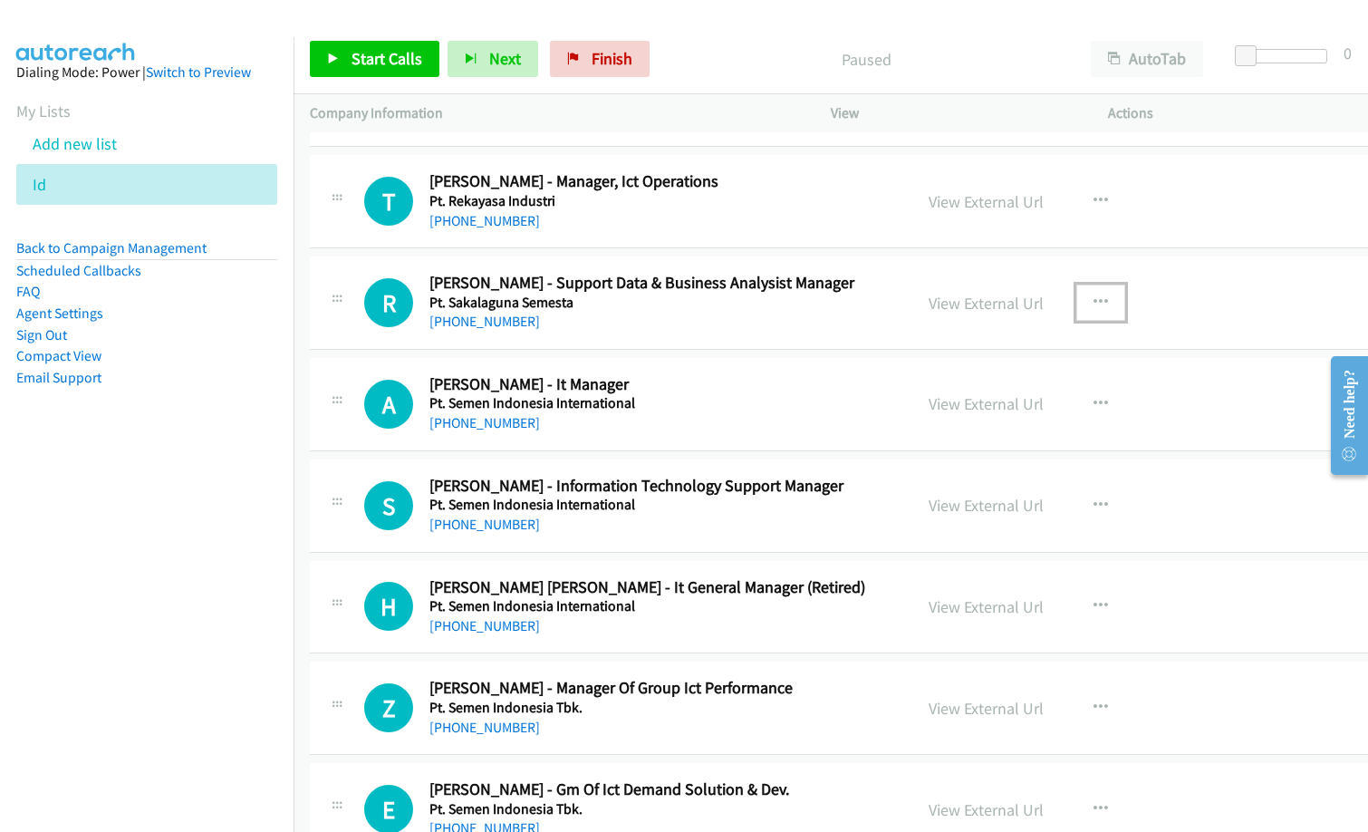
click at [1108, 303] on icon "button" at bounding box center [1101, 302] width 14 height 14
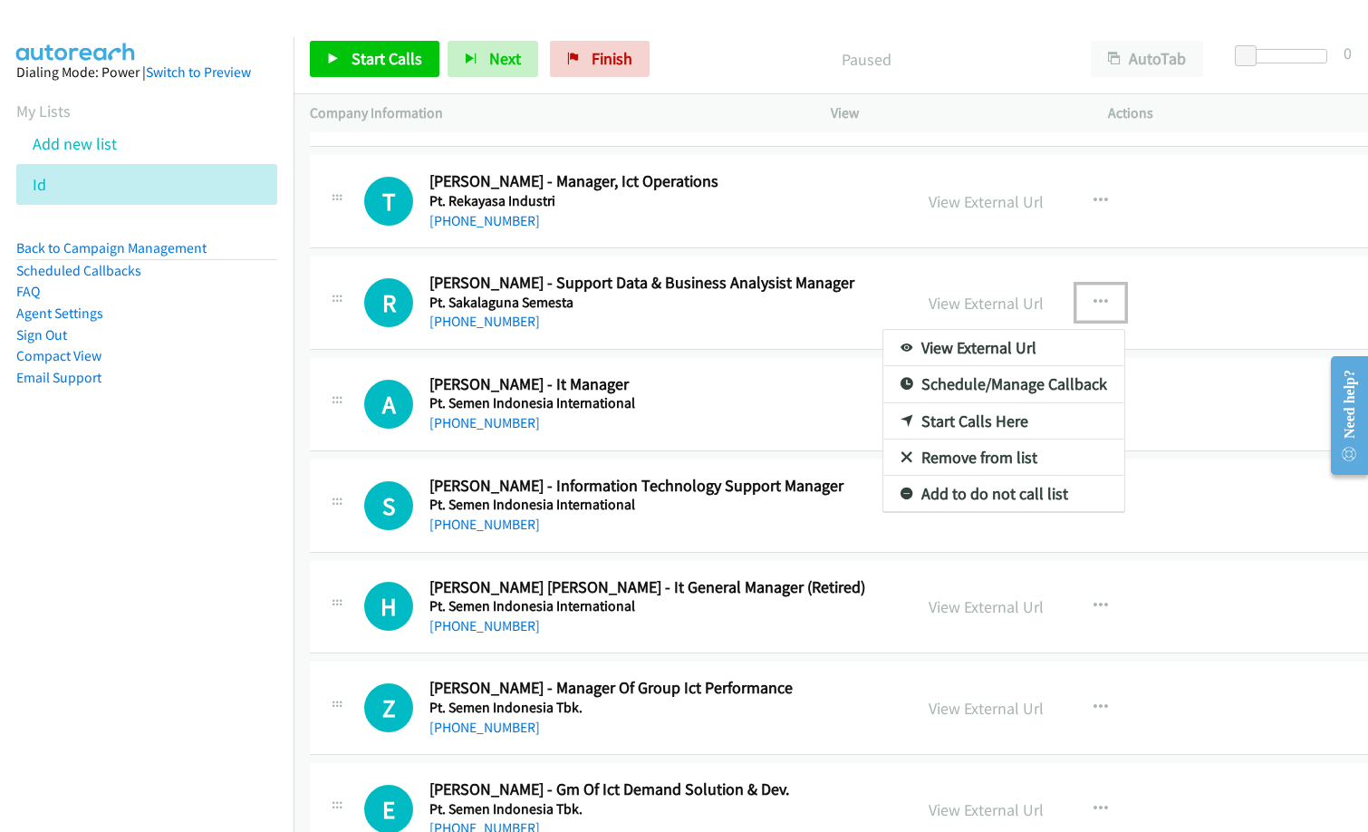
click at [1025, 422] on link "Start Calls Here" at bounding box center [1003, 421] width 241 height 36
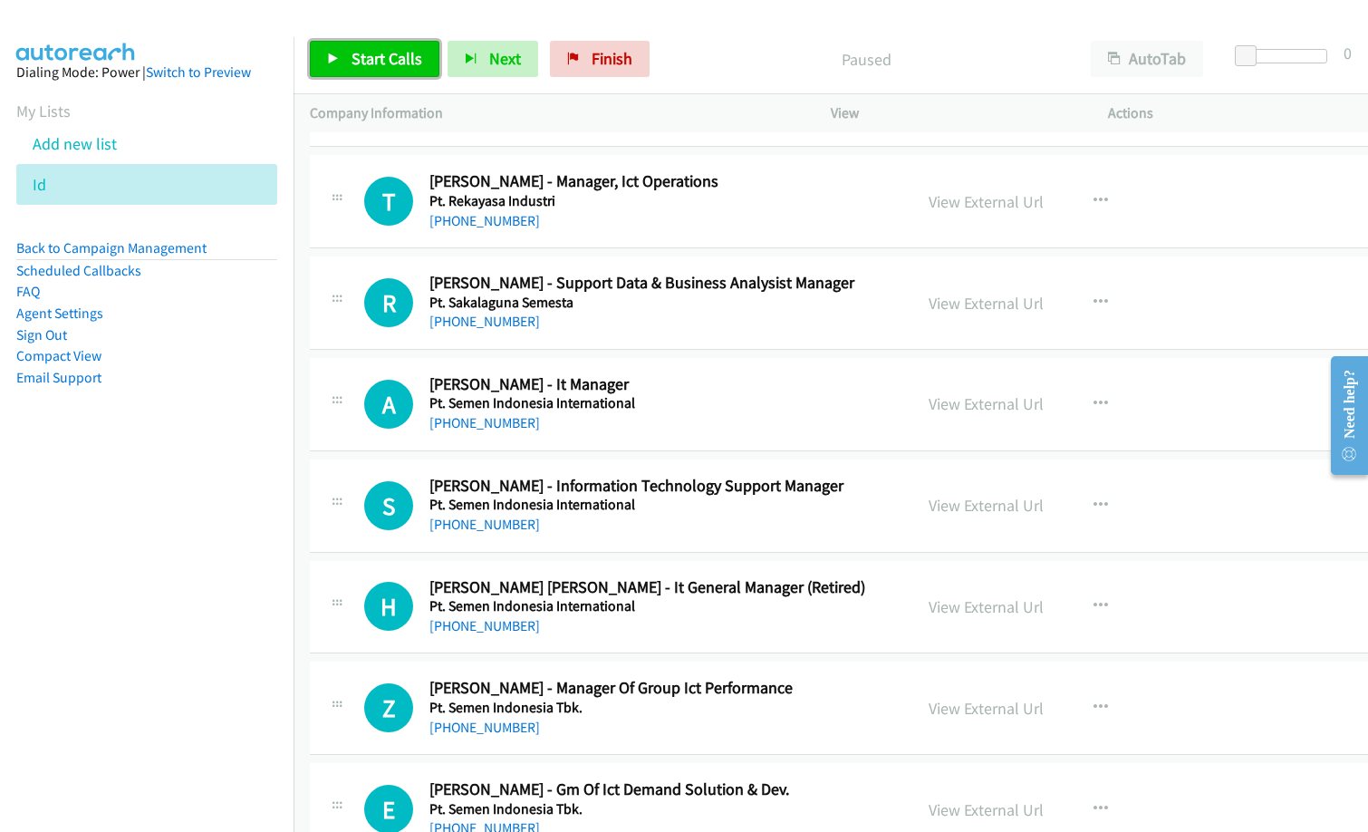
click at [373, 47] on link "Start Calls" at bounding box center [375, 59] width 130 height 36
click at [634, 317] on div "[PHONE_NUMBER]" at bounding box center [662, 322] width 466 height 22
click at [975, 42] on div "Started" at bounding box center [851, 59] width 447 height 36
